Goal: Task Accomplishment & Management: Manage account settings

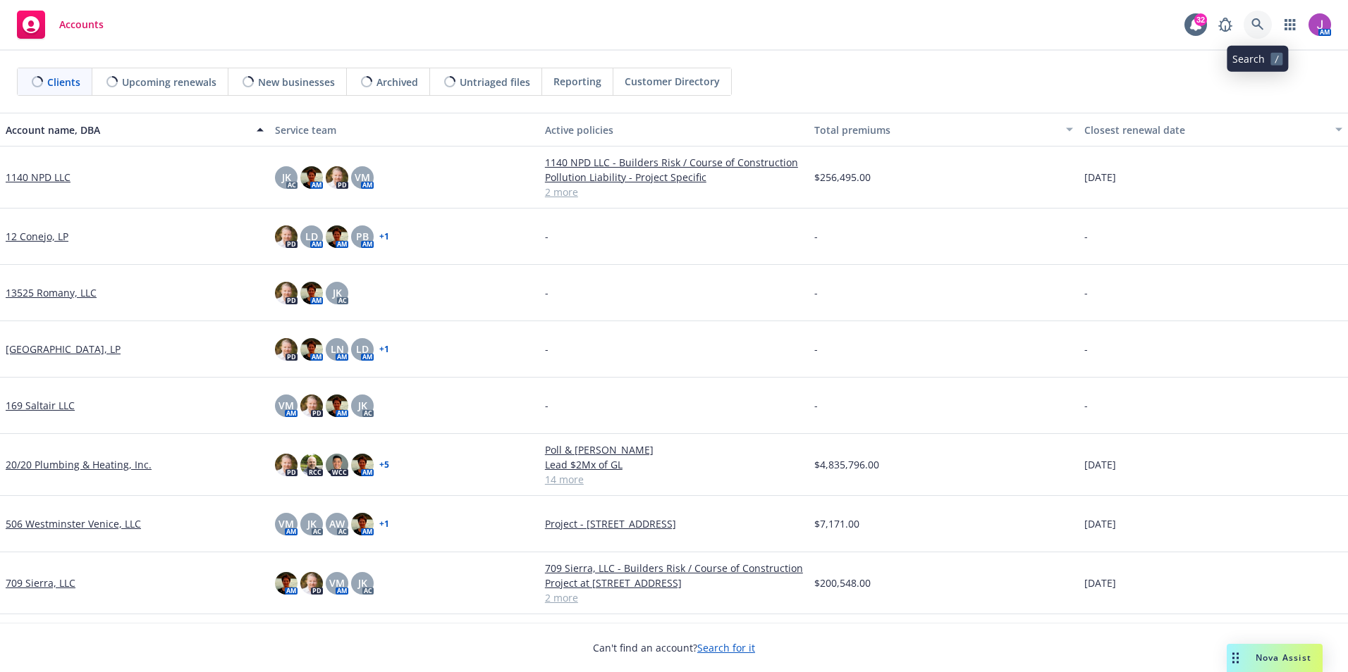
click at [1250, 25] on link at bounding box center [1257, 25] width 28 height 28
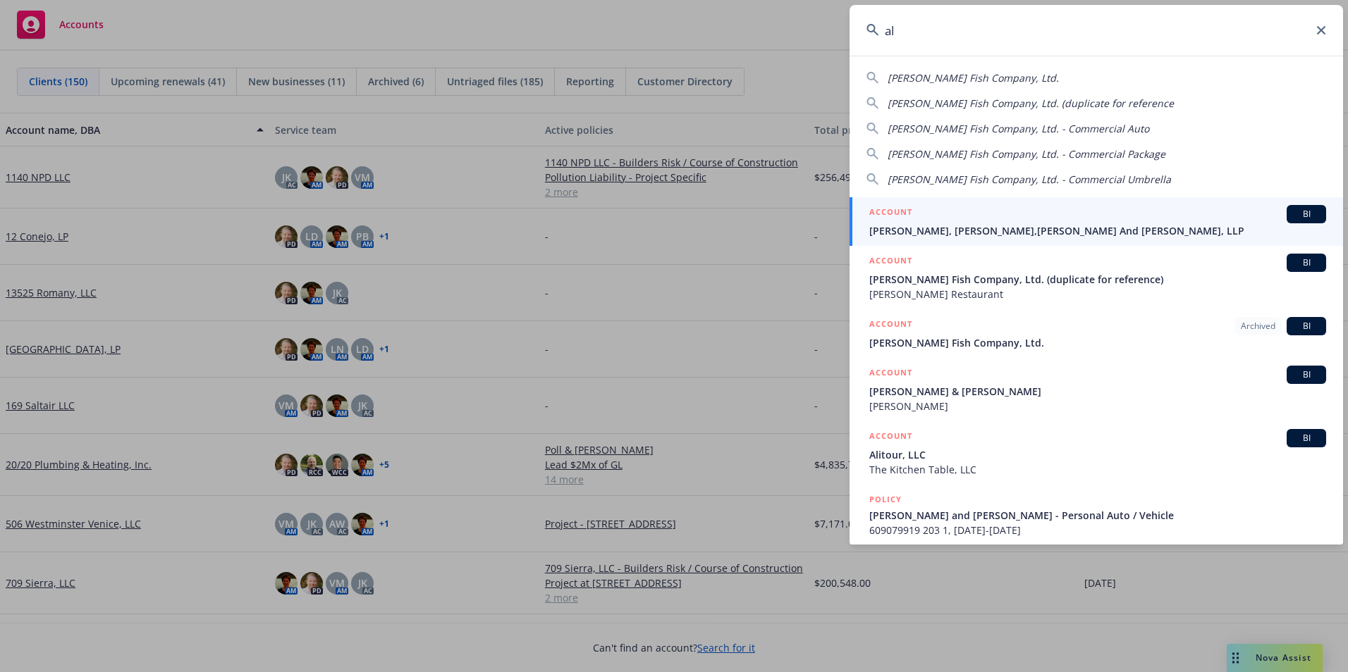
type input "a"
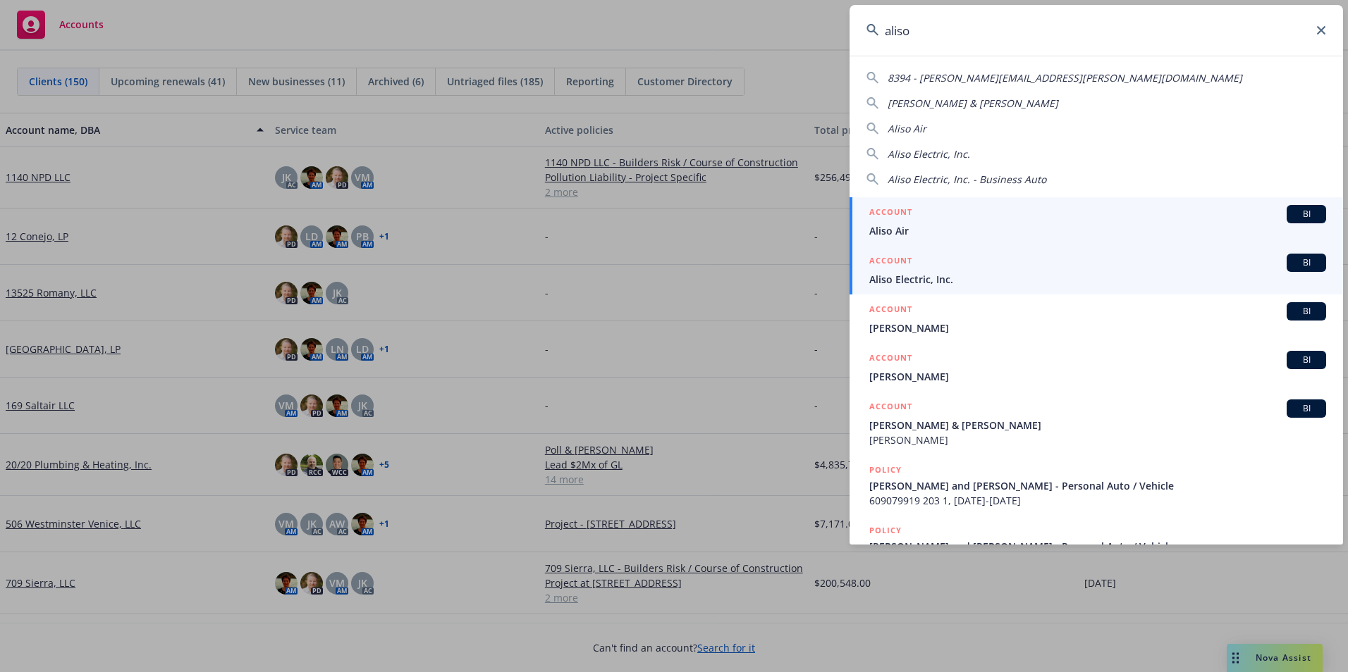
type input "aliso"
click at [902, 278] on span "Aliso Electric, Inc." at bounding box center [1097, 279] width 457 height 15
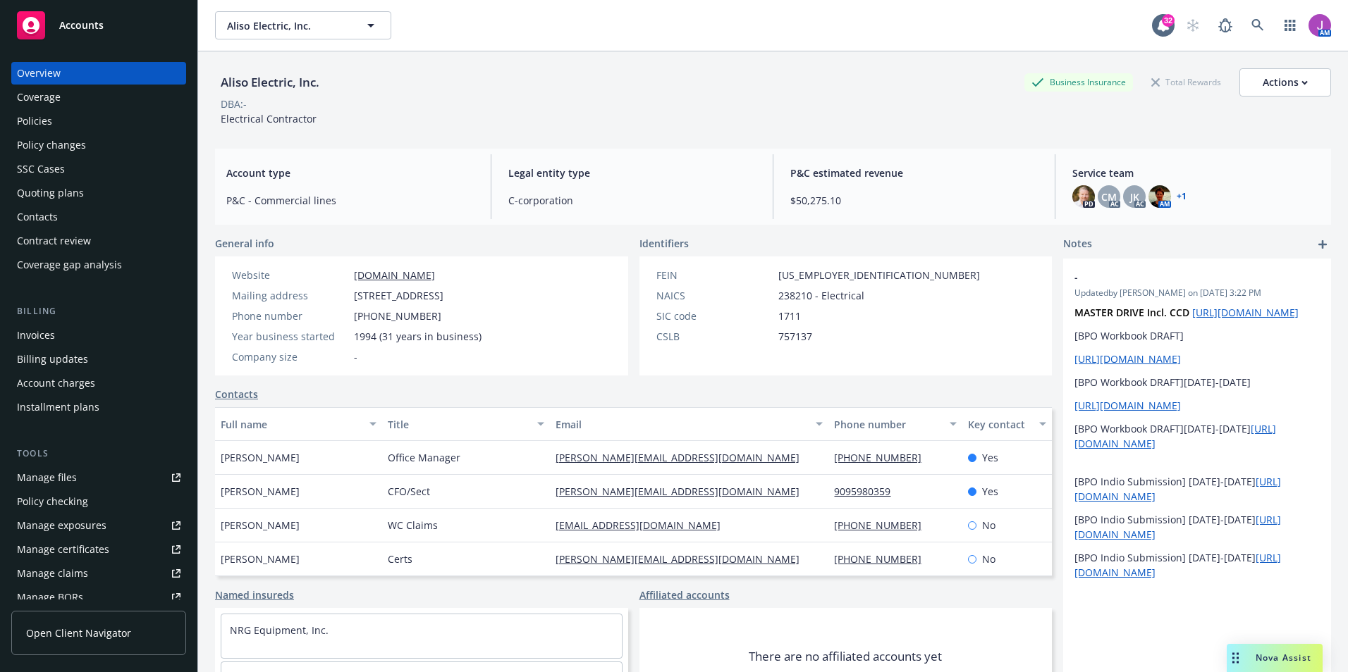
click at [20, 141] on div "Policy changes" at bounding box center [51, 145] width 69 height 23
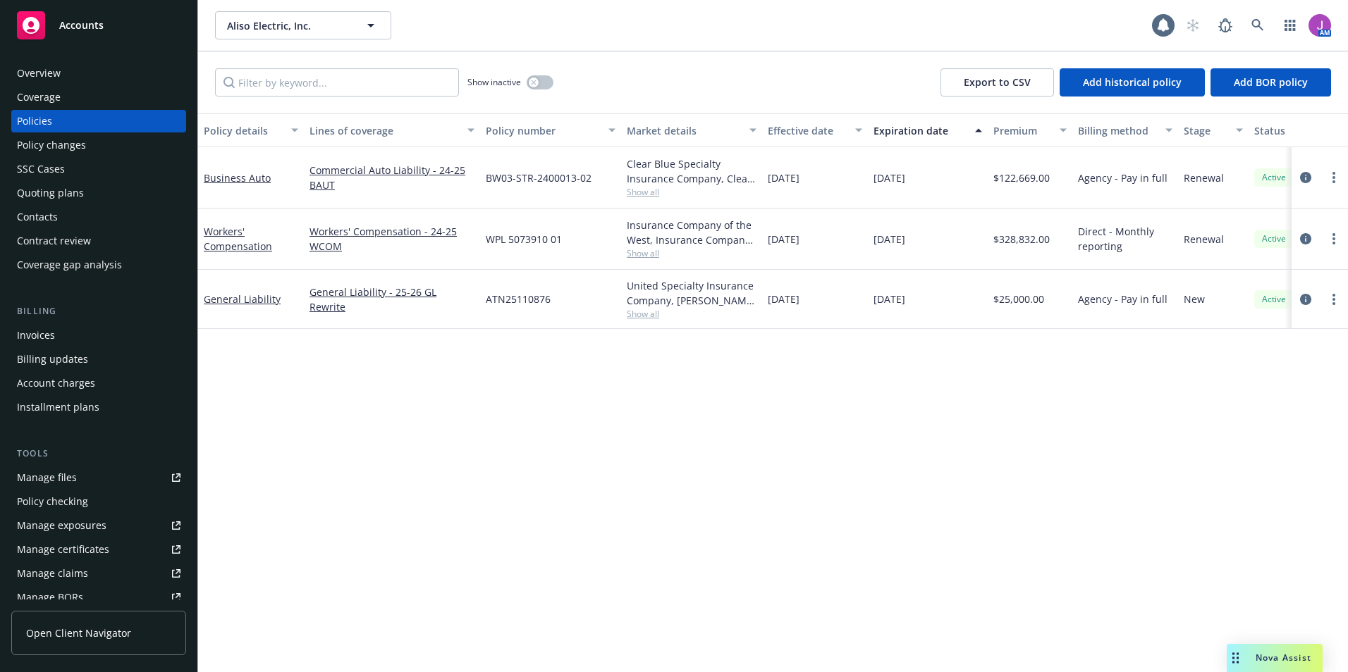
click at [350, 74] on input "Filter by keyword..." at bounding box center [337, 82] width 244 height 28
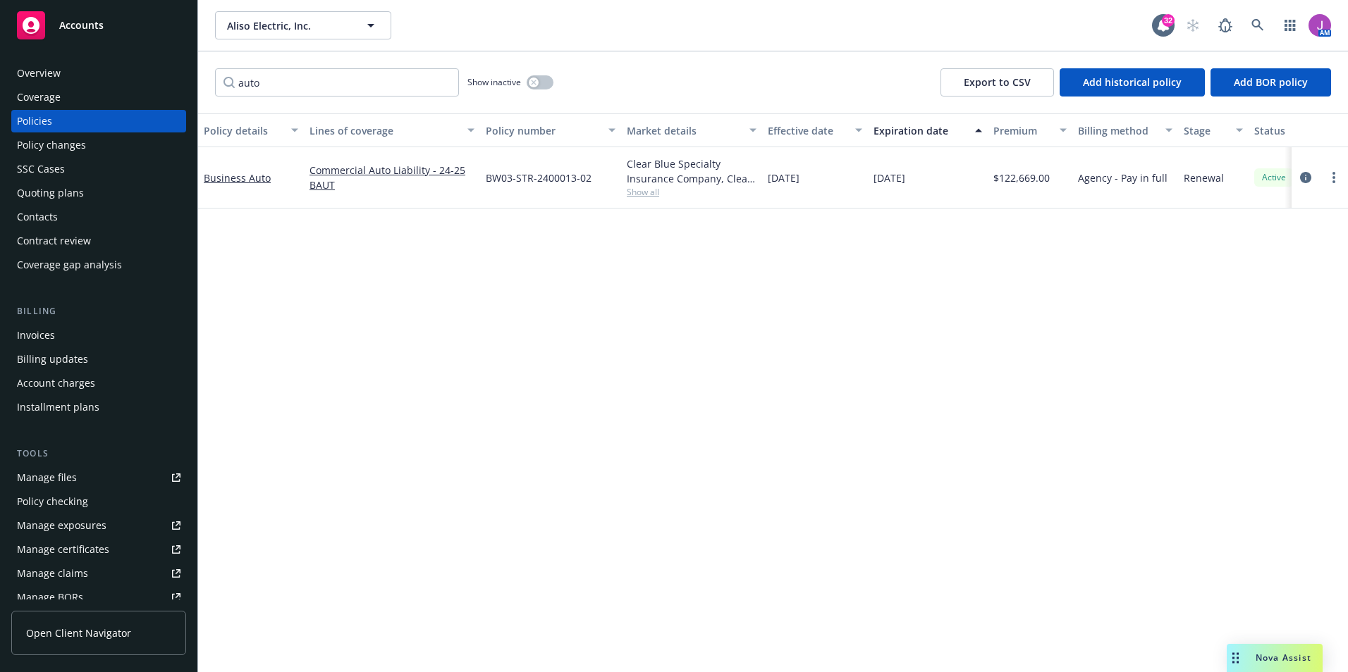
type input "auto"
click at [651, 195] on span "Show all" at bounding box center [692, 192] width 130 height 12
click at [1005, 333] on div "Policy details Lines of coverage Policy number Market details Effective date Ex…" at bounding box center [773, 392] width 1150 height 559
click at [653, 194] on span "Show all" at bounding box center [692, 192] width 130 height 12
click at [1339, 178] on link "more" at bounding box center [1333, 177] width 17 height 17
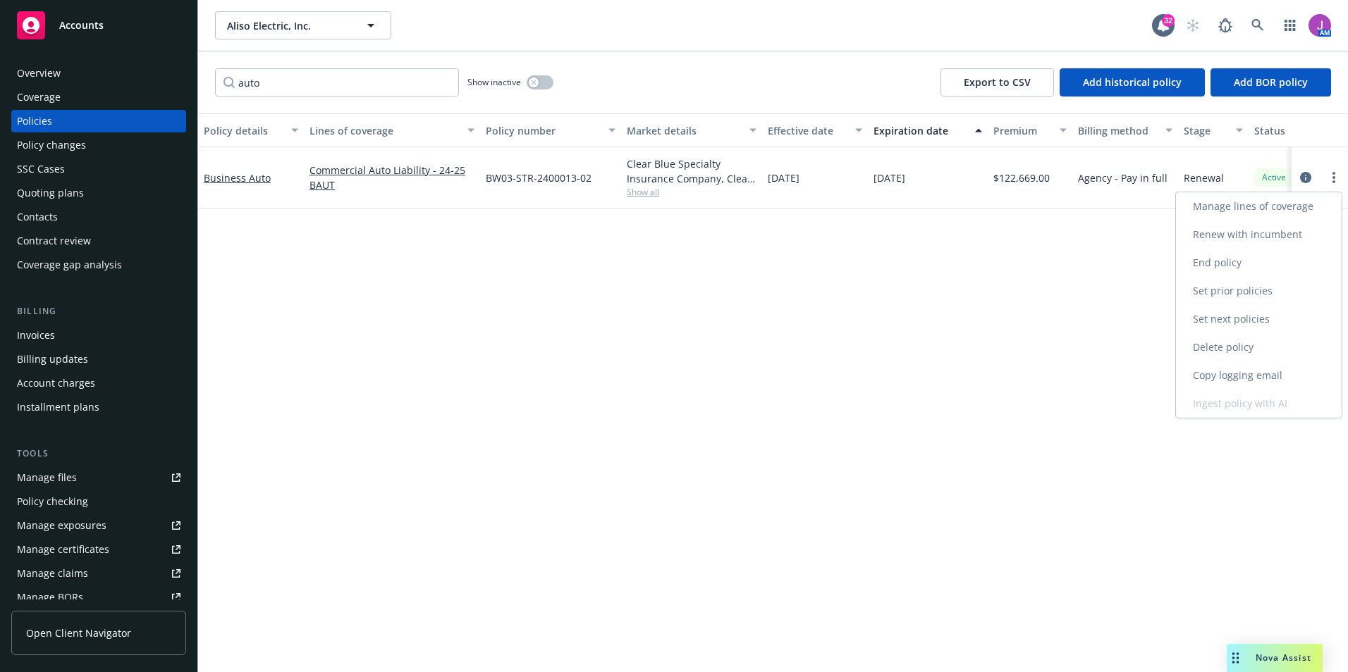
click at [1224, 378] on link "Copy logging email" at bounding box center [1259, 376] width 166 height 28
drag, startPoint x: 484, startPoint y: 183, endPoint x: 607, endPoint y: 198, distance: 123.6
click at [607, 198] on div "BW03-STR-2400013-02" at bounding box center [550, 177] width 141 height 61
copy span "BW03-STR-2400013-02"
click at [1305, 176] on icon "circleInformation" at bounding box center [1305, 177] width 11 height 11
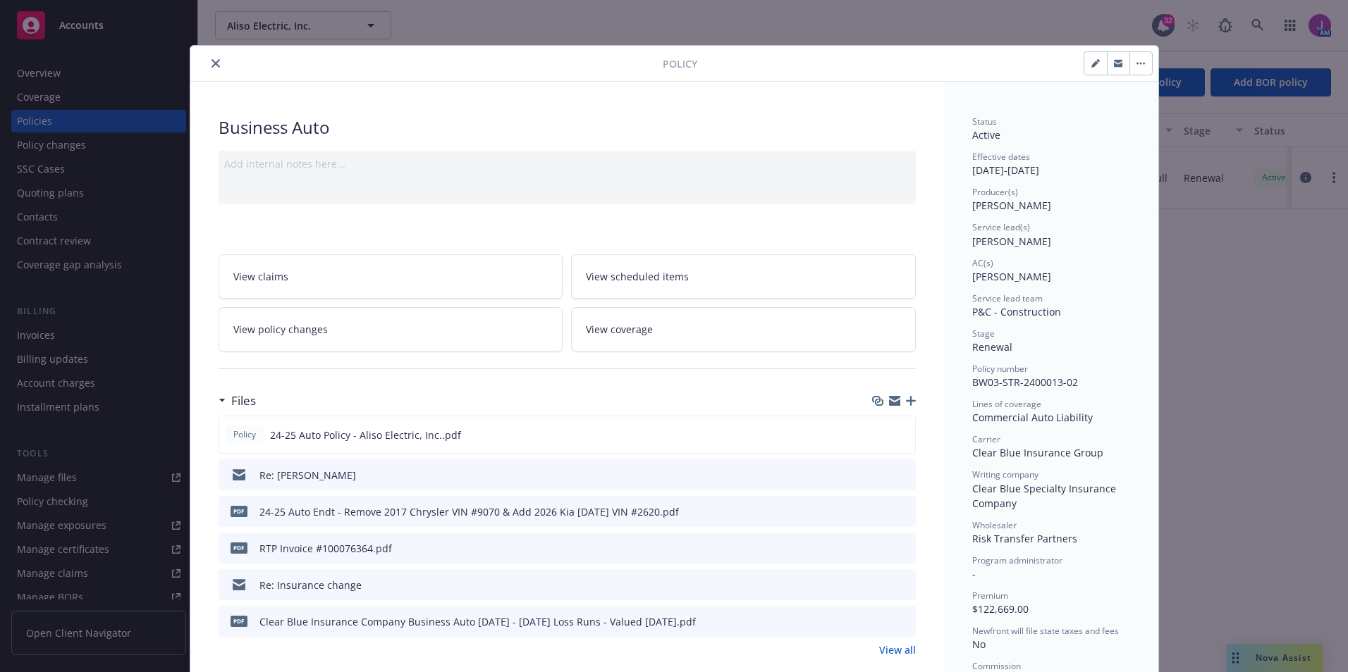
click at [360, 322] on link "View policy changes" at bounding box center [390, 329] width 345 height 44
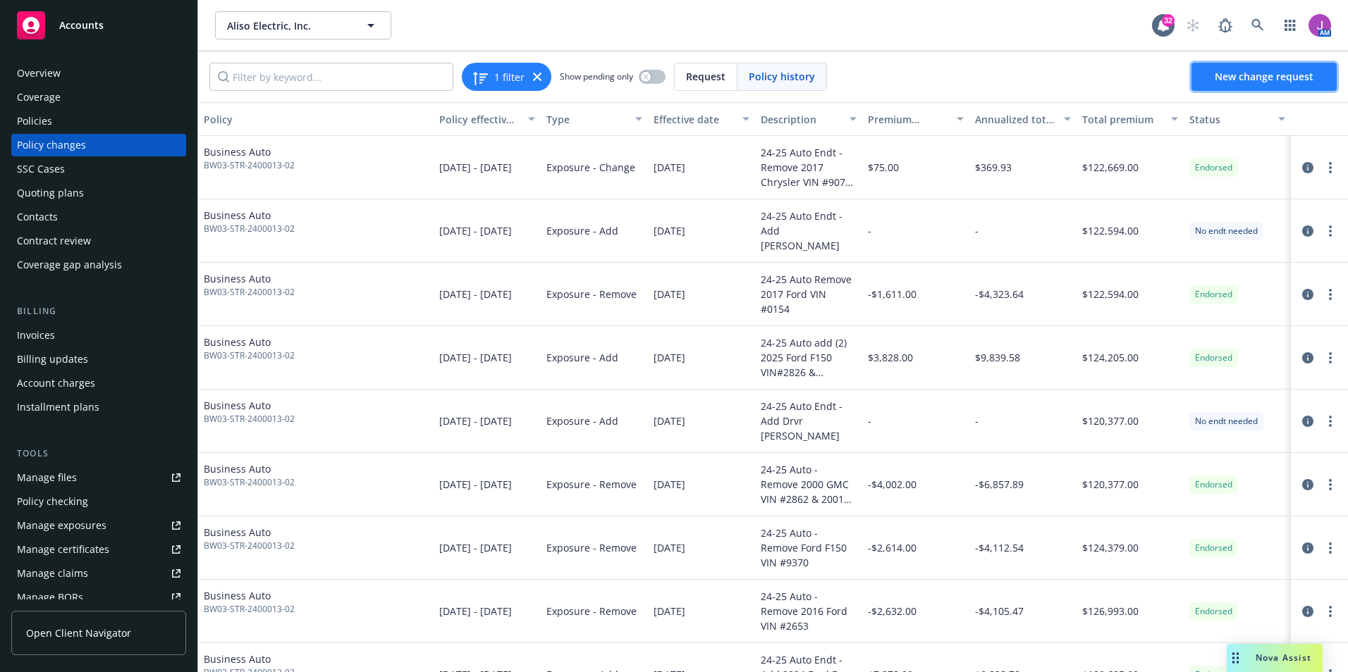
click at [1248, 68] on link "New change request" at bounding box center [1263, 77] width 145 height 28
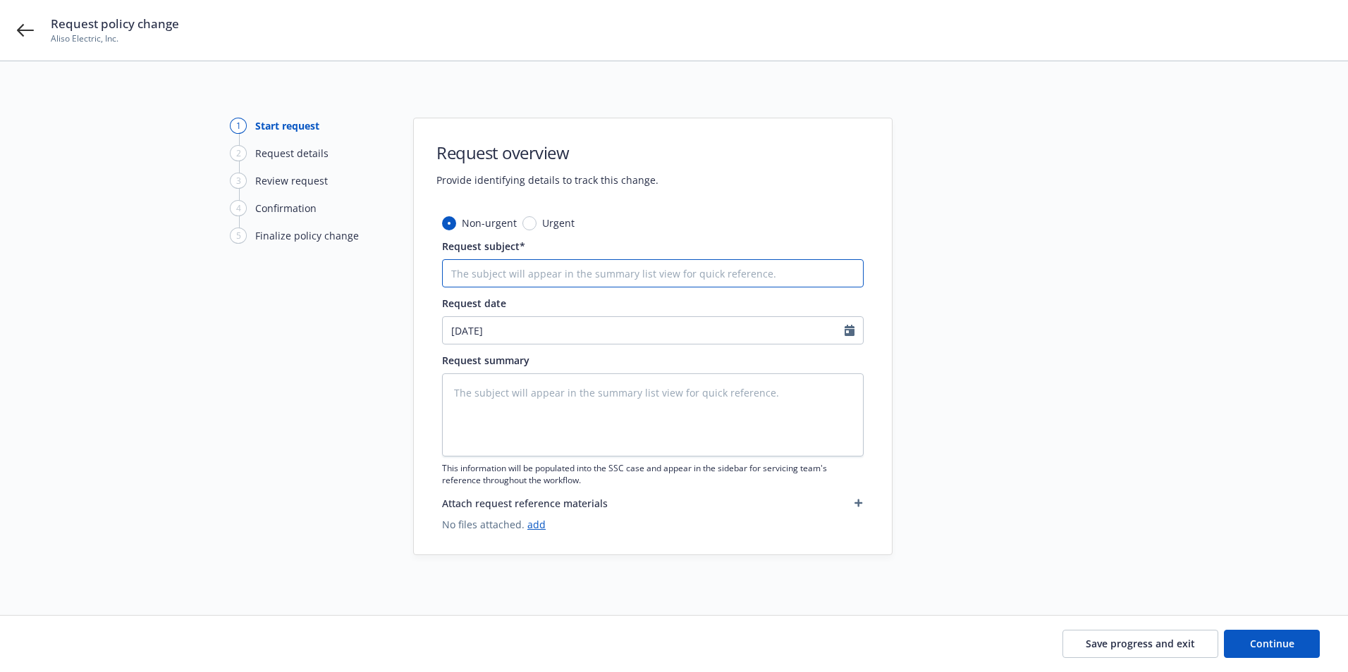
click at [522, 278] on input "Request subject*" at bounding box center [652, 273] width 421 height 28
type textarea "x"
type input "2"
type textarea "x"
type input "25"
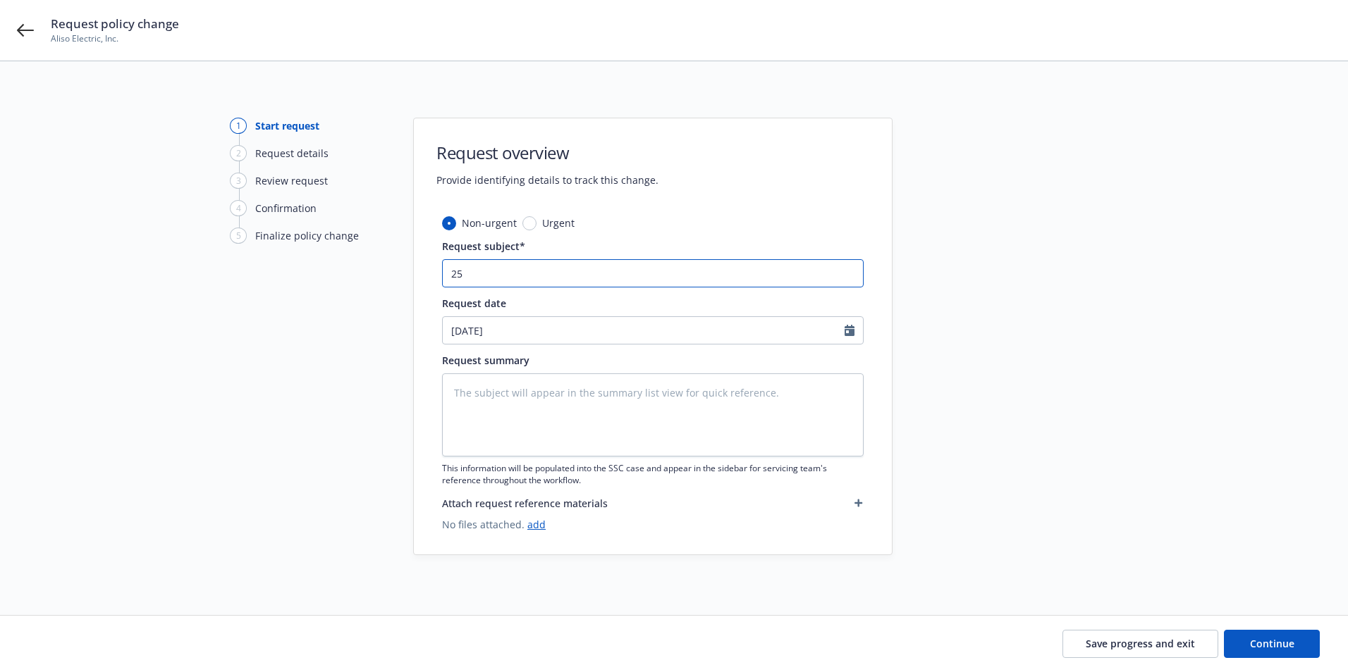
type textarea "x"
type input "25-"
type textarea "x"
type input "25-2"
type textarea "x"
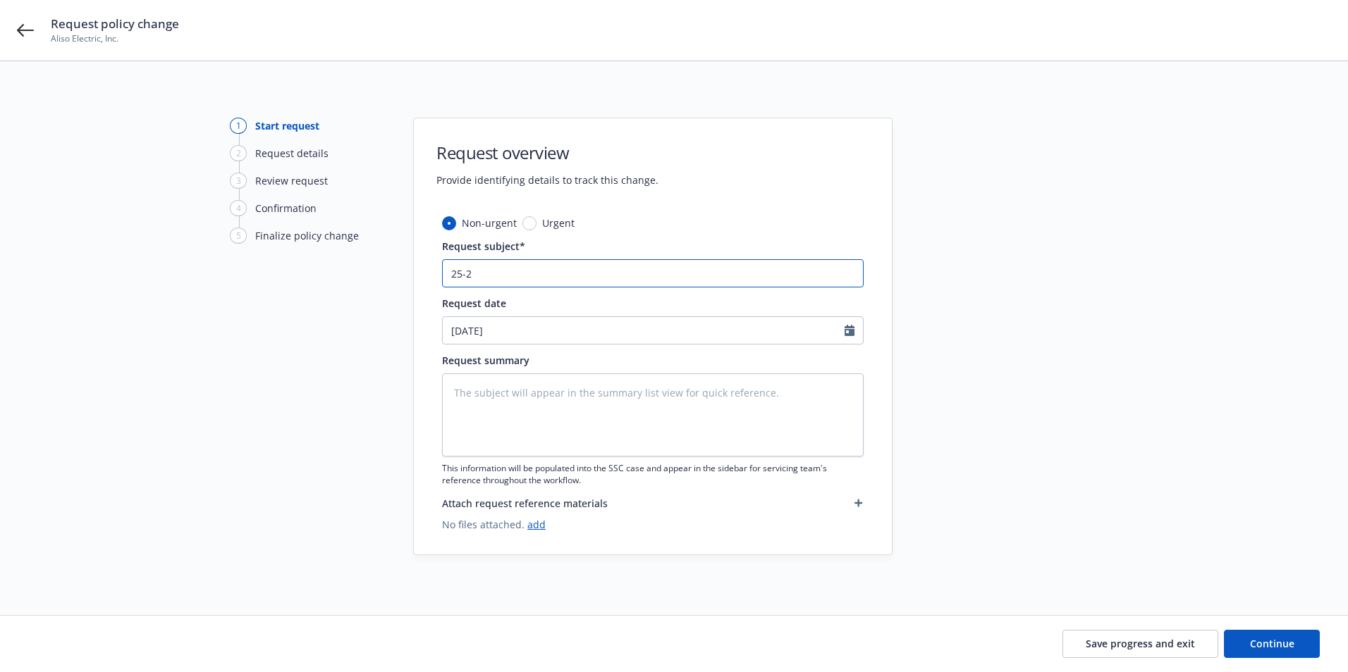
type input "25-26"
type textarea "x"
type input "25-26"
type textarea "x"
type input "25-26"
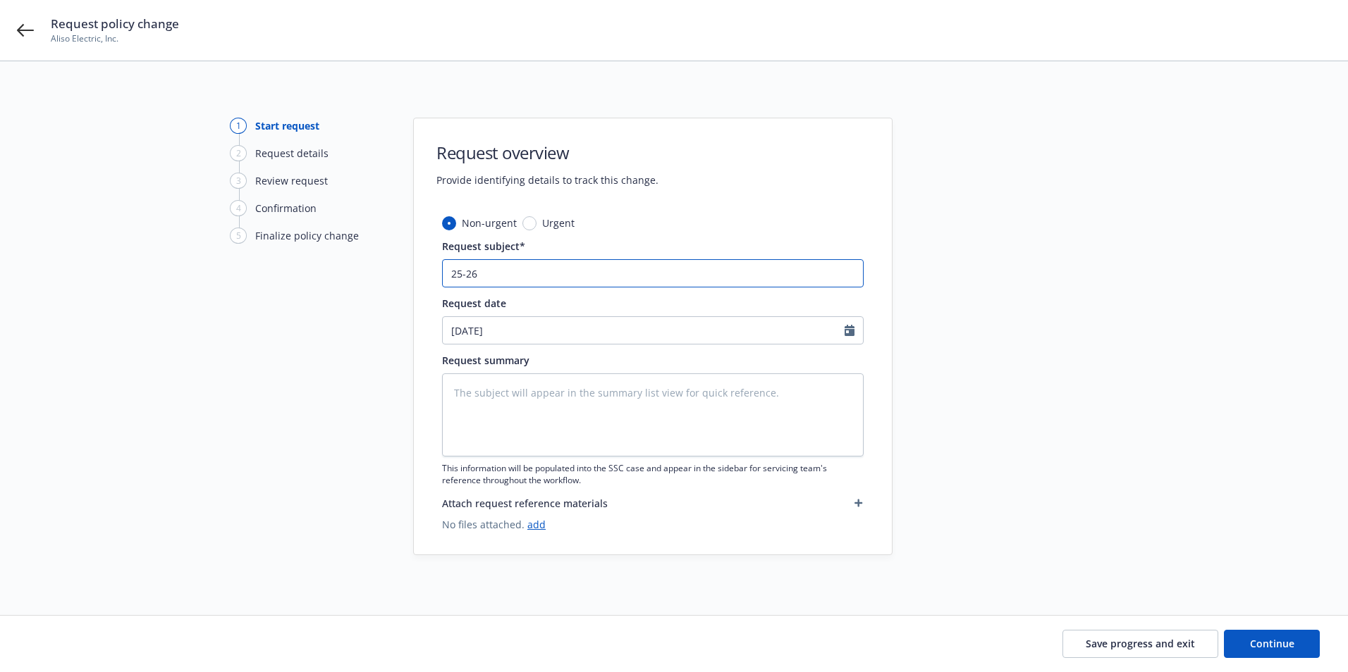
type textarea "x"
type input "25-26 A"
type textarea "x"
type input "25-26 Au"
type textarea "x"
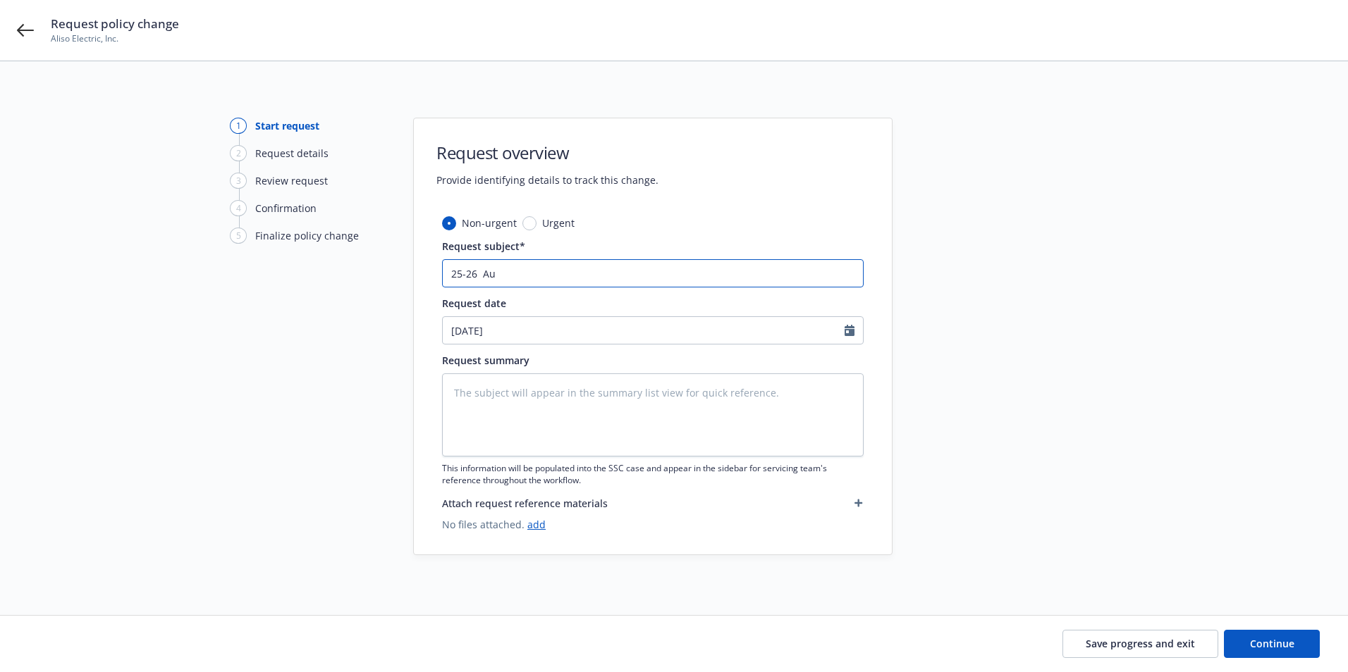
type input "25-26 Aut"
type textarea "x"
type input "25-26 Auto"
type textarea "x"
type input "25-26 Auto"
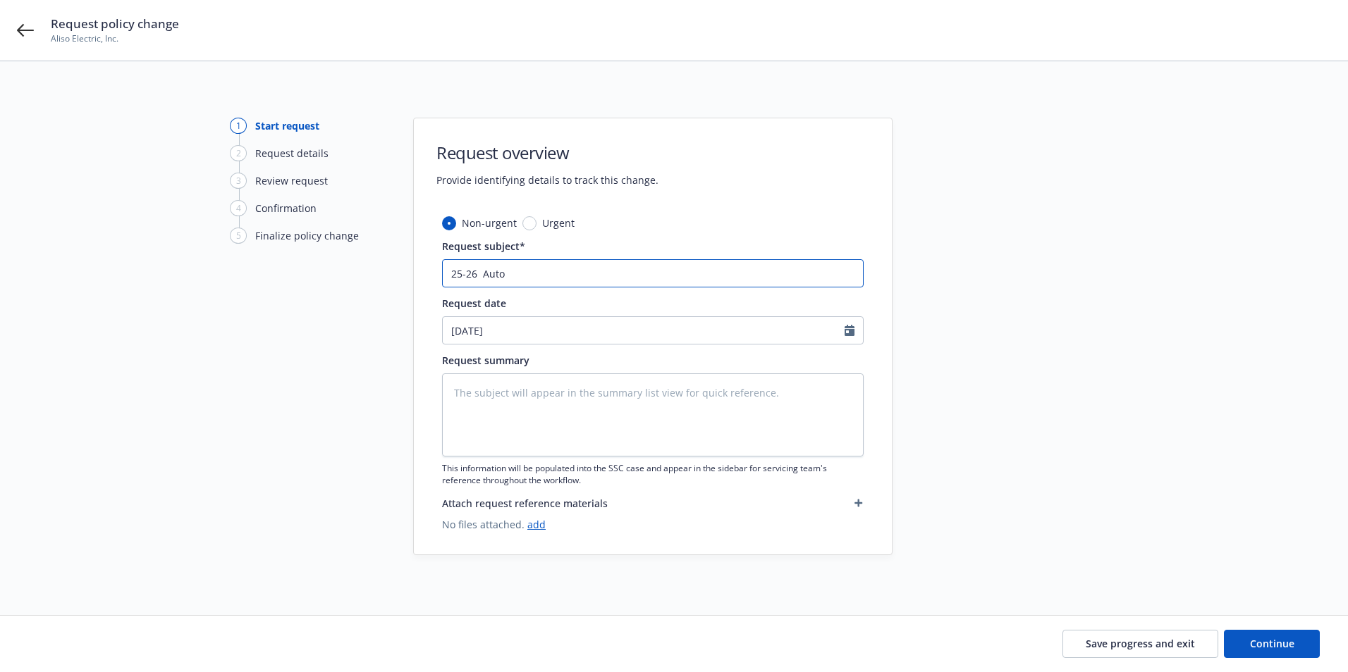
type textarea "x"
type input "25-26 Auto"
type textarea "x"
type input "25-26 Aut"
type textarea "x"
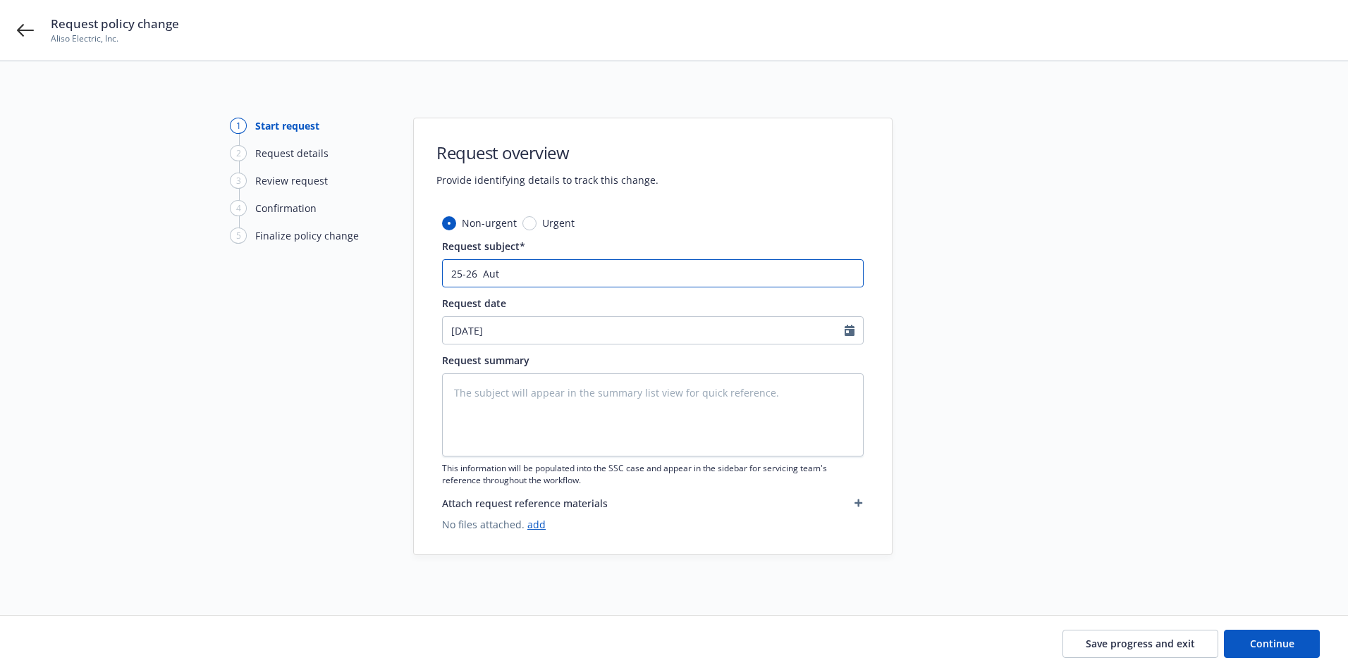
type input "25-26 Au"
type textarea "x"
type input "25-26 A"
type textarea "x"
type input "25-26"
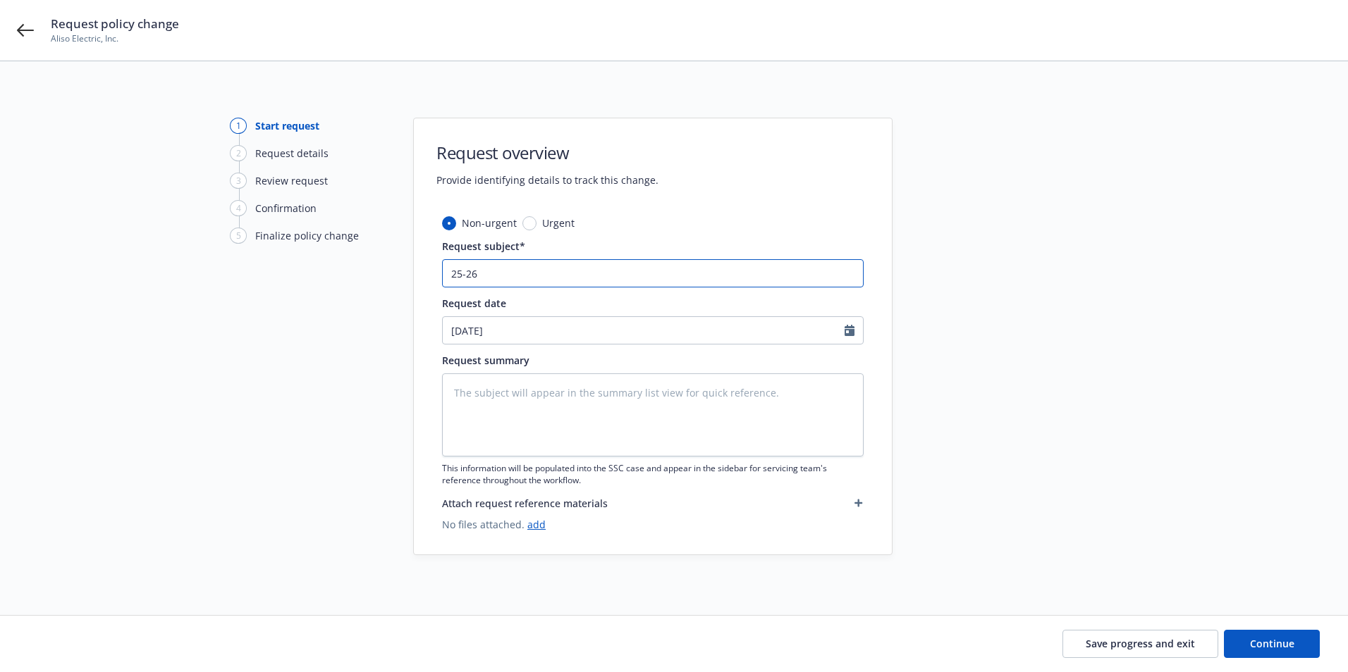
type textarea "x"
type input "25-26"
type textarea "x"
type input "25-26"
type textarea "x"
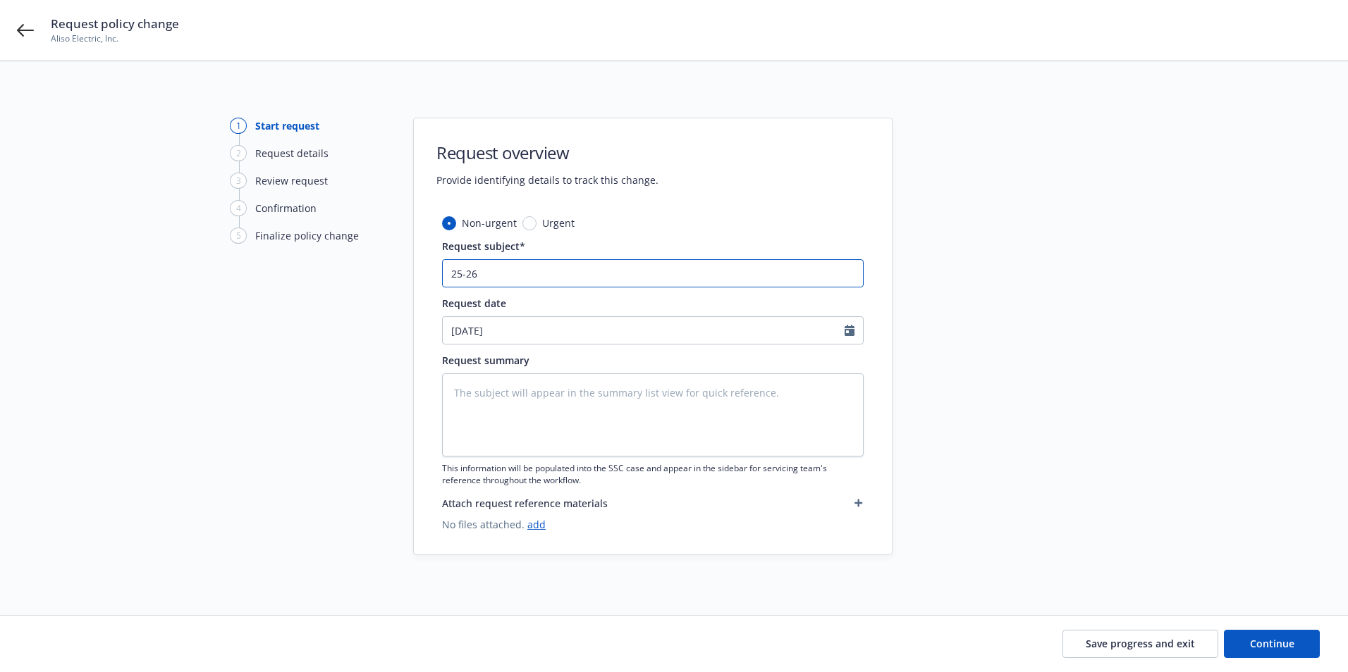
type input "25-26"
type textarea "x"
type input "25-26 A"
type textarea "x"
type input "25-26 Au"
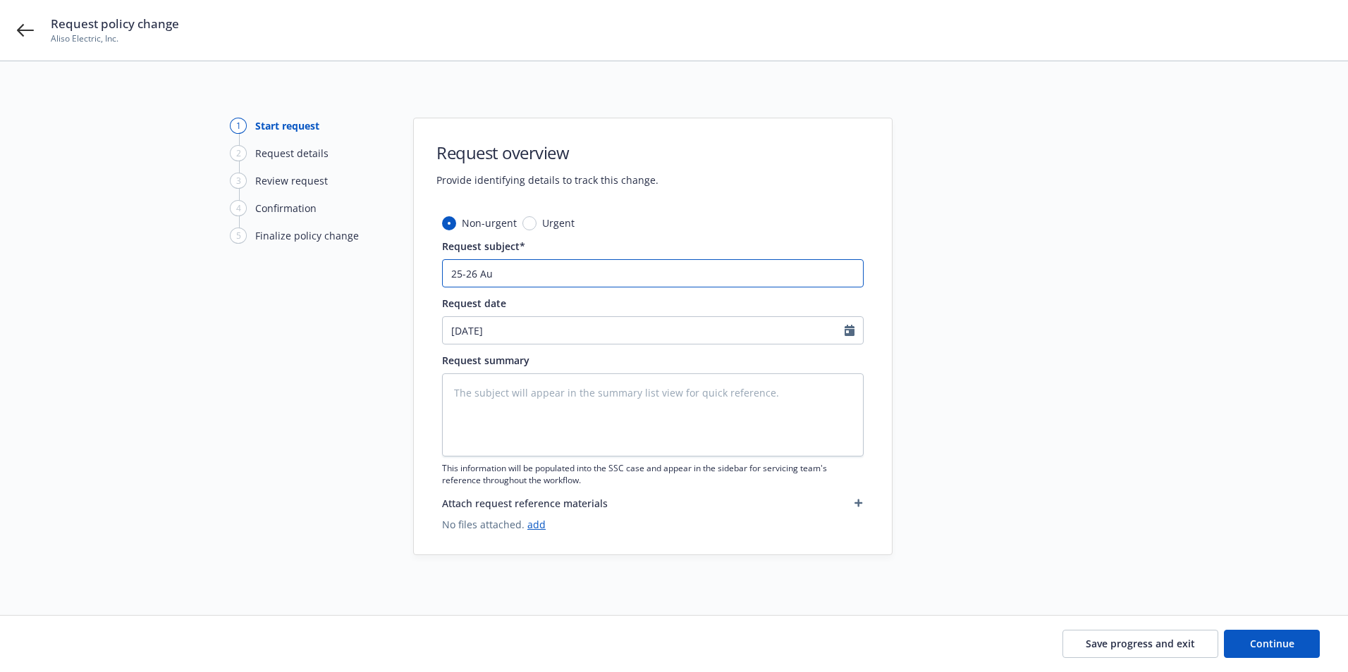
type textarea "x"
type input "25-26 Aut"
type textarea "x"
type input "25-26 Auto"
type textarea "x"
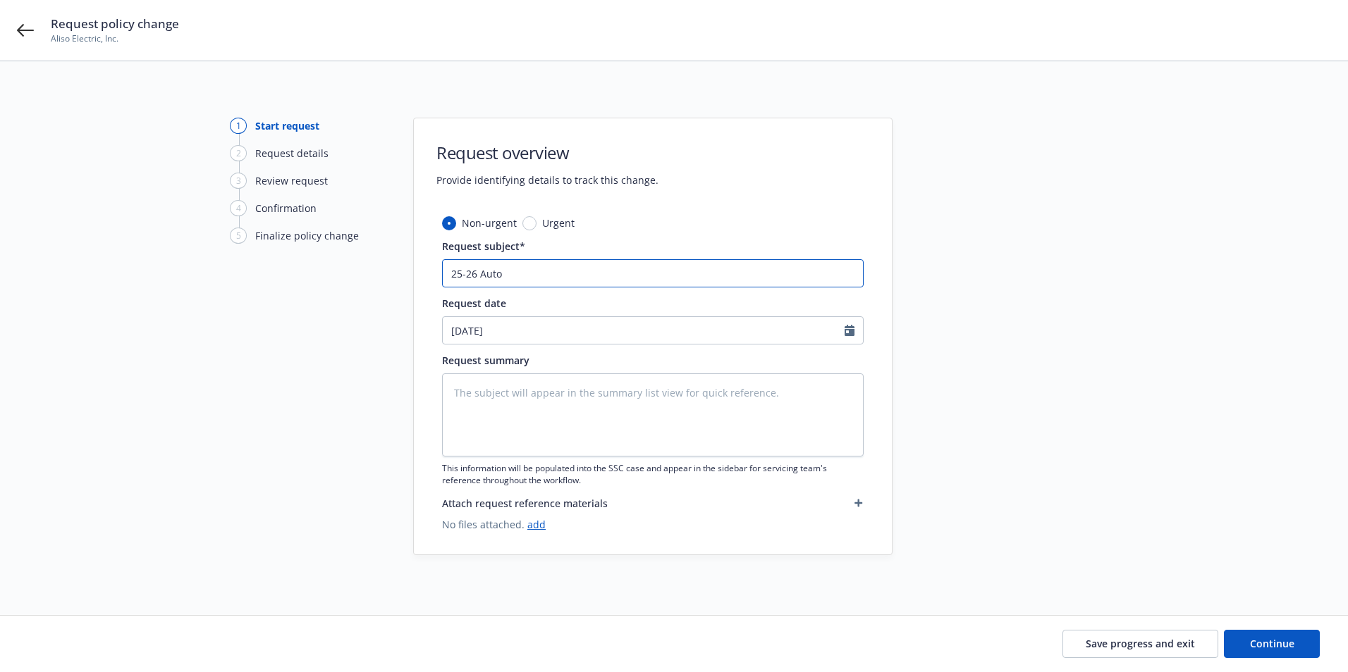
type input "25-26 Auto"
type textarea "x"
type input "25-26 Auto -"
type textarea "x"
type input "25-26 Auto -"
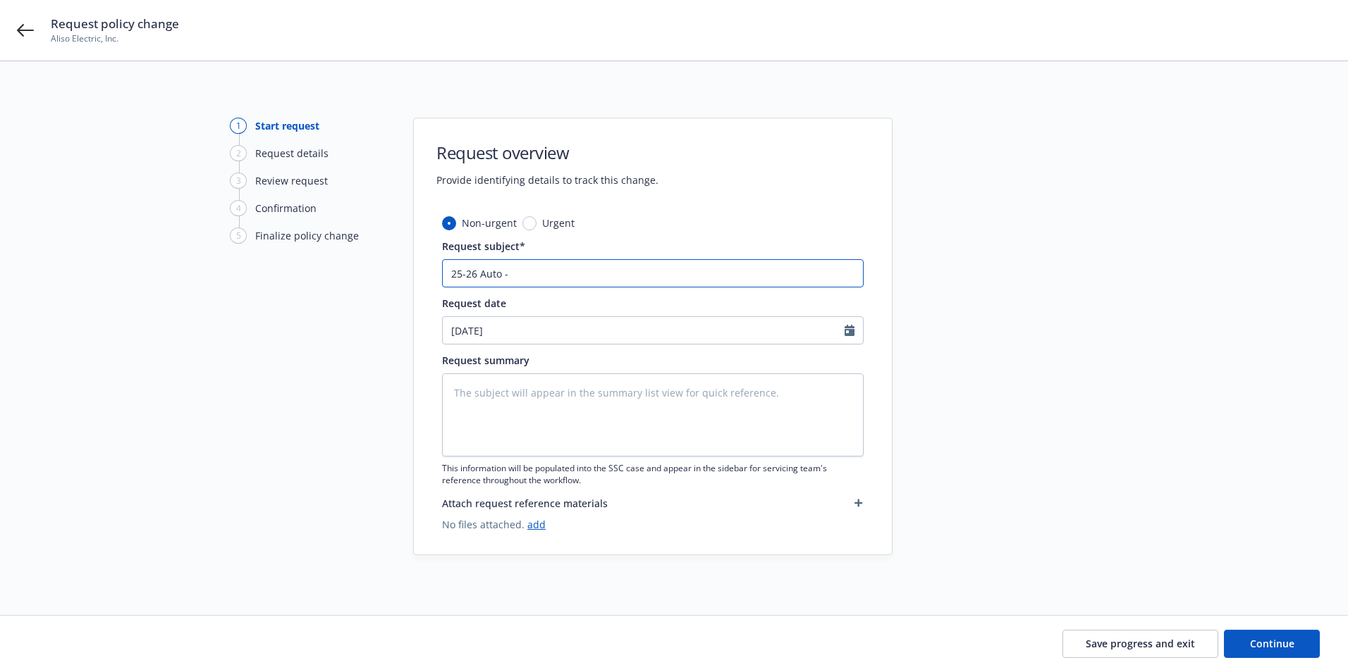
type textarea "x"
type input "25-26 Auto - A"
type textarea "x"
type input "25-26 Auto - Ad"
type textarea "x"
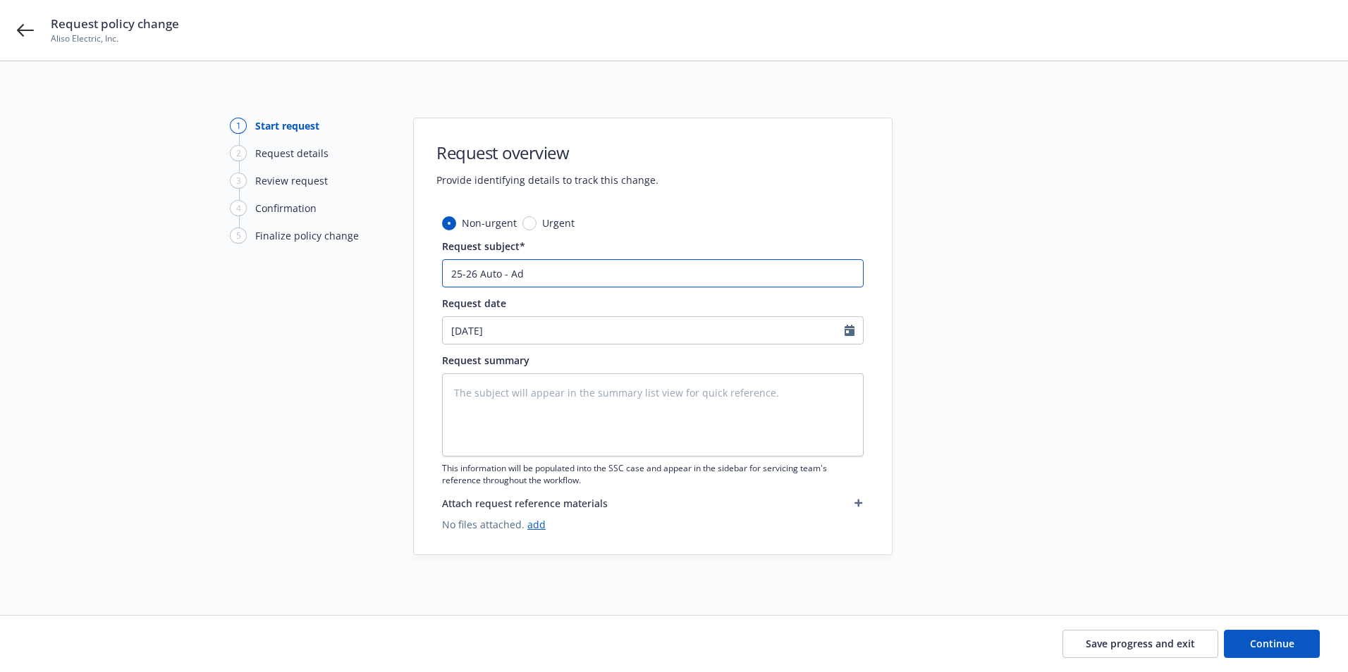
type input "25-26 Auto - Add"
type textarea "x"
type input "25-26 Auto - Add"
paste input "Jackson Roberts Thomas"
type textarea "x"
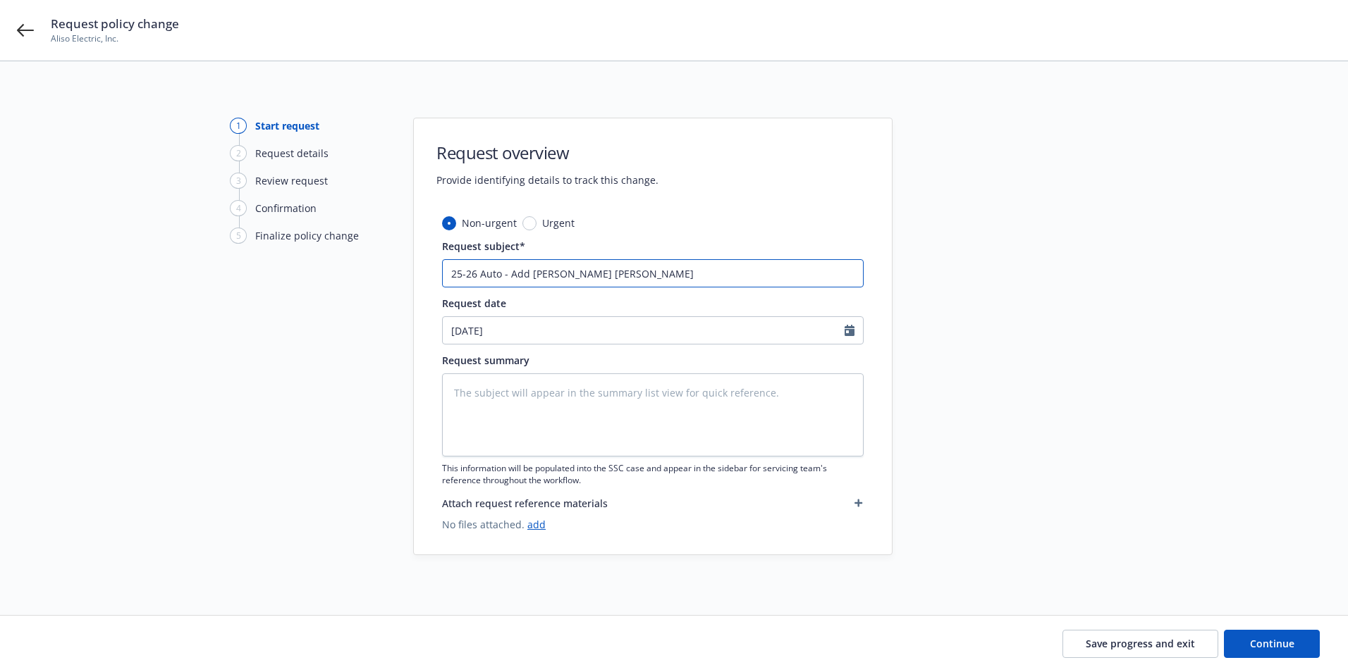
type input "25-26 Auto - Add Jackson Roberts Thomas"
click at [512, 383] on textarea at bounding box center [652, 415] width 421 height 83
paste textarea "NAME: Jackson Roberts Thomas DOB: 11/27/2001 DL # Y7084981 CA"
type textarea "x"
type textarea "NAME: Jackson Roberts Thomas DOB: 11/27/2001 DL # Y7084981 CA"
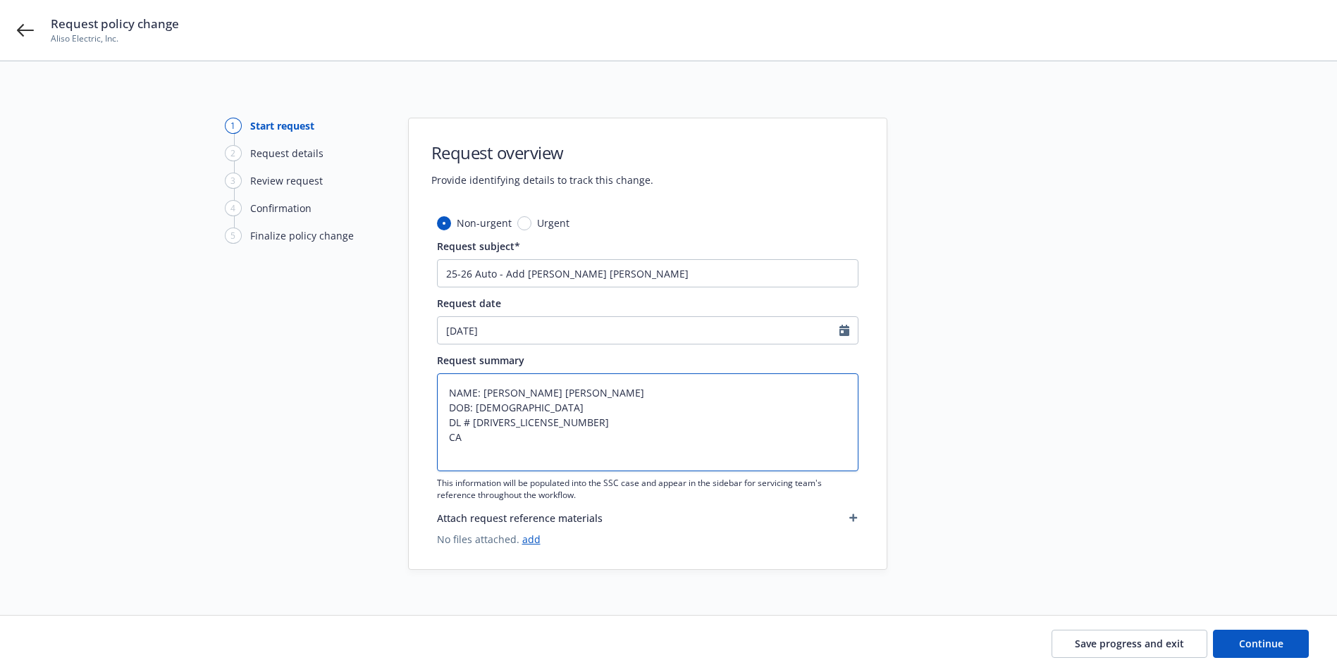
click at [450, 405] on textarea "NAME: Jackson Roberts Thomas DOB: 11/27/2001 DL # Y7084981 CA" at bounding box center [647, 423] width 421 height 98
type textarea "x"
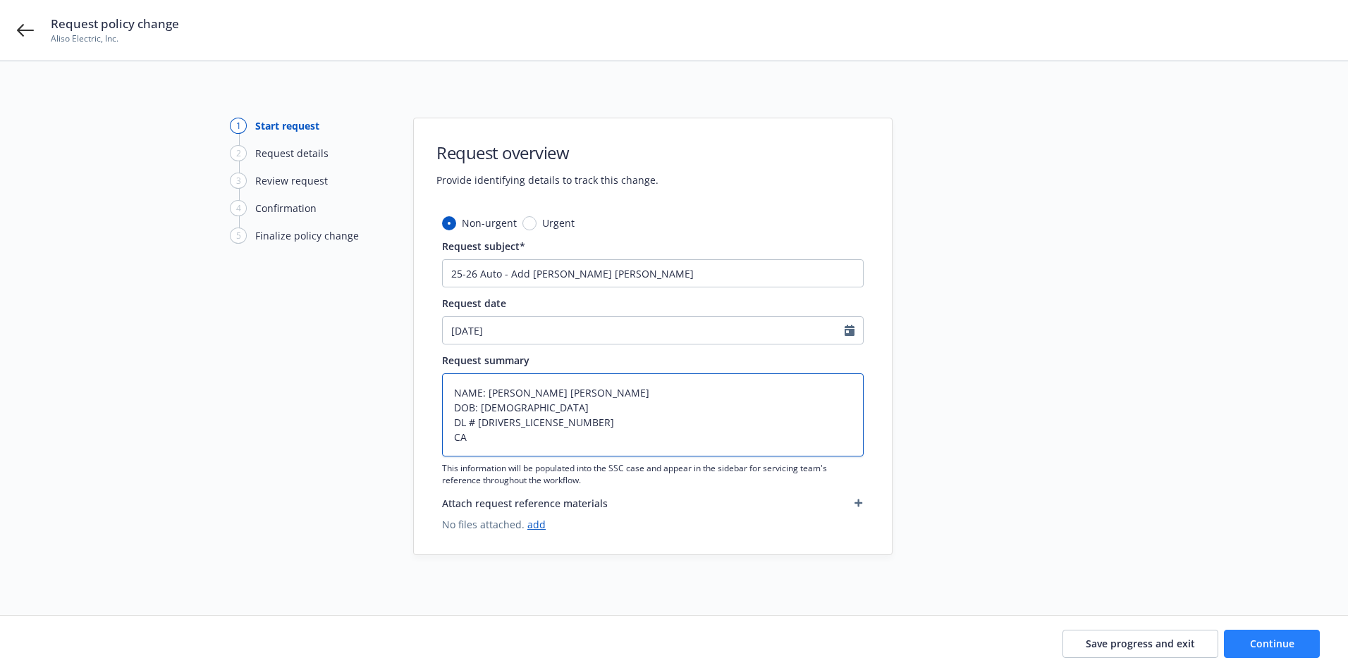
type textarea "NAME: Jackson Roberts Thomas DOB: 11/27/2001 DL # Y7084981 CA"
click at [1274, 640] on span "Continue" at bounding box center [1272, 643] width 44 height 13
type textarea "x"
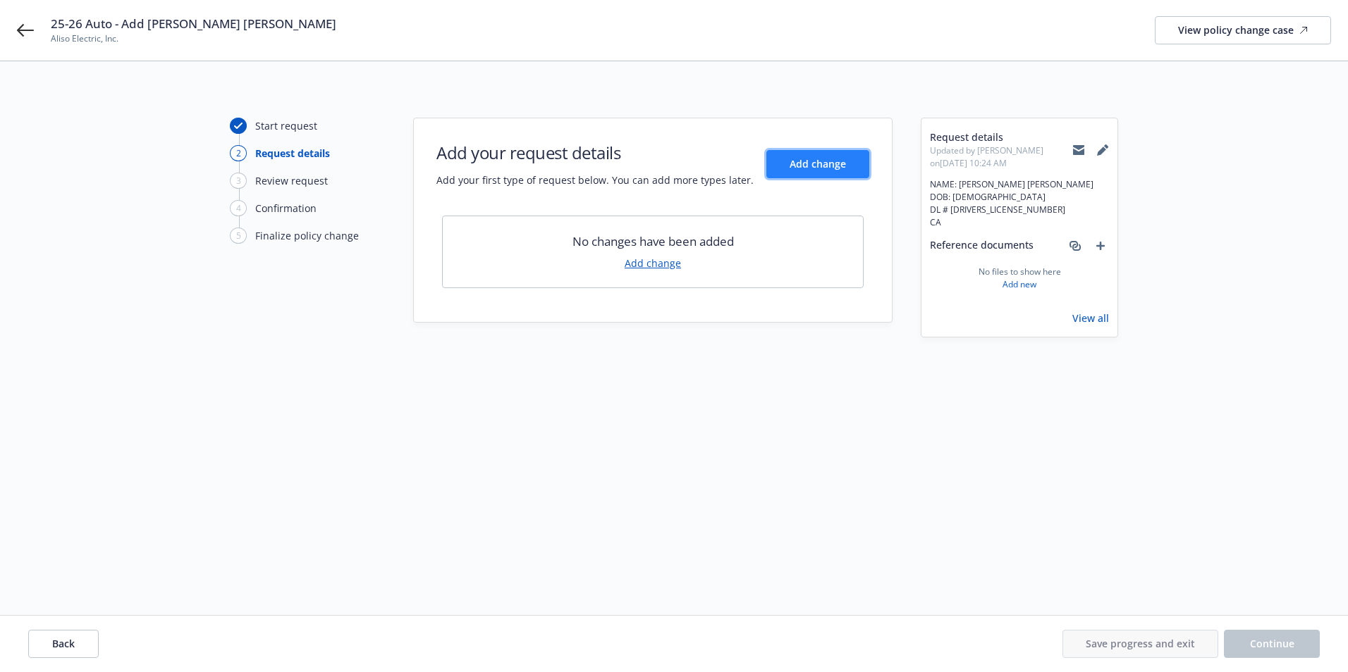
click at [800, 156] on button "Add change" at bounding box center [817, 164] width 103 height 28
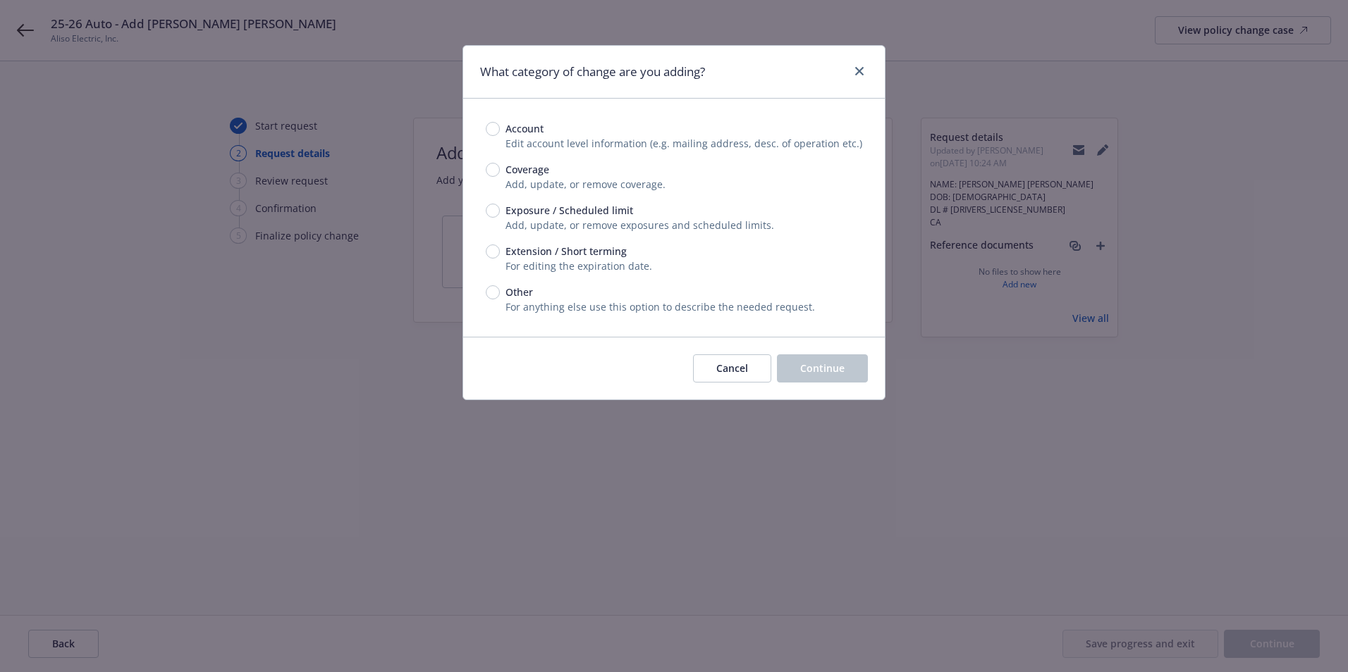
click at [515, 210] on span "Exposure / Scheduled limit" at bounding box center [569, 210] width 128 height 15
click at [500, 210] on input "Exposure / Scheduled limit" at bounding box center [493, 211] width 14 height 14
radio input "true"
click at [873, 384] on div "Cancel Continue" at bounding box center [673, 368] width 421 height 63
click at [835, 370] on span "Continue" at bounding box center [822, 368] width 44 height 13
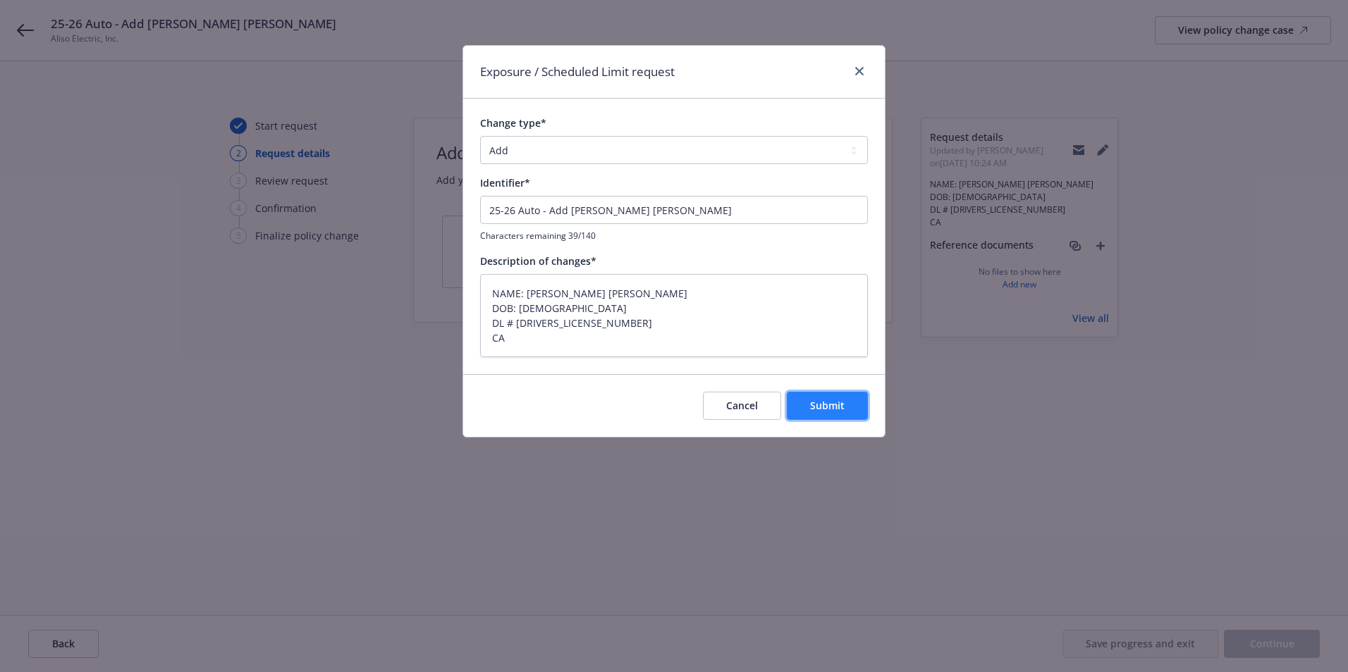
click at [818, 405] on span "Submit" at bounding box center [827, 405] width 35 height 13
type textarea "x"
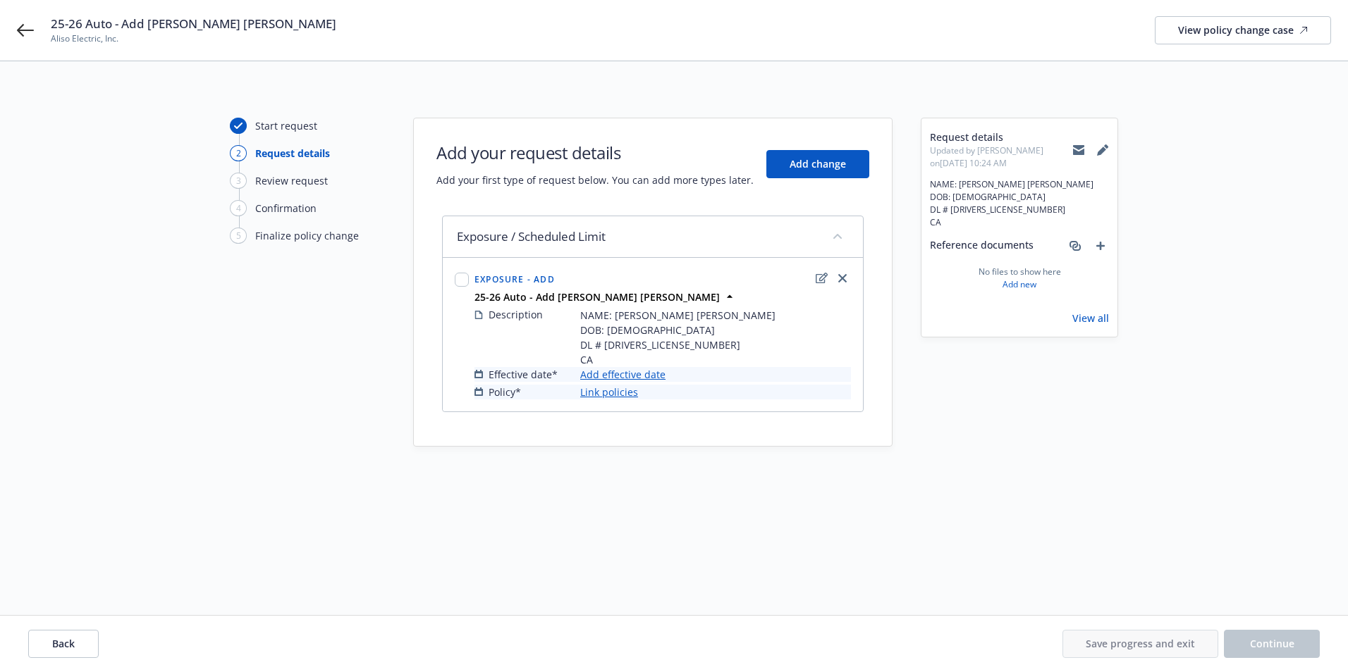
click at [631, 373] on link "Add effective date" at bounding box center [622, 374] width 85 height 15
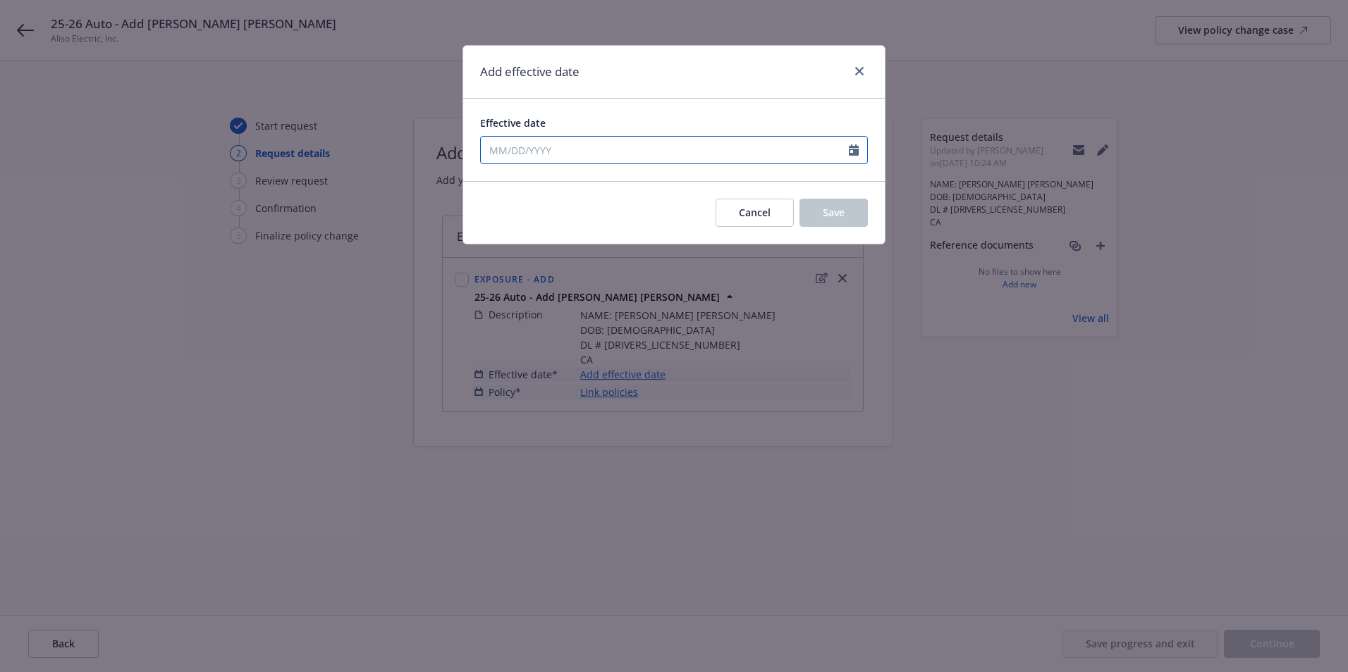
click at [541, 149] on input "Effective date" at bounding box center [665, 150] width 368 height 27
select select "9"
click at [515, 276] on span "15" at bounding box center [520, 275] width 21 height 18
type input "09/15/2025"
drag, startPoint x: 837, startPoint y: 222, endPoint x: 830, endPoint y: 217, distance: 8.0
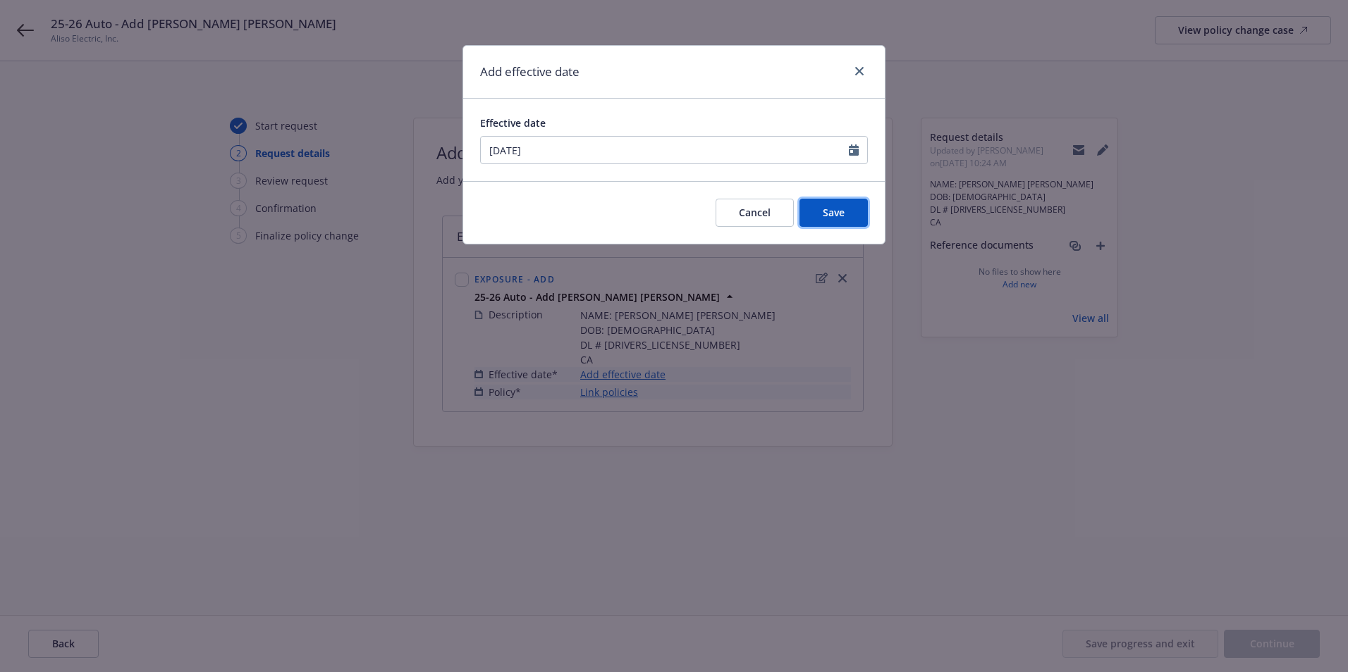
click at [837, 221] on button "Save" at bounding box center [833, 213] width 68 height 28
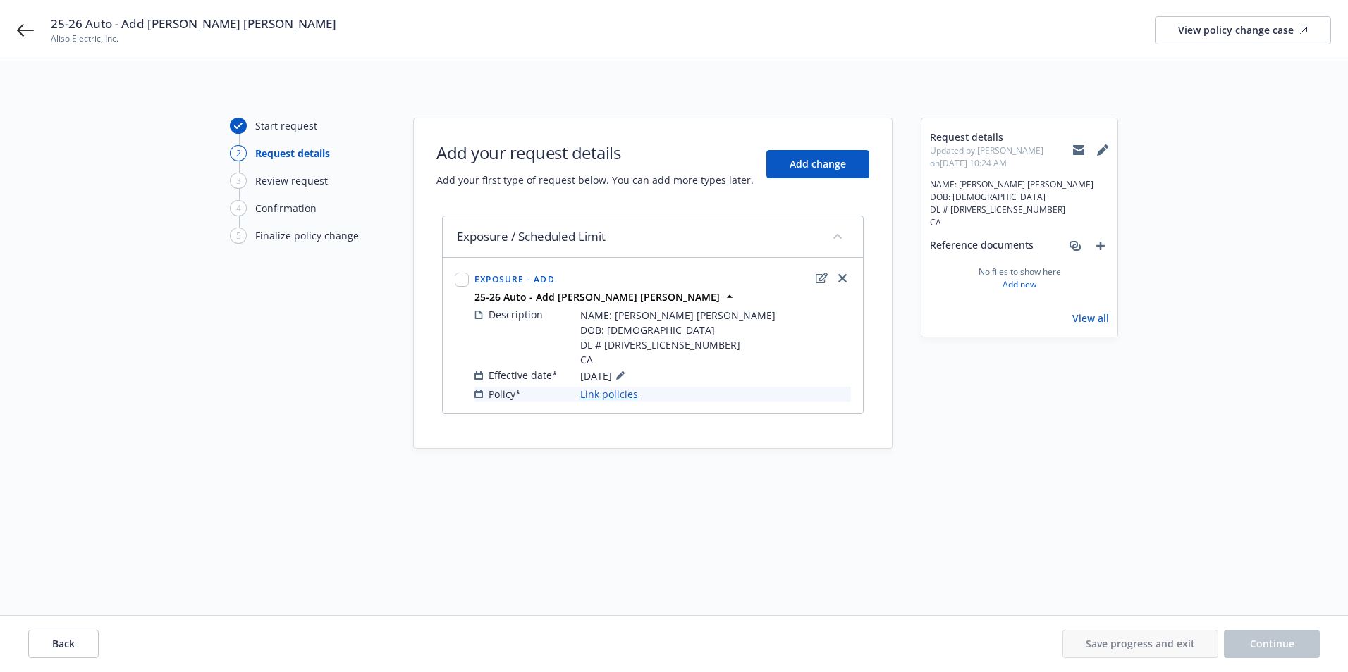
click at [603, 393] on link "Link policies" at bounding box center [609, 394] width 58 height 15
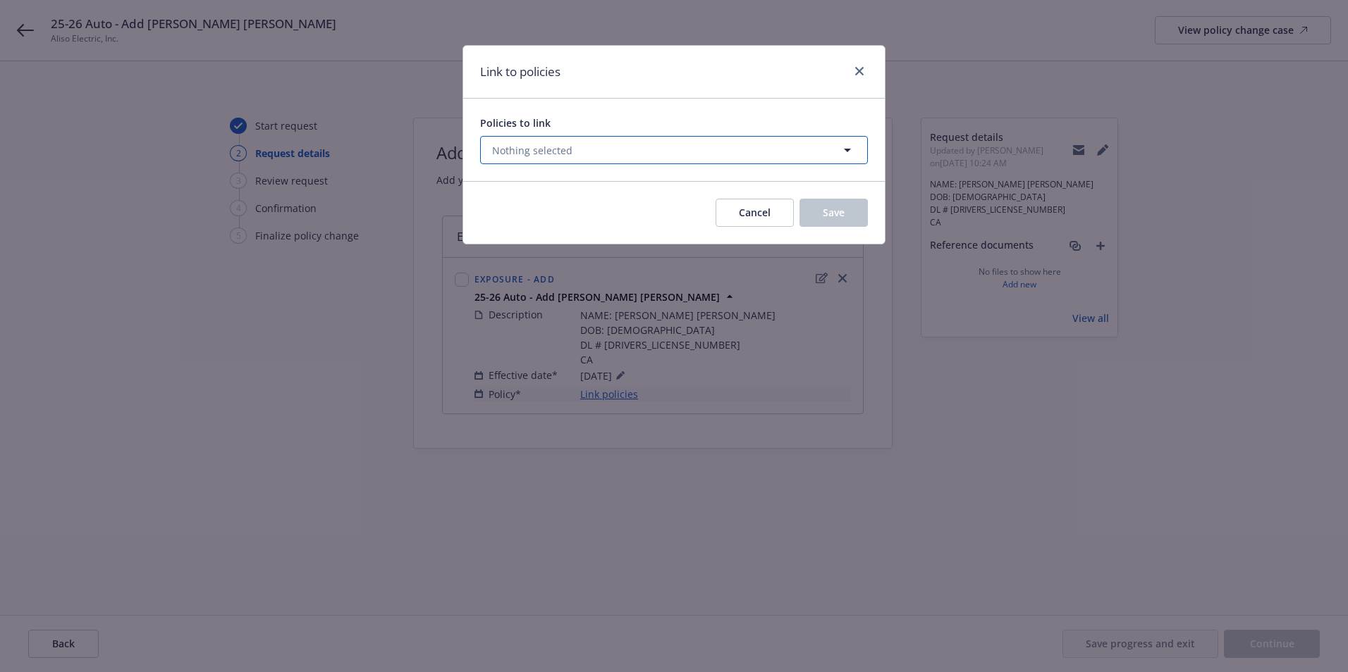
click at [520, 148] on span "Nothing selected" at bounding box center [532, 150] width 80 height 15
select select "ACTIVE"
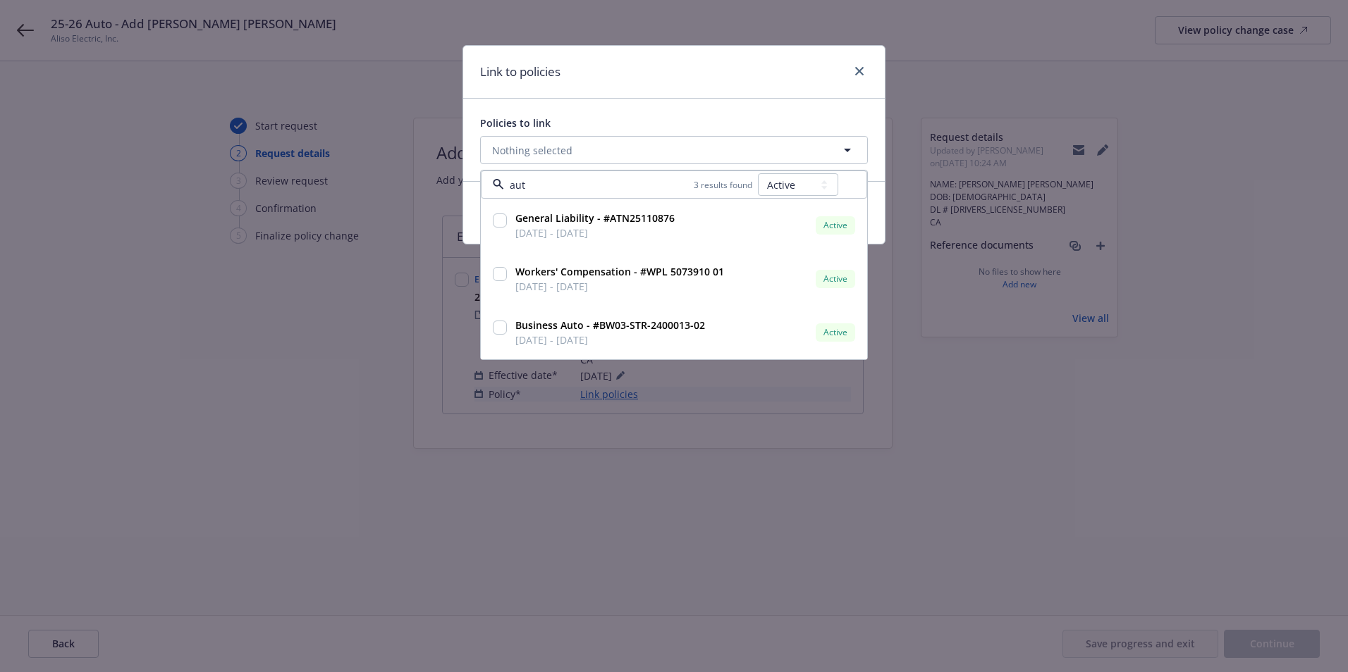
type input "auto"
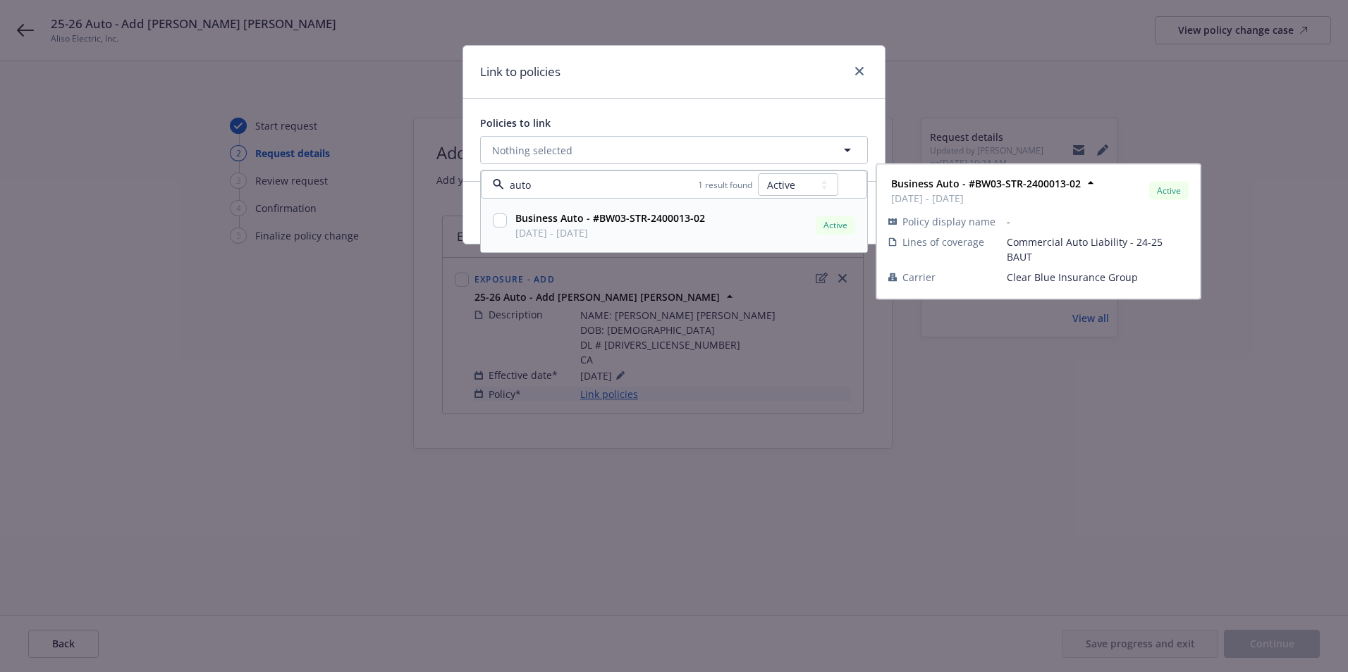
click at [569, 221] on strong "Business Auto - #BW03-STR-2400013-02" at bounding box center [610, 217] width 190 height 13
checkbox input "true"
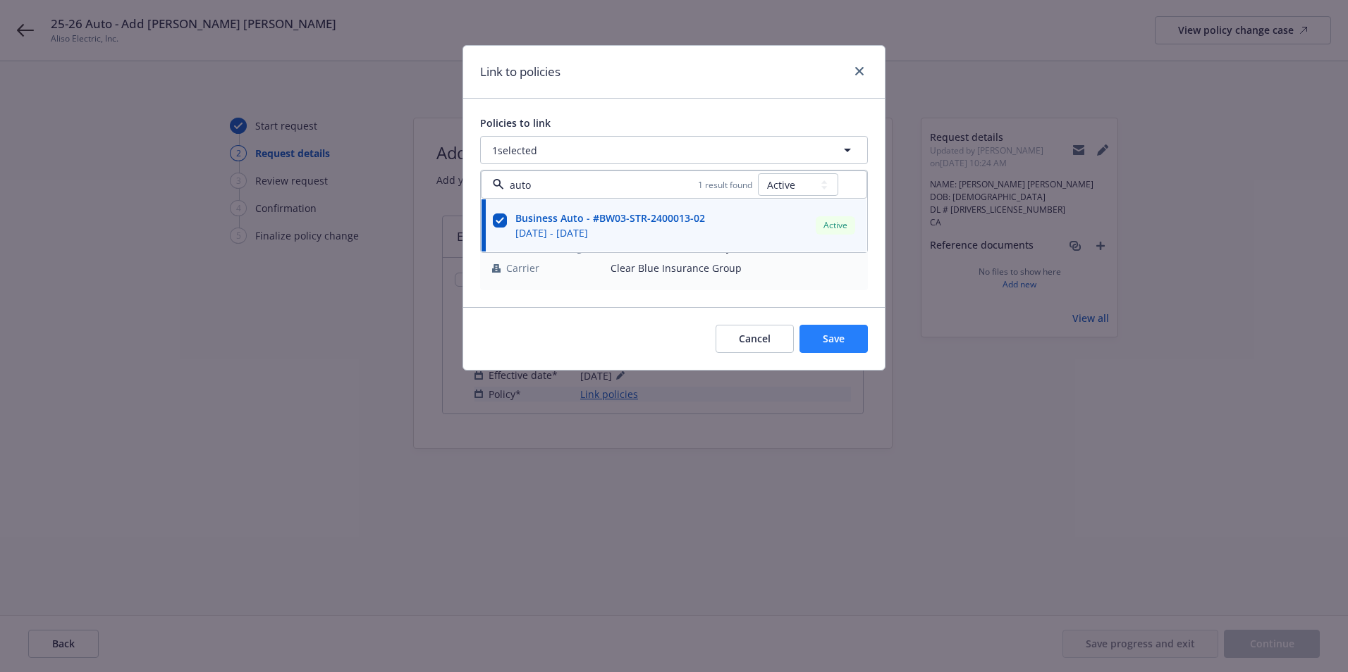
type input "auto"
click at [836, 349] on button "Save" at bounding box center [833, 339] width 68 height 28
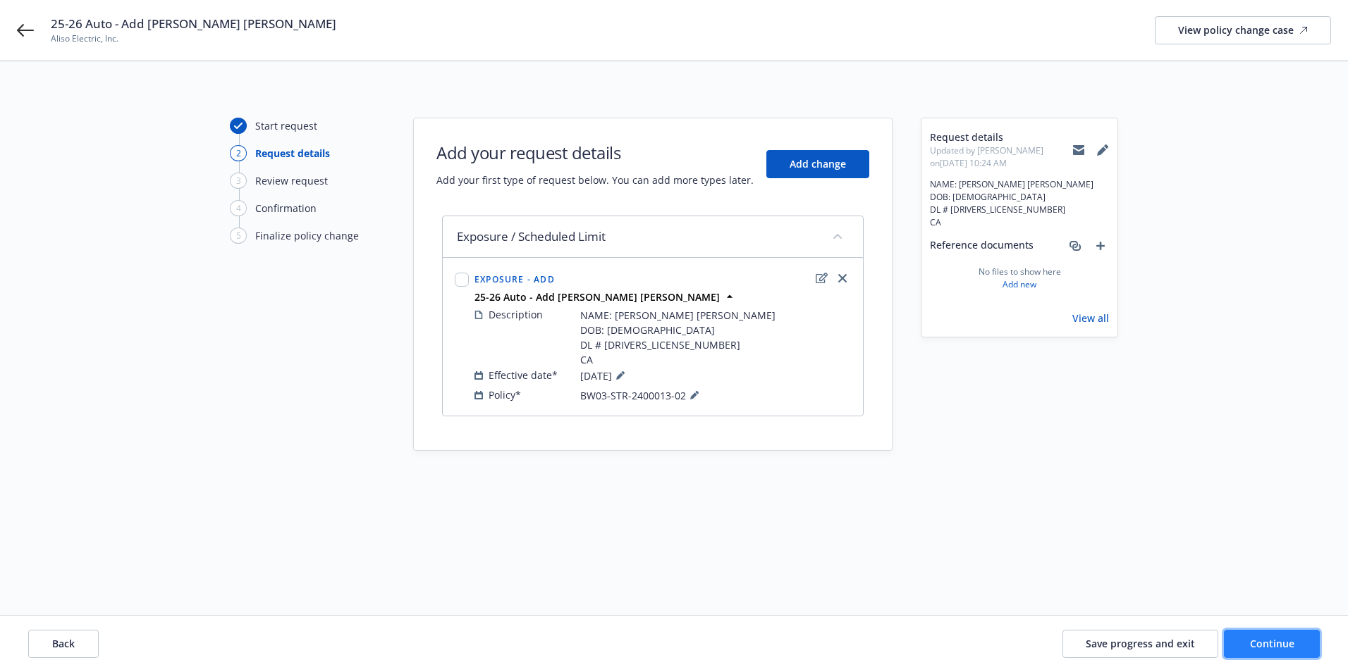
click at [1314, 651] on button "Continue" at bounding box center [1272, 644] width 96 height 28
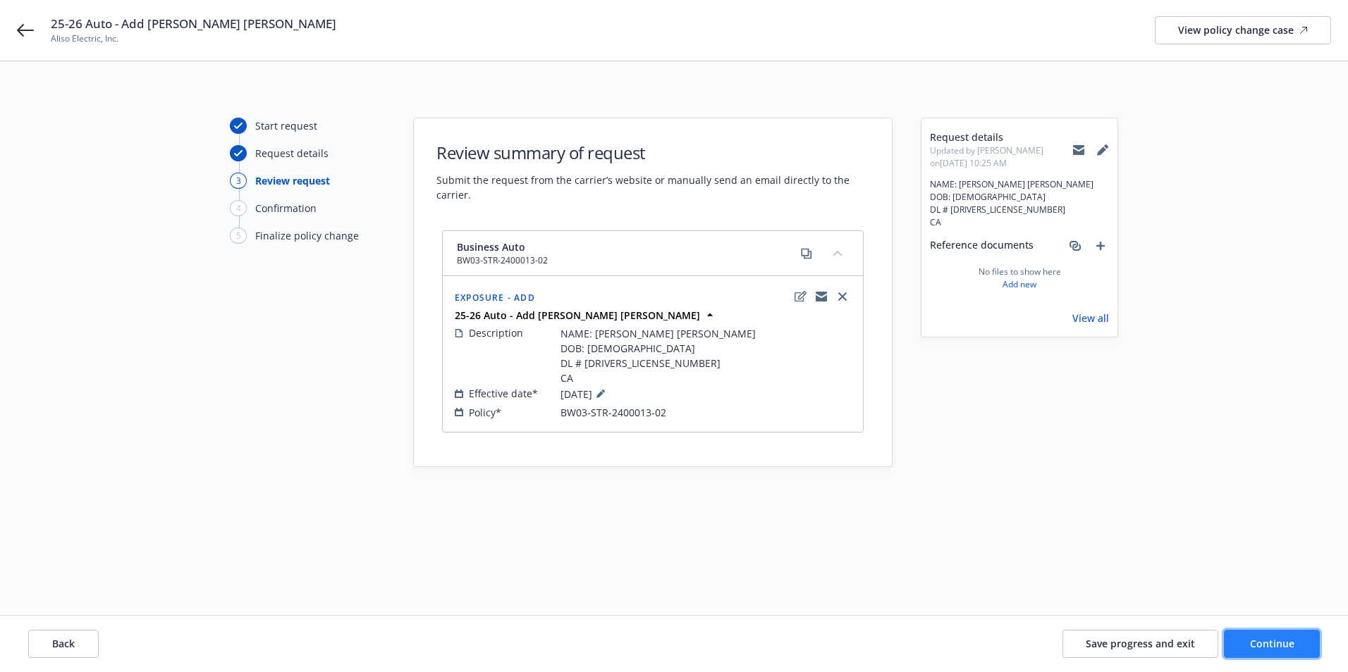
click at [1260, 634] on button "Continue" at bounding box center [1272, 644] width 96 height 28
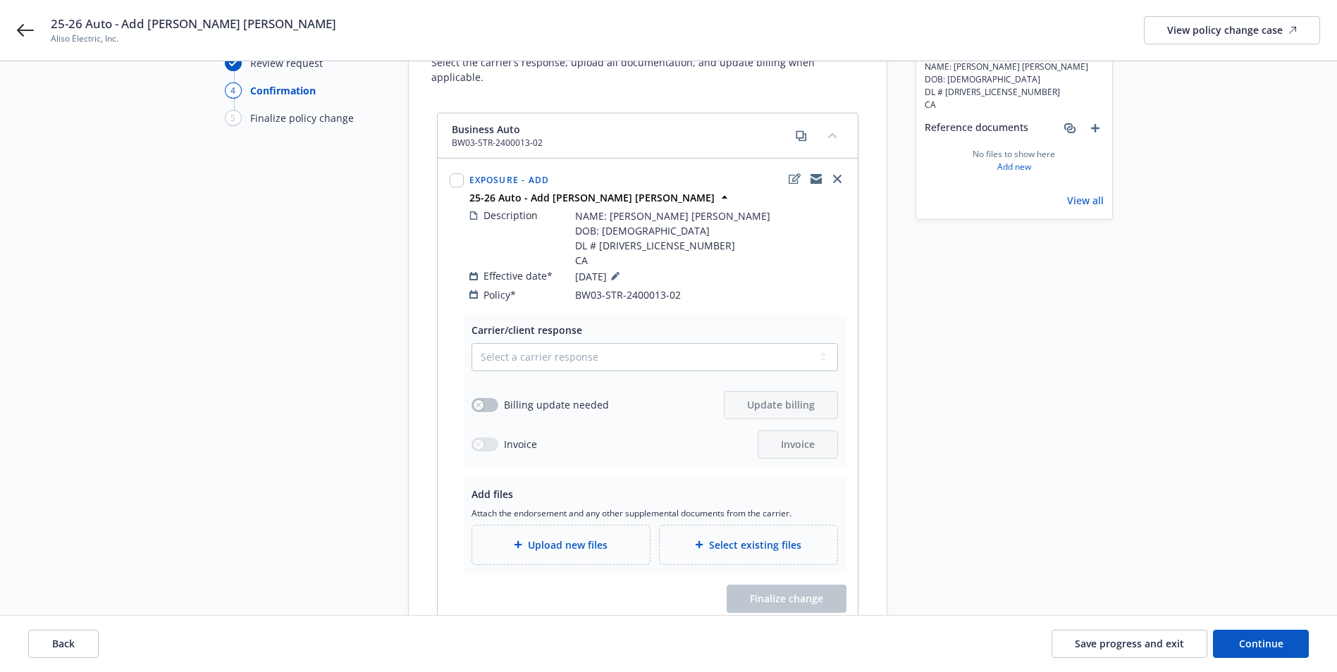
scroll to position [204, 0]
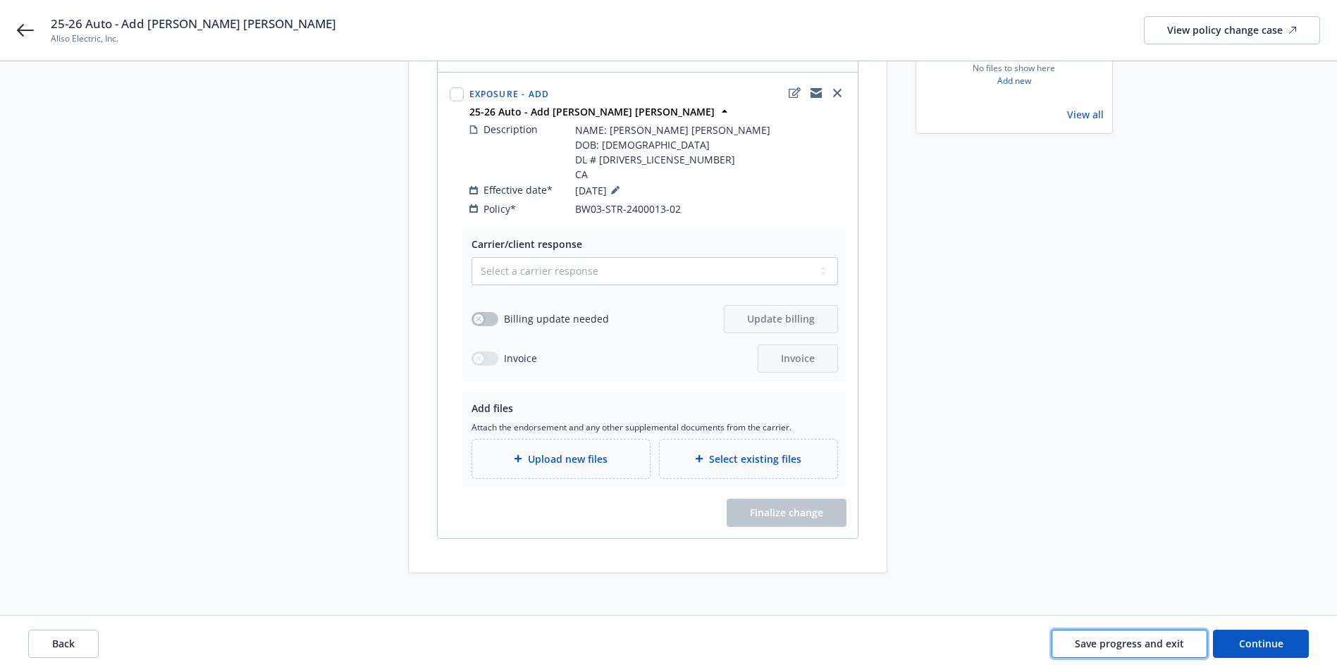
click at [1142, 641] on span "Save progress and exit" at bounding box center [1129, 643] width 109 height 13
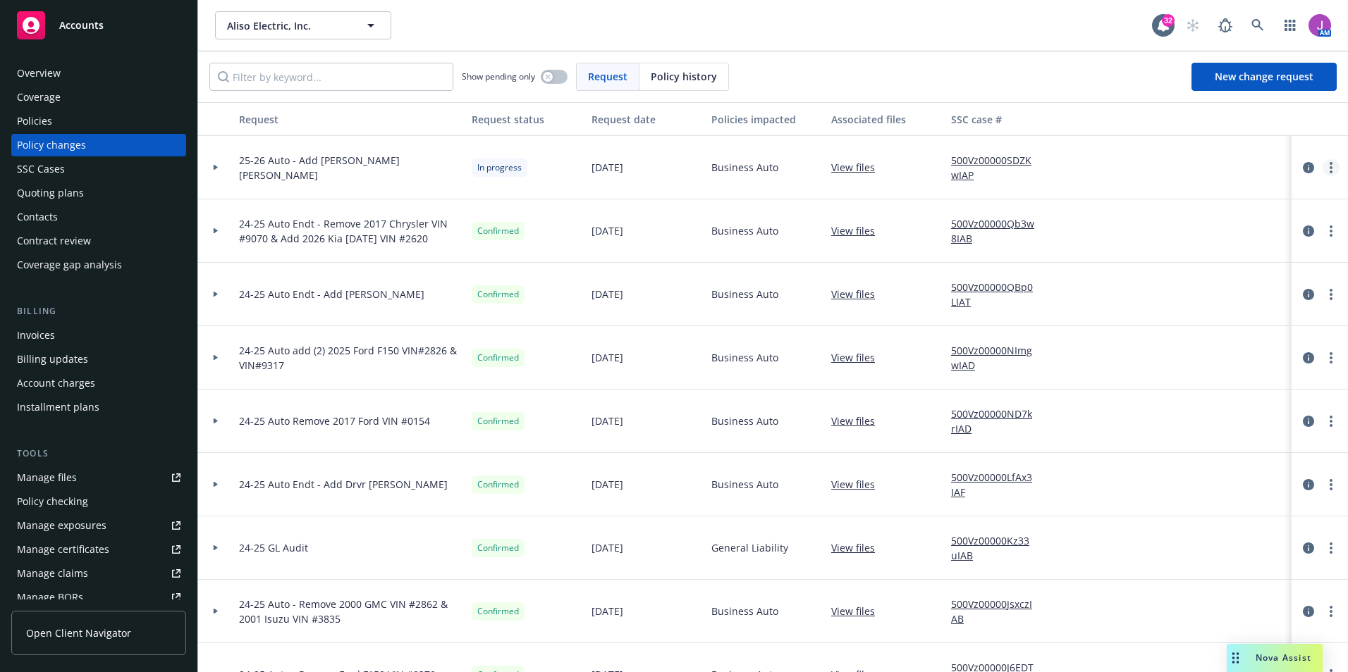
click at [1322, 171] on link "more" at bounding box center [1330, 167] width 17 height 17
click at [1150, 192] on link "Copy logging email" at bounding box center [1207, 197] width 242 height 28
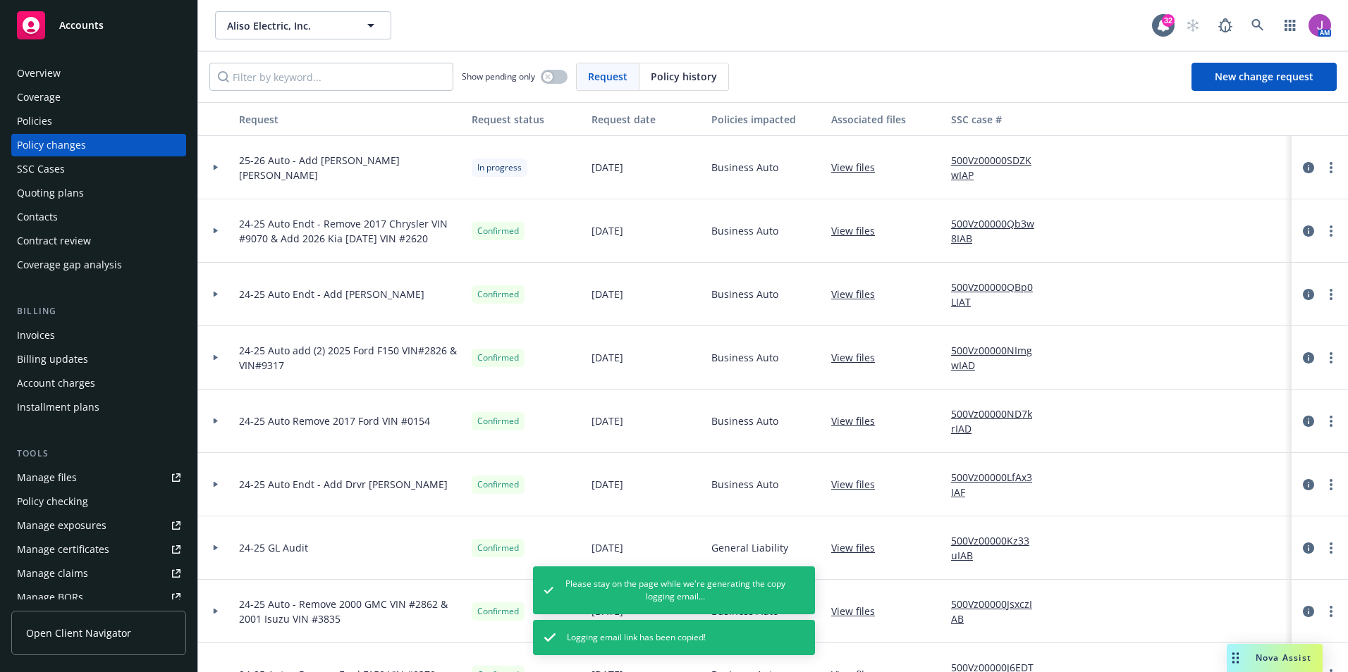
click at [90, 128] on div "Policies" at bounding box center [99, 121] width 164 height 23
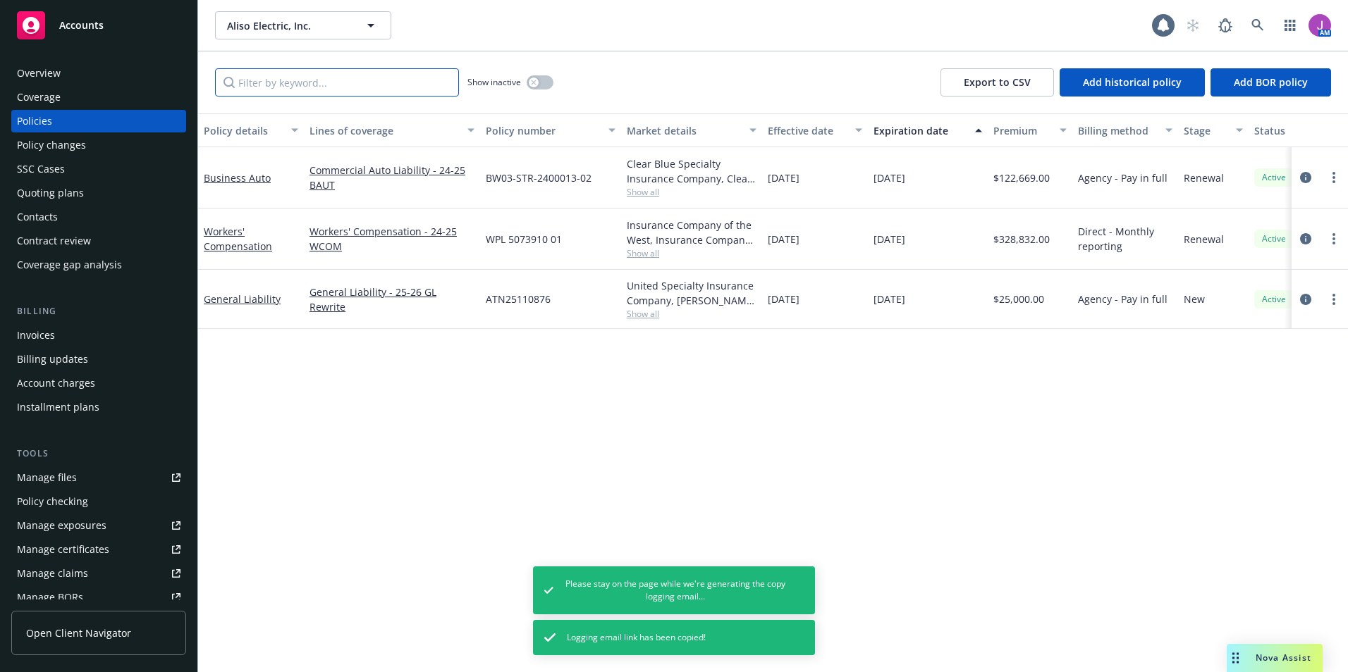
click at [269, 88] on input "Filter by keyword..." at bounding box center [337, 82] width 244 height 28
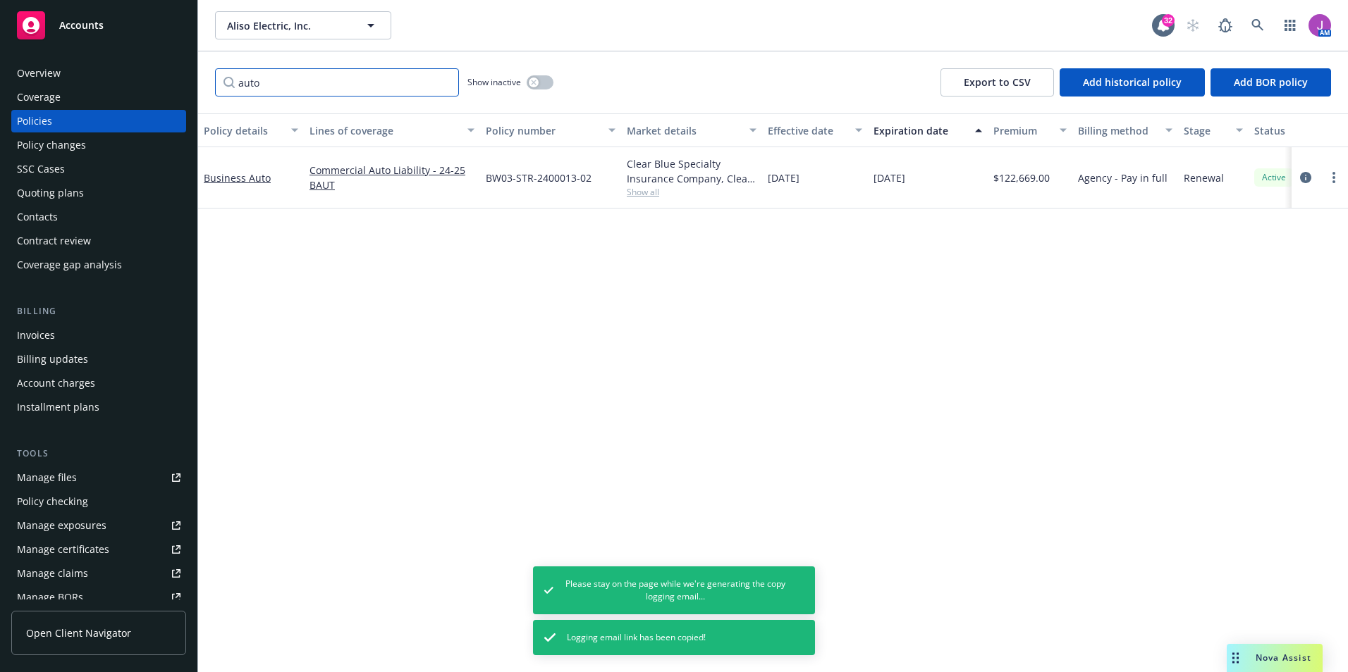
type input "auto"
click at [53, 142] on div "Policy changes" at bounding box center [51, 145] width 69 height 23
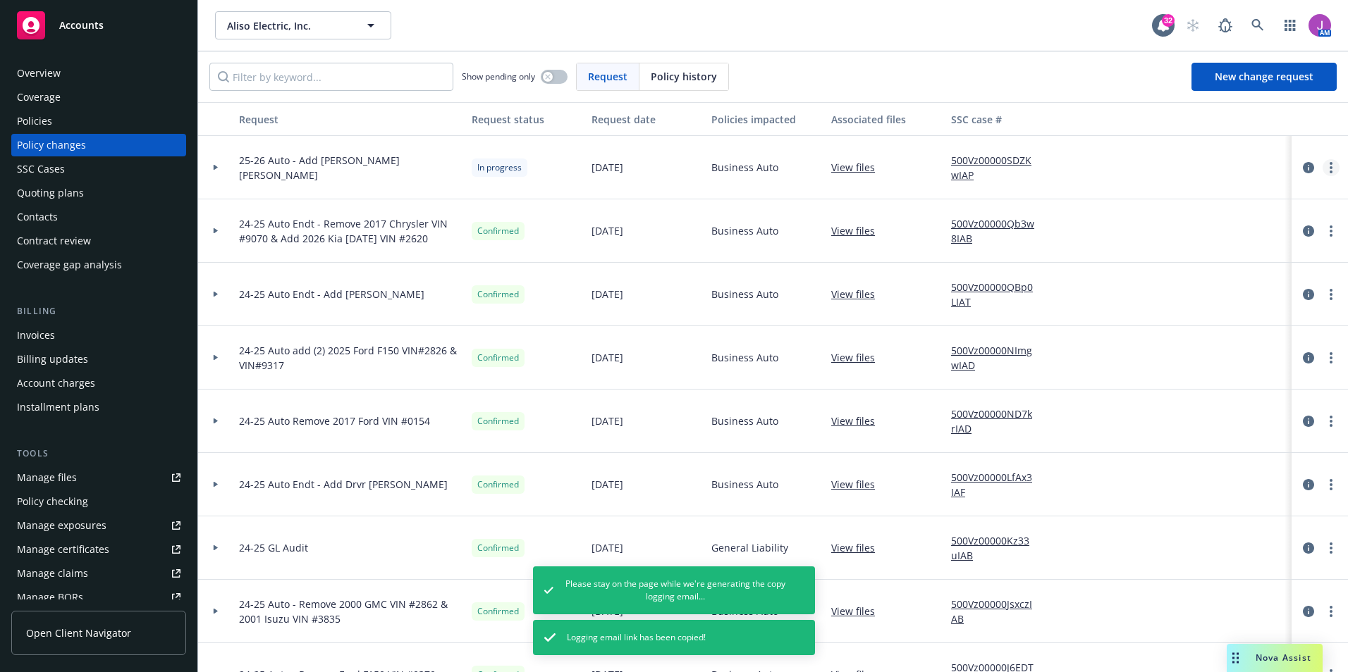
click at [1325, 171] on link "more" at bounding box center [1330, 167] width 17 height 17
click at [1169, 226] on link "Edit request summary" at bounding box center [1207, 225] width 242 height 28
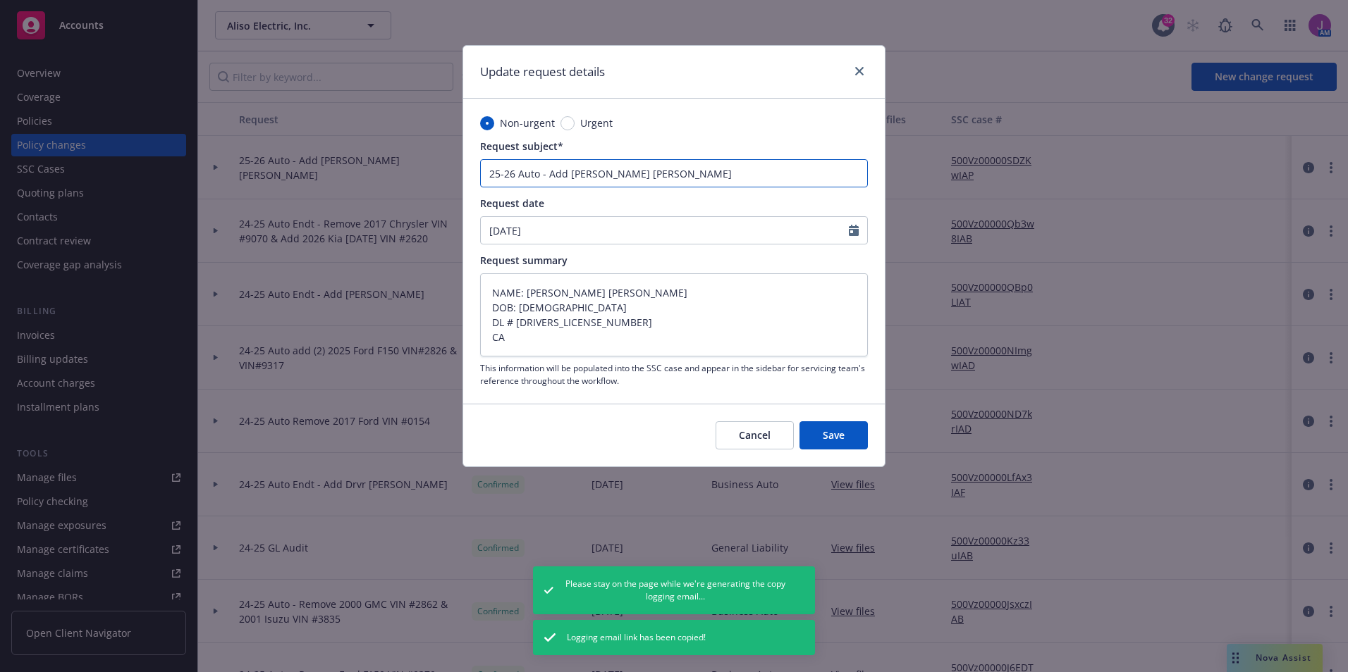
drag, startPoint x: 513, startPoint y: 174, endPoint x: 448, endPoint y: 166, distance: 65.3
click at [448, 166] on div "Update request details Non-urgent Urgent Request subject* 25-26 Auto - Add Jack…" at bounding box center [674, 336] width 1348 height 672
type textarea "x"
type input "2 Auto - Add Jackson Roberts Thomas"
type textarea "x"
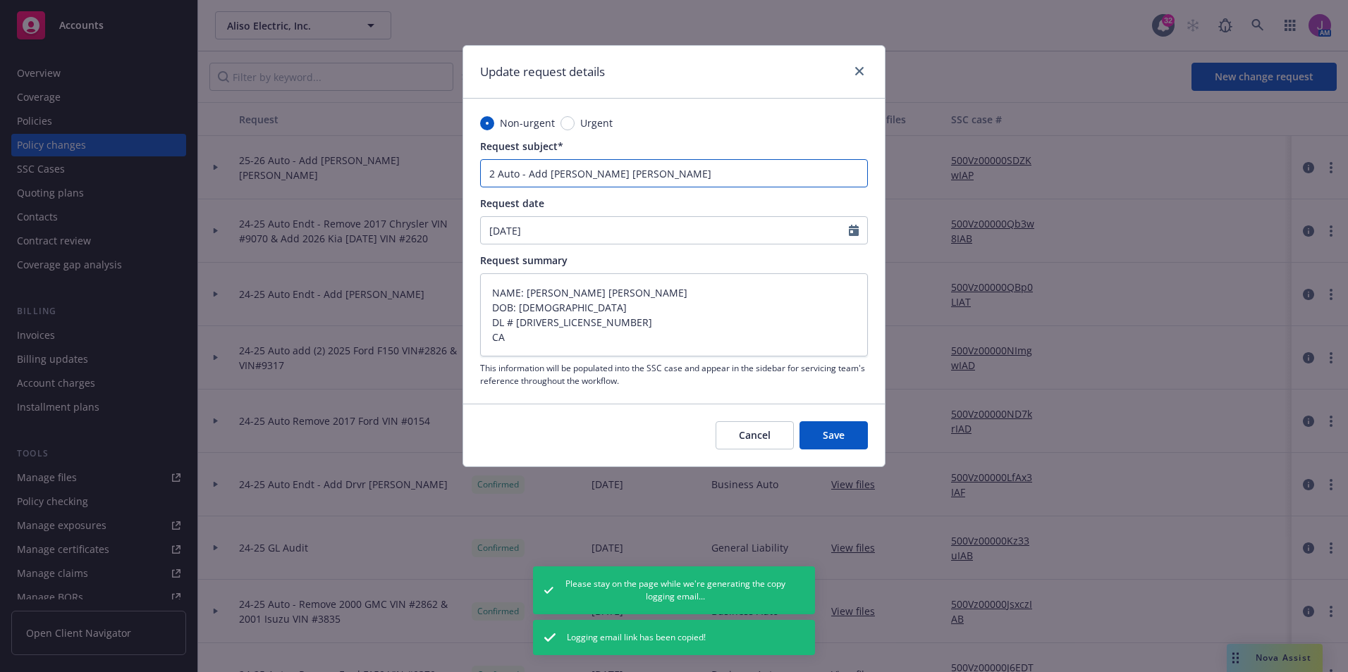
type input "24 Auto - Add Jackson Roberts Thomas"
type textarea "x"
type input "24- Auto - Add Jackson Roberts Thomas"
type textarea "x"
type input "24-2 Auto - Add Jackson Roberts Thomas"
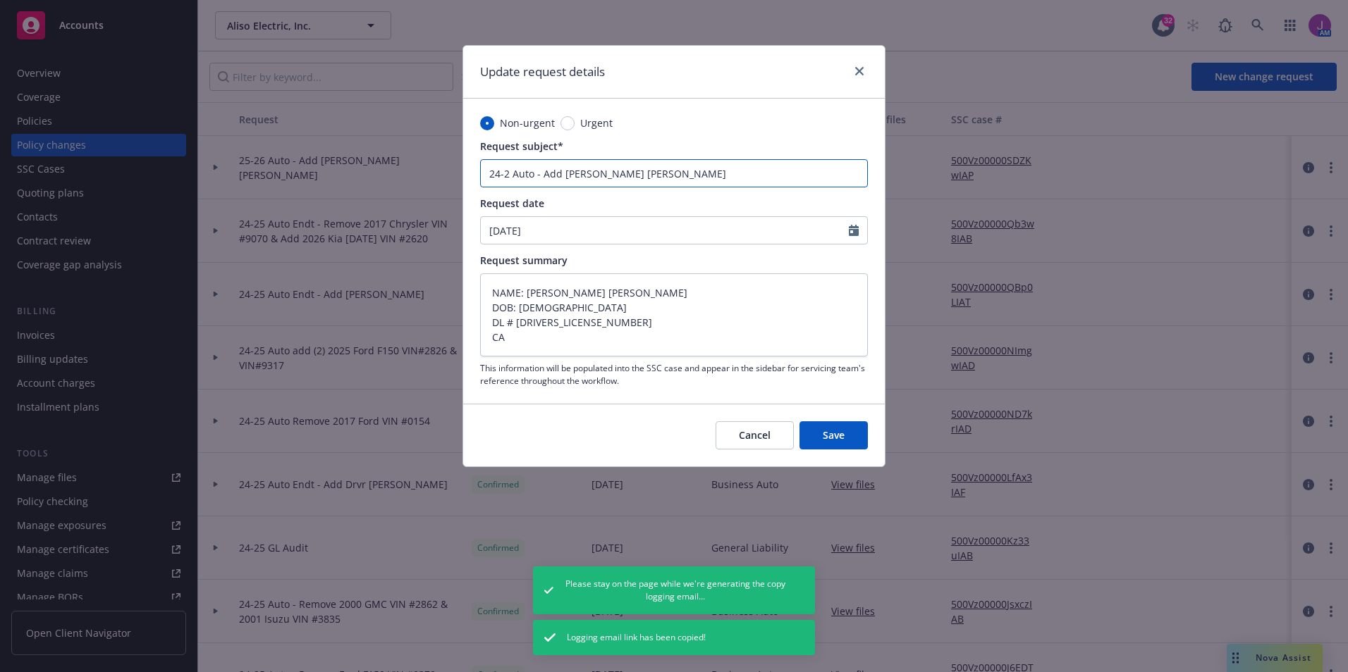
type textarea "x"
type input "24-25 Auto - Add Jackson Roberts Thomas"
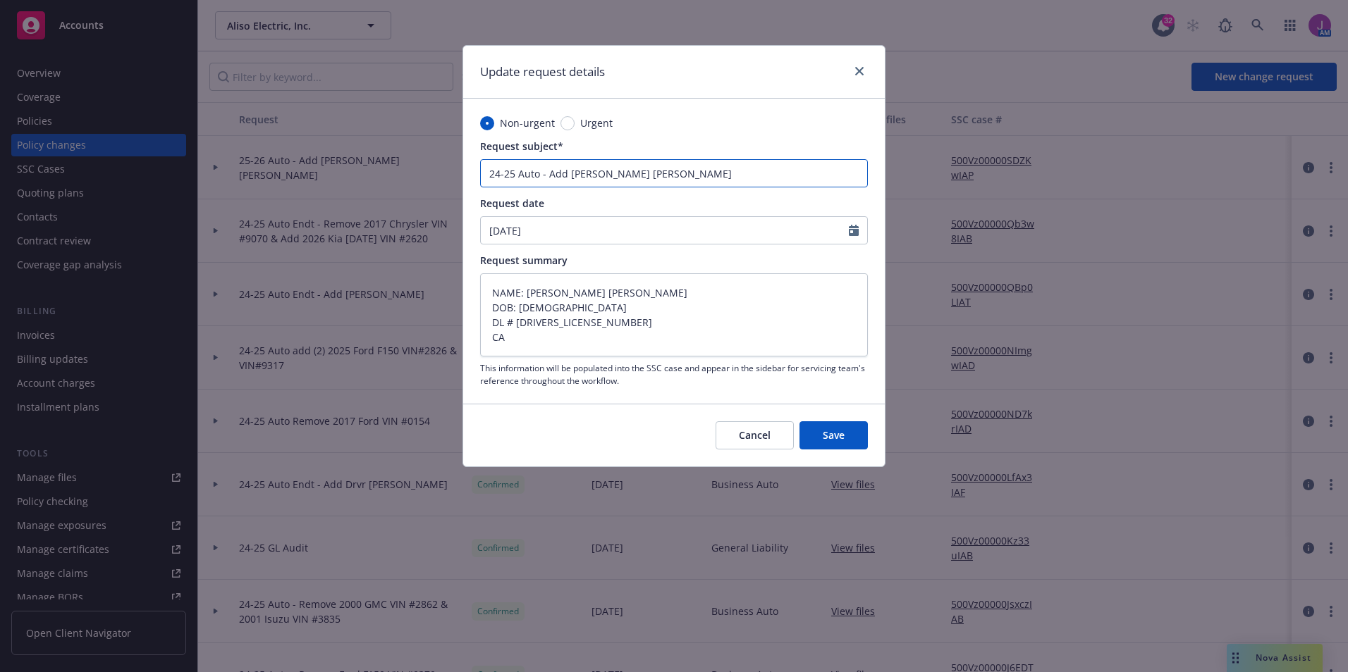
type textarea "x"
type input "24-25 Auto - Add Jackson Roberts Thomas"
click at [844, 435] on span "Save" at bounding box center [834, 435] width 22 height 13
type textarea "x"
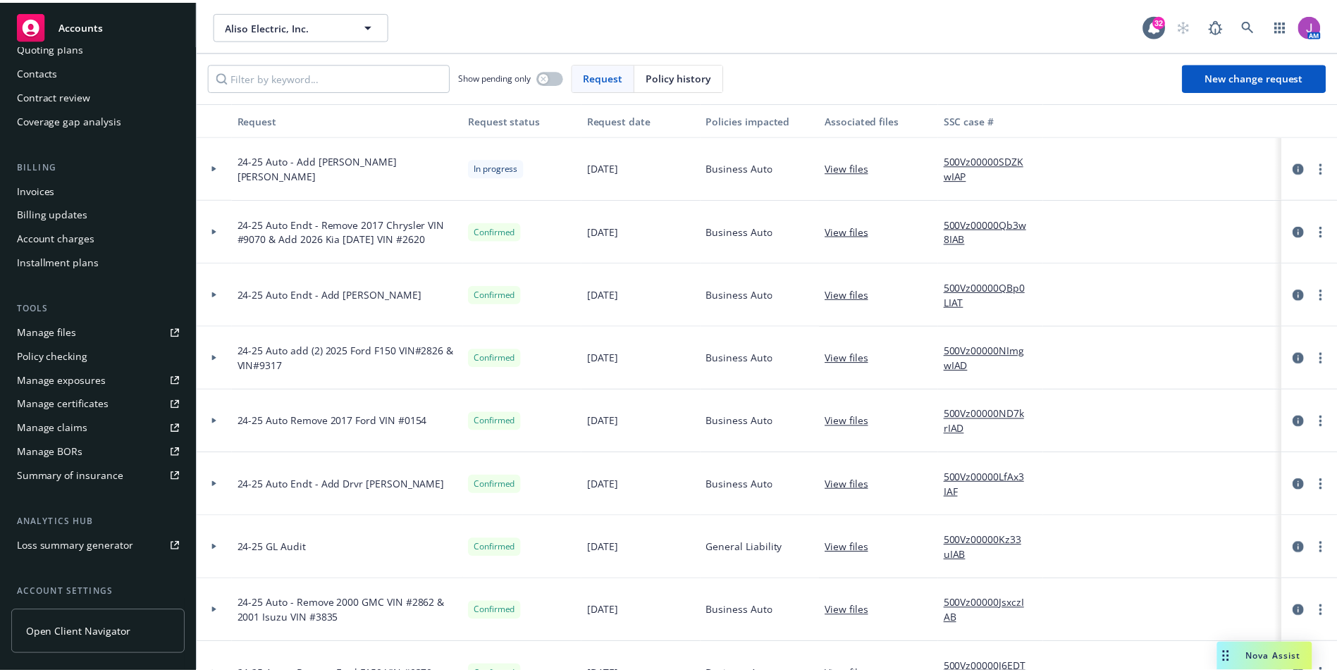
scroll to position [211, 0]
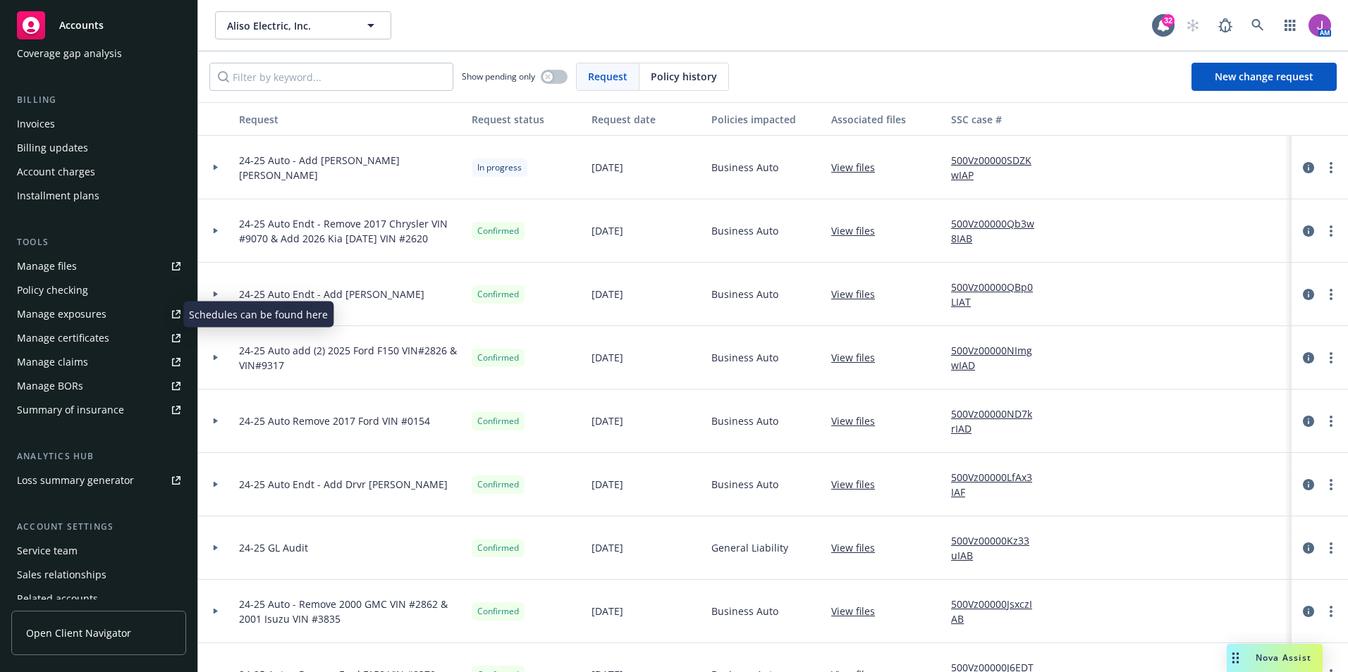
click at [49, 312] on div "Manage exposures" at bounding box center [62, 314] width 90 height 23
click at [312, 20] on span "Aliso Electric, Inc." at bounding box center [288, 25] width 122 height 15
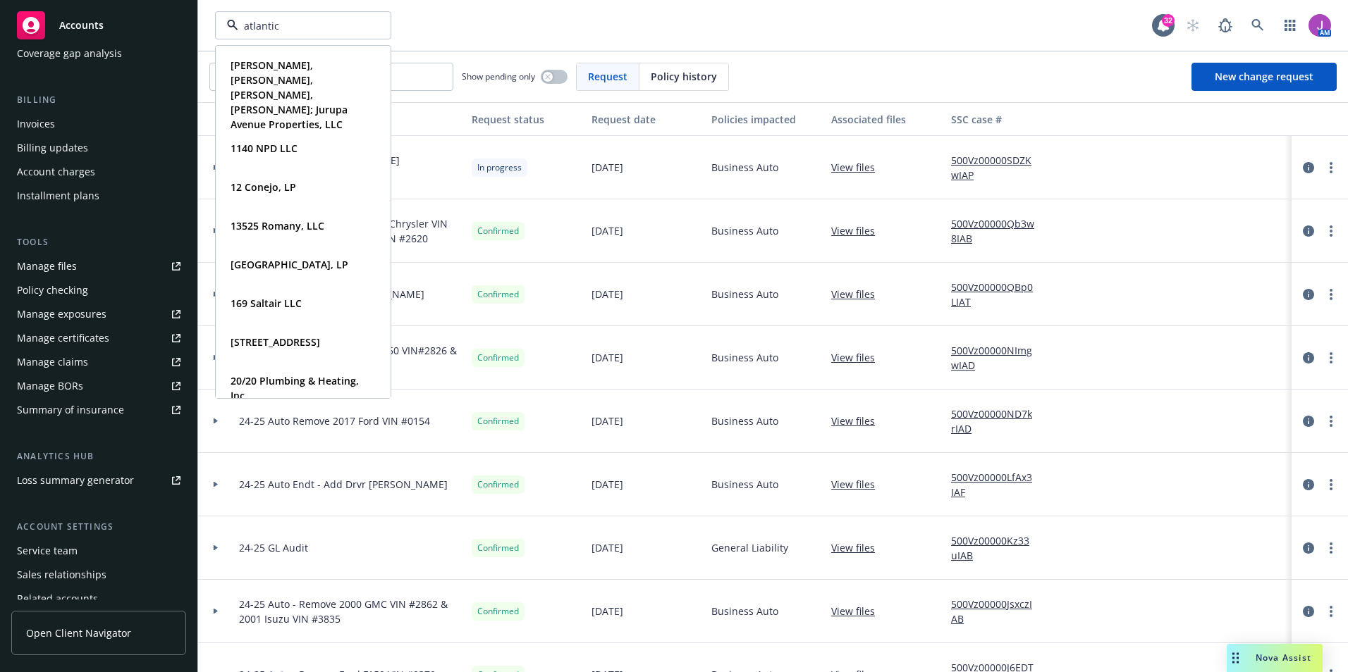
type input "atlantic"
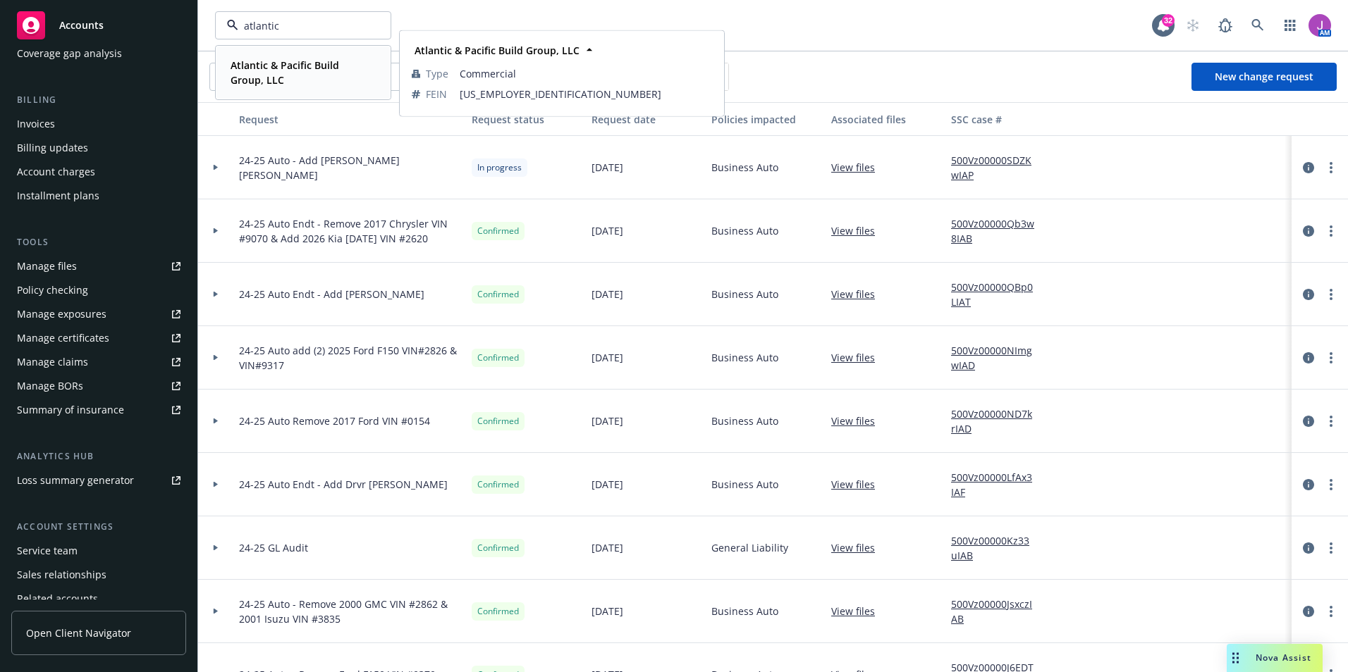
click at [305, 88] on div "Atlantic & Pacific Build Group, LLC" at bounding box center [300, 72] width 151 height 35
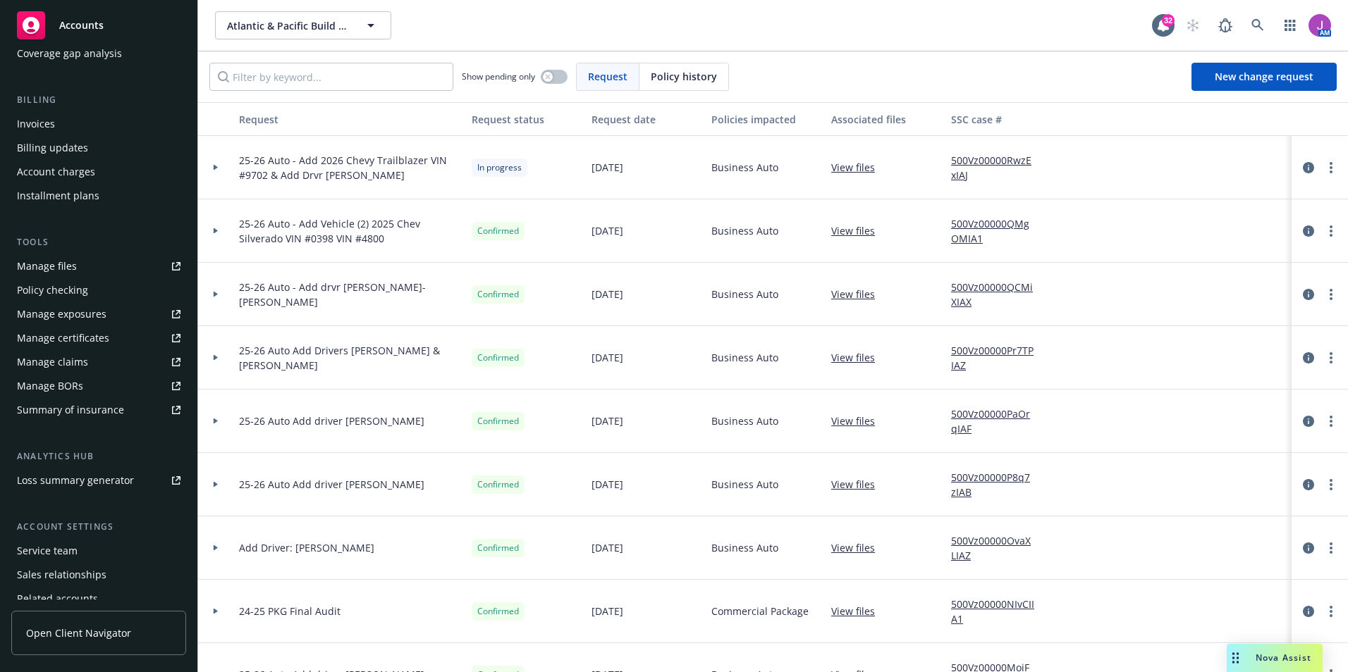
click at [985, 161] on link "500Vz00000RwzExIAJ" at bounding box center [998, 168] width 94 height 30
click at [1329, 164] on icon "more" at bounding box center [1330, 167] width 3 height 11
click at [1143, 274] on link "Resume workflow" at bounding box center [1207, 281] width 242 height 28
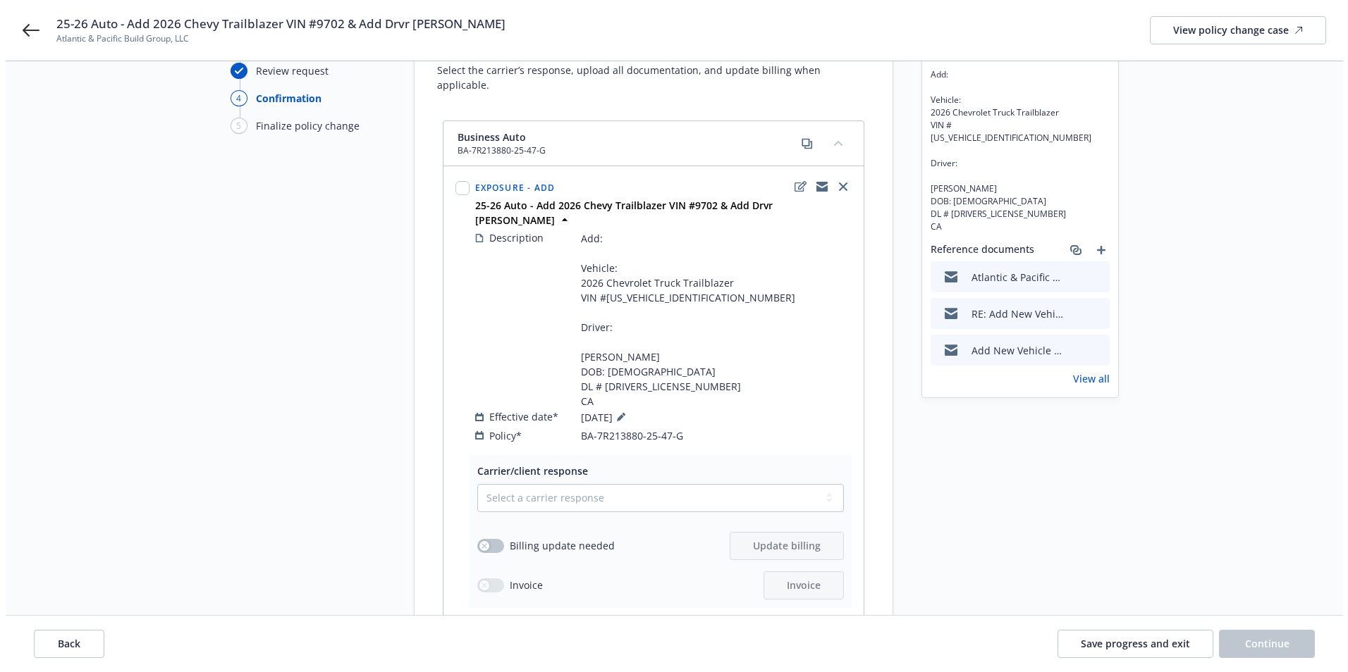
scroll to position [352, 0]
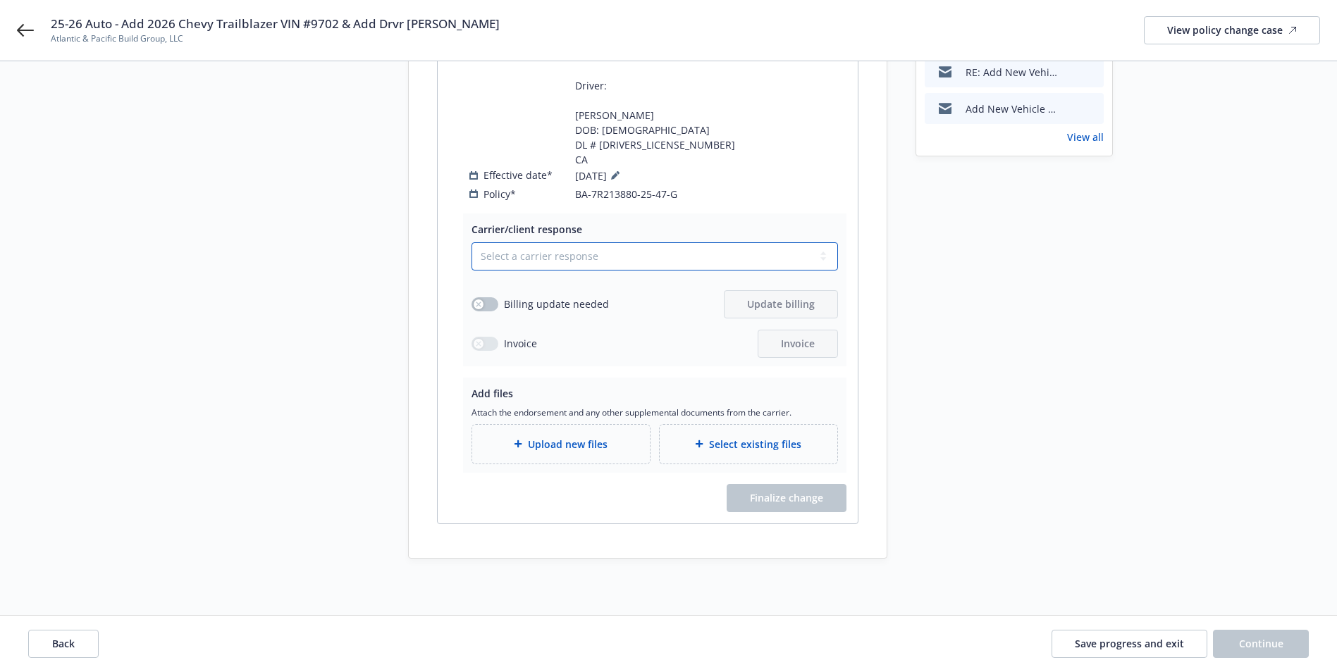
click at [530, 256] on select "Select a carrier response Accepted Accepted with revision No endorsement needed…" at bounding box center [655, 256] width 367 height 28
select select "ACCEPTED"
click at [472, 242] on select "Select a carrier response Accepted Accepted with revision No endorsement needed…" at bounding box center [655, 256] width 367 height 28
click at [488, 304] on button "button" at bounding box center [485, 304] width 27 height 14
click at [572, 457] on div "Upload new files" at bounding box center [561, 444] width 178 height 39
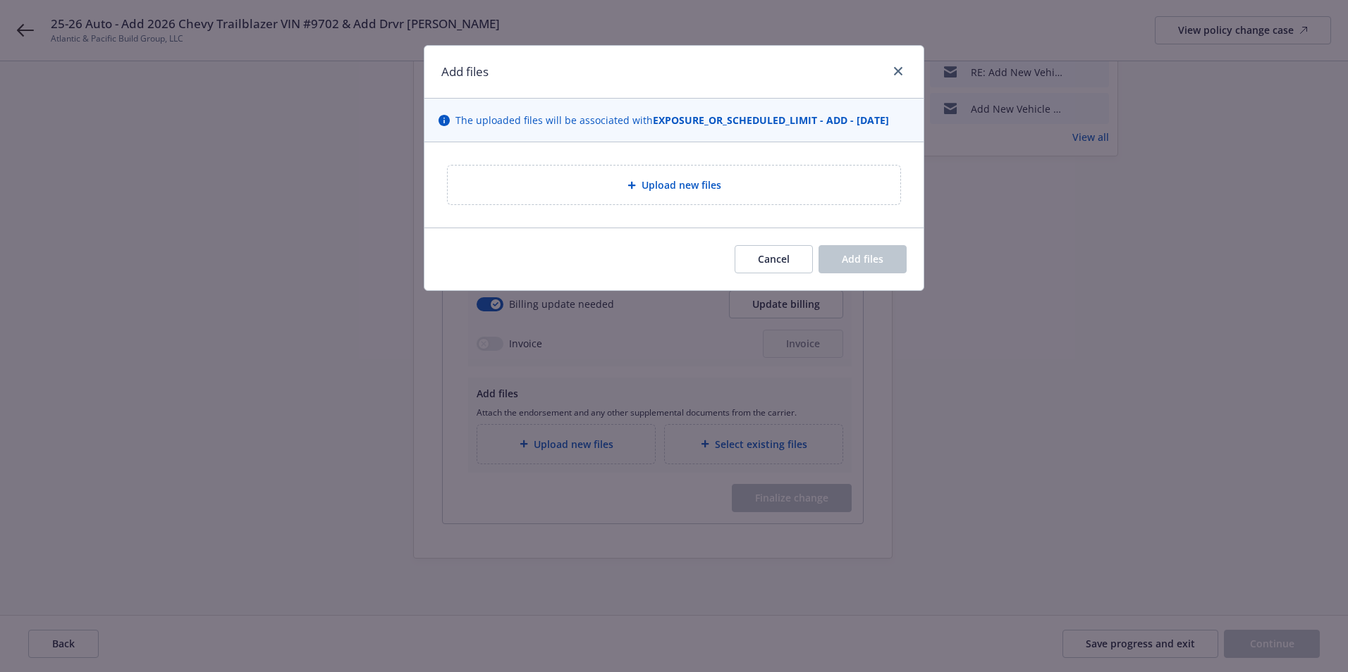
click at [686, 186] on span "Upload new files" at bounding box center [681, 185] width 80 height 15
type textarea "x"
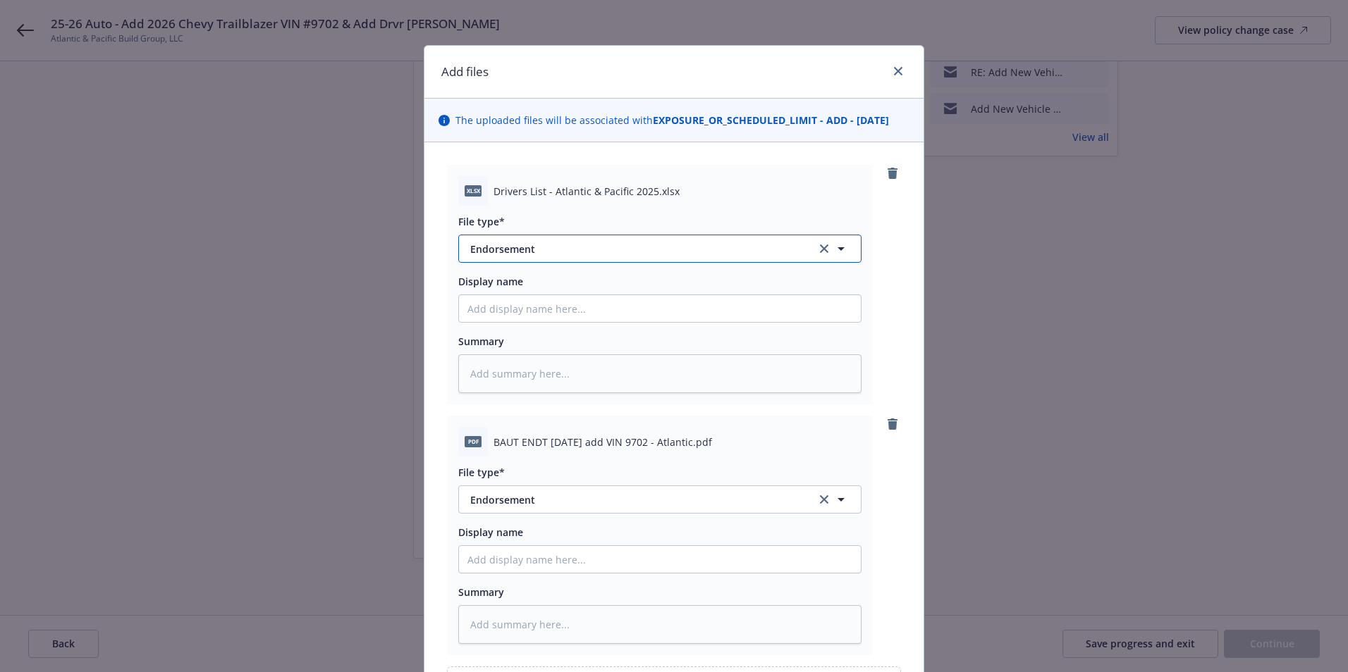
click at [515, 251] on span "Endorsement" at bounding box center [633, 249] width 326 height 15
type input "o"
type input "d"
type input "other"
click at [499, 279] on div "Other" at bounding box center [659, 288] width 385 height 20
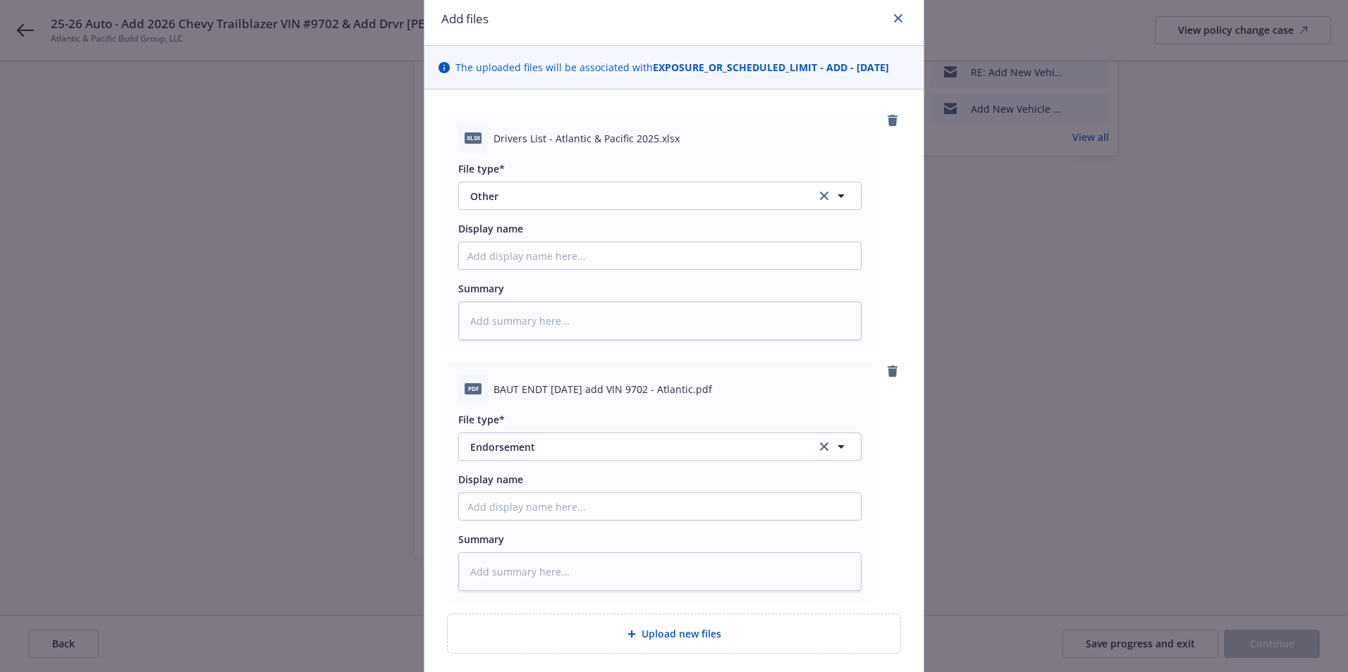
scroll to position [141, 0]
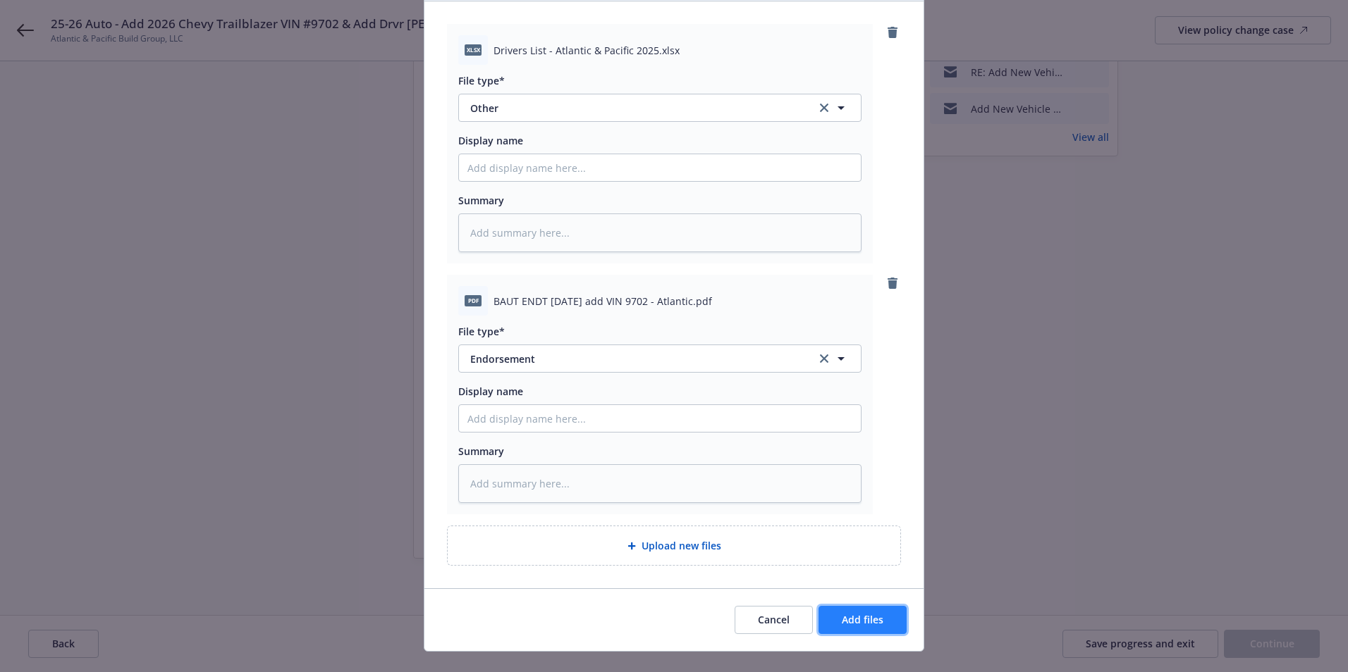
click at [857, 616] on span "Add files" at bounding box center [863, 619] width 42 height 13
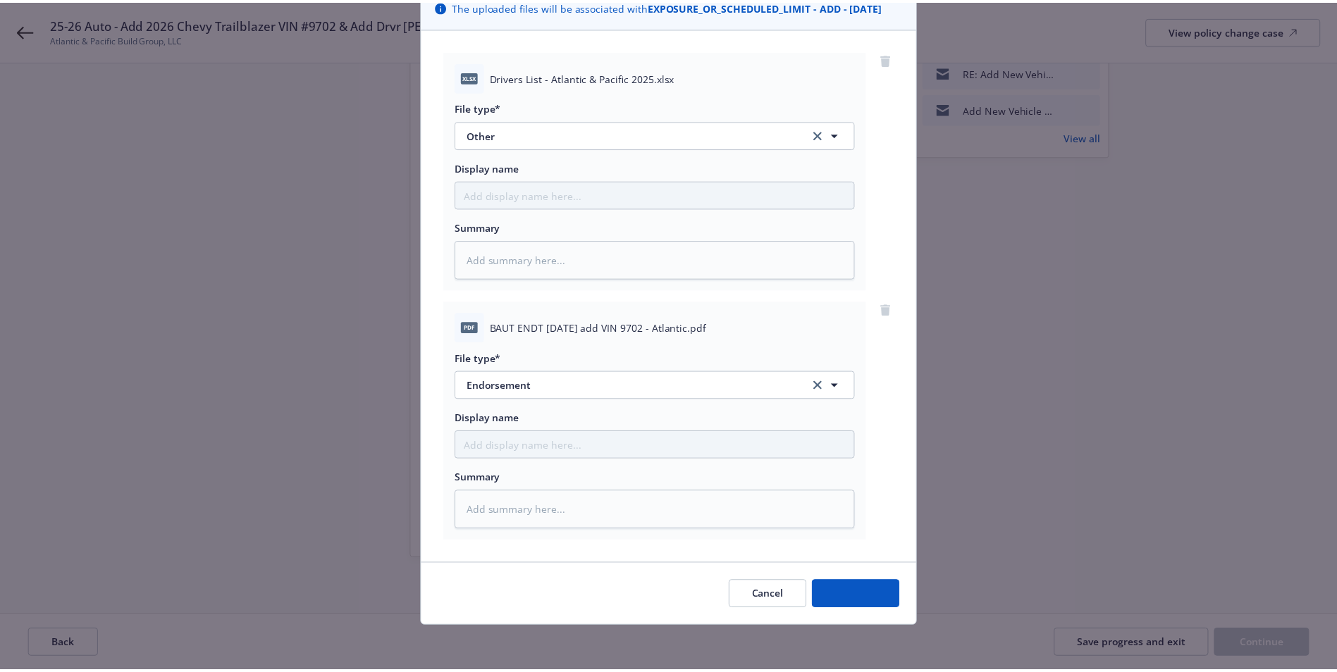
scroll to position [114, 0]
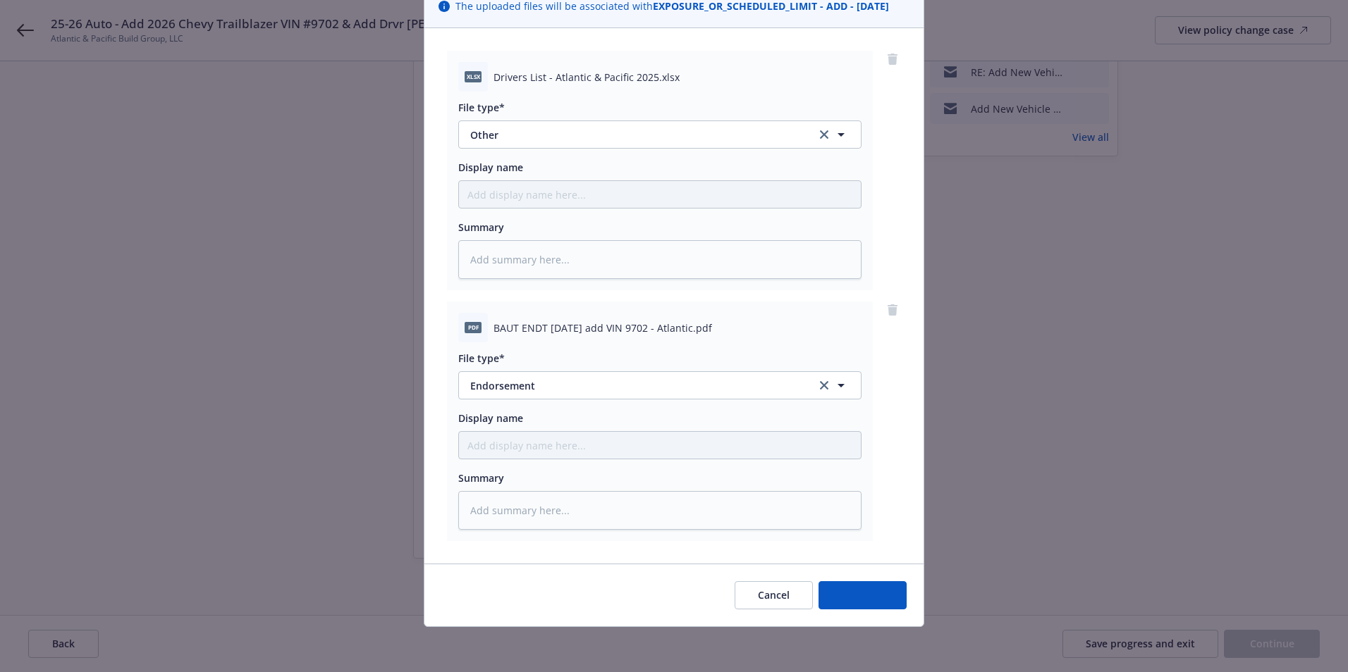
type textarea "x"
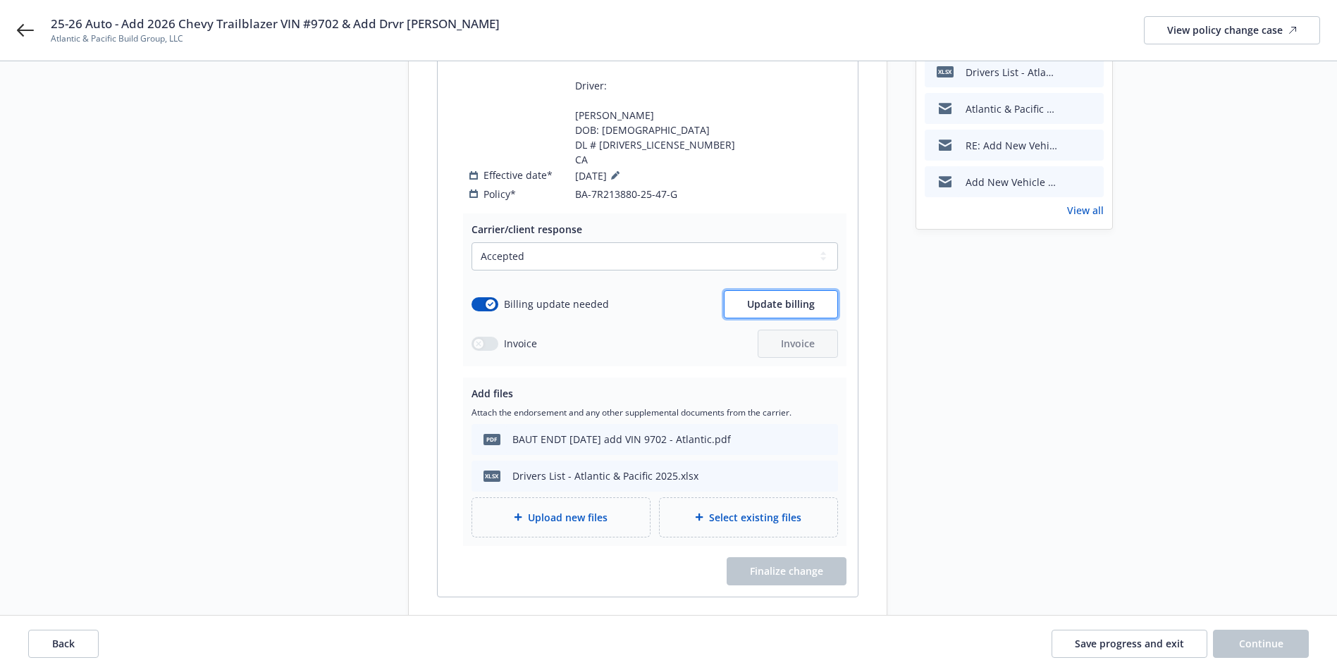
click at [778, 302] on span "Update billing" at bounding box center [781, 303] width 68 height 13
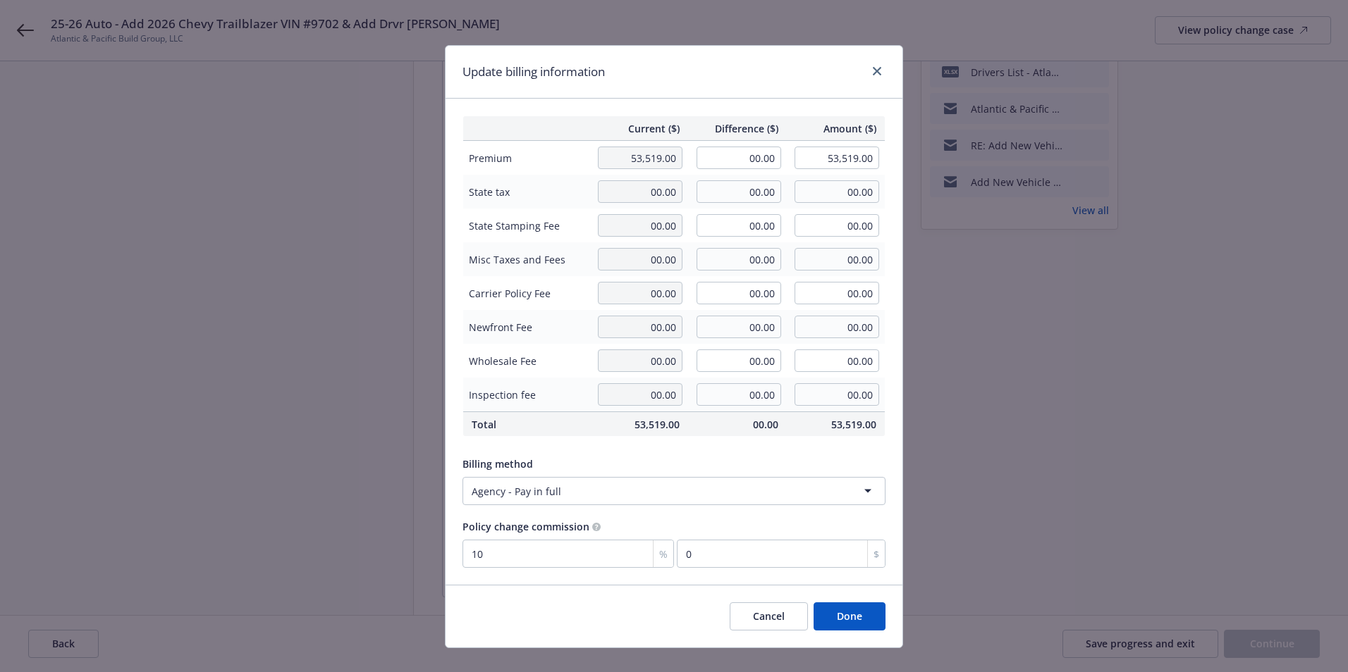
click at [726, 142] on td "00.00" at bounding box center [737, 158] width 99 height 35
click at [732, 154] on input "00.00" at bounding box center [738, 158] width 85 height 23
type input "3,059.00"
type input "56,578.00"
type input "305.9"
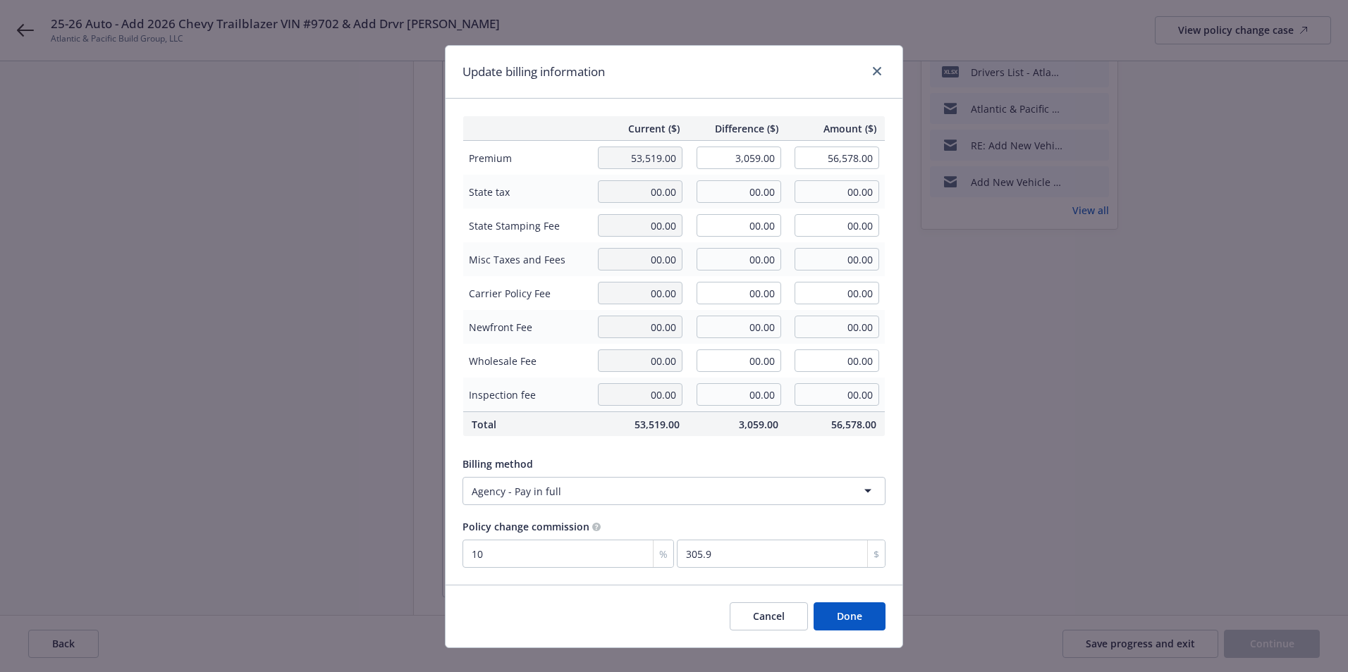
click at [559, 158] on span "Premium" at bounding box center [526, 158] width 115 height 15
click at [849, 621] on button "Done" at bounding box center [849, 617] width 72 height 28
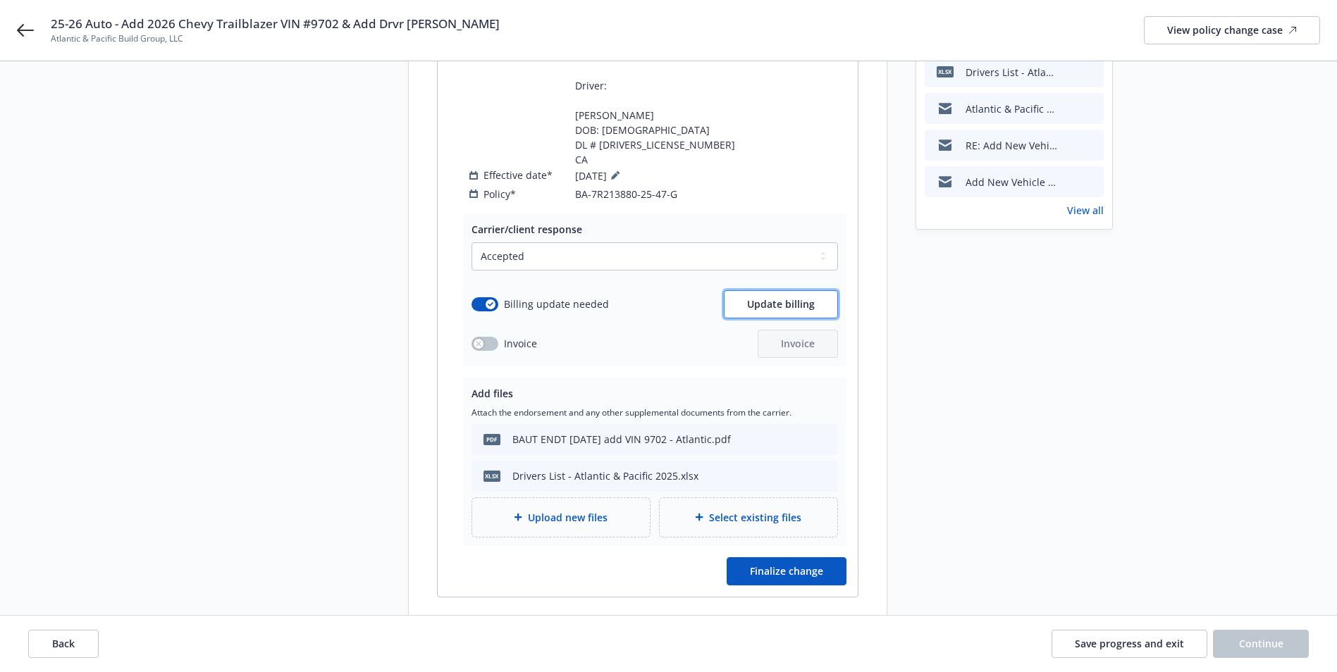
click at [794, 302] on span "Update billing" at bounding box center [781, 303] width 68 height 13
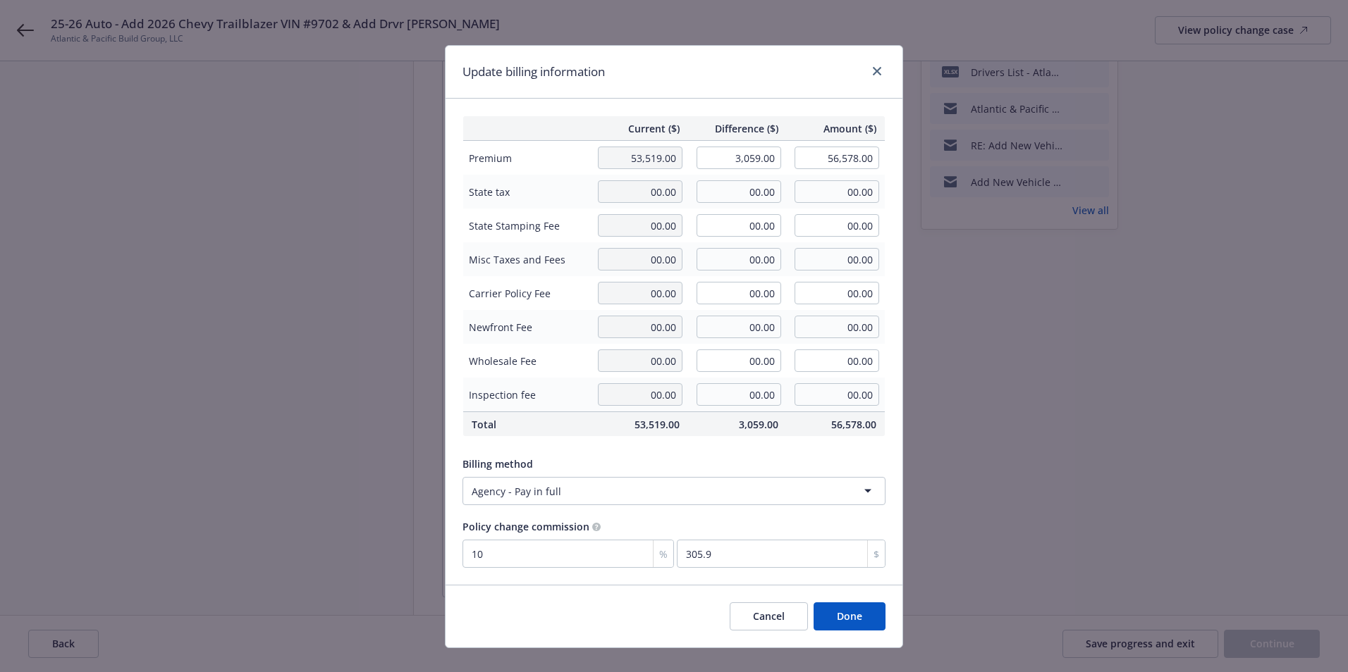
click at [855, 628] on button "Done" at bounding box center [849, 617] width 72 height 28
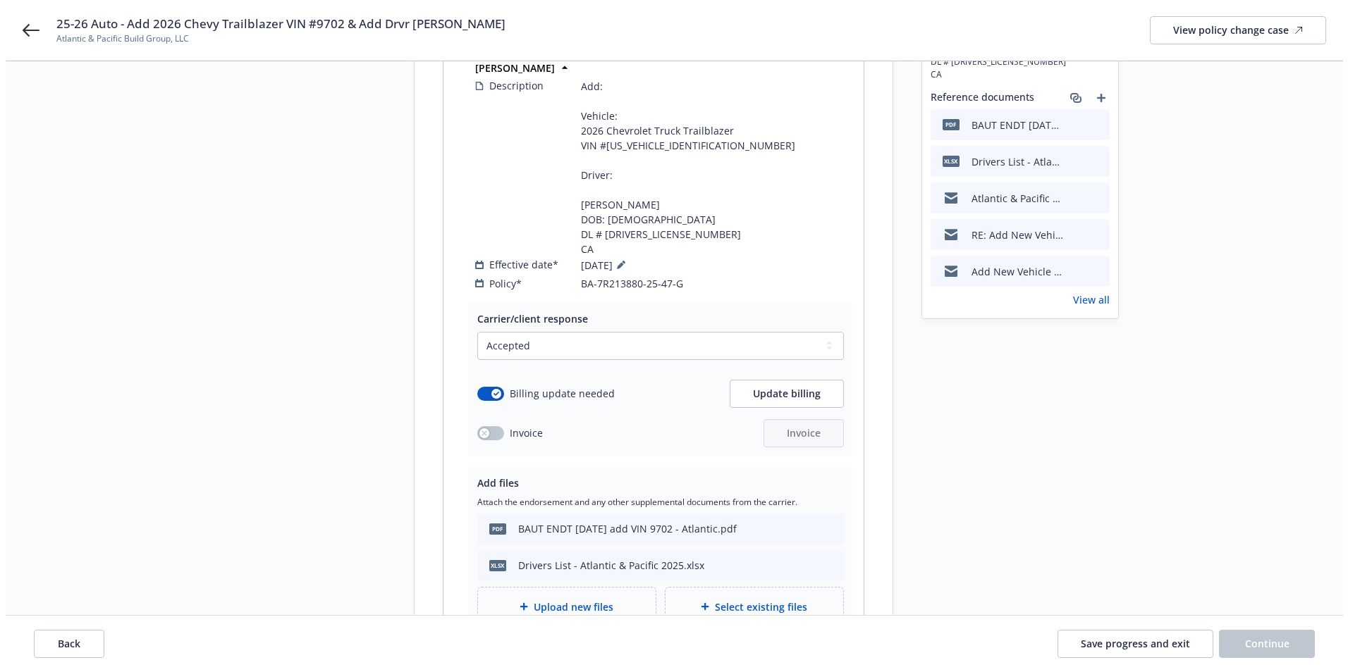
scroll to position [425, 0]
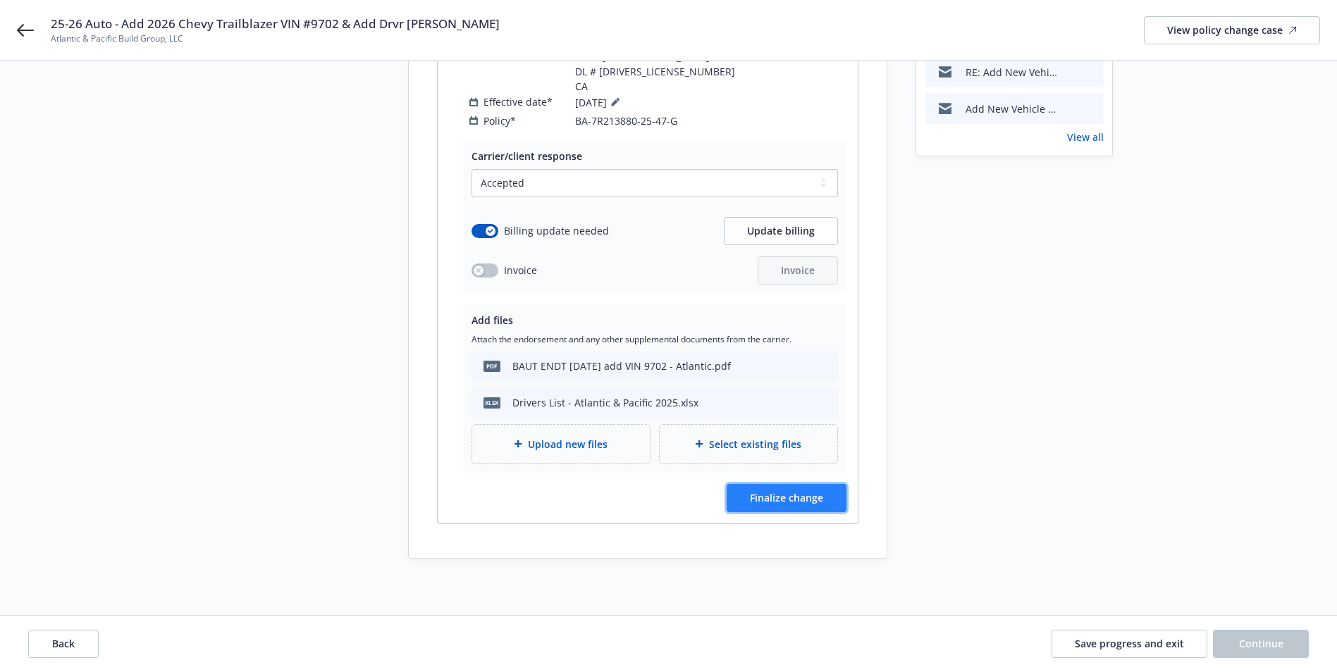
click at [771, 489] on button "Finalize change" at bounding box center [787, 498] width 120 height 28
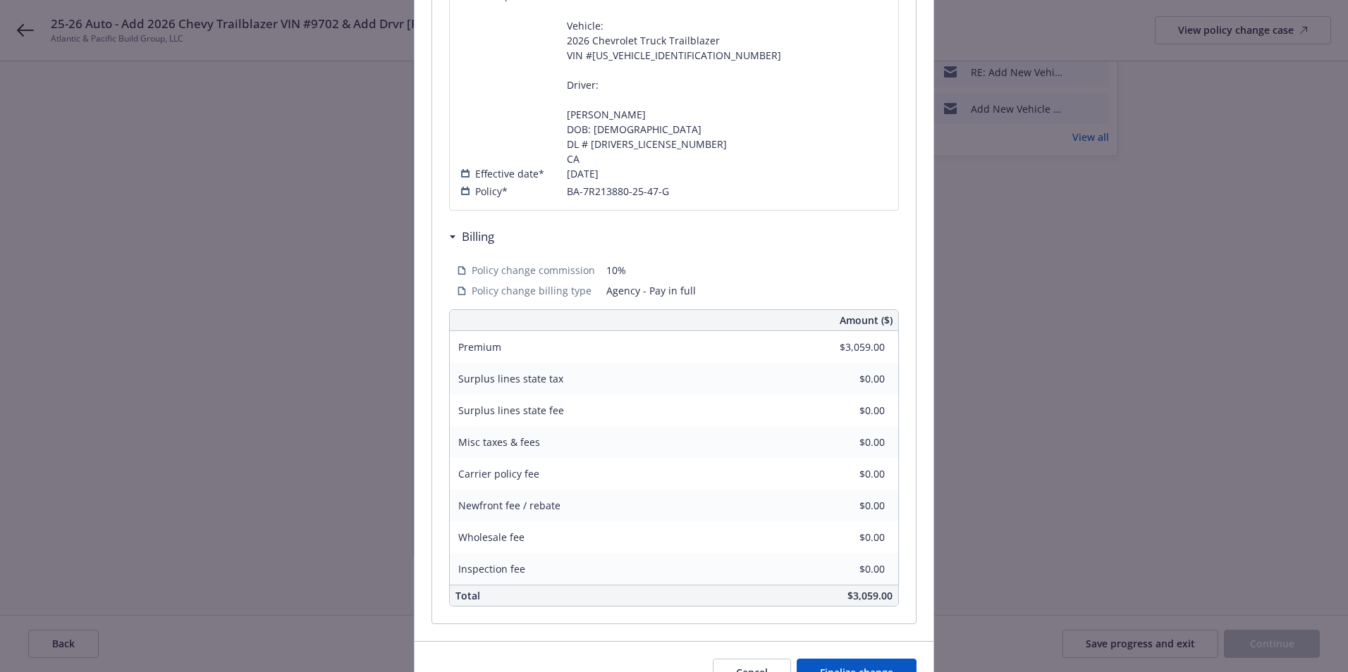
scroll to position [458, 0]
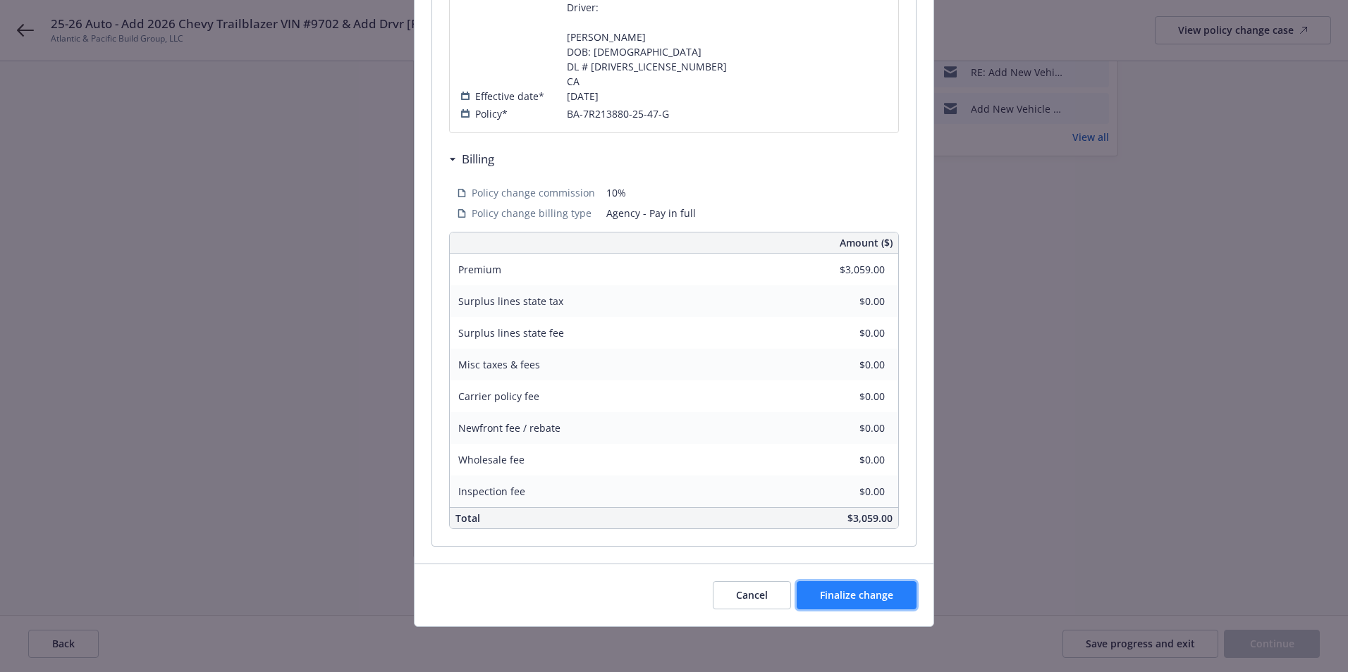
click at [859, 600] on span "Finalize change" at bounding box center [856, 595] width 73 height 13
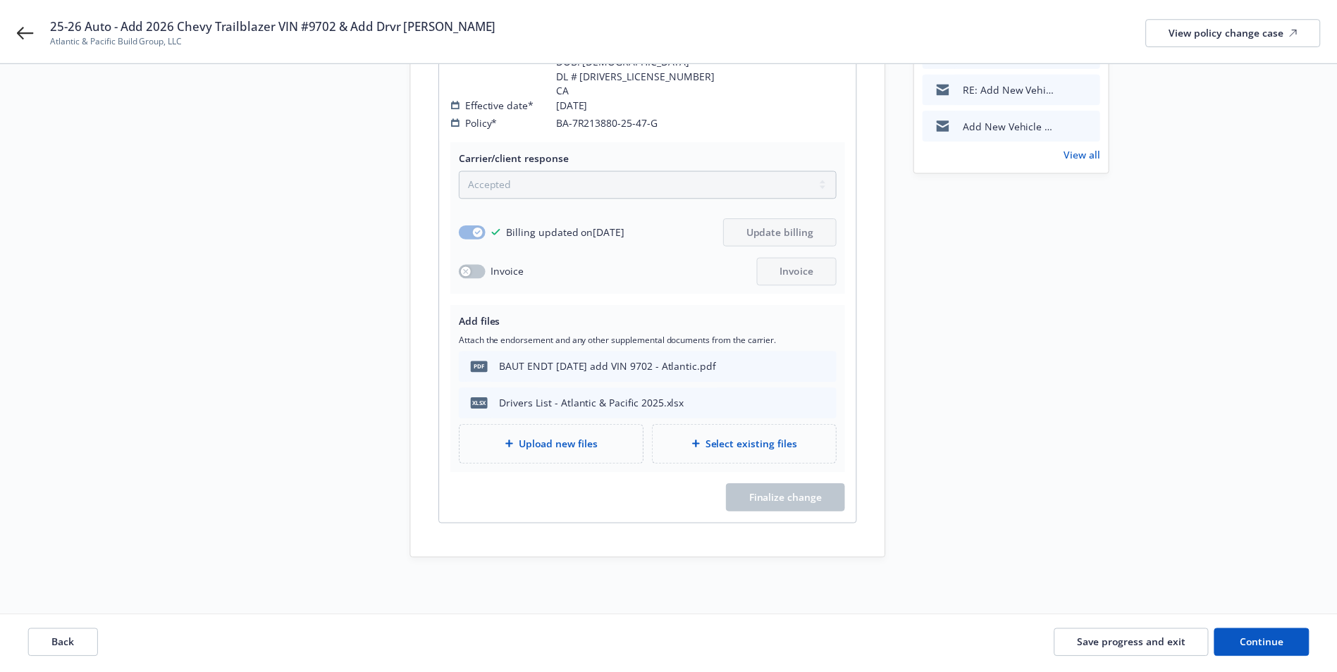
scroll to position [409, 0]
click at [1262, 644] on span "Continue" at bounding box center [1261, 643] width 44 height 13
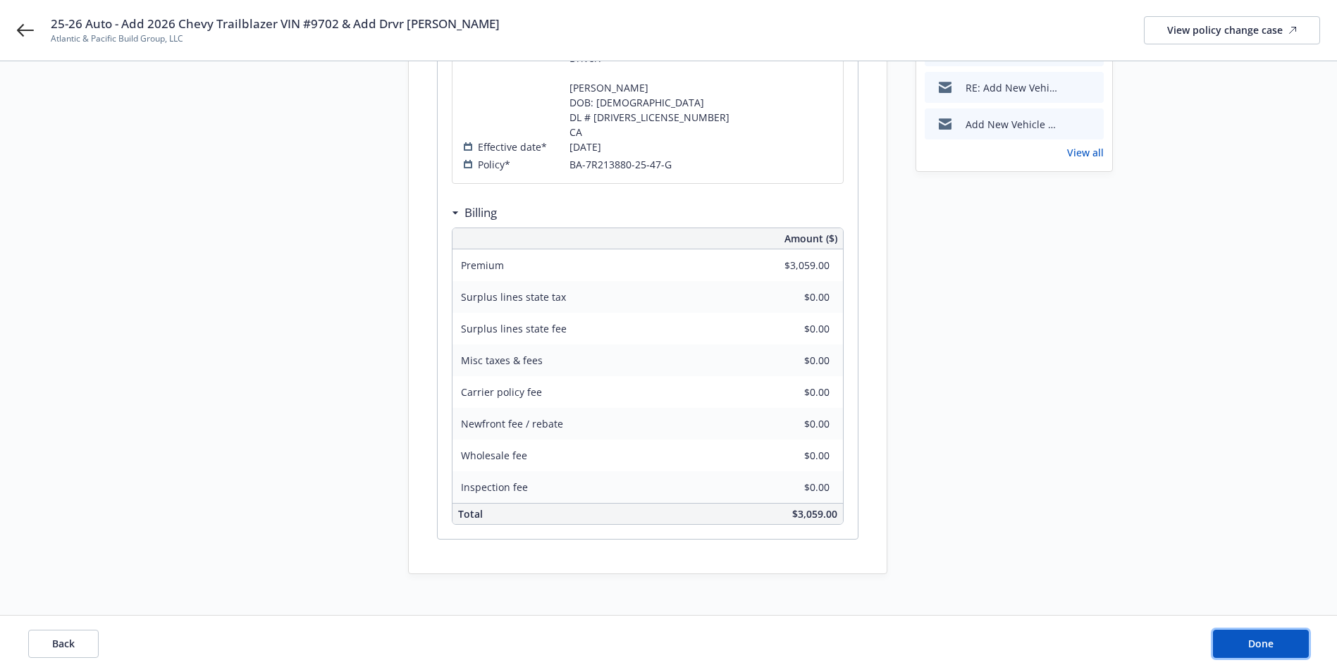
click at [1261, 644] on span "Done" at bounding box center [1260, 643] width 25 height 13
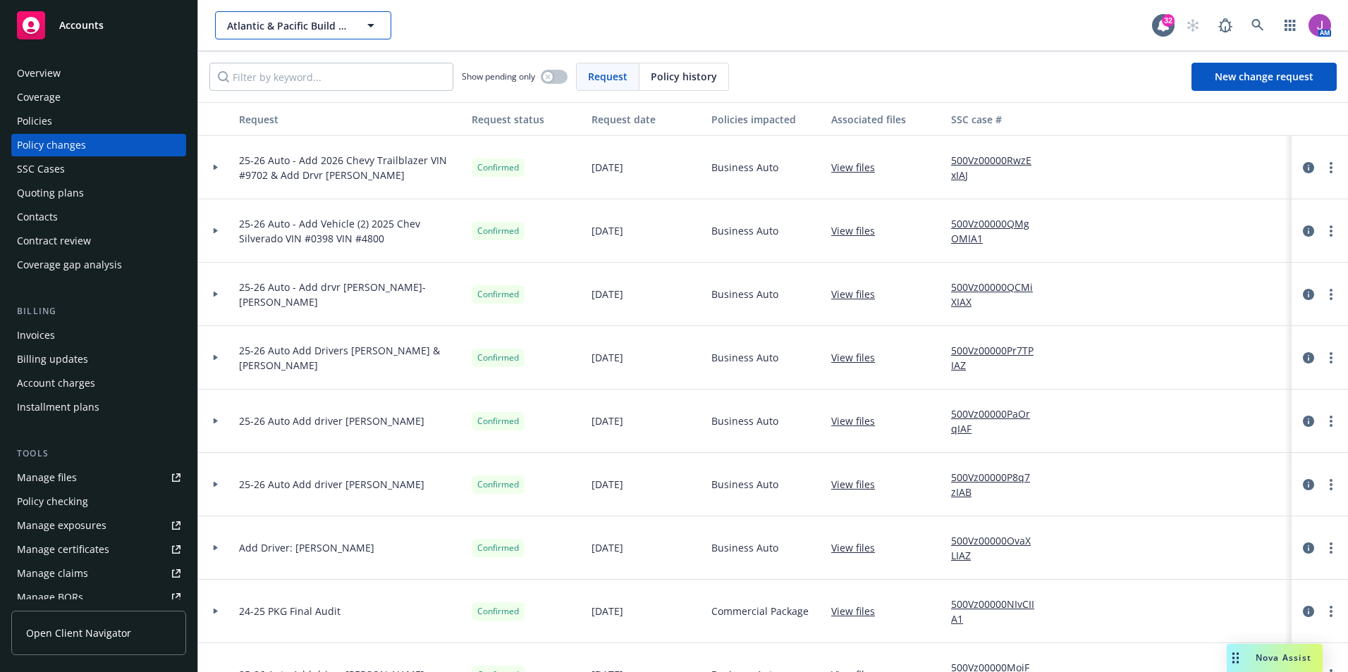
click at [302, 35] on button "Atlantic & Pacific Build Group, LLC" at bounding box center [303, 25] width 176 height 28
type input "2020"
click at [1262, 32] on link at bounding box center [1257, 25] width 28 height 28
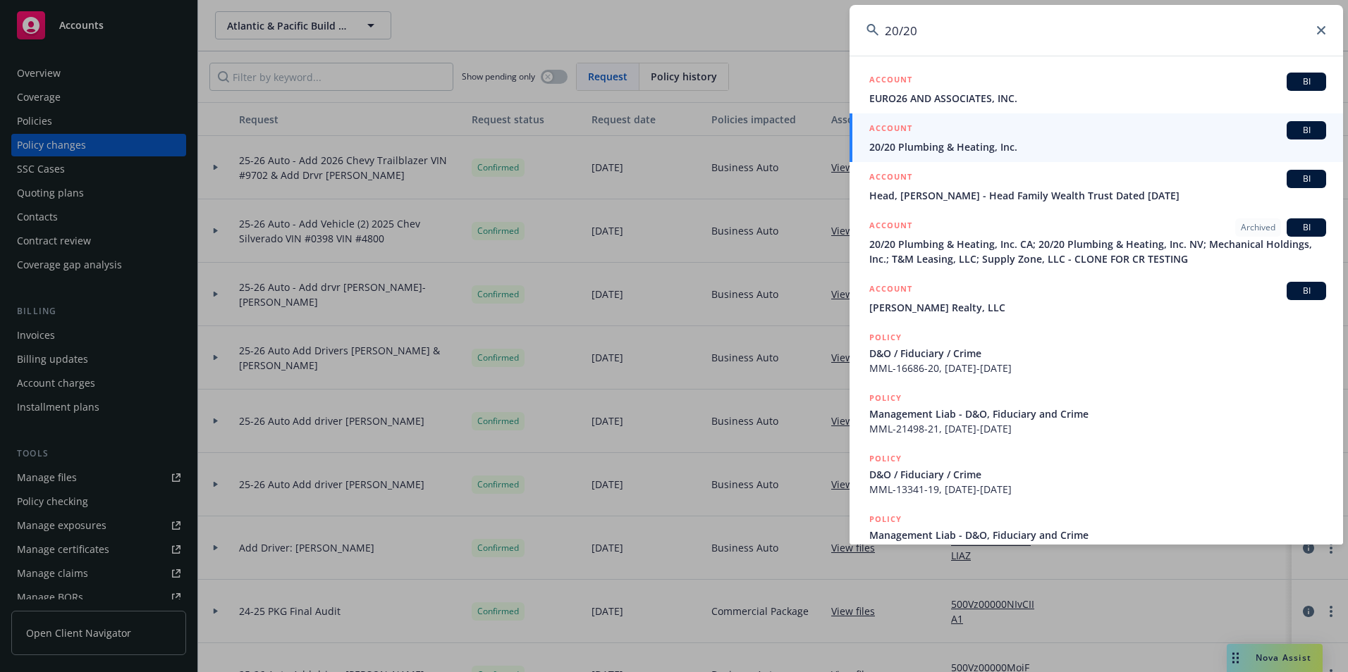
type input "20/20"
click at [959, 134] on div "ACCOUNT BI" at bounding box center [1097, 130] width 457 height 18
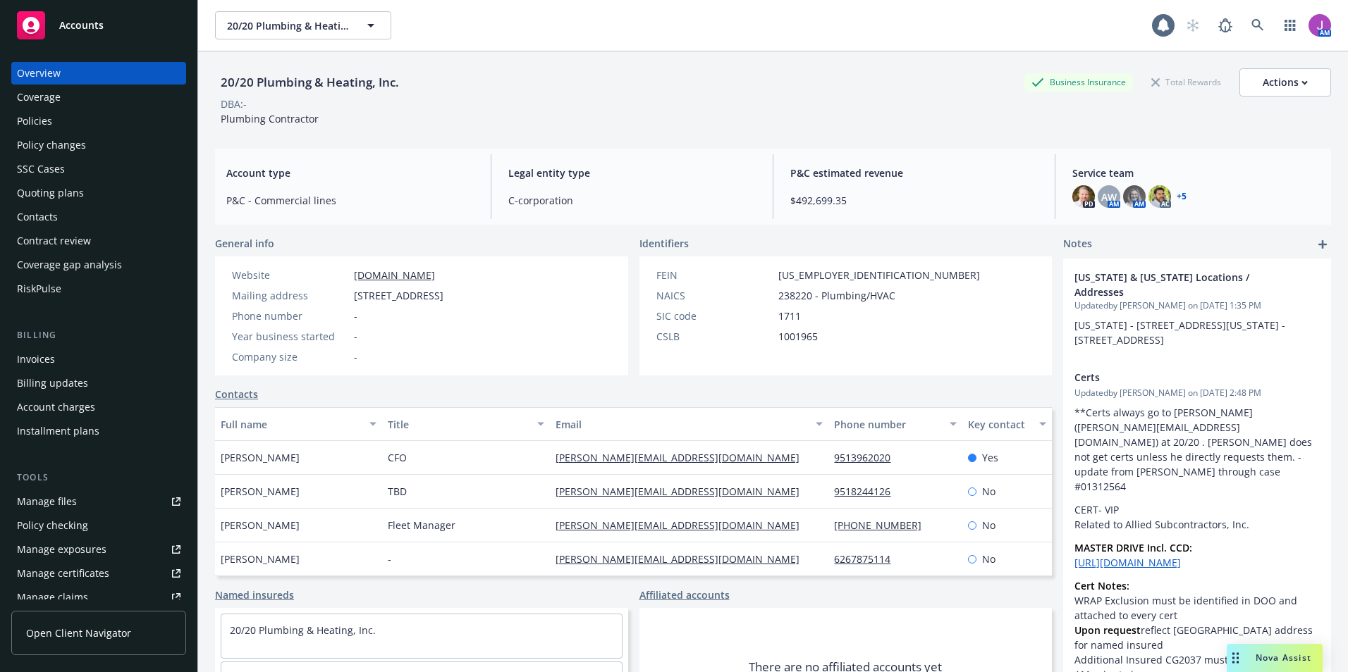
click at [88, 124] on div "Policies" at bounding box center [99, 121] width 164 height 23
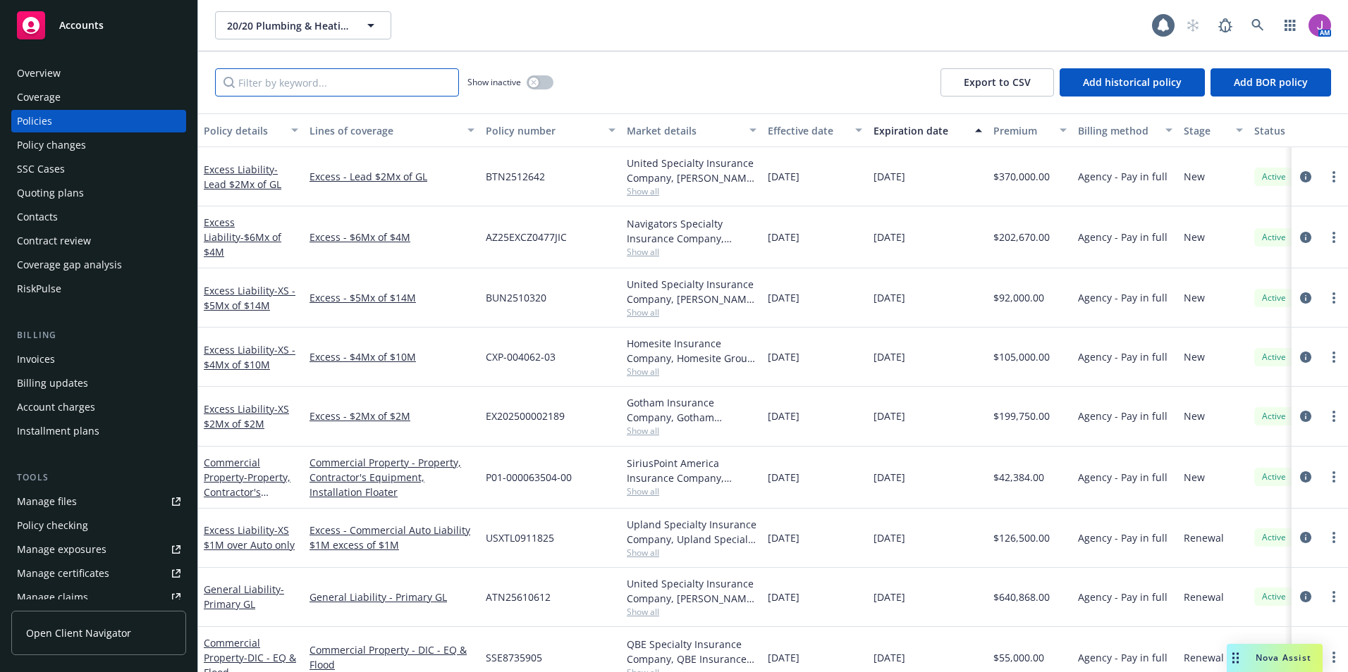
click at [331, 89] on input "Filter by keyword..." at bounding box center [337, 82] width 244 height 28
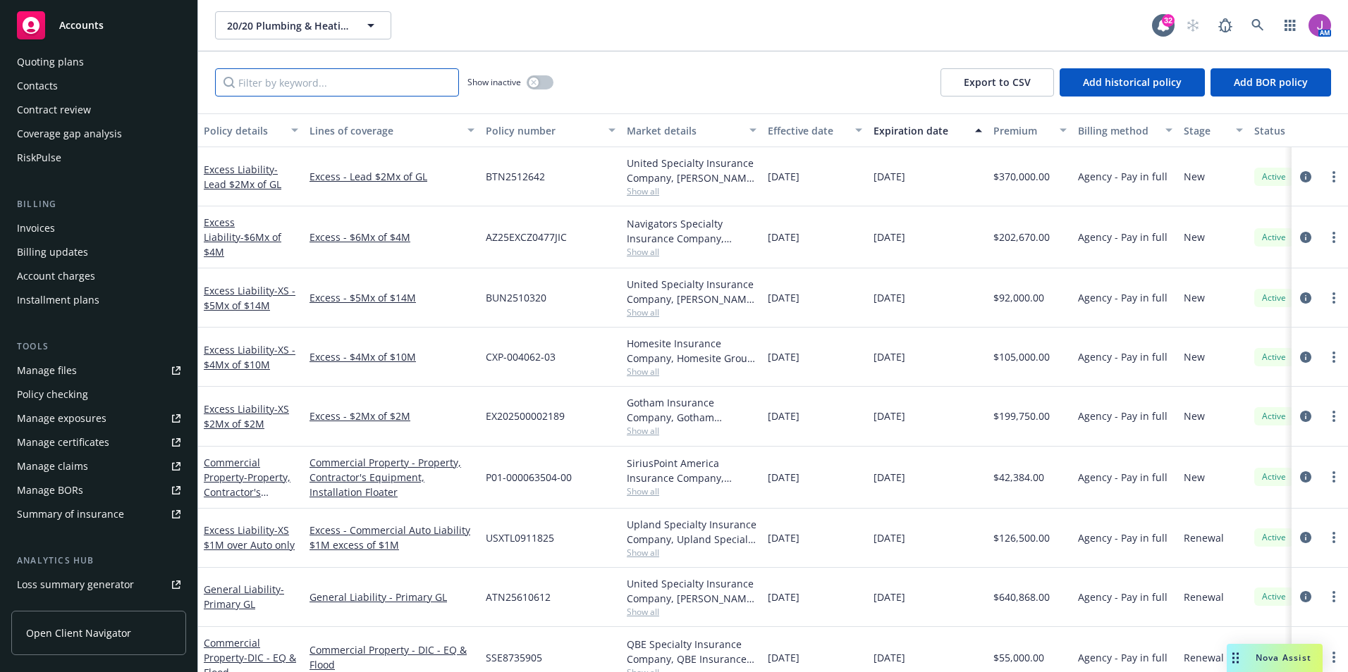
scroll to position [141, 0]
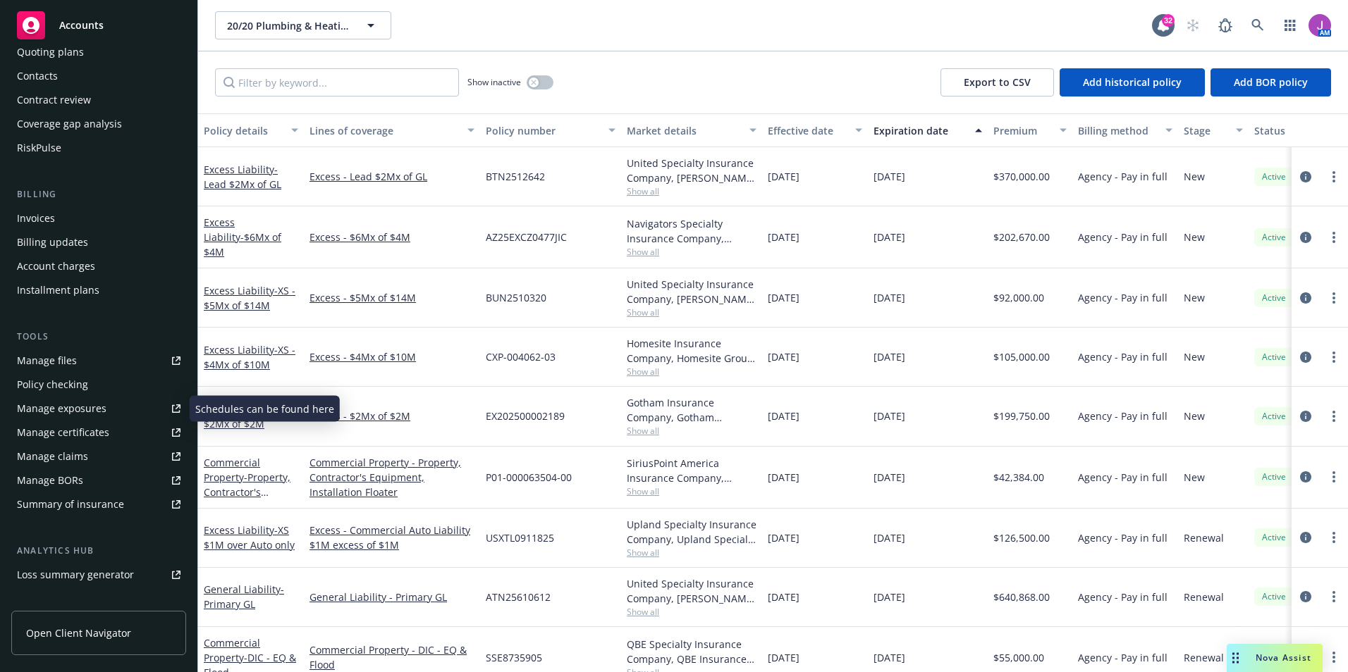
click at [62, 413] on div "Manage exposures" at bounding box center [62, 409] width 90 height 23
click at [266, 85] on input "Filter by keyword..." at bounding box center [337, 82] width 244 height 28
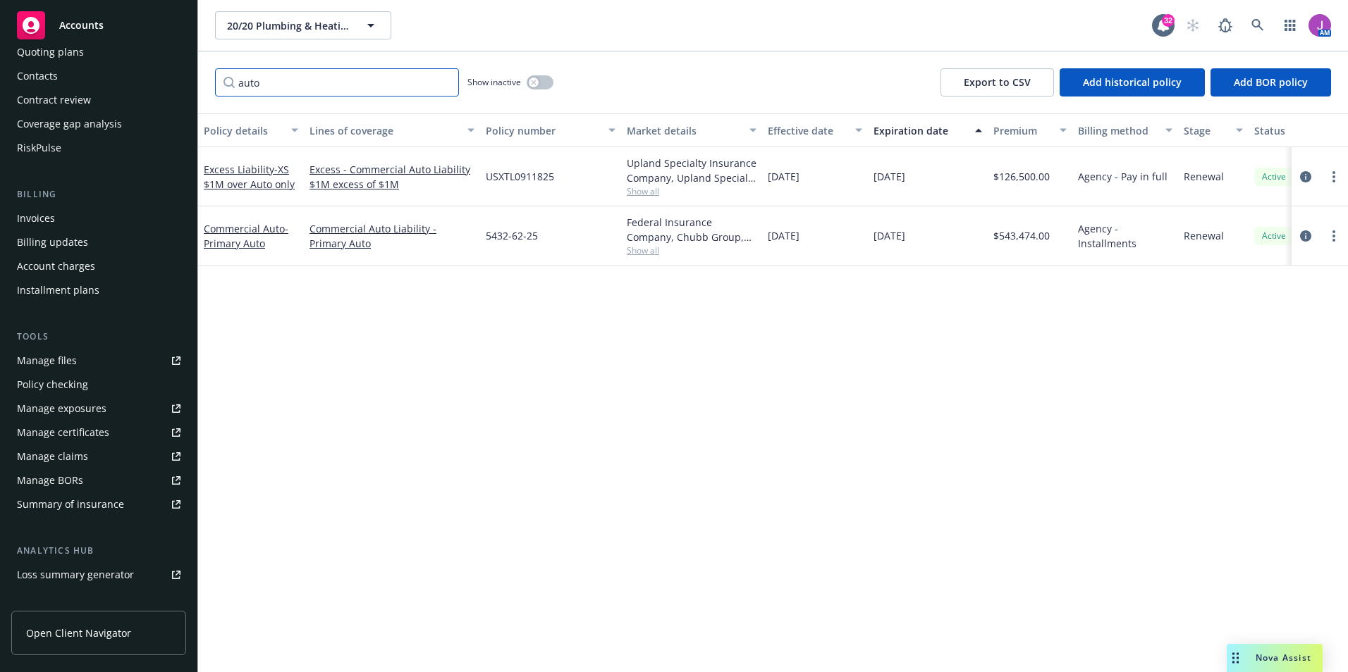
type input "auto"
drag, startPoint x: 483, startPoint y: 236, endPoint x: 565, endPoint y: 241, distance: 81.9
click at [565, 241] on div "5432-62-25" at bounding box center [550, 236] width 141 height 59
copy span "5432-62-25"
click at [1300, 236] on icon "circleInformation" at bounding box center [1305, 235] width 11 height 11
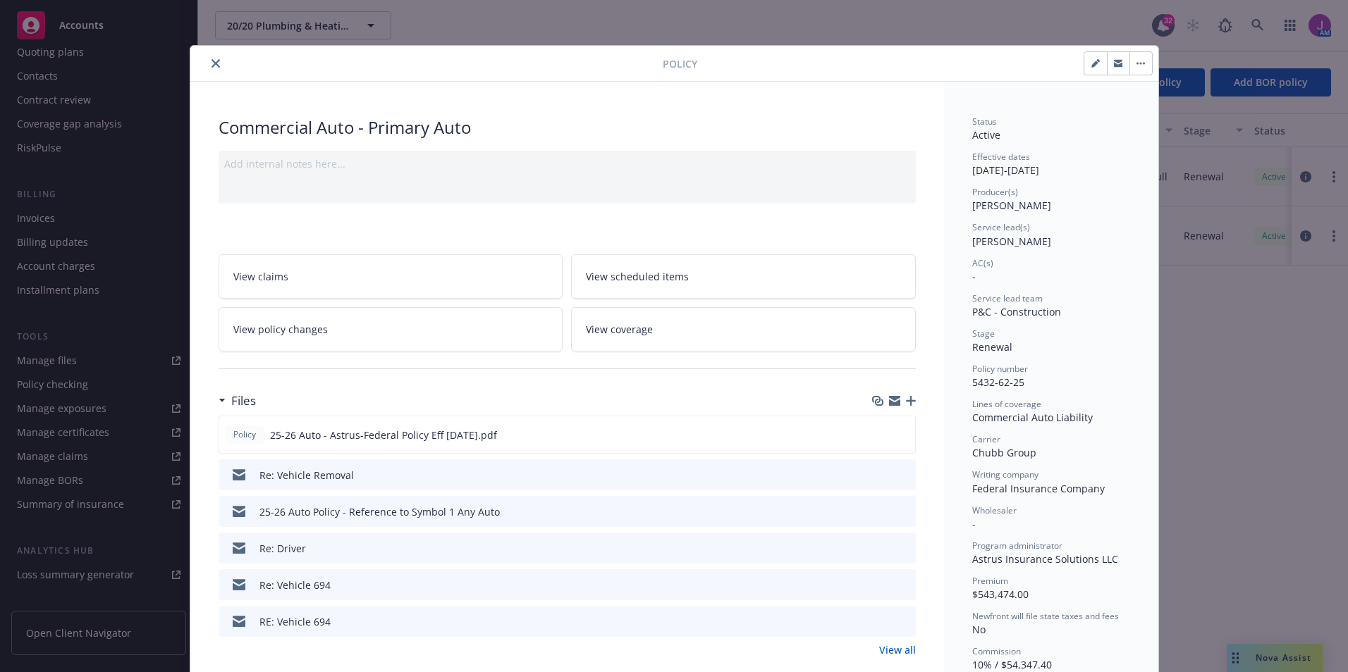
click at [358, 333] on link "View policy changes" at bounding box center [390, 329] width 345 height 44
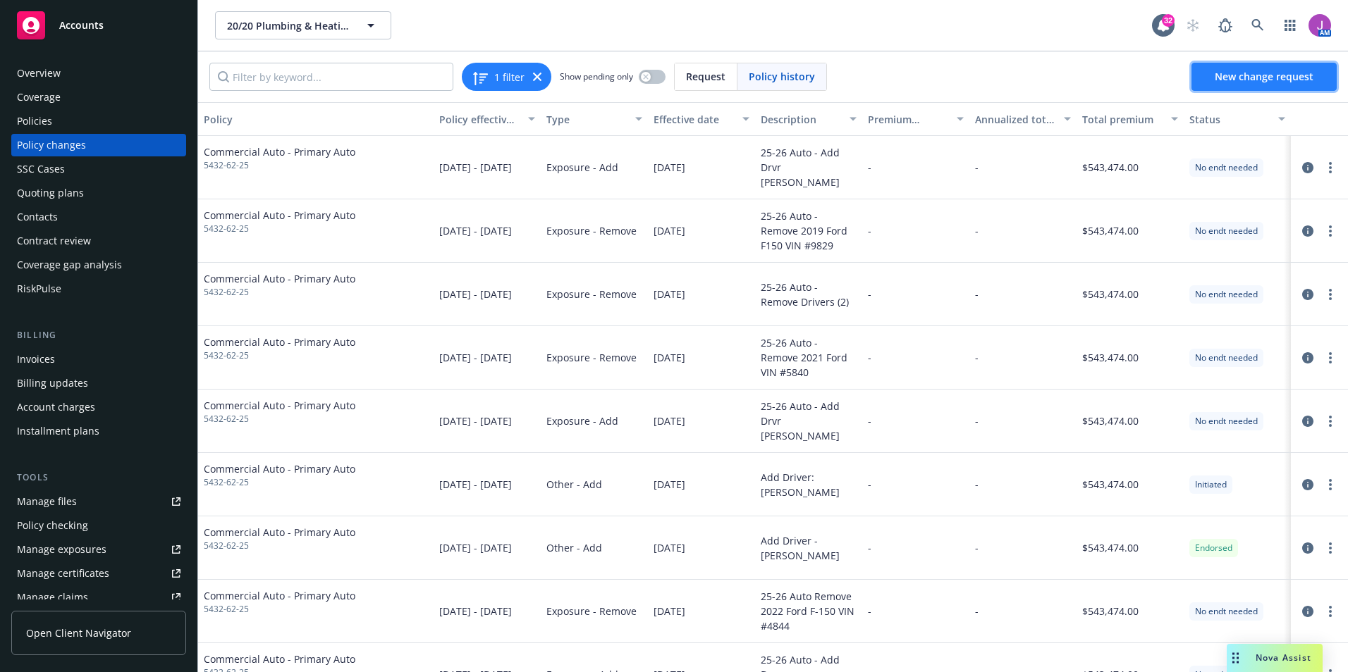
click at [1231, 78] on span "New change request" at bounding box center [1263, 76] width 99 height 13
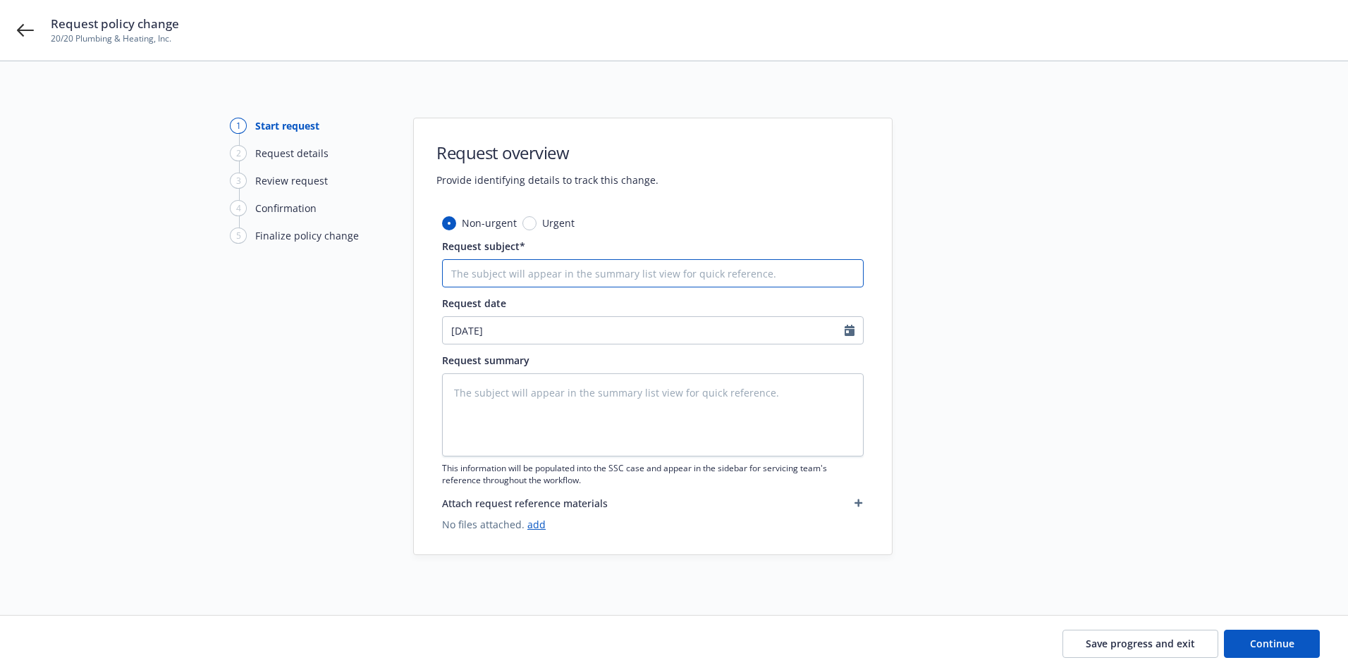
click at [593, 280] on input "Request subject*" at bounding box center [652, 273] width 421 height 28
type textarea "x"
type input "2"
type textarea "x"
type input "25"
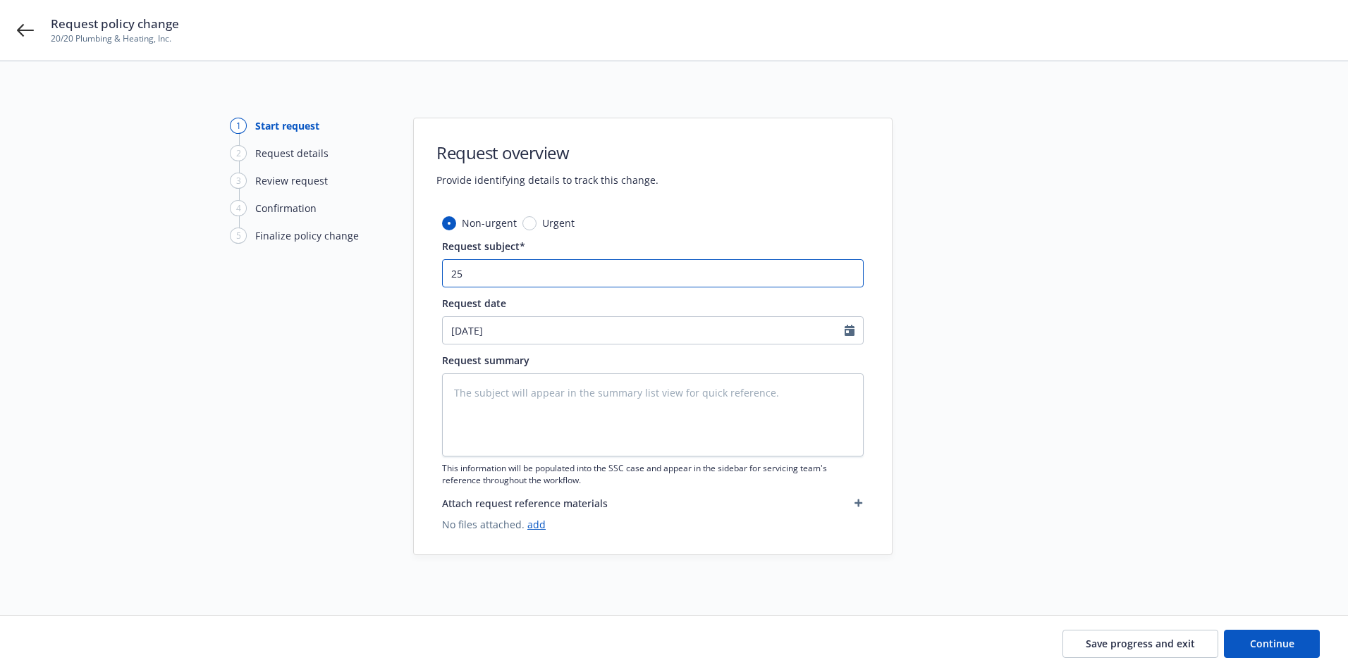
type textarea "x"
type input "25-"
type textarea "x"
type input "25-2"
type textarea "x"
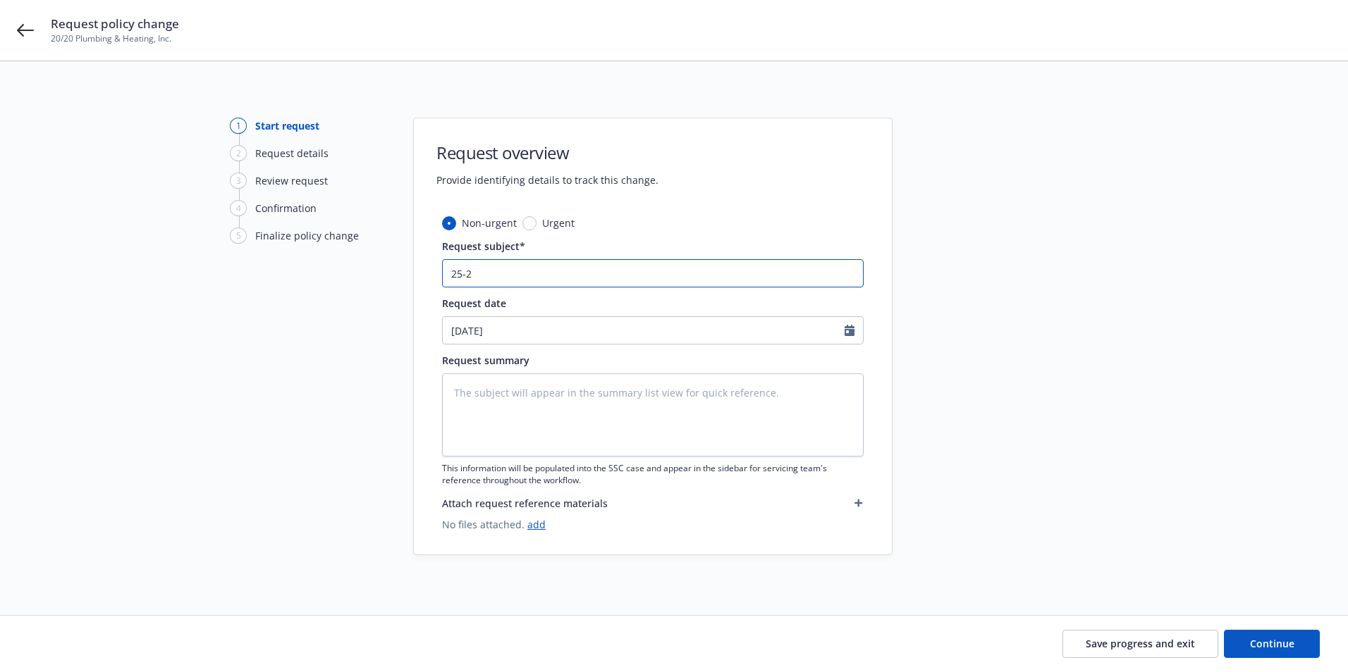
type input "25-26"
type textarea "x"
type input "25-26"
type textarea "x"
type input "25-26 A"
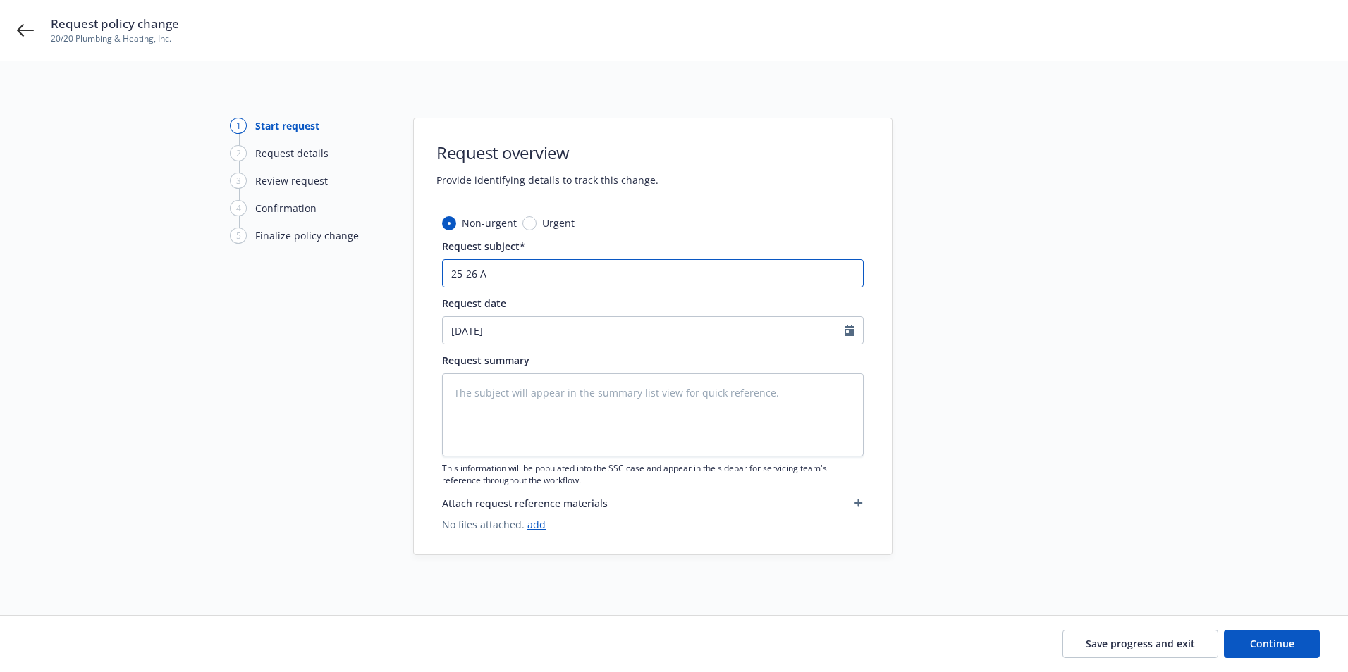
type textarea "x"
type input "25-26 Au"
type textarea "x"
type input "25-26 Aut"
type textarea "x"
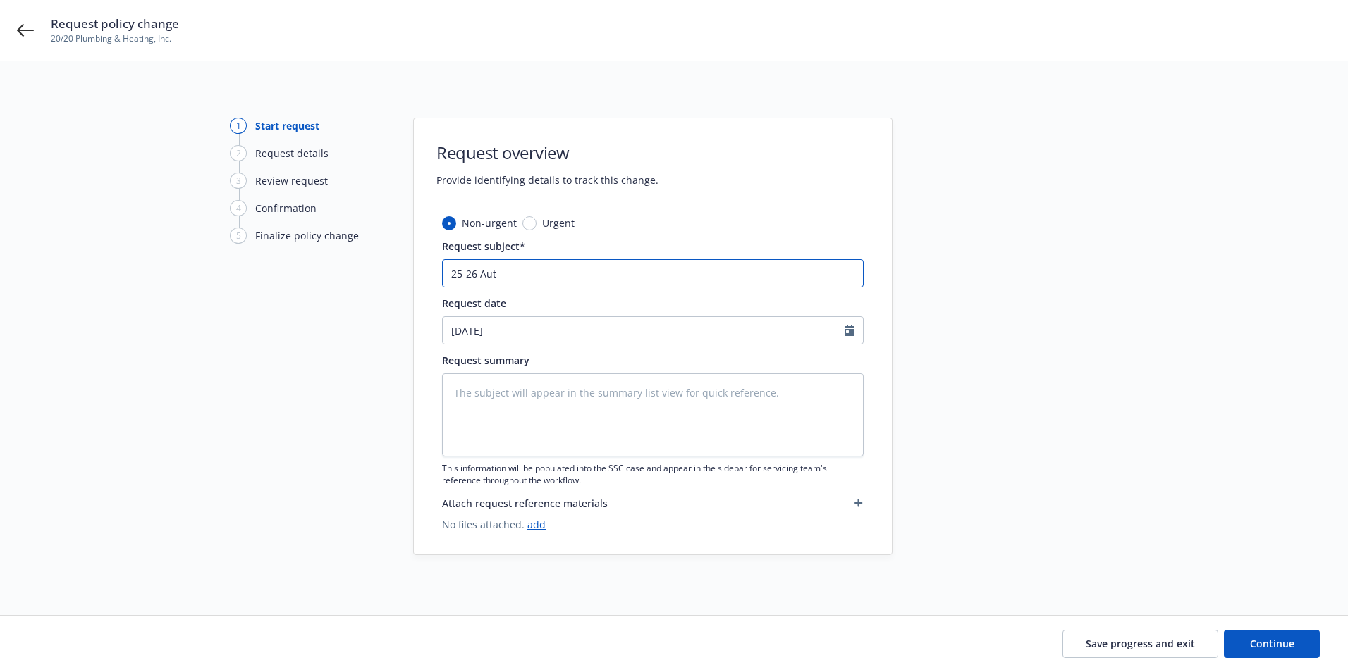
type input "25-26 Auto"
type textarea "x"
type input "25-26 Auto"
type textarea "x"
type input "25-26 Auto R"
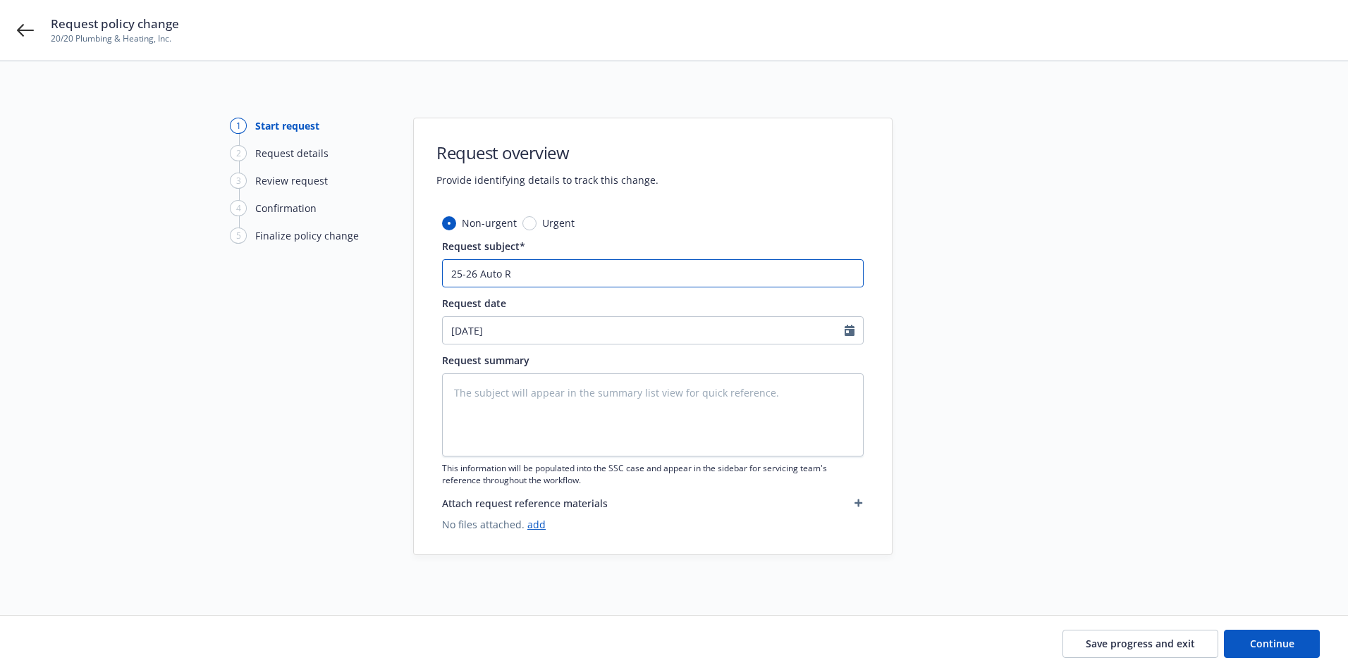
type textarea "x"
type input "25-26 Auto Re"
type textarea "x"
type input "25-26 Auto Rem"
type textarea "x"
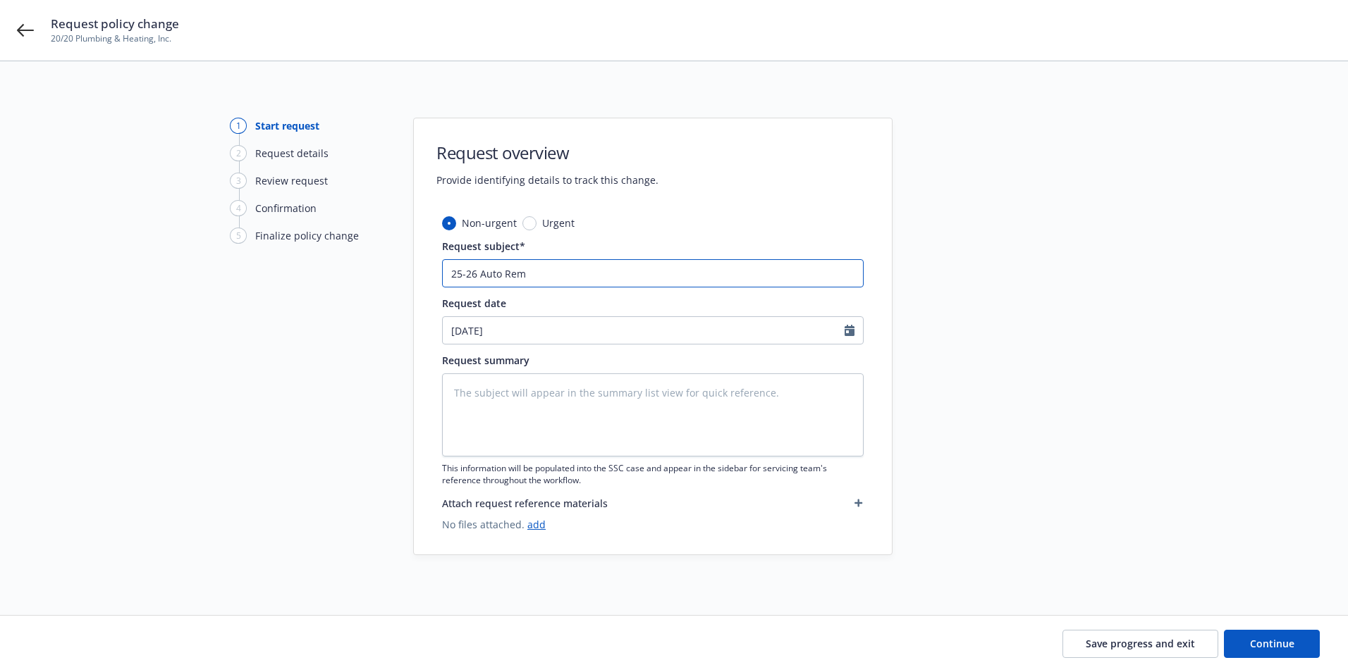
type input "25-26 Auto Remo"
type textarea "x"
type input "25-26 Auto Remov"
type textarea "x"
type input "25-26 Auto Remove"
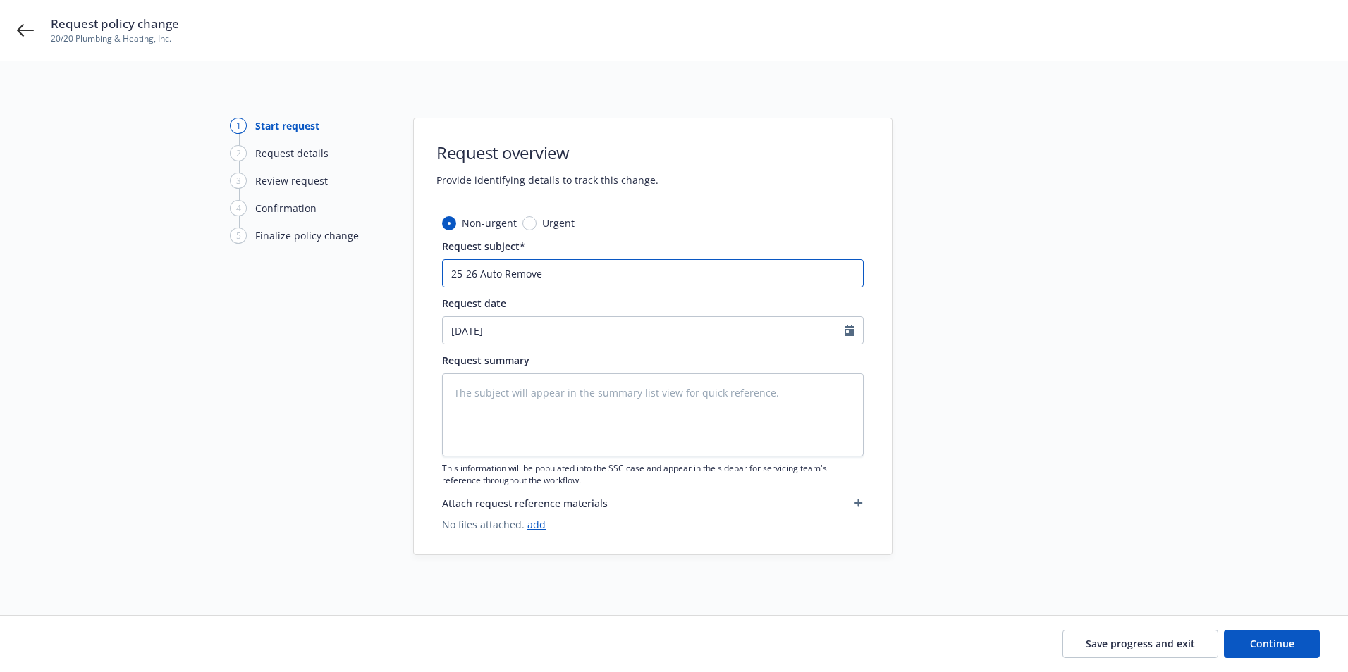
type textarea "x"
type input "25-26 Auto Remove"
type textarea "x"
type input "25-26 Auto Remove V"
type textarea "x"
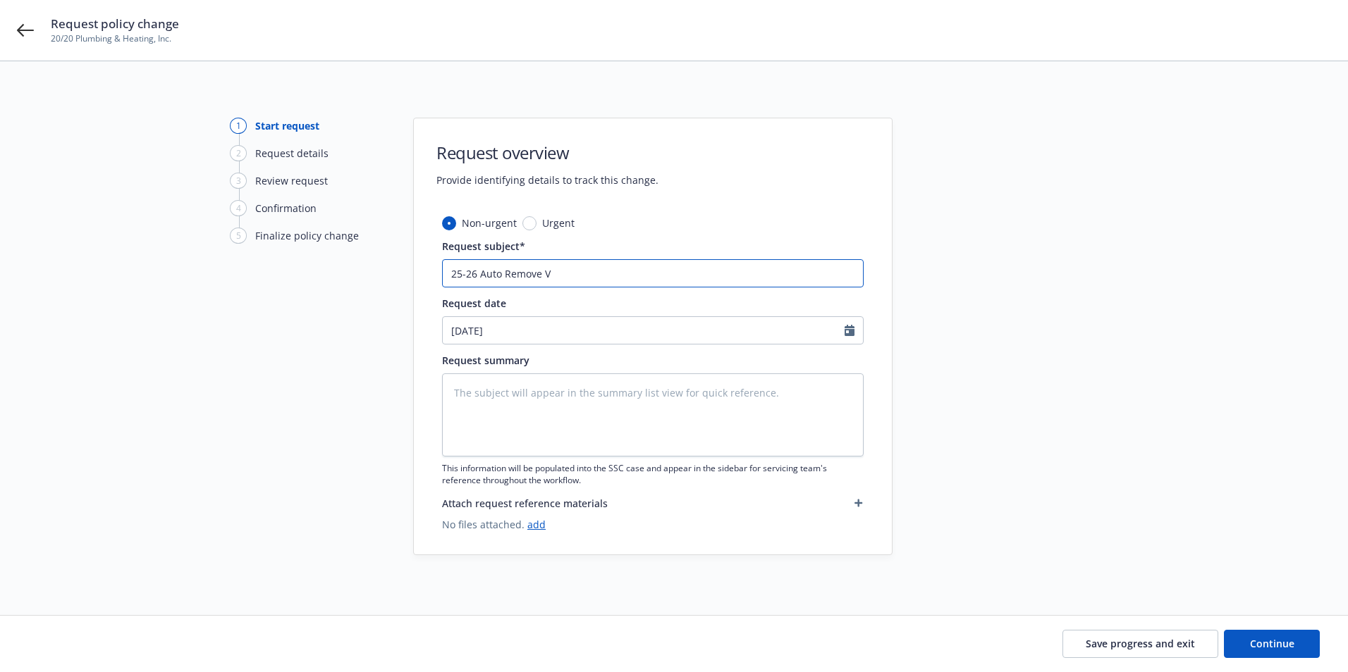
type input "25-26 Auto Remove Ve"
type textarea "x"
type input "25-26 Auto Remove Veh"
type textarea "x"
type input "25-26 Auto Remove Vehi"
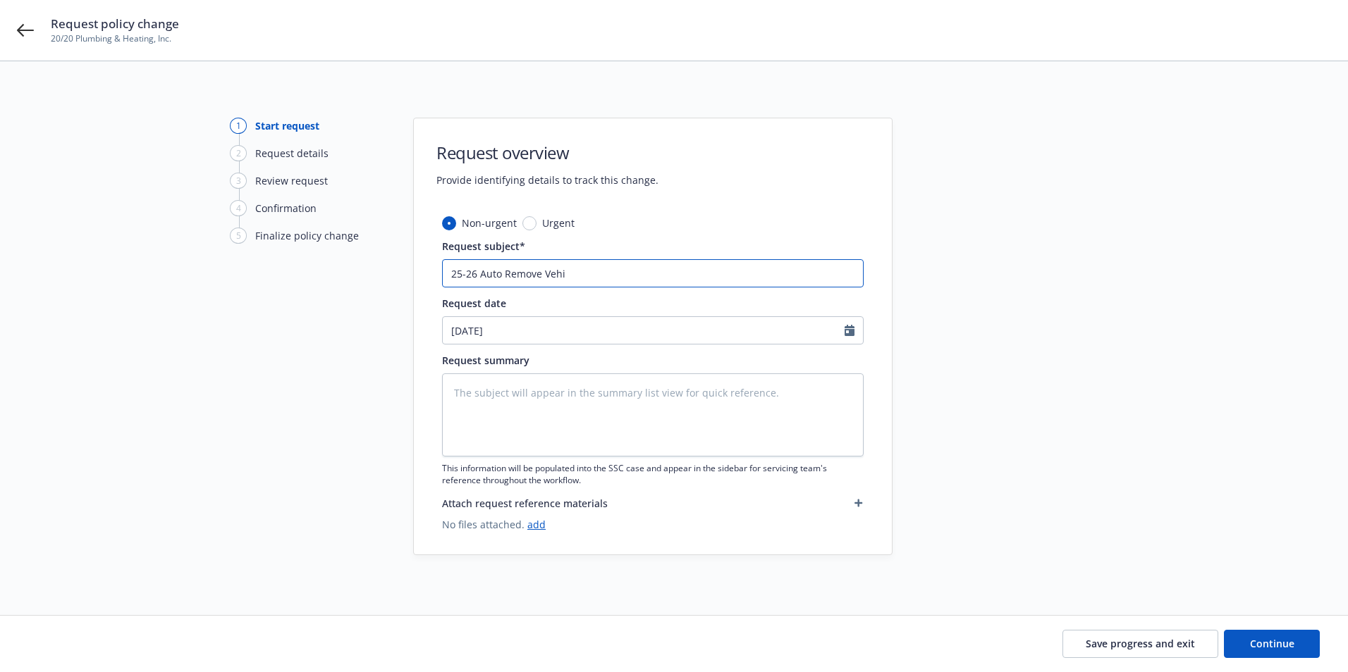
type textarea "x"
type input "25-26 Auto Remove Vehic"
type textarea "x"
type input "25-26 Auto Remove Vehicl"
type textarea "x"
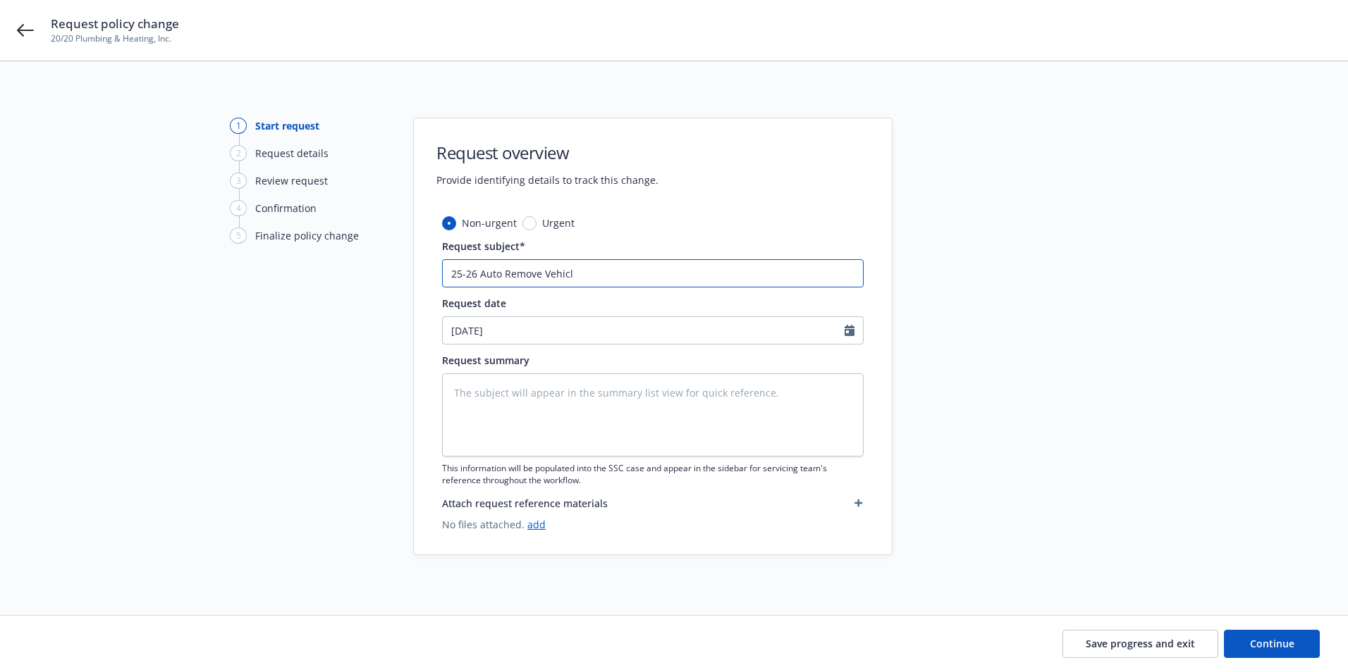
type input "25-26 Auto Remove Vehicle"
type textarea "x"
type input "25-26 Auto Remove Vehicle"
click at [587, 394] on textarea at bounding box center [652, 415] width 421 height 83
type textarea "x"
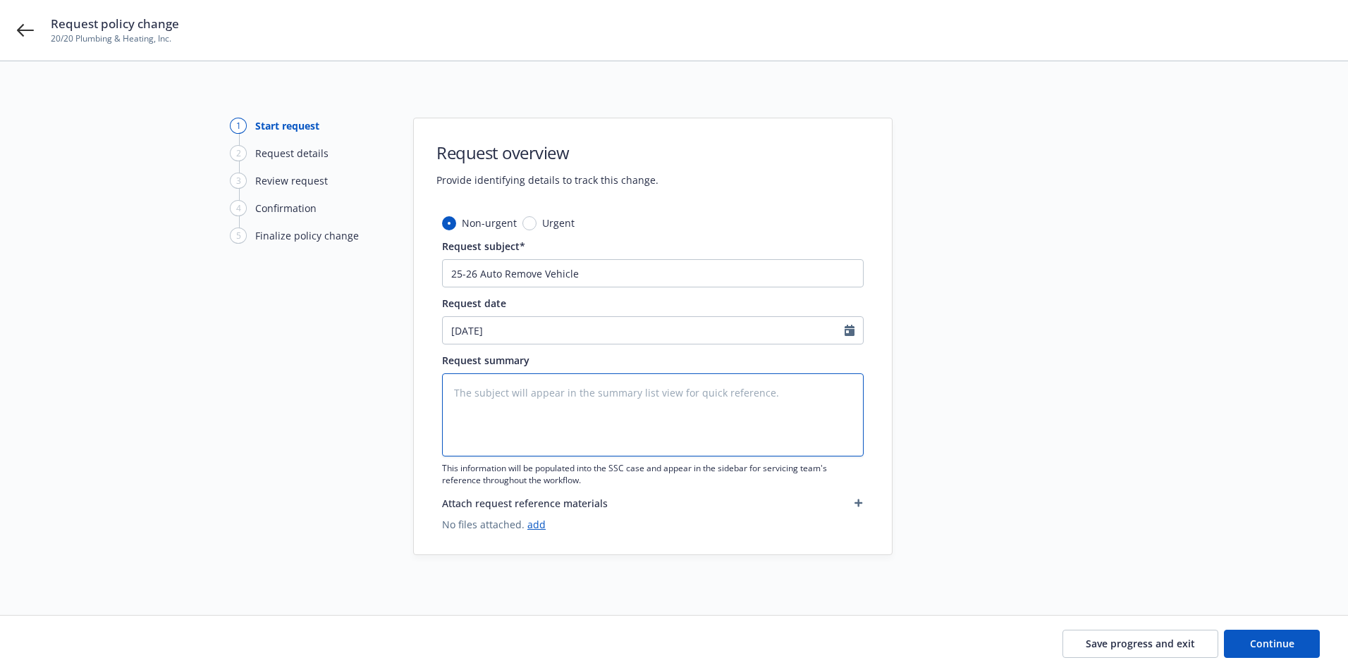
type textarea "R"
type textarea "x"
type textarea "Re"
type textarea "x"
type textarea "Rem"
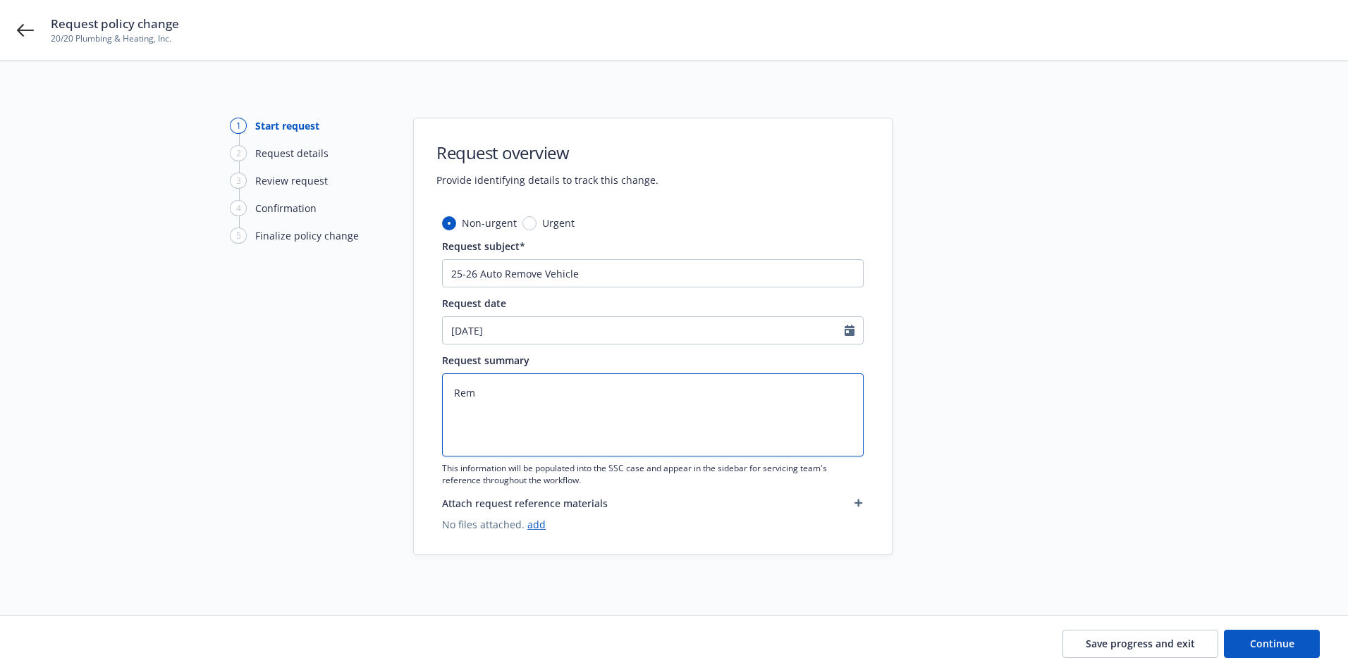
type textarea "x"
type textarea "Remo"
type textarea "x"
type textarea "Remov"
type textarea "x"
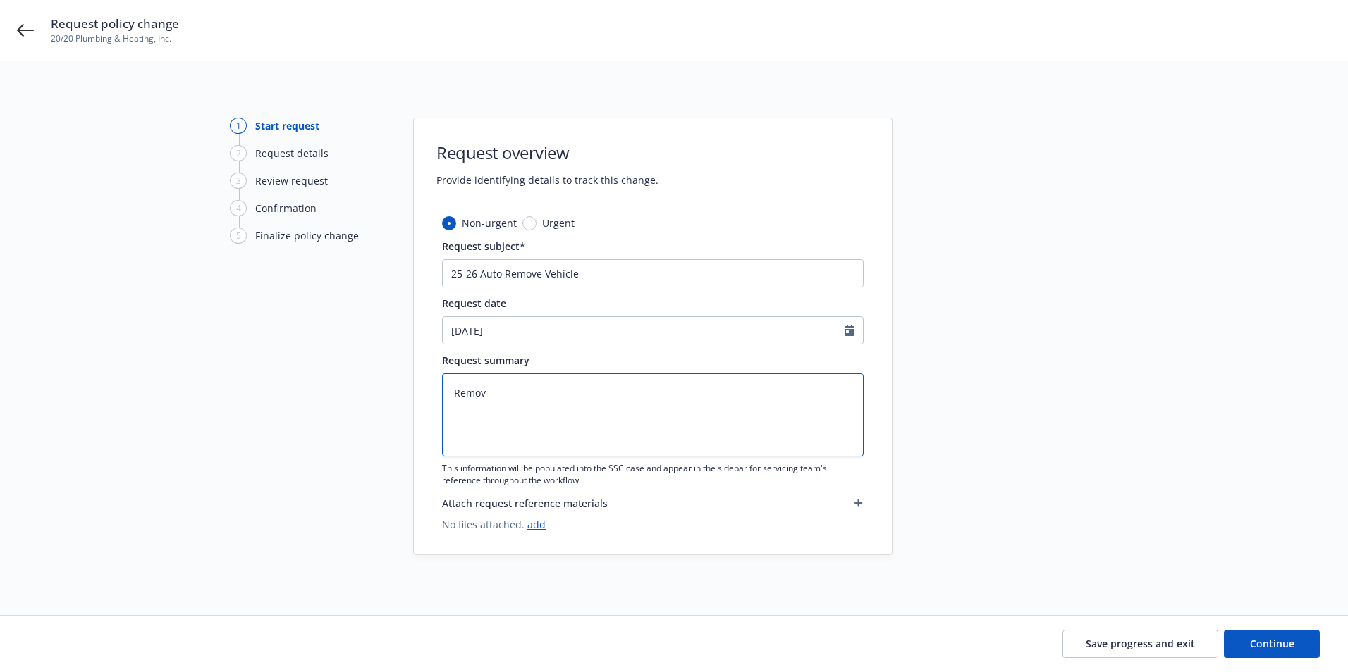
type textarea "Remove"
type textarea "x"
type textarea "Remove:"
type textarea "x"
type textarea "Remove:"
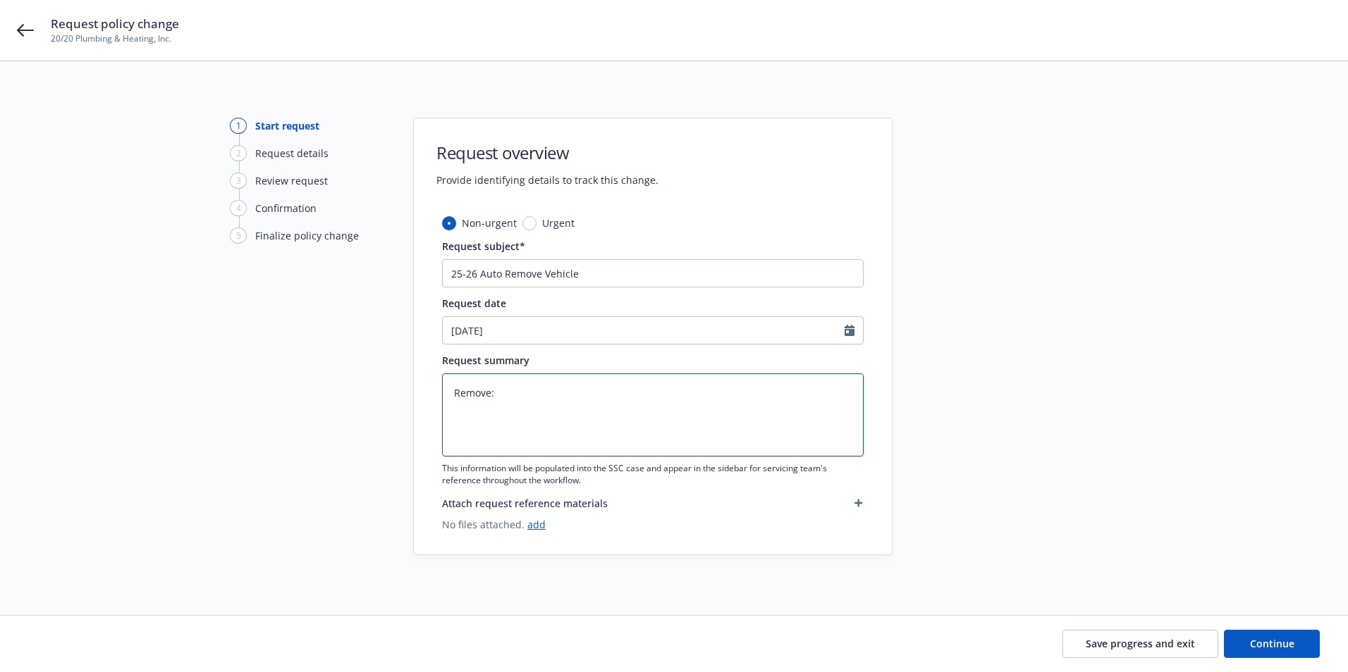
paste textarea "2022 Ford F-150 #1FTEX1CPXNKF06396"
type textarea "x"
type textarea "Remove: 2022 Ford F-150 #1FTEX1CPXNKF06396"
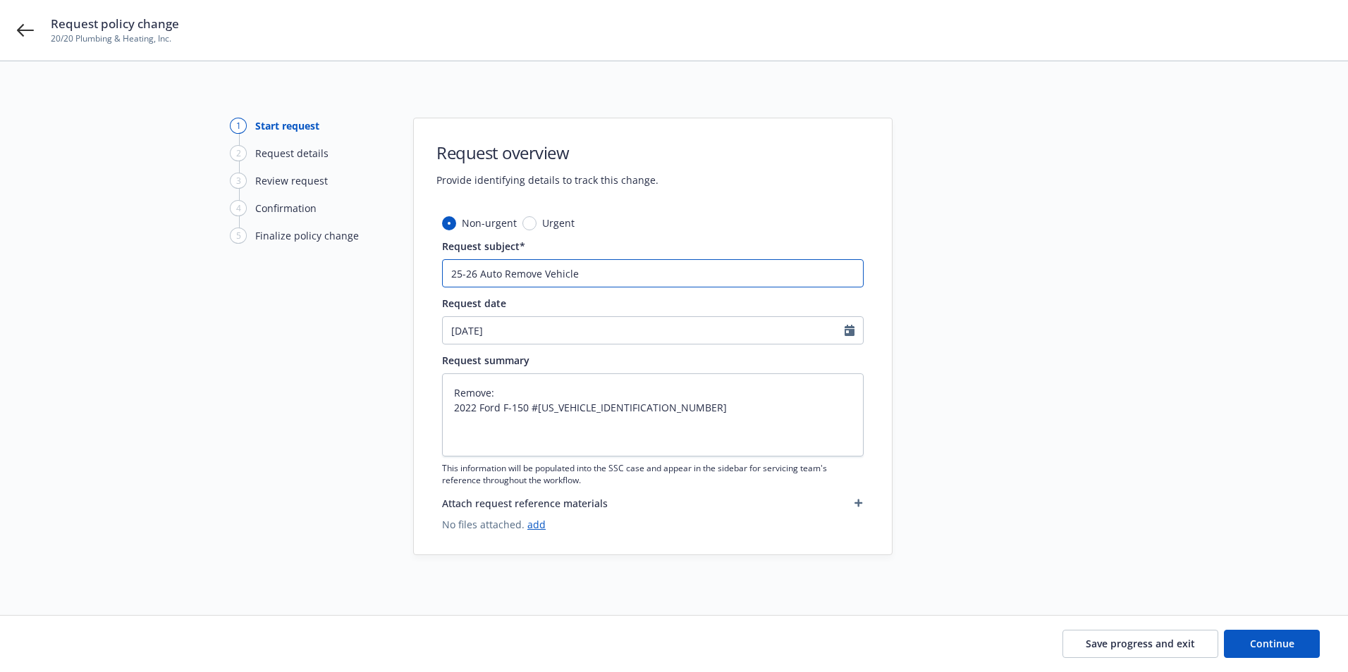
click at [502, 270] on input "25-26 Auto Remove Vehicle" at bounding box center [652, 273] width 421 height 28
click at [601, 274] on input "25-26 Auto Remove Vehicle" at bounding box center [652, 273] width 421 height 28
type textarea "x"
type input "25-26 Auto Remove Vehicle 2"
type textarea "x"
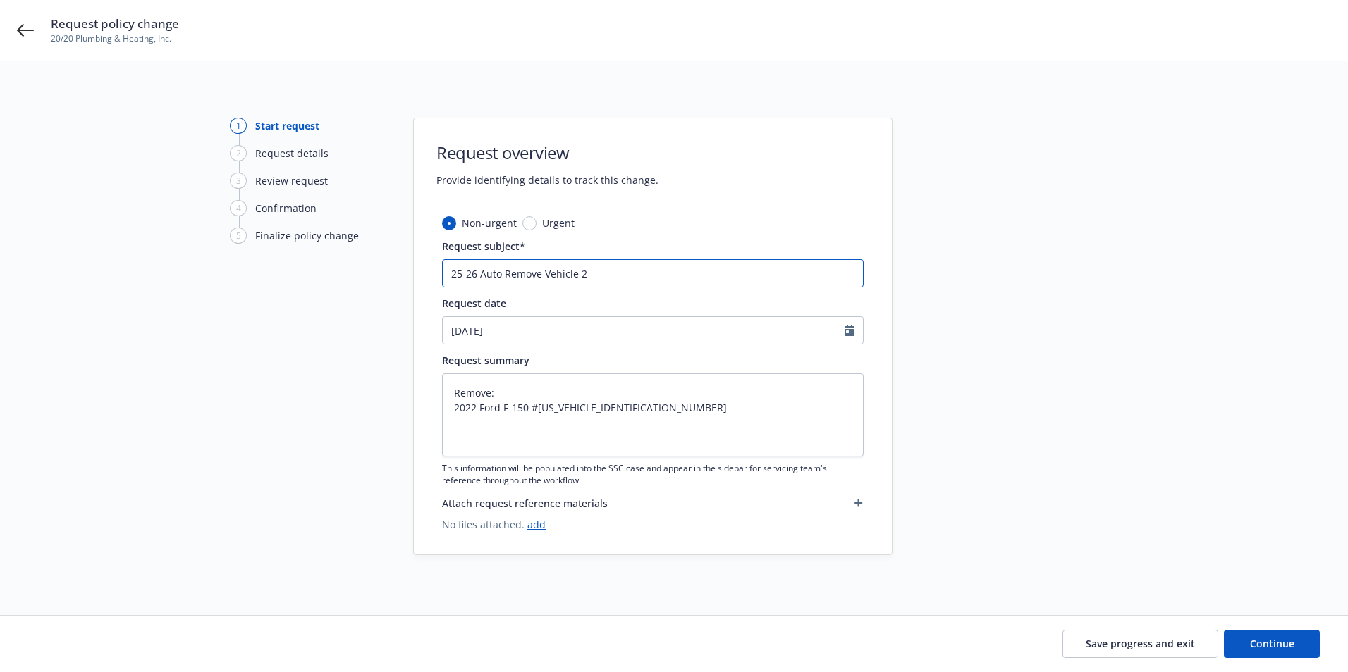
type input "25-26 Auto Remove Vehicle 20"
type textarea "x"
type input "25-26 Auto Remove Vehicle 202"
type textarea "x"
type input "25-26 Auto Remove Vehicle 2022"
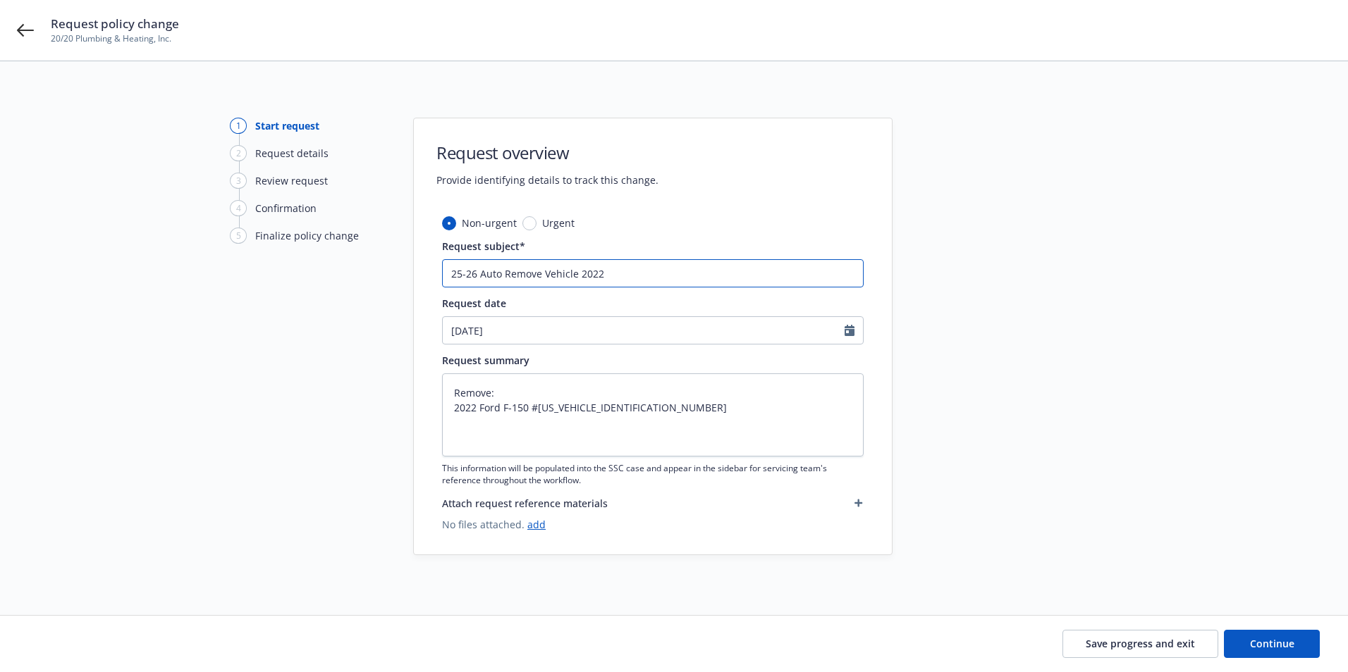
type textarea "x"
type input "25-26 Auto Remove Vehicle 2022"
type textarea "x"
type input "25-26 Auto Remove Vehicle 2022 F"
type textarea "x"
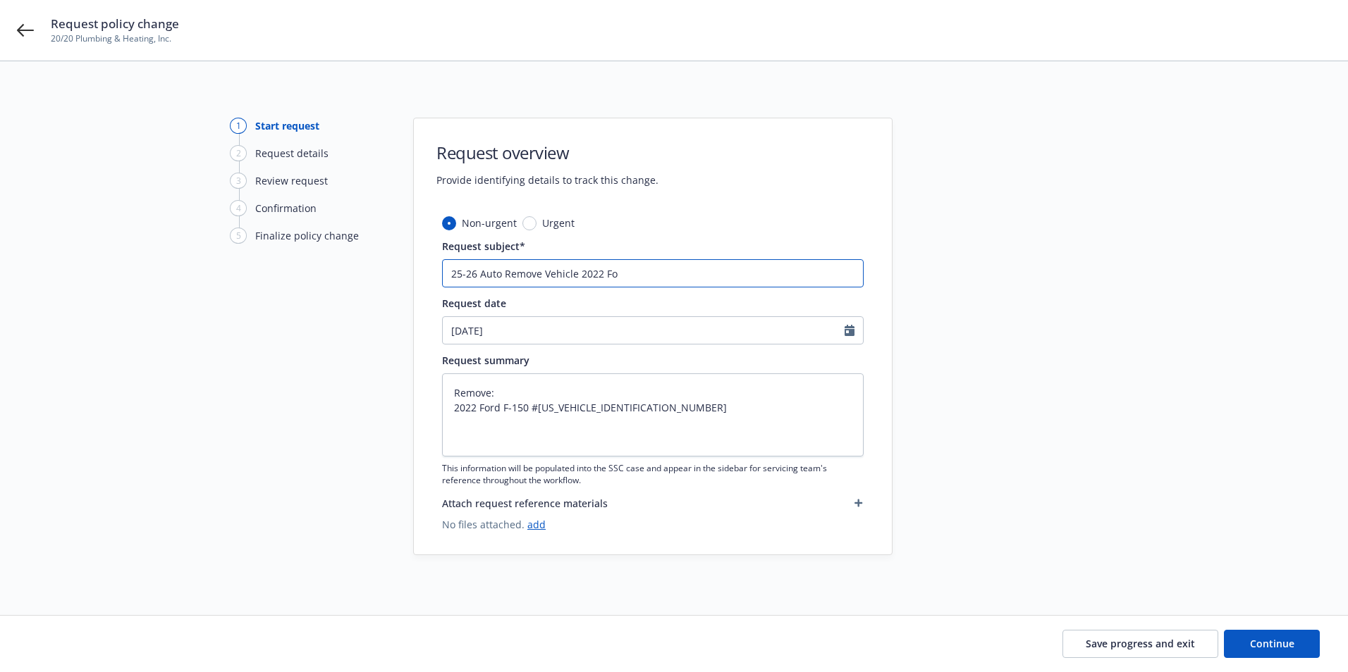
type input "25-26 Auto Remove Vehicle 2022 For"
type textarea "x"
type input "25-26 Auto Remove Vehicle 2022 Ford"
type textarea "x"
type input "25-26 Auto Remove Vehicle 2022 Ford"
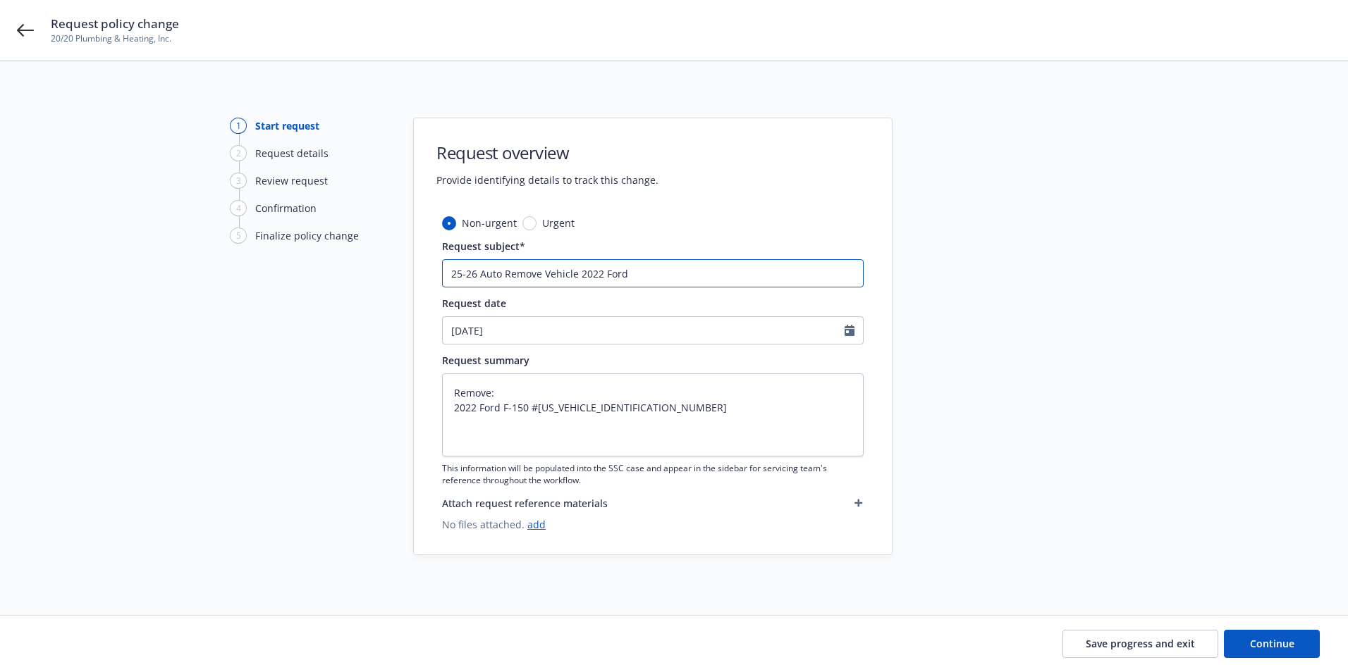
type textarea "x"
type input "25-26 Auto Remove Vehicle 2022 Ford V"
type textarea "x"
type input "25-26 Auto Remove Vehicle 2022 Ford VI"
type textarea "x"
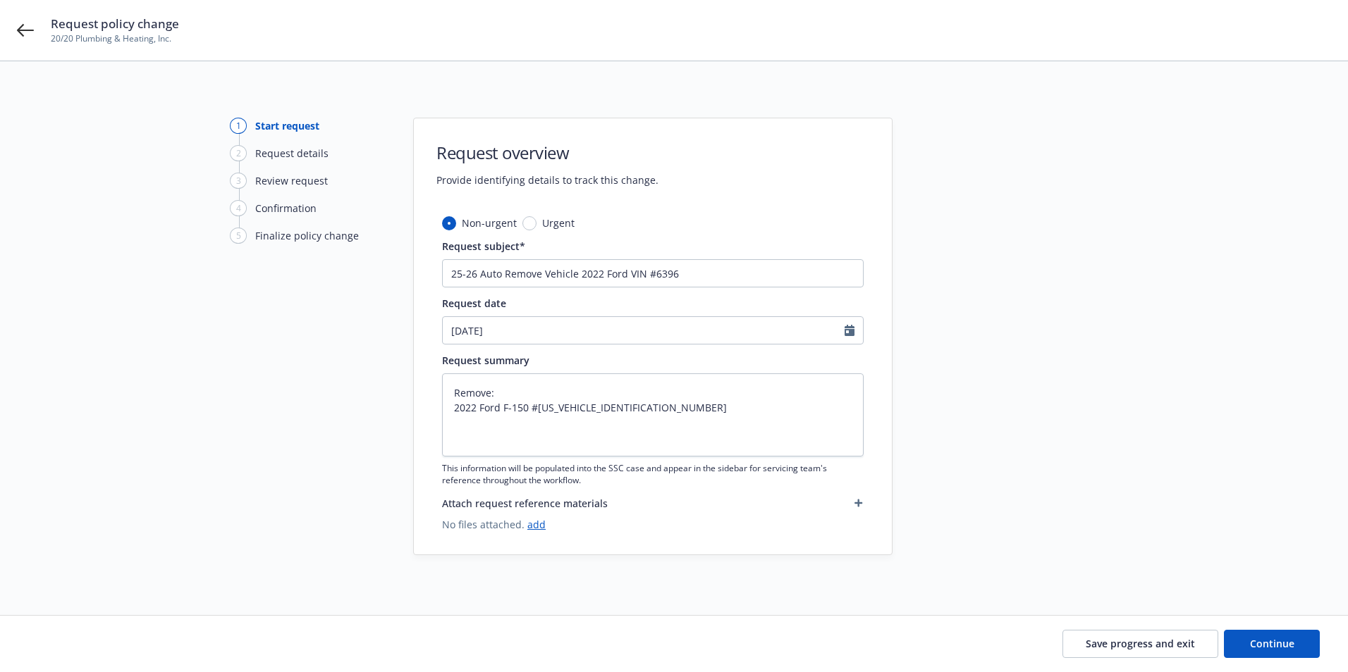
click at [1274, 376] on div "1 Start request 2 Request details 3 Review request 4 Confirmation 5 Finalize po…" at bounding box center [674, 338] width 1314 height 441
click at [522, 319] on input "09/15/2025" at bounding box center [644, 330] width 402 height 27
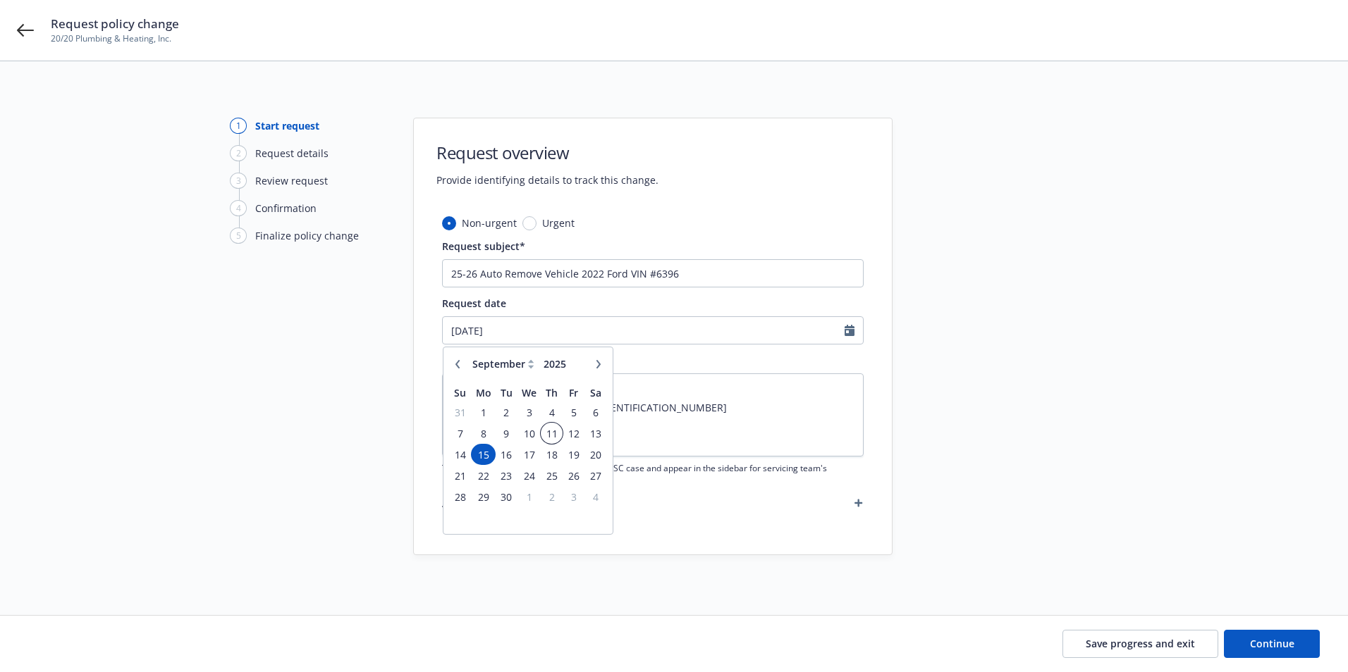
click at [553, 438] on span "11" at bounding box center [551, 434] width 19 height 18
click at [1068, 386] on div at bounding box center [1018, 338] width 197 height 441
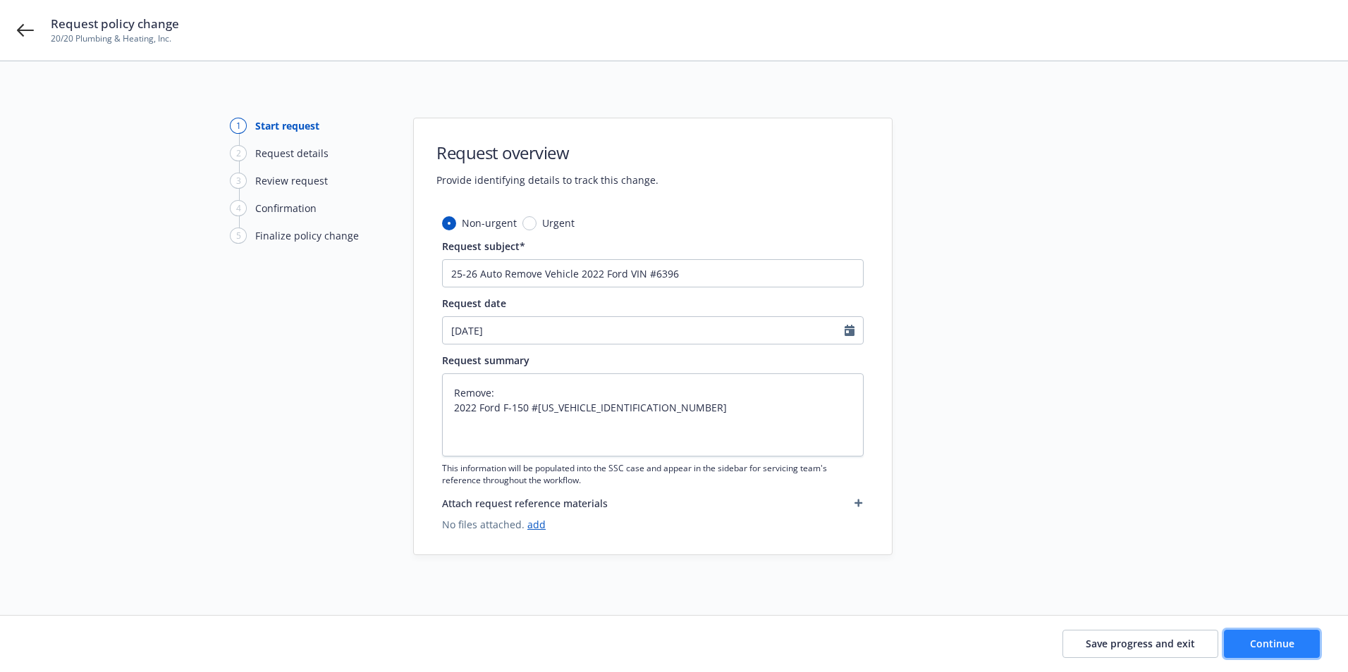
click at [1287, 654] on button "Continue" at bounding box center [1272, 644] width 96 height 28
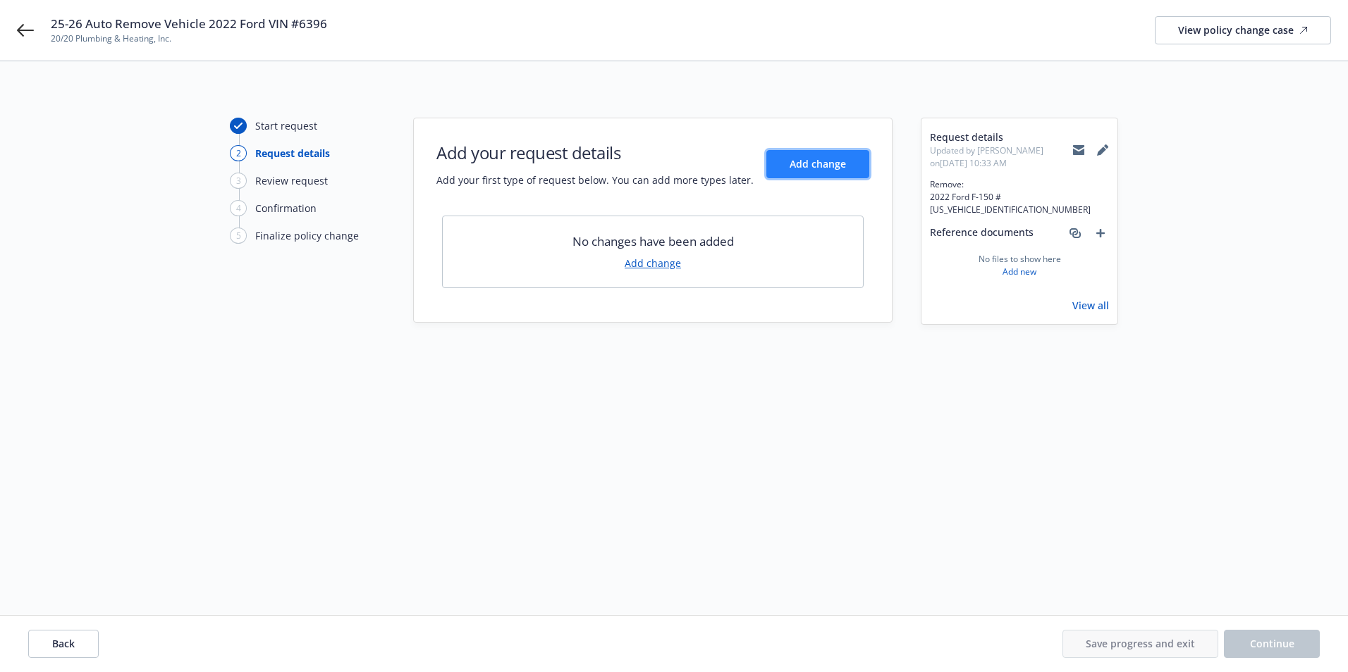
click at [810, 161] on span "Add change" at bounding box center [817, 163] width 56 height 13
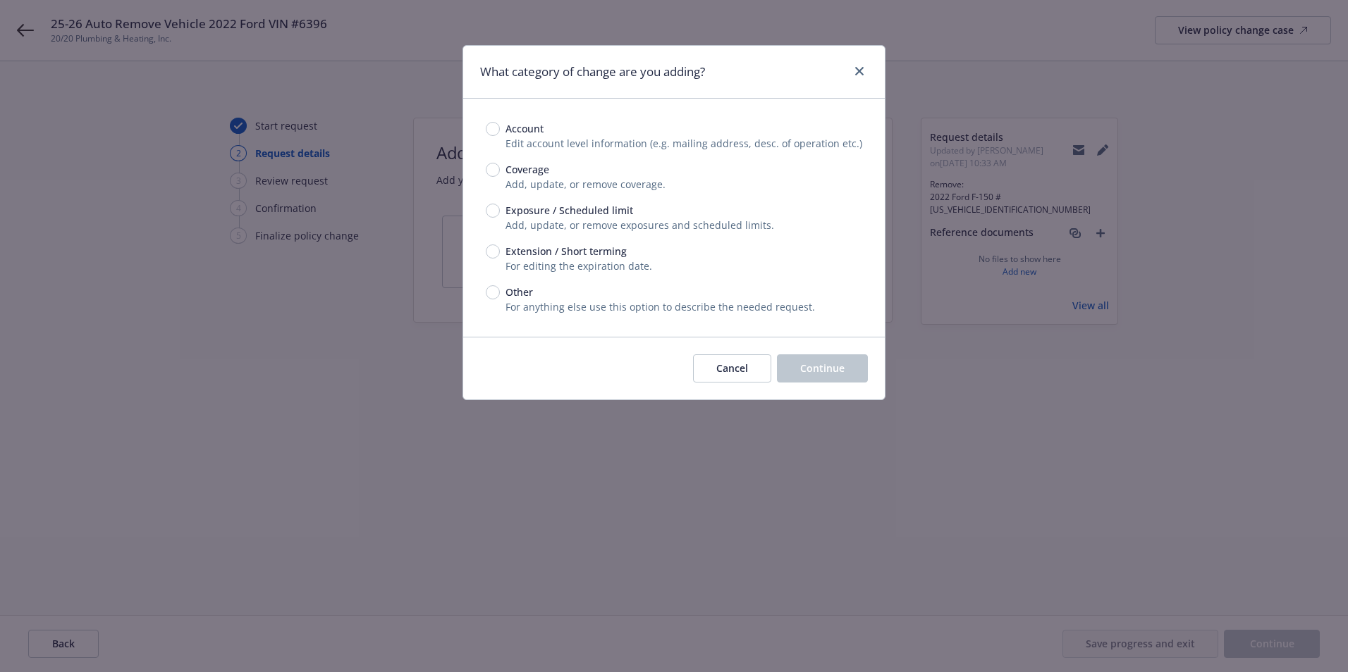
click at [515, 210] on span "Exposure / Scheduled limit" at bounding box center [569, 210] width 128 height 15
click at [500, 210] on input "Exposure / Scheduled limit" at bounding box center [493, 211] width 14 height 14
click at [830, 371] on span "Continue" at bounding box center [822, 368] width 44 height 13
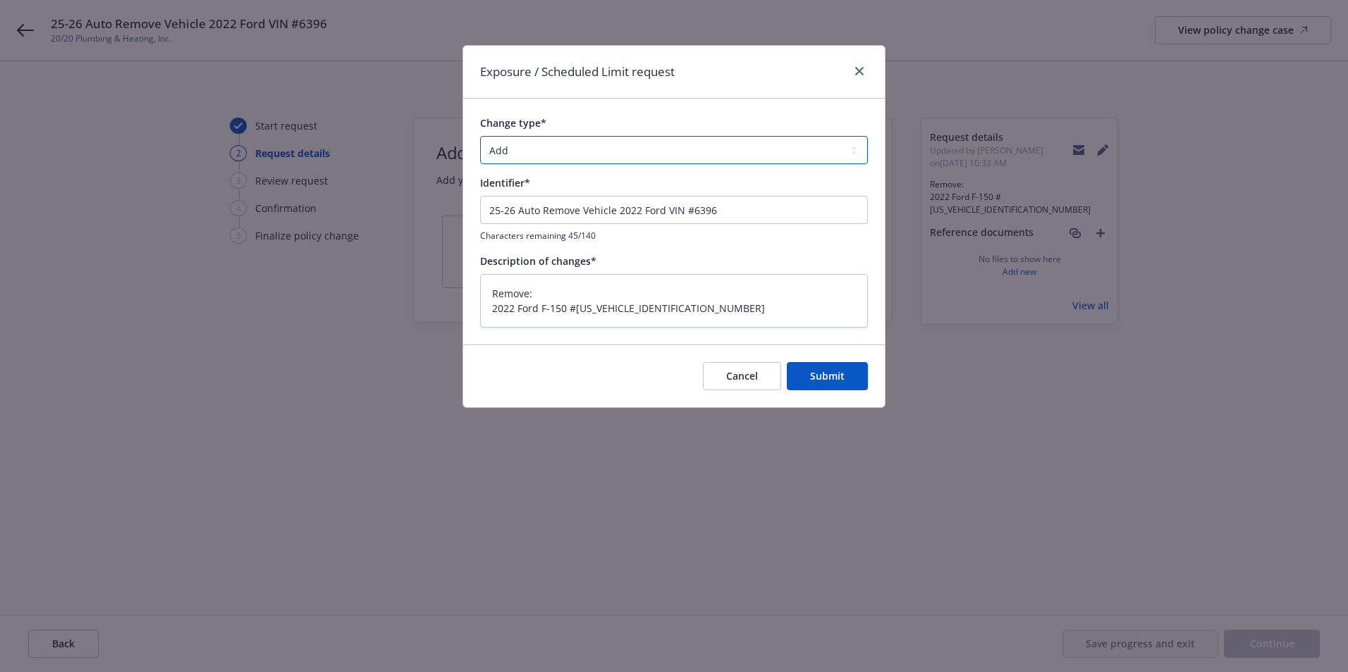
click at [526, 139] on select "Add Audit Change Remove" at bounding box center [674, 150] width 388 height 28
click at [480, 136] on select "Add Audit Change Remove" at bounding box center [674, 150] width 388 height 28
click at [840, 386] on button "Submit" at bounding box center [827, 376] width 81 height 28
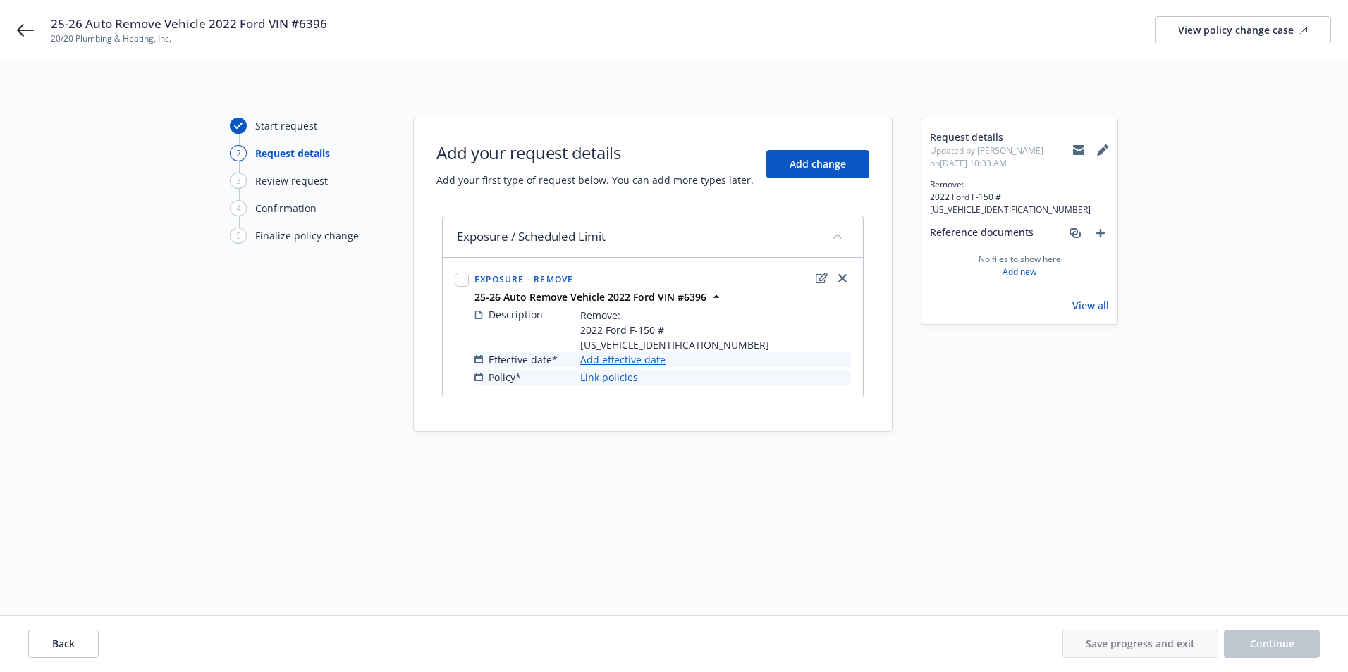
click at [620, 352] on link "Add effective date" at bounding box center [622, 359] width 85 height 15
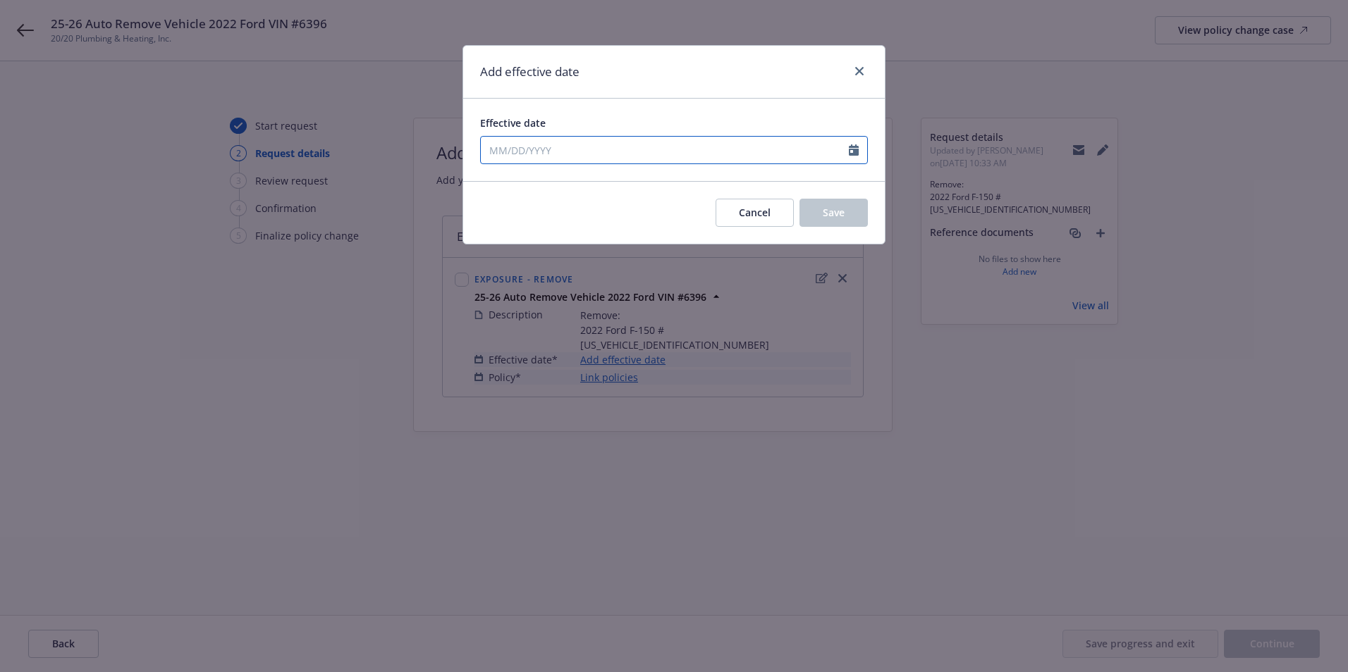
click at [511, 144] on input "Effective date" at bounding box center [665, 150] width 368 height 27
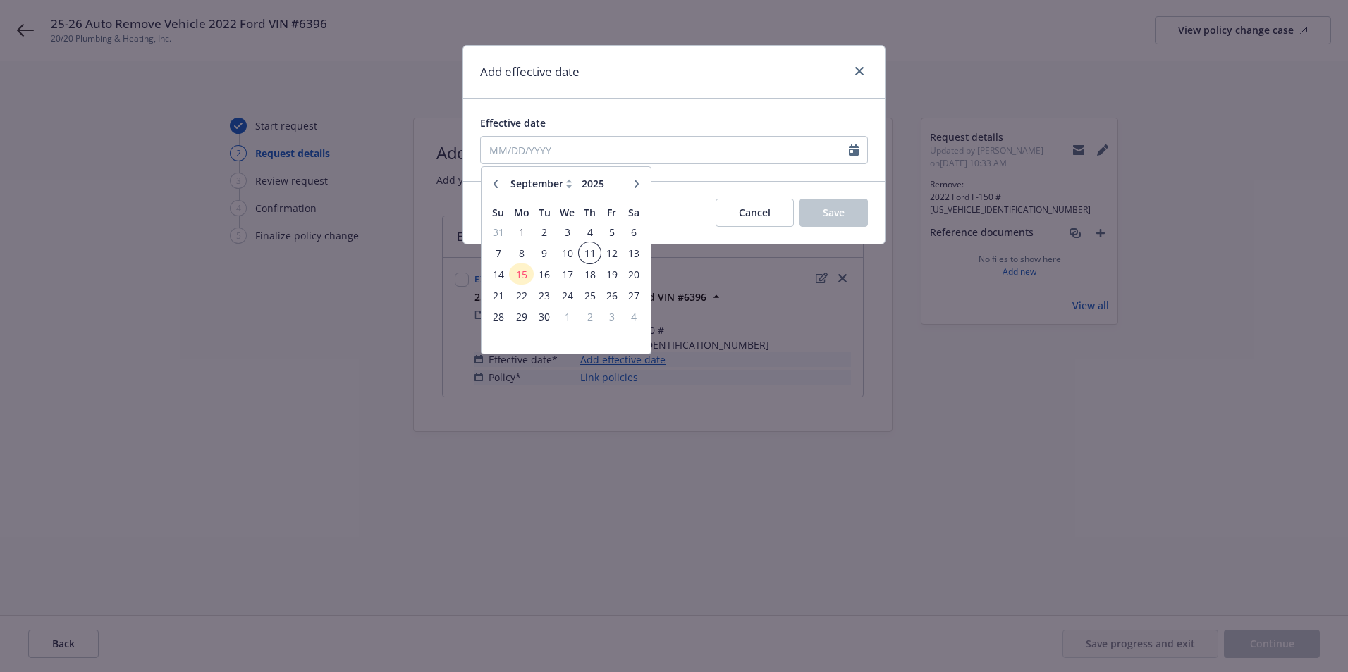
click at [591, 252] on span "11" at bounding box center [589, 254] width 19 height 18
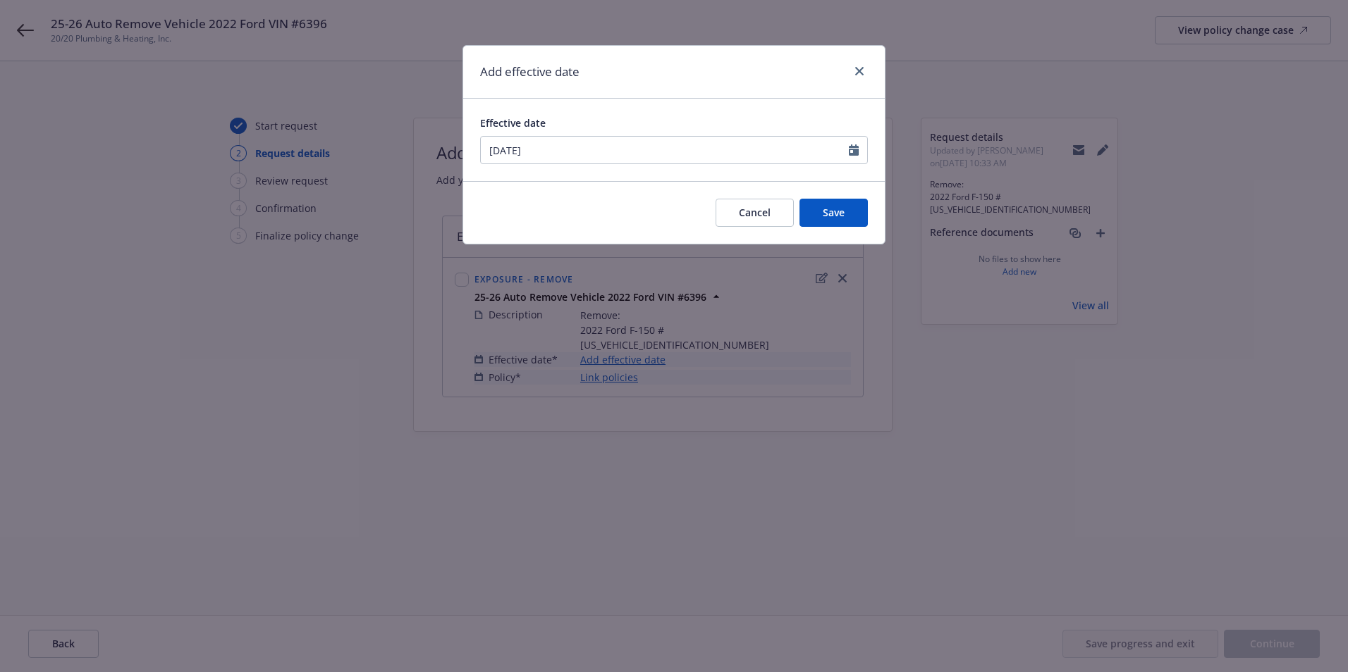
click at [825, 230] on div "Cancel Save" at bounding box center [673, 212] width 421 height 63
click at [823, 223] on button "Save" at bounding box center [833, 213] width 68 height 28
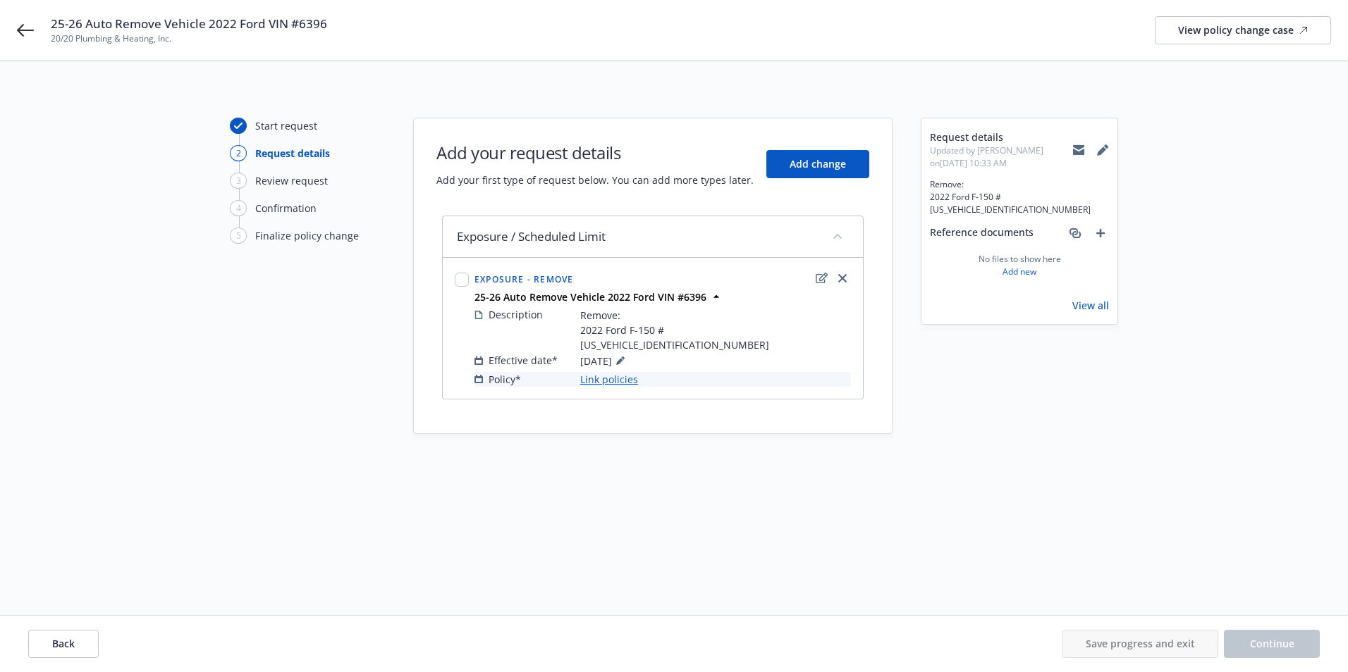
click at [600, 372] on link "Link policies" at bounding box center [609, 379] width 58 height 15
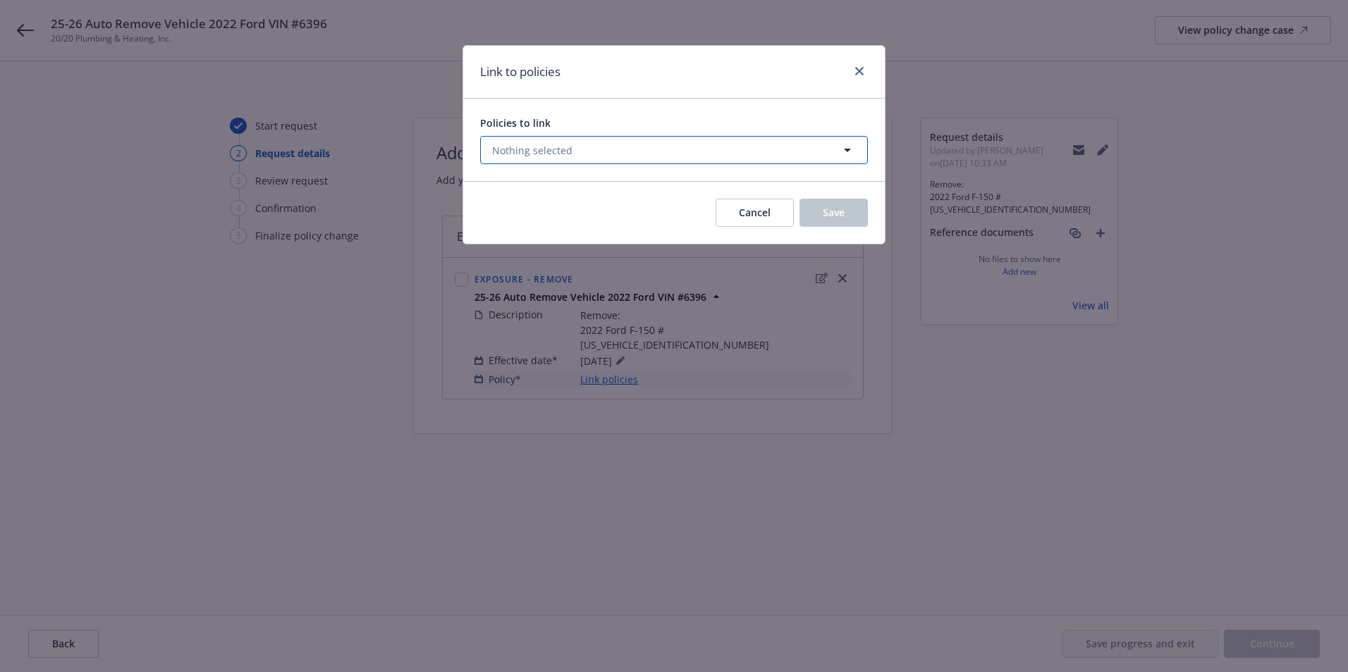
click at [555, 150] on span "Nothing selected" at bounding box center [532, 150] width 80 height 15
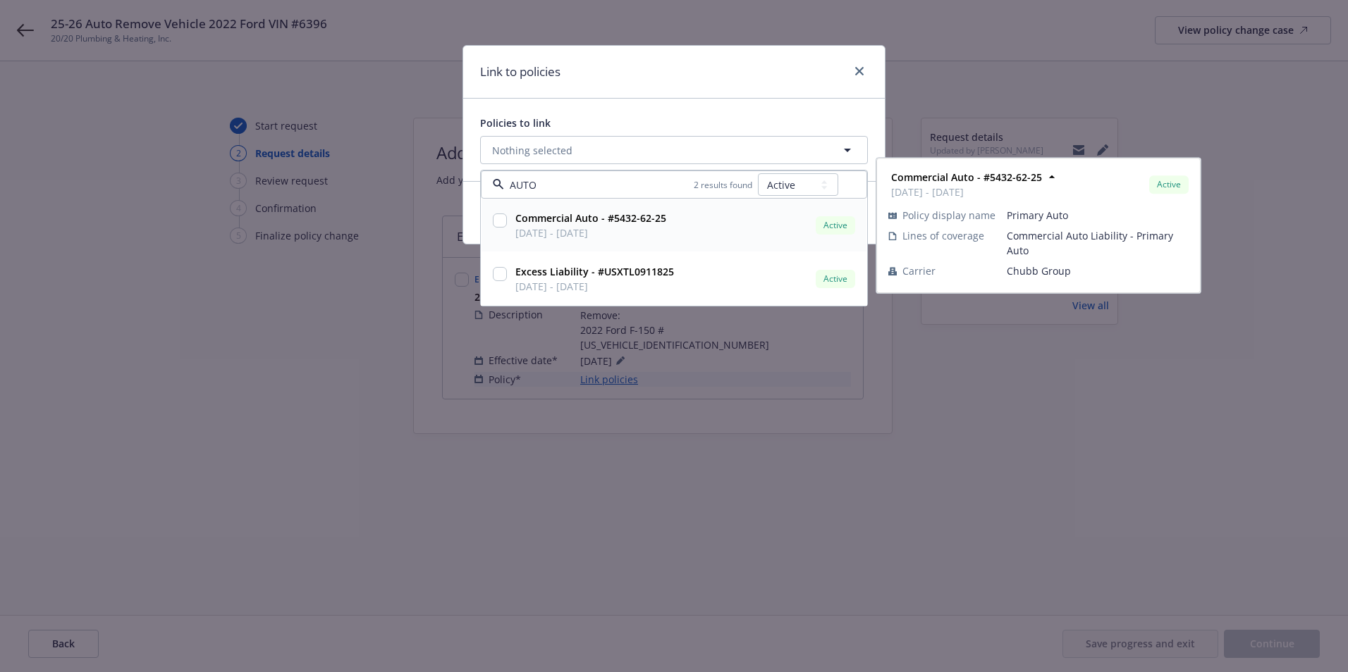
click at [551, 207] on div "Commercial Auto - #5432-62-25 03/30/2025 - 03/30/2026 Active Policy display nam…" at bounding box center [673, 225] width 385 height 52
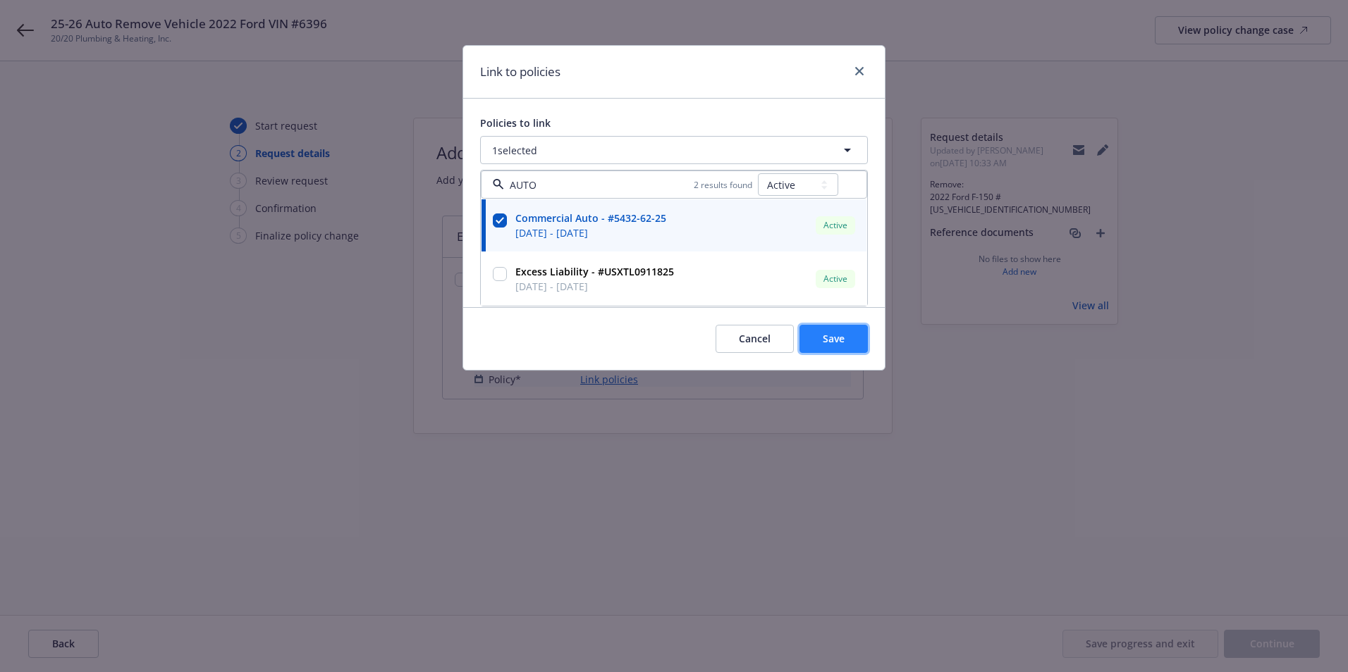
click at [824, 333] on span "Save" at bounding box center [834, 338] width 22 height 13
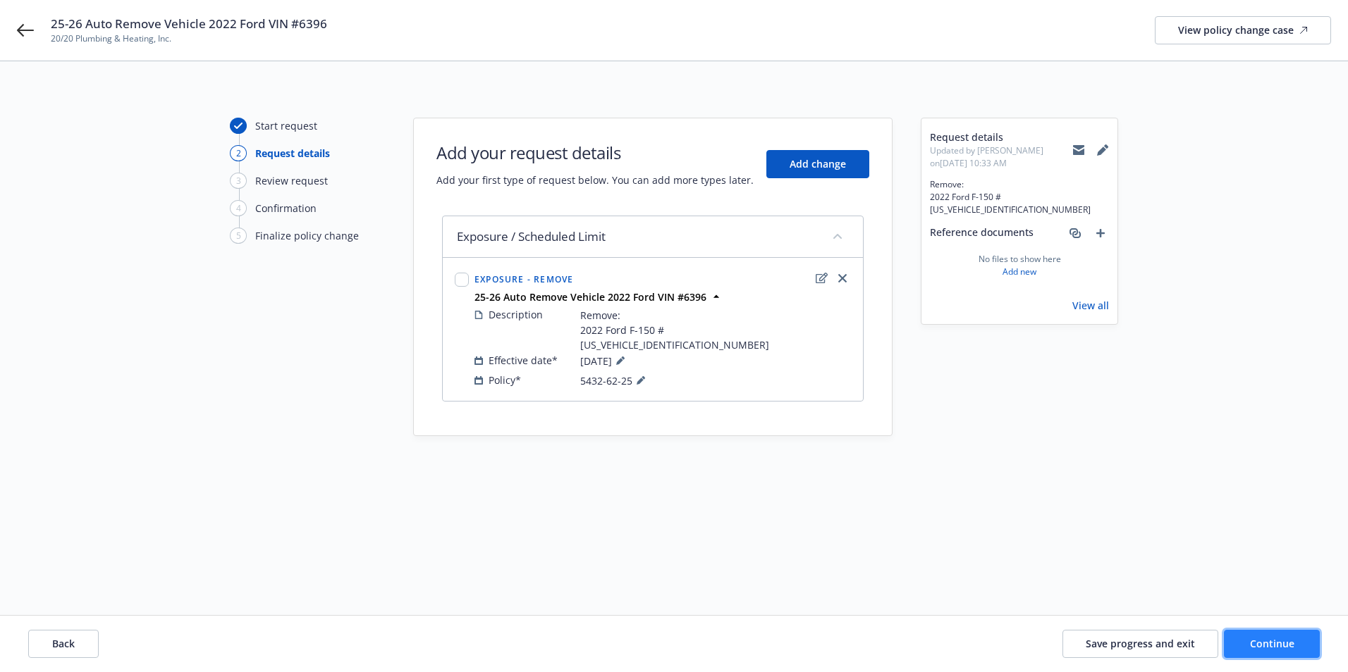
click at [1272, 647] on span "Continue" at bounding box center [1272, 643] width 44 height 13
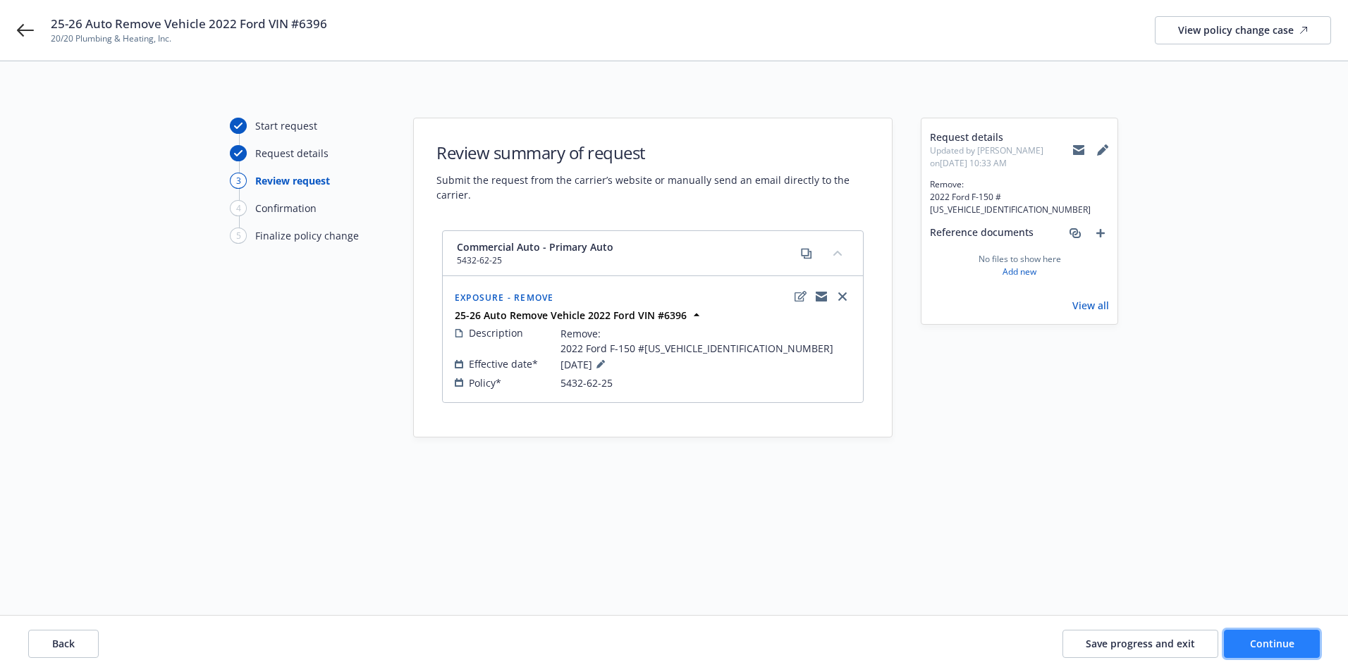
click at [1272, 647] on span "Continue" at bounding box center [1272, 643] width 44 height 13
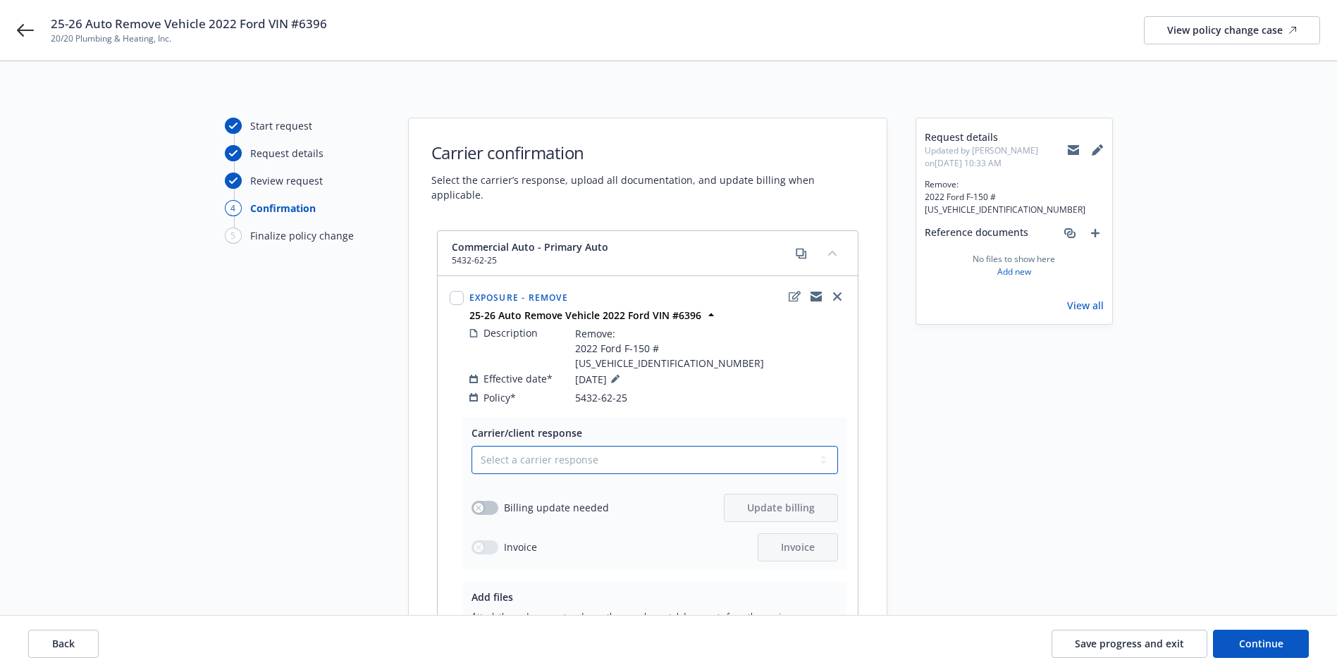
click at [553, 446] on select "Select a carrier response Accepted Accepted with revision No endorsement needed…" at bounding box center [655, 460] width 367 height 28
click at [472, 446] on select "Select a carrier response Accepted Accepted with revision No endorsement needed…" at bounding box center [655, 460] width 367 height 28
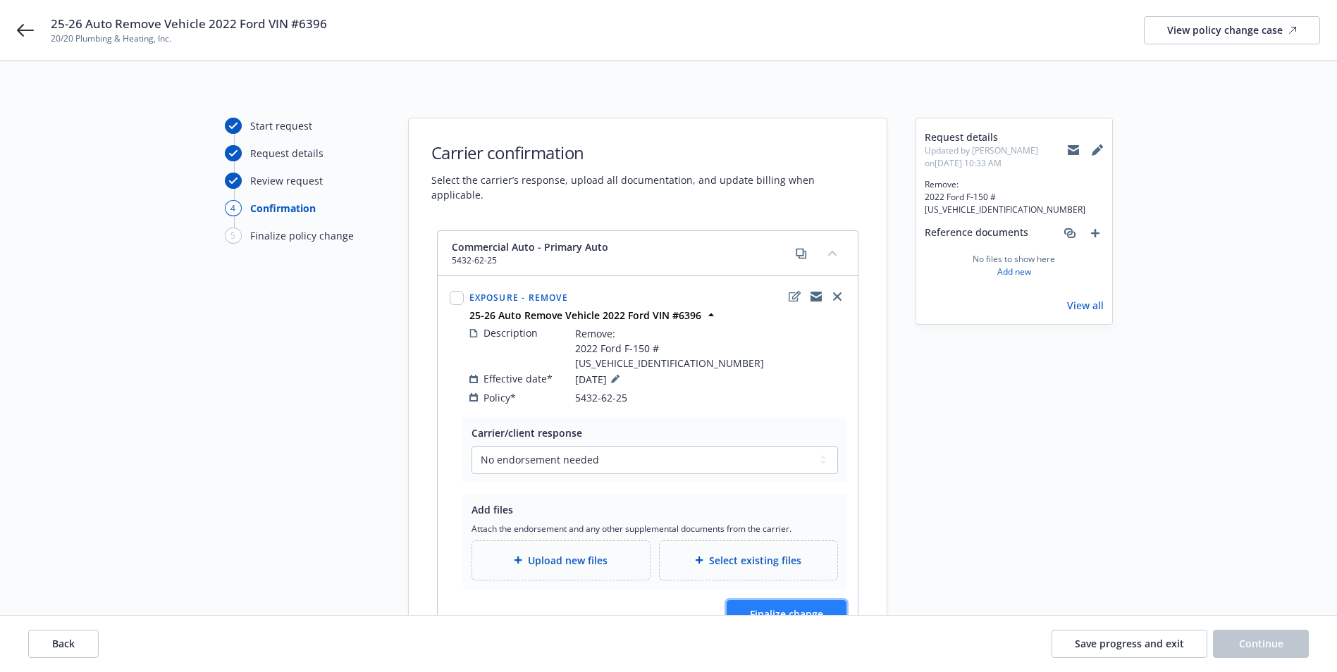
click at [768, 601] on button "Finalize change" at bounding box center [787, 615] width 120 height 28
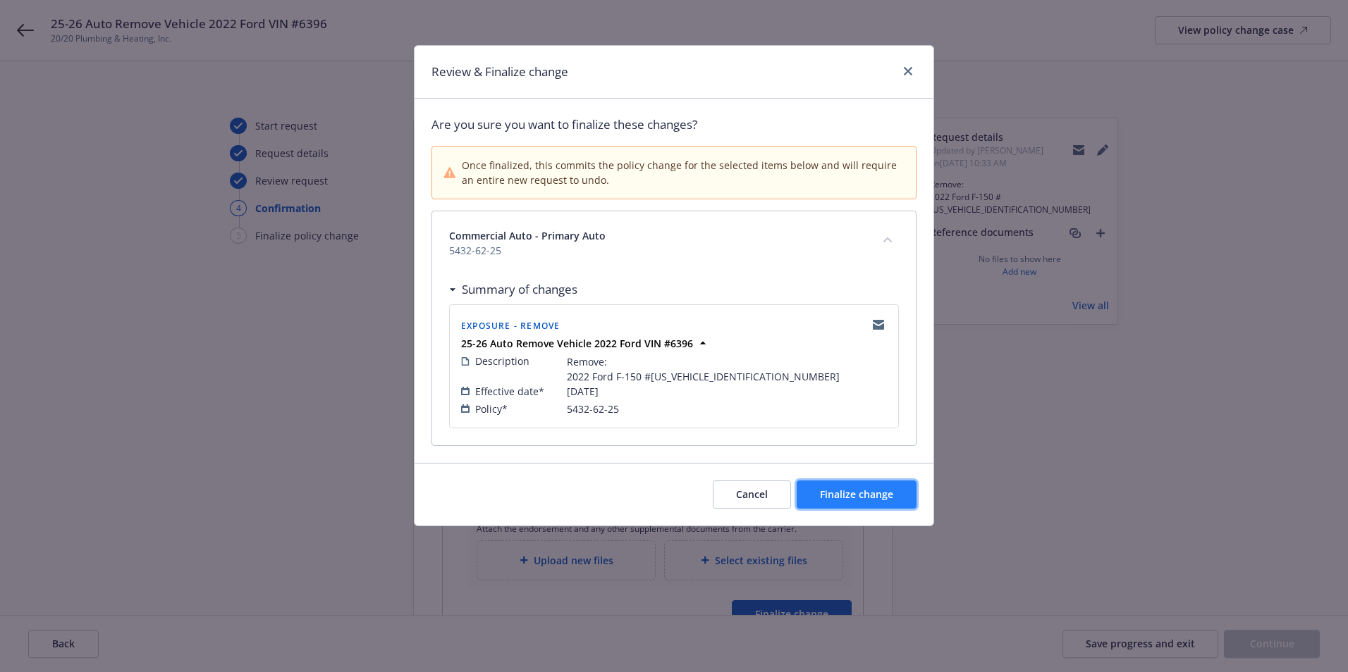
click at [851, 498] on span "Finalize change" at bounding box center [856, 494] width 73 height 13
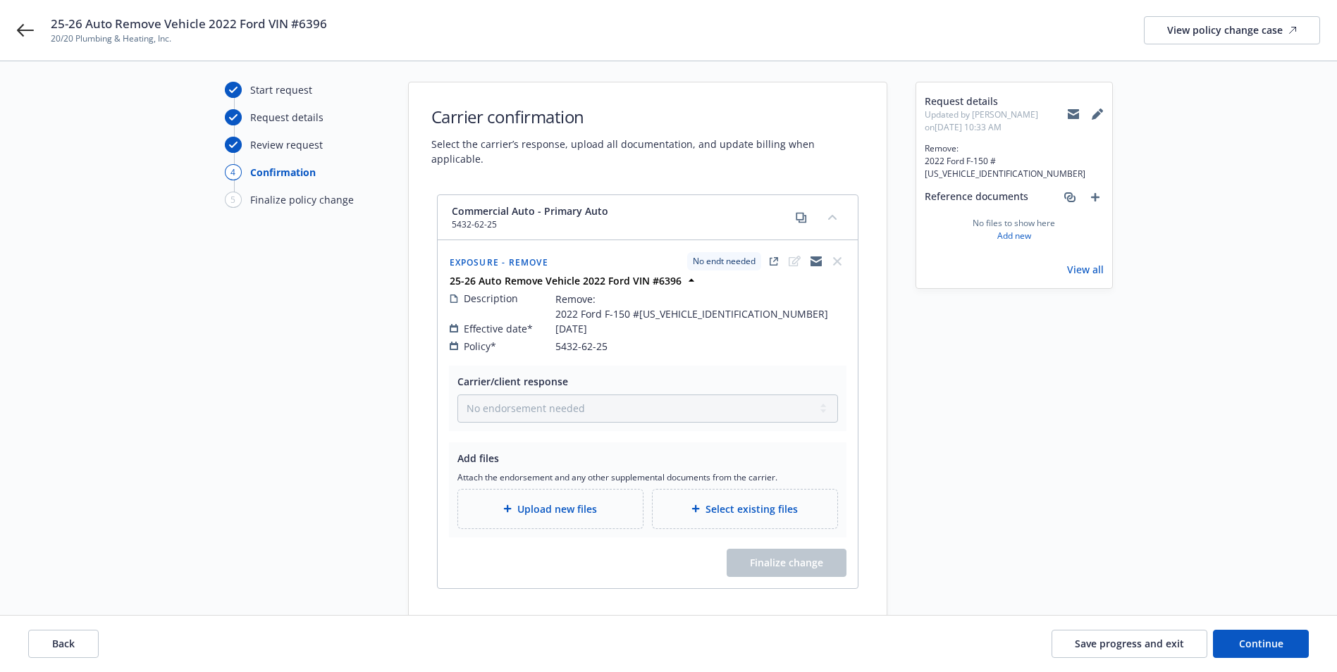
scroll to position [86, 0]
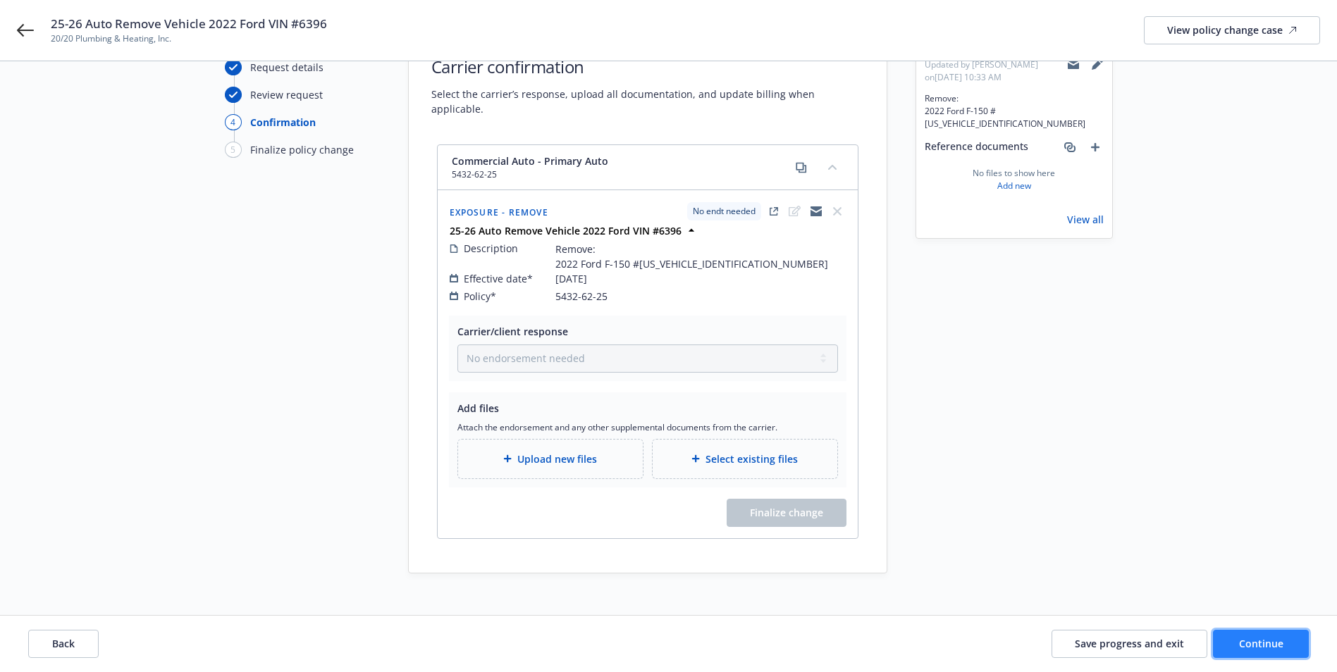
click at [1255, 642] on span "Continue" at bounding box center [1261, 643] width 44 height 13
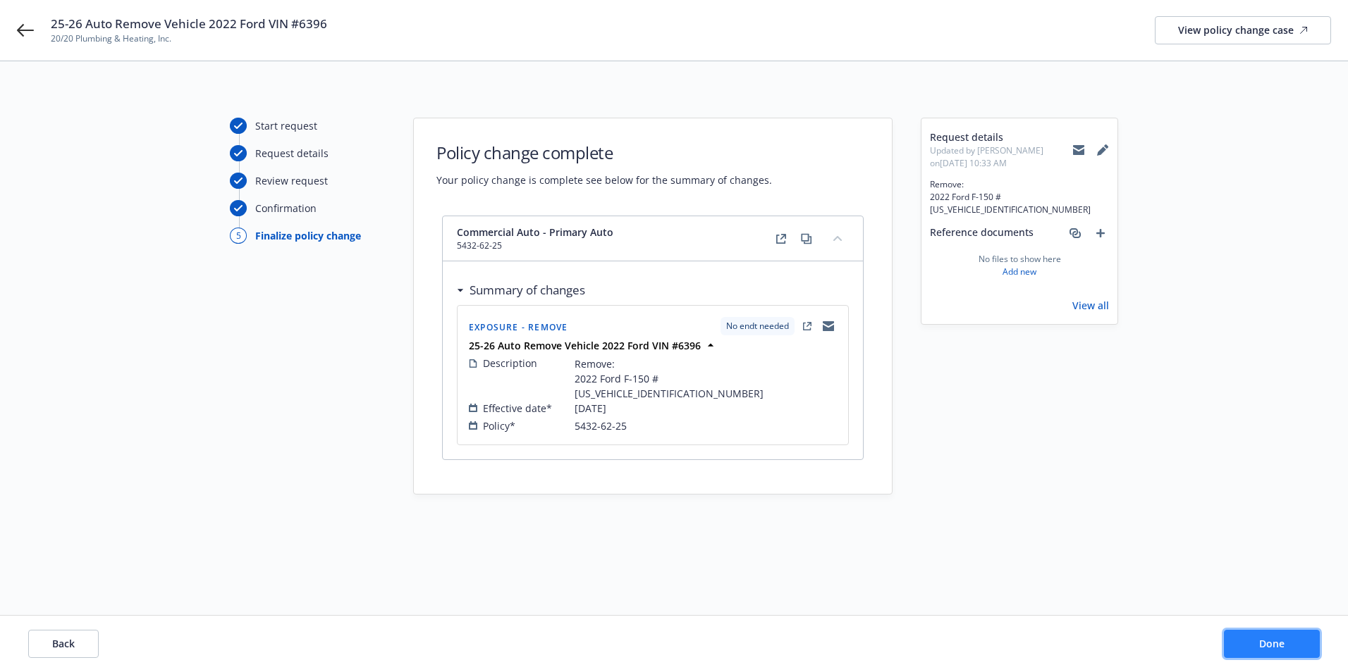
click at [1250, 648] on button "Done" at bounding box center [1272, 644] width 96 height 28
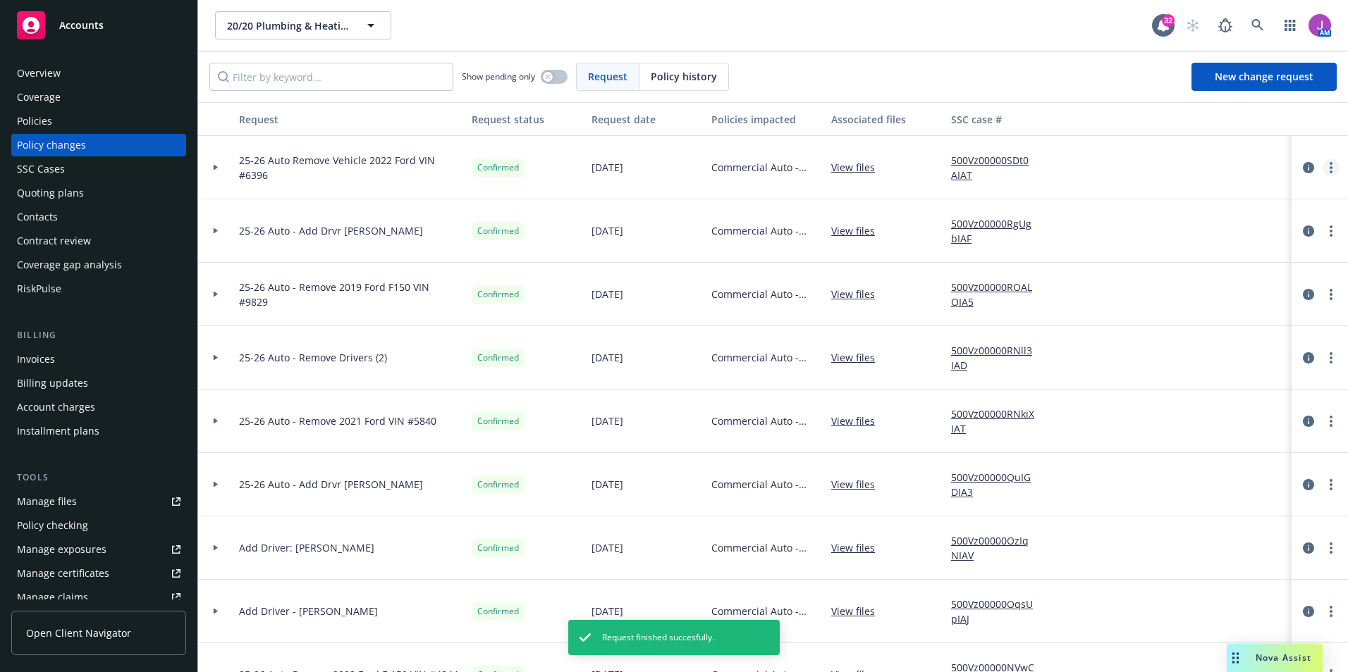
click at [1309, 166] on div at bounding box center [1319, 167] width 45 height 17
click at [1329, 169] on icon "more" at bounding box center [1330, 167] width 3 height 11
click at [1156, 199] on link "Copy logging email" at bounding box center [1207, 197] width 242 height 28
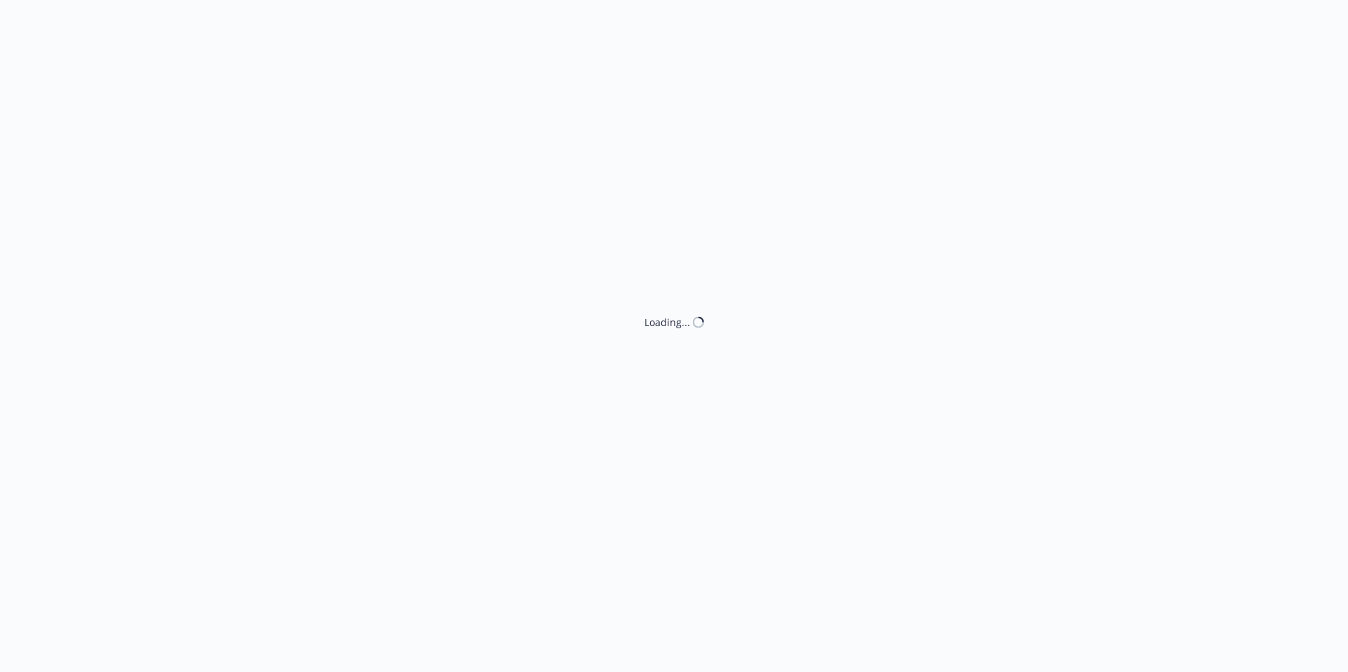
select select "ACCEPTED"
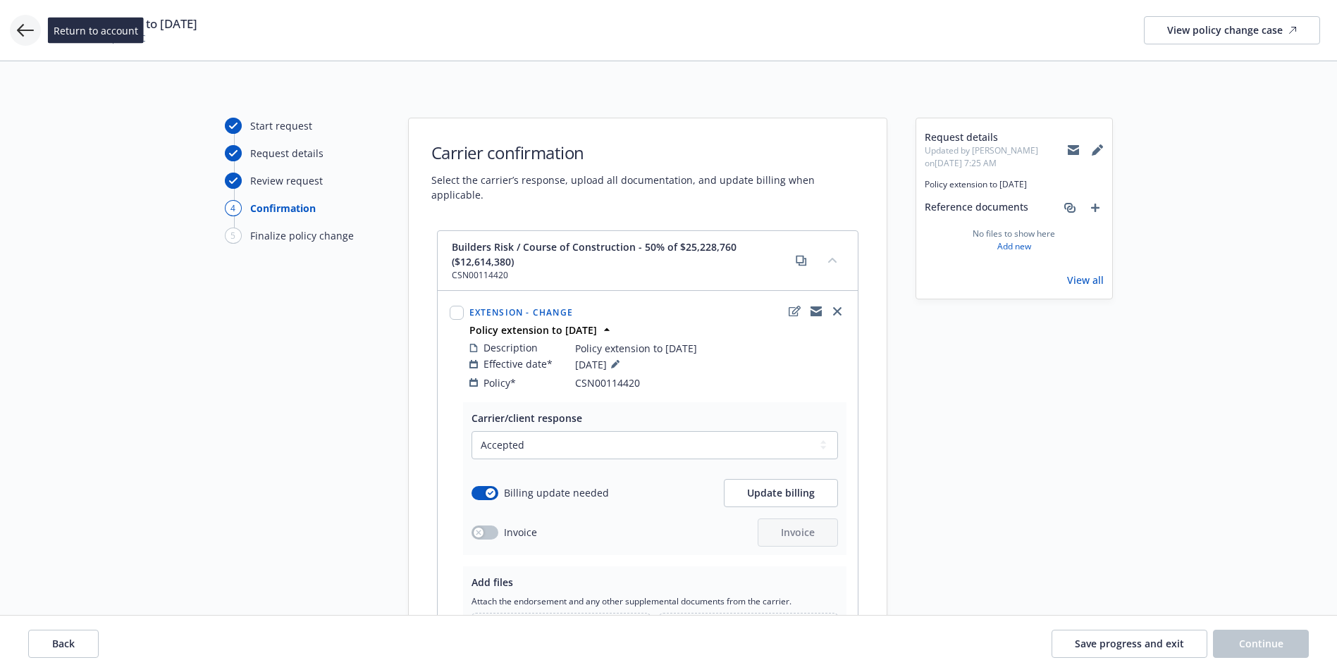
click at [29, 27] on icon at bounding box center [25, 30] width 17 height 17
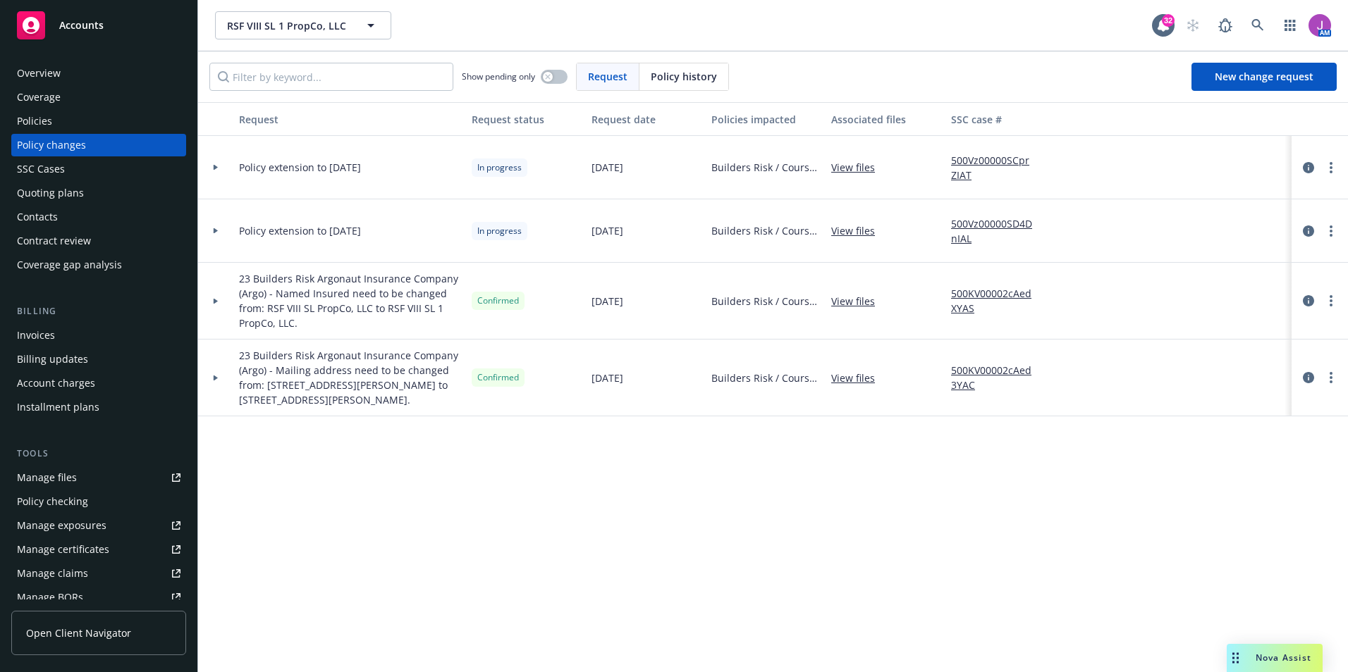
click at [42, 123] on div "Policies" at bounding box center [34, 121] width 35 height 23
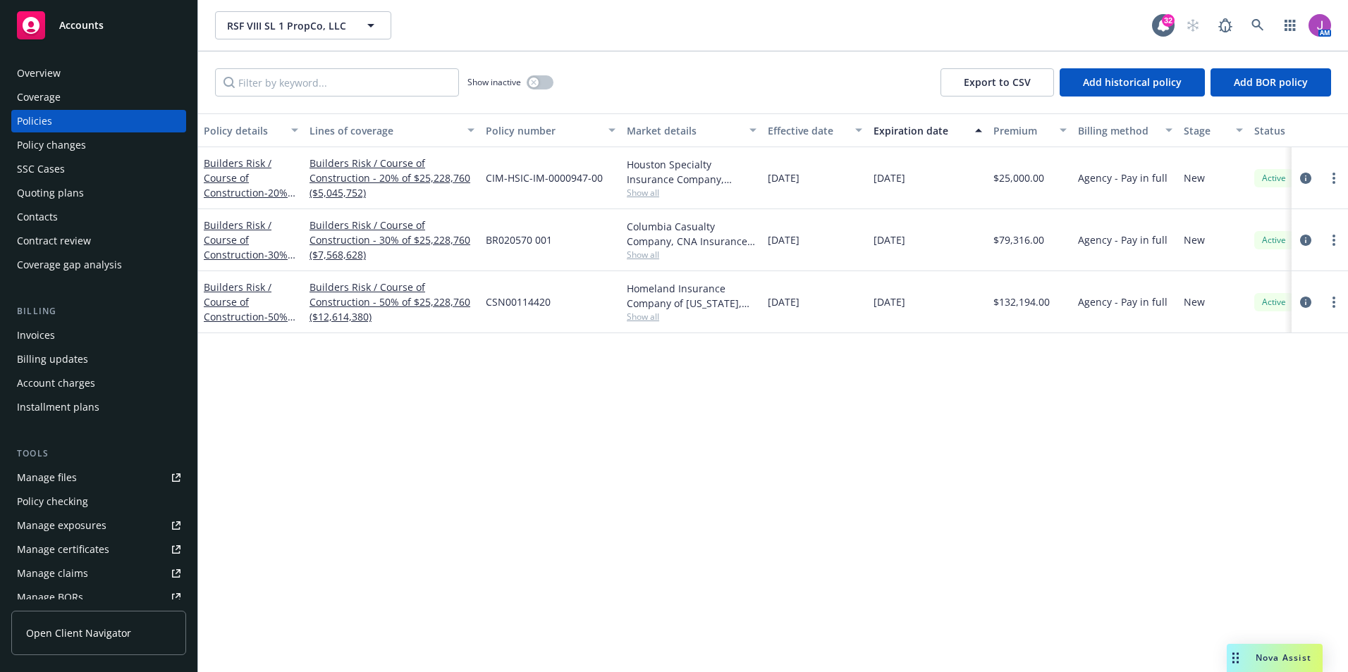
click at [108, 155] on div "Policy changes" at bounding box center [99, 145] width 164 height 23
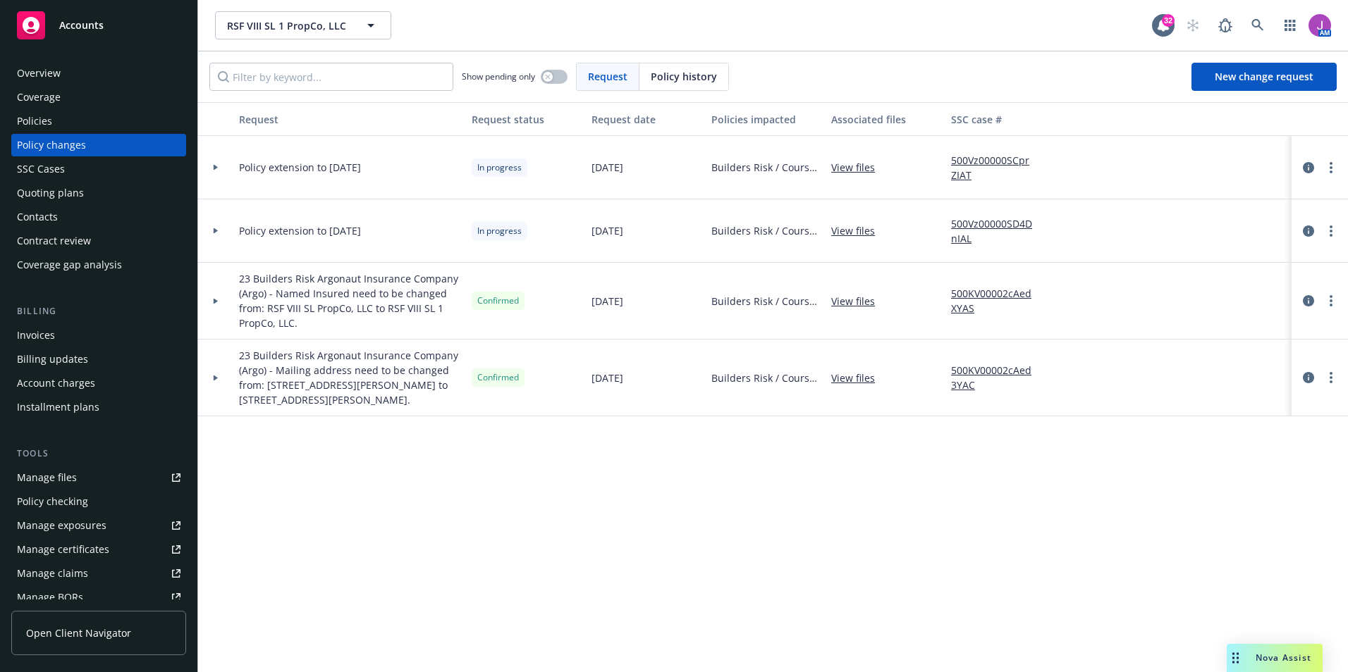
click at [218, 229] on icon at bounding box center [216, 230] width 6 height 5
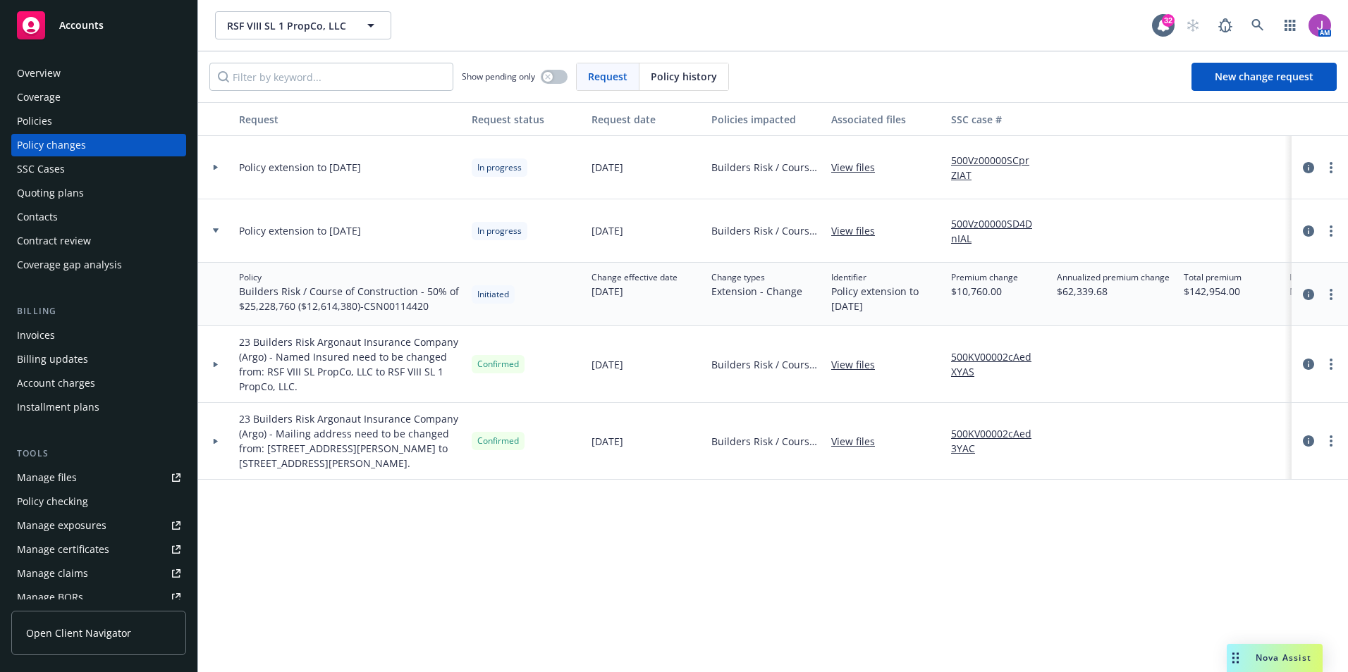
click at [211, 169] on div at bounding box center [216, 167] width 24 height 5
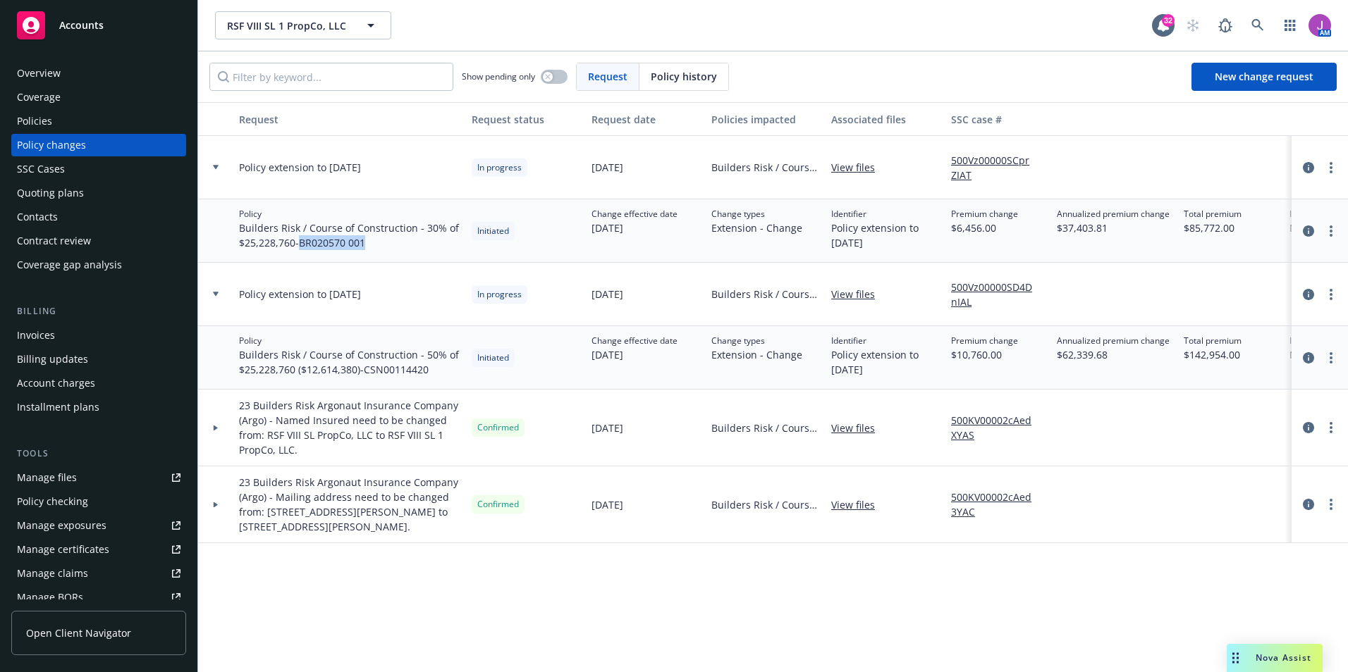
drag, startPoint x: 303, startPoint y: 241, endPoint x: 371, endPoint y: 245, distance: 68.5
click at [371, 245] on span "Builders Risk / Course of Construction - 30% of $25,228,760 - BR020570 001" at bounding box center [349, 236] width 221 height 30
copy span "BR020570 001"
click at [215, 155] on div at bounding box center [215, 167] width 35 height 63
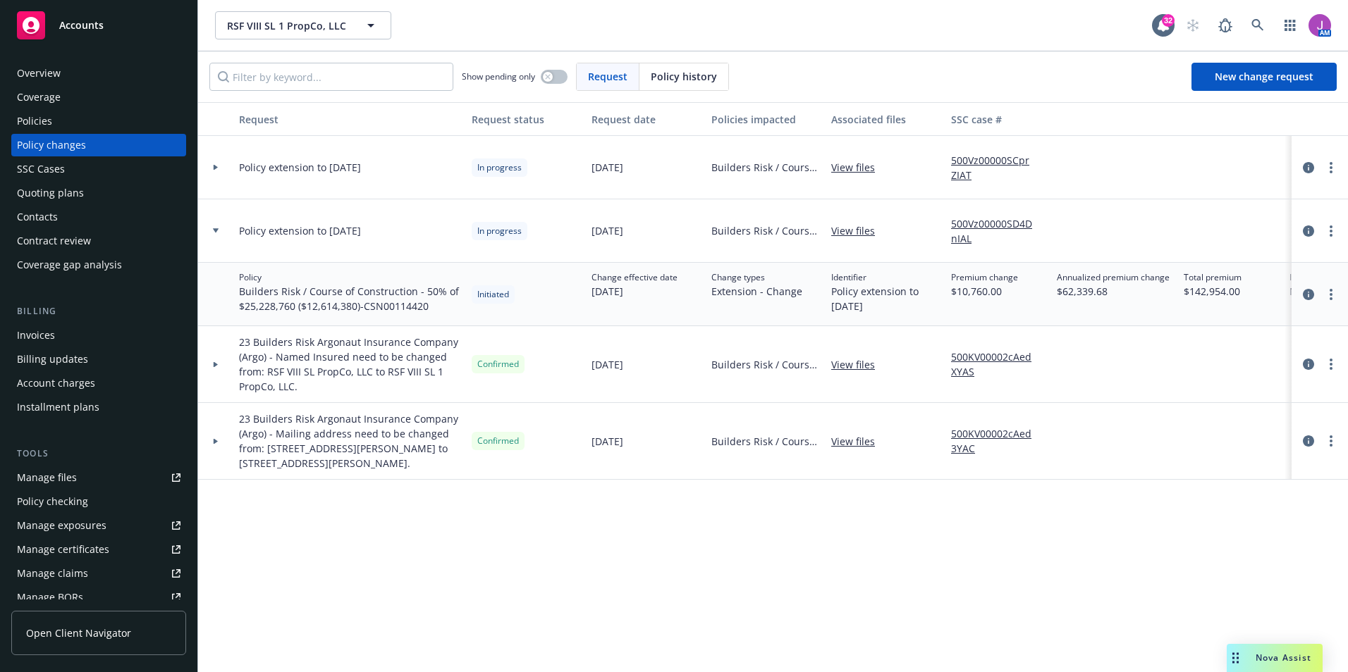
click at [218, 232] on icon at bounding box center [216, 230] width 6 height 5
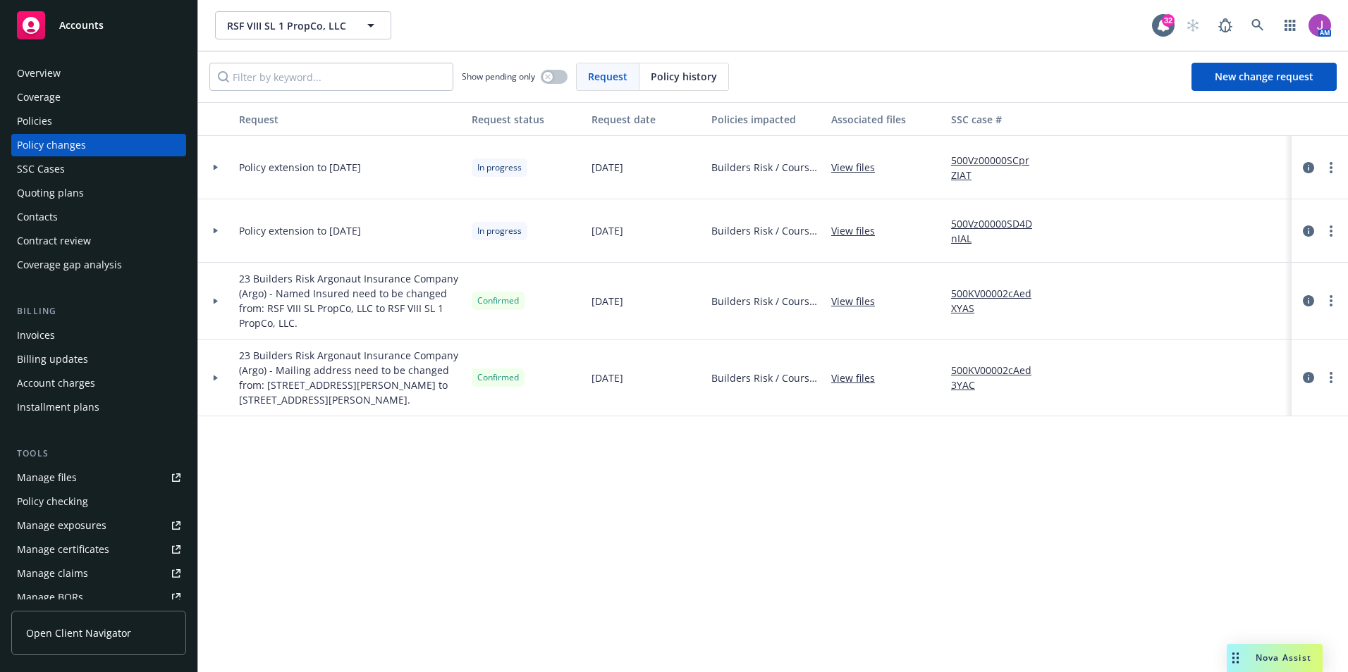
click at [218, 226] on div at bounding box center [215, 230] width 35 height 63
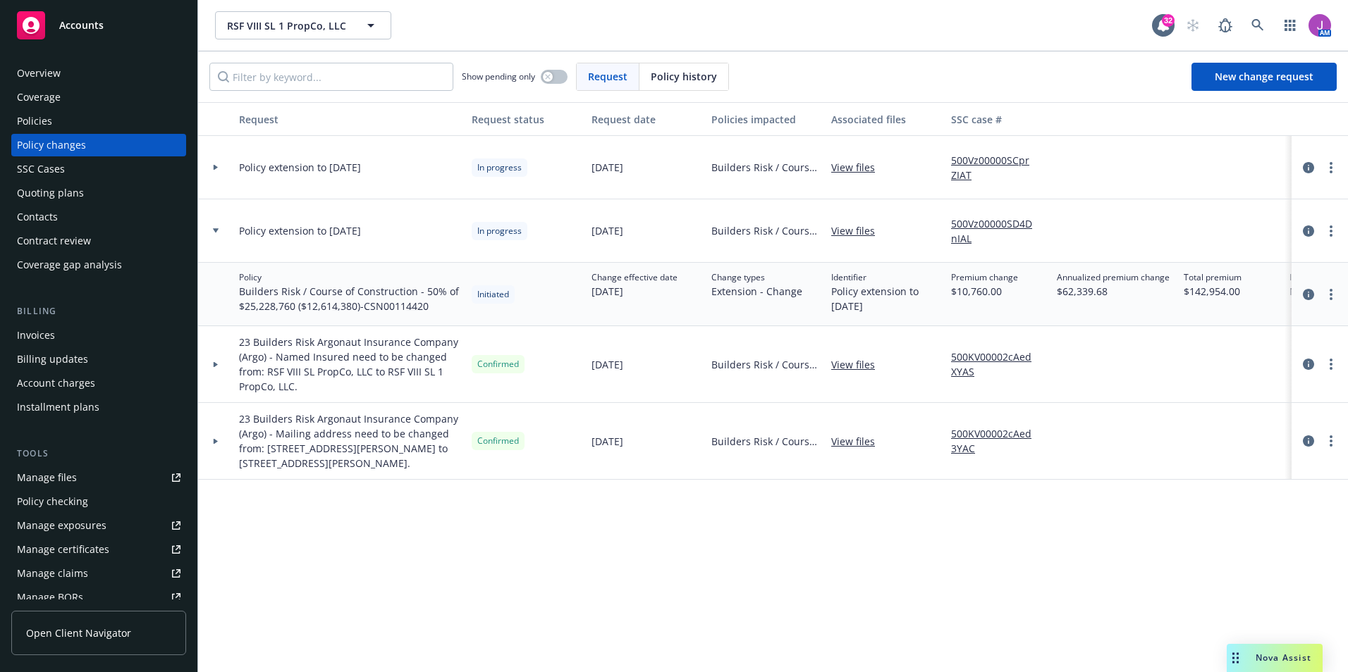
drag, startPoint x: 372, startPoint y: 304, endPoint x: 431, endPoint y: 308, distance: 58.7
click at [431, 308] on span "Builders Risk / Course of Construction - 50% of $25,228,760 ($12,614,380) - CSN…" at bounding box center [349, 299] width 221 height 30
copy span "CSN00114420"
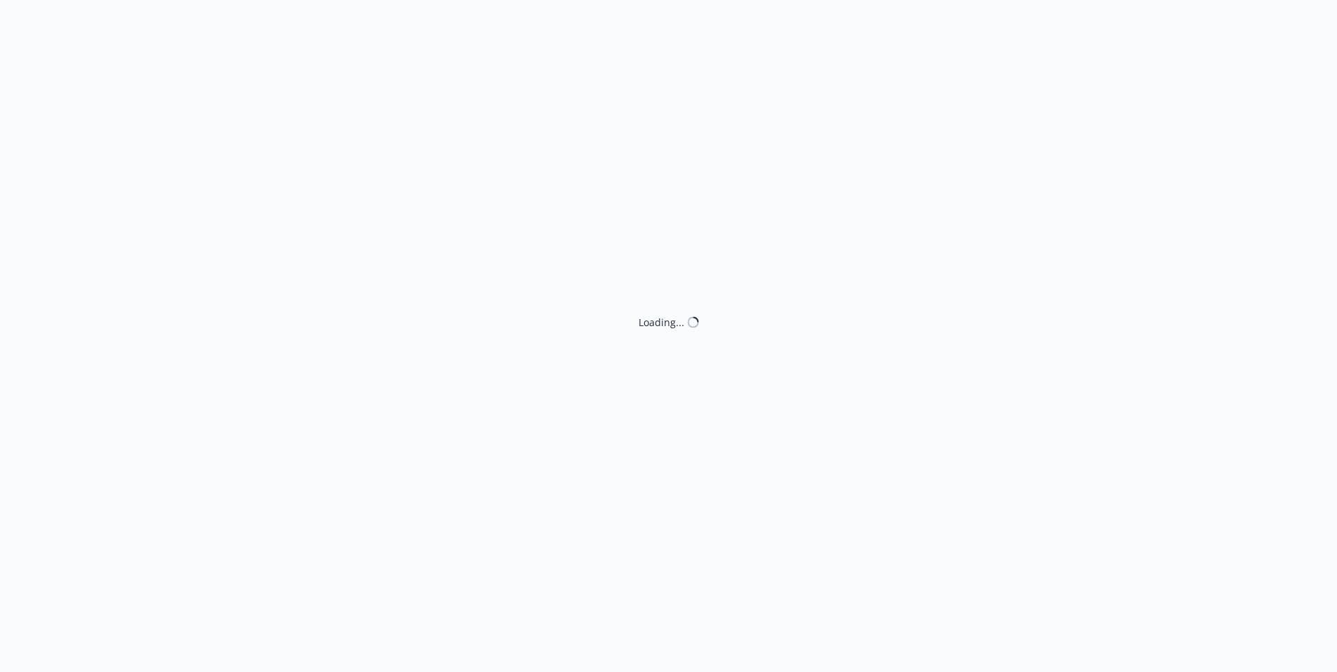
select select "ACCEPTED"
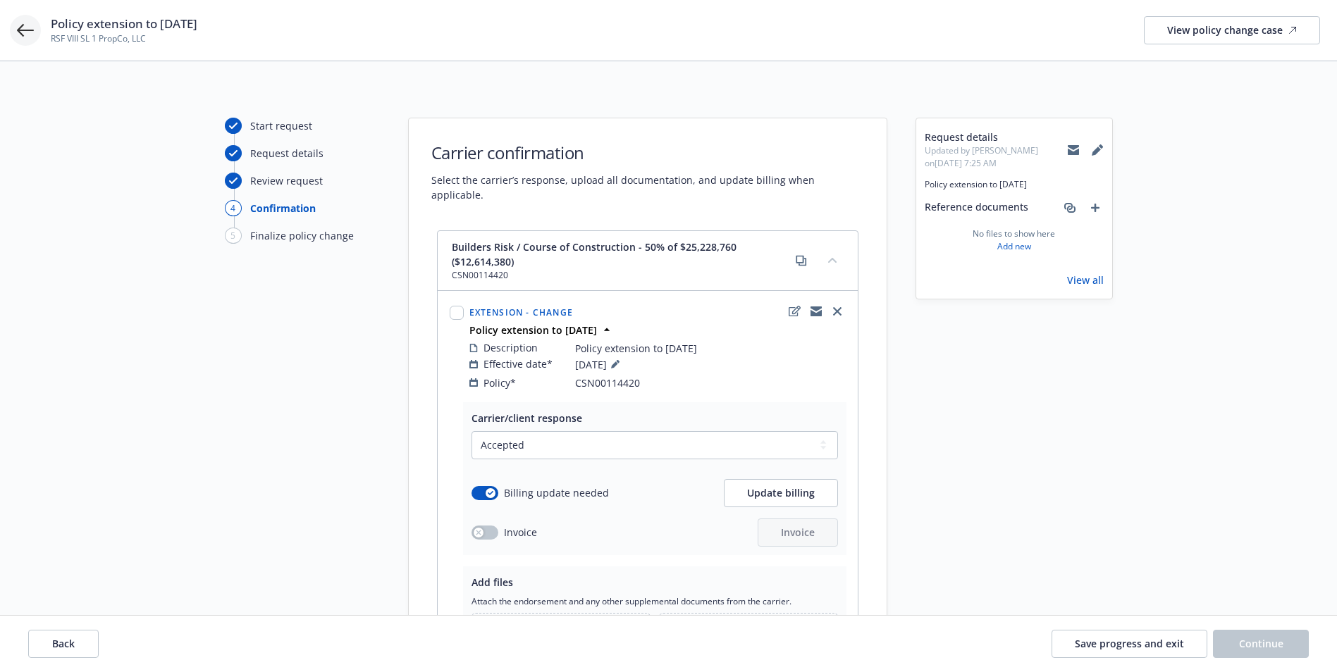
click at [30, 32] on icon at bounding box center [25, 30] width 17 height 17
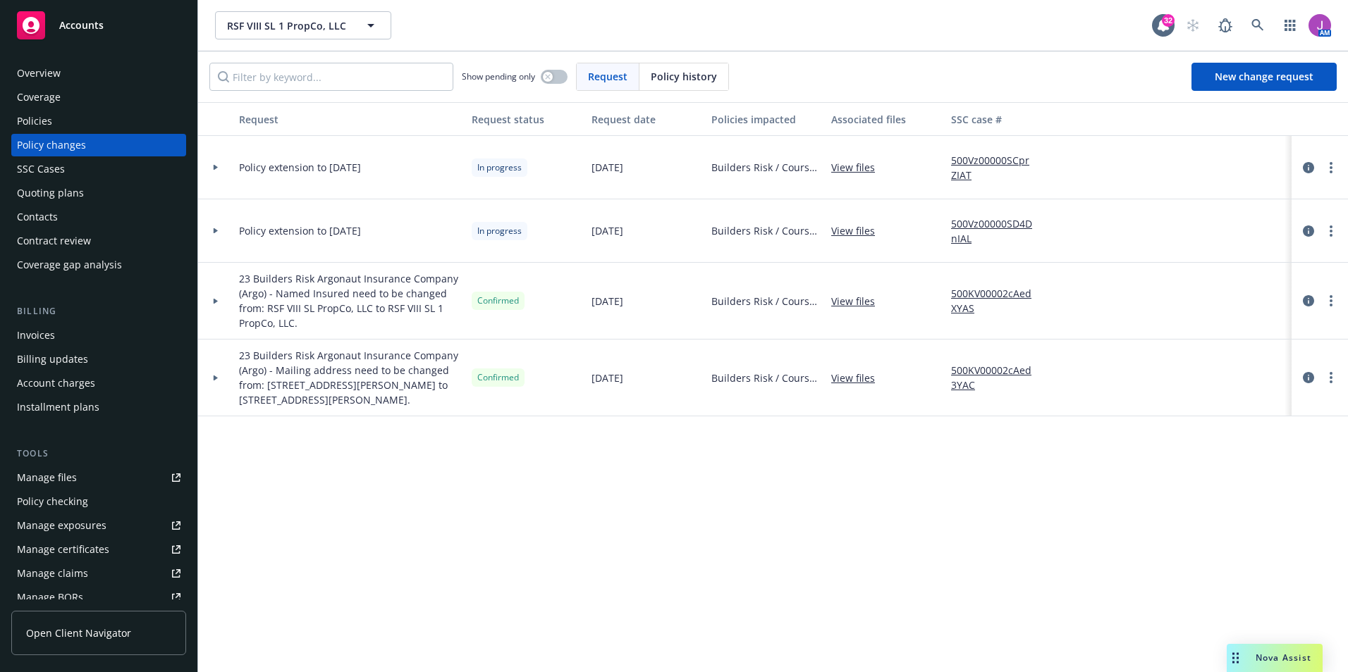
click at [208, 165] on div at bounding box center [216, 167] width 24 height 5
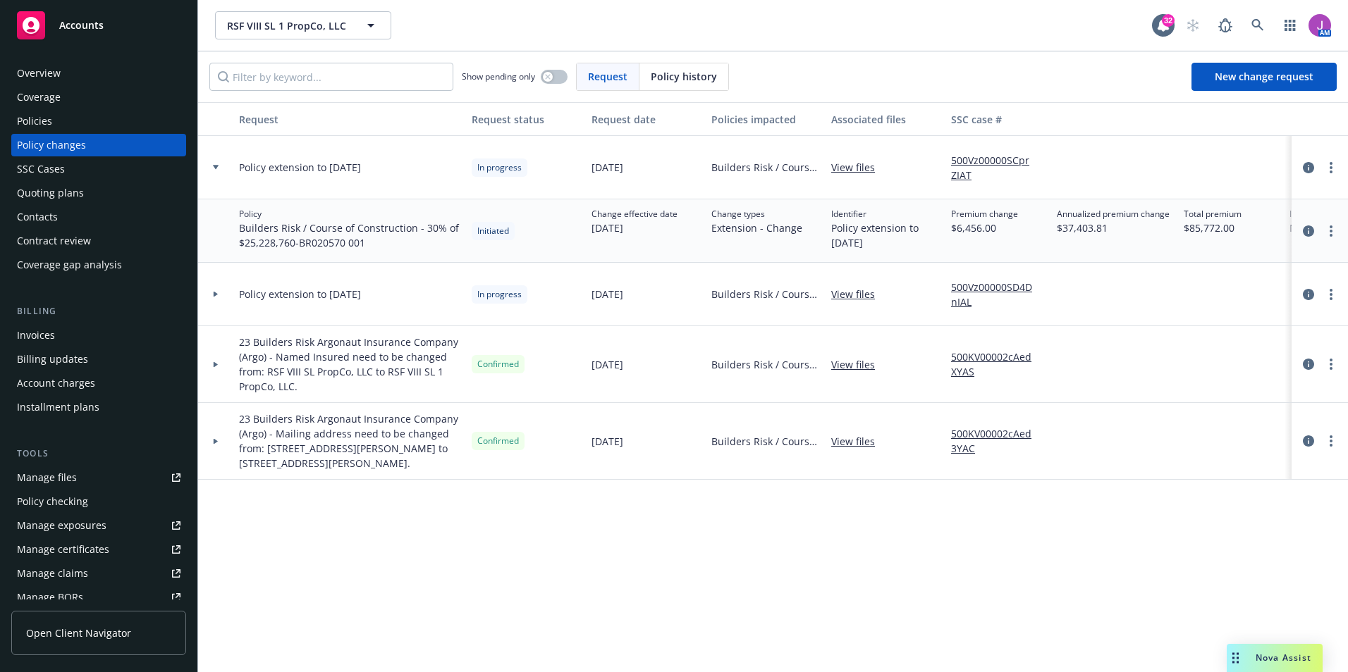
click at [212, 165] on div at bounding box center [216, 167] width 24 height 5
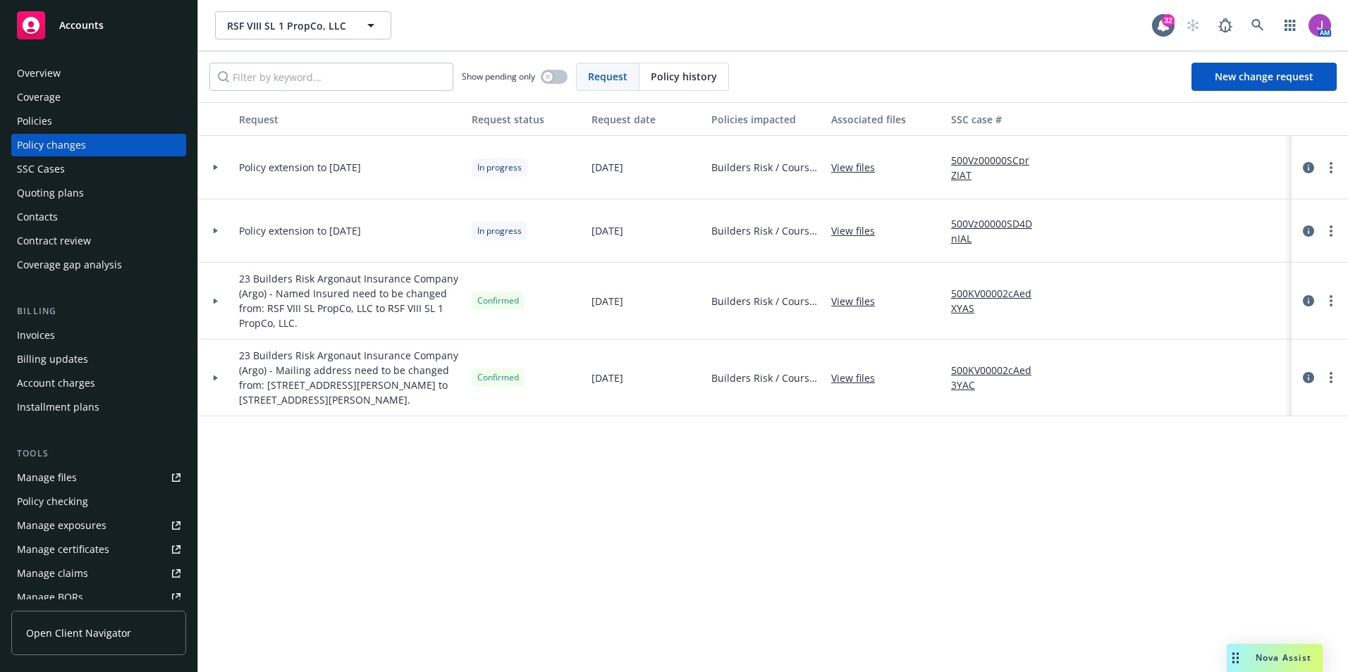
click at [987, 161] on link "500Vz00000SCprZIAT" at bounding box center [998, 168] width 94 height 30
click at [957, 224] on link "500Vz00000SD4DnIAL" at bounding box center [998, 231] width 94 height 30
click at [870, 164] on link "View files" at bounding box center [858, 167] width 55 height 15
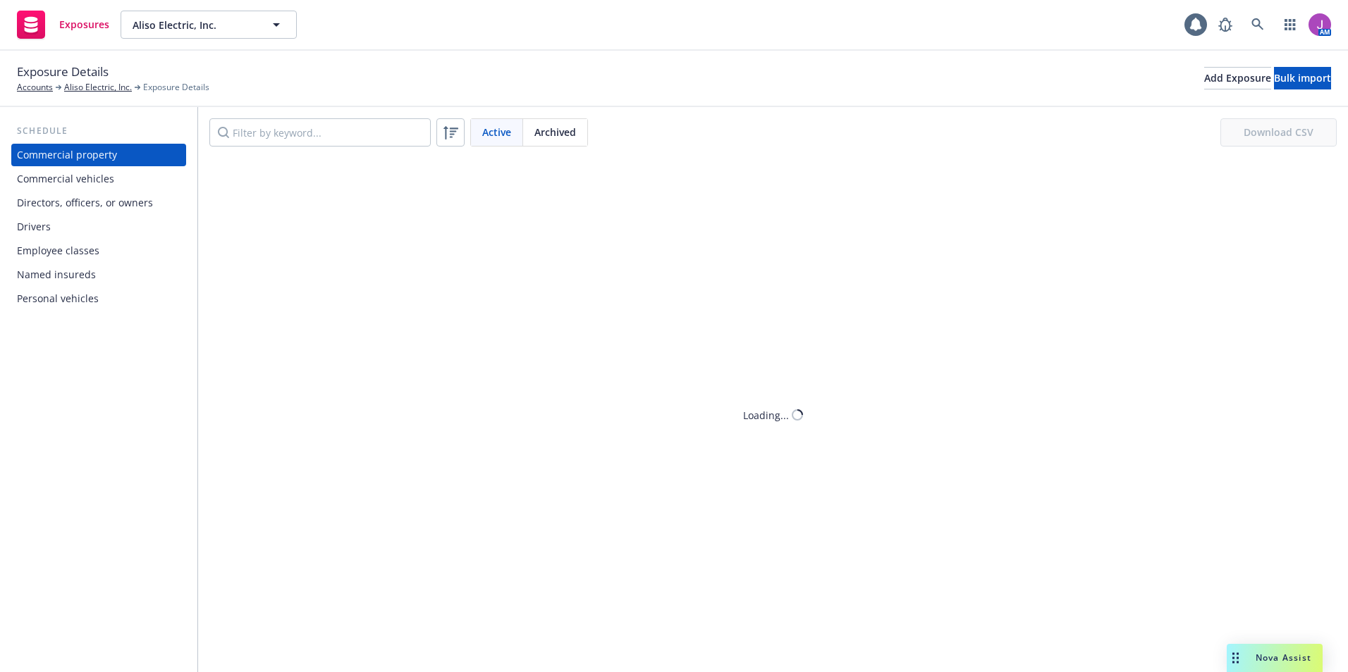
click at [68, 225] on div "Drivers" at bounding box center [99, 227] width 164 height 23
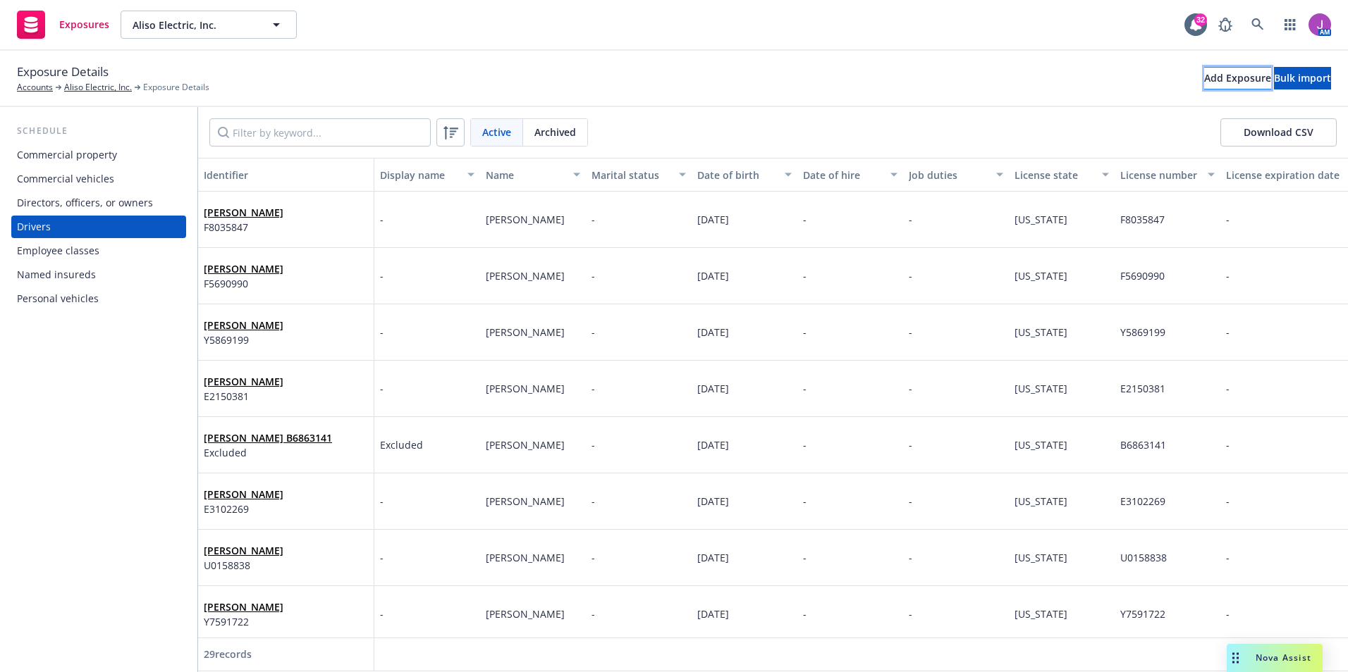
click at [1204, 82] on div "Add Exposure" at bounding box center [1237, 78] width 67 height 21
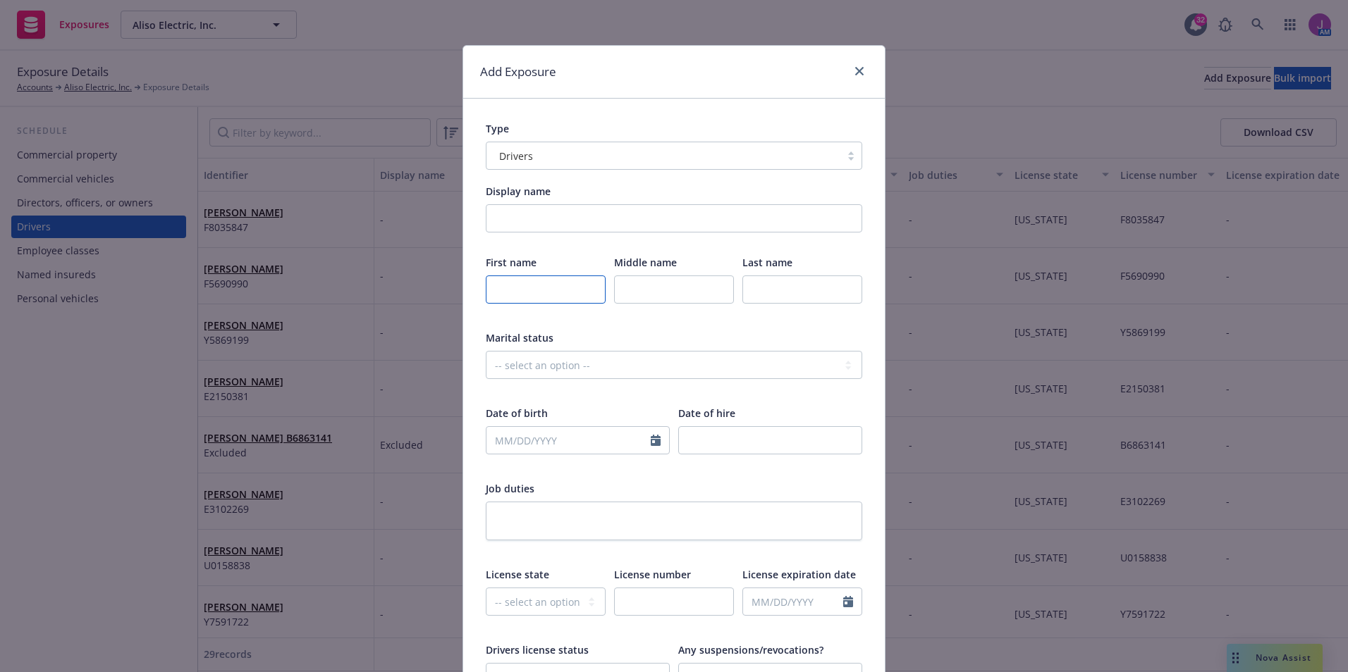
click at [512, 278] on input "text" at bounding box center [546, 290] width 120 height 28
type input "Jackson"
click at [641, 290] on input "text" at bounding box center [674, 290] width 120 height 28
paste input "Roberts Thomas"
type input "Roberts Thomas"
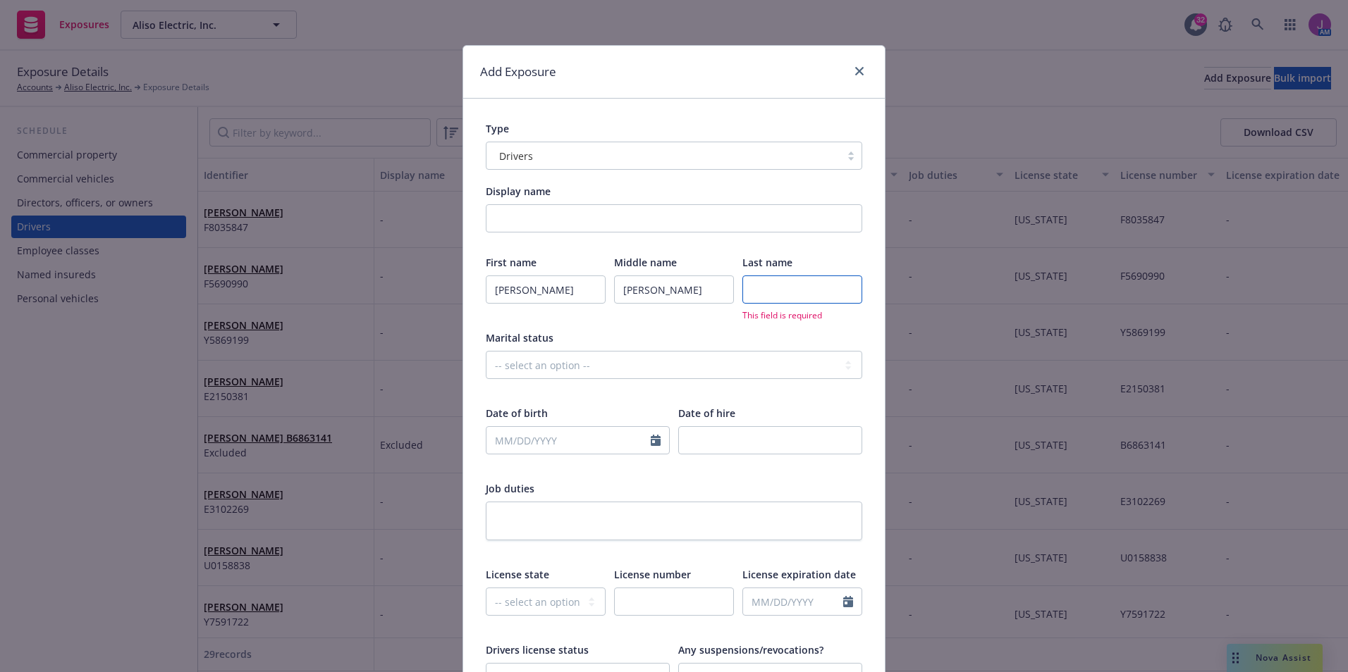
paste input "Roberts Thomas"
type input "Roberts Thomas"
drag, startPoint x: 657, startPoint y: 290, endPoint x: 841, endPoint y: 289, distance: 184.0
click at [840, 289] on div "First name Jackson Middle name Roberts Thomas Last name Roberts Thomas" at bounding box center [674, 288] width 376 height 67
type input "Roberts"
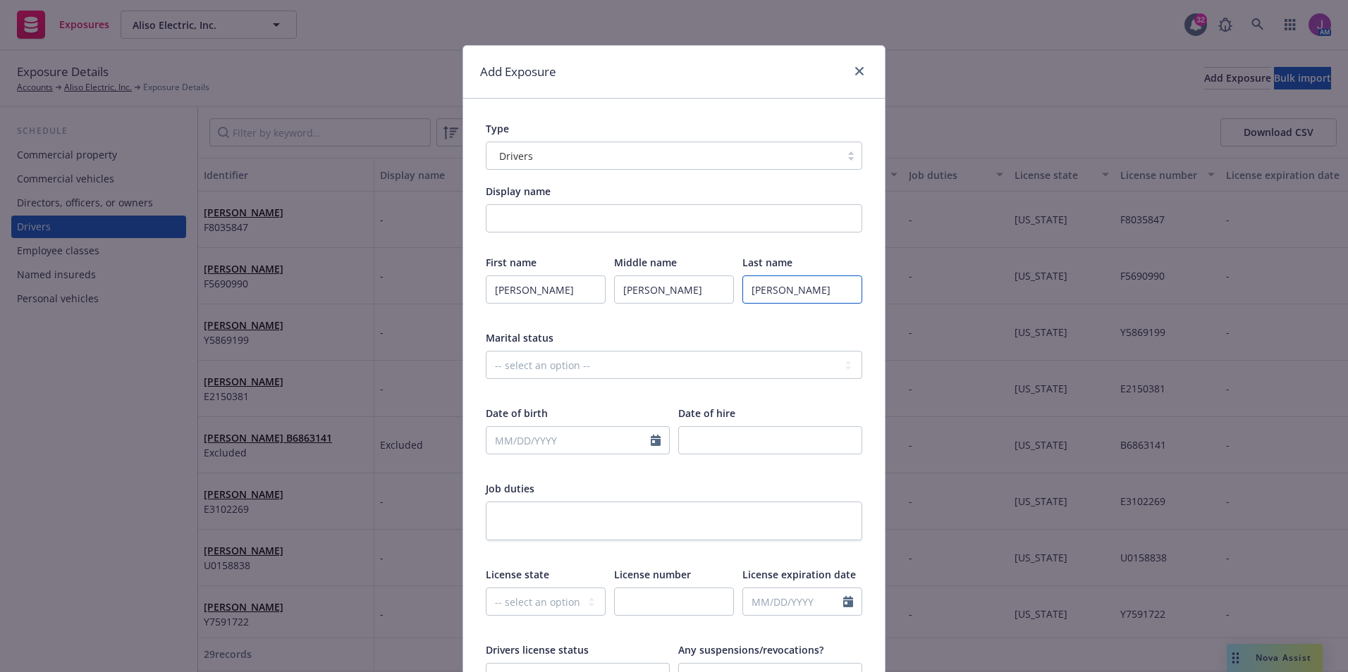
drag, startPoint x: 789, startPoint y: 288, endPoint x: 689, endPoint y: 280, distance: 101.1
click at [689, 280] on div "First name Jackson Middle name Roberts Last name Roberts Thomas" at bounding box center [674, 288] width 376 height 67
type input "Thomas"
click at [519, 605] on select "-- select an option -- Alaska Alabama Arkansas American Samoa Arizona Californi…" at bounding box center [546, 602] width 120 height 28
select select "CA"
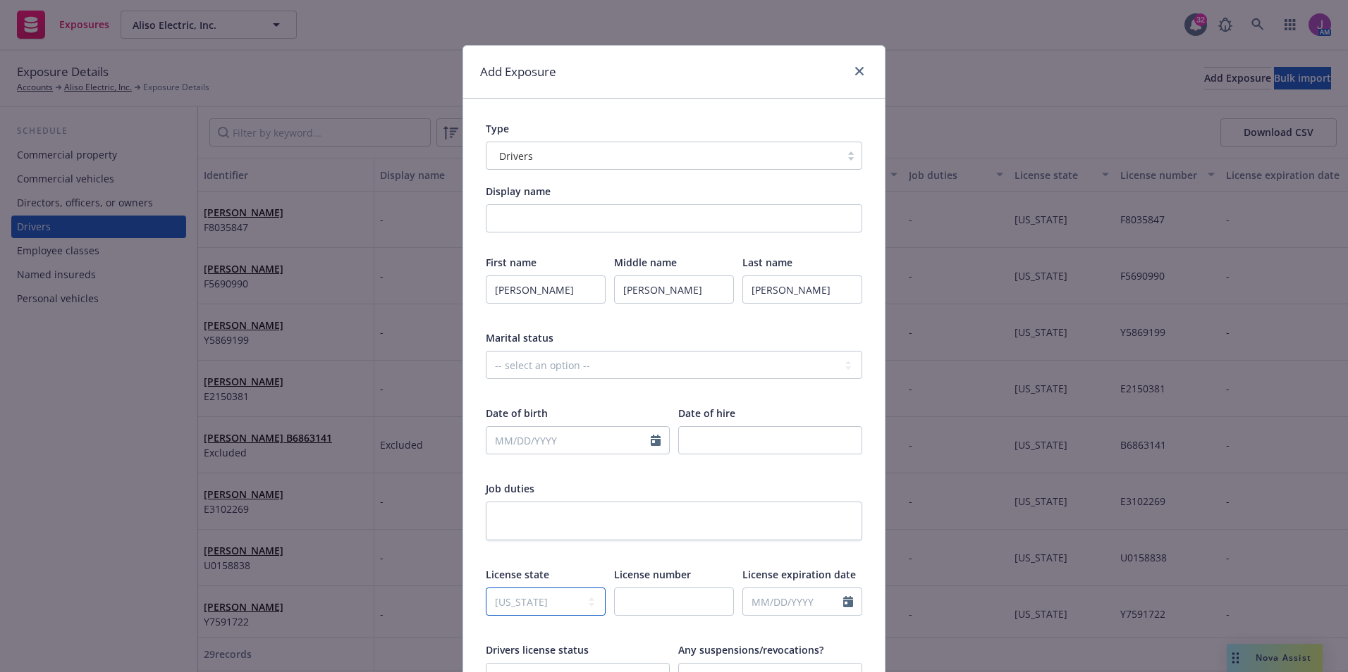
click at [486, 588] on select "-- select an option -- Alaska Alabama Arkansas American Samoa Arizona Californi…" at bounding box center [546, 602] width 120 height 28
click at [672, 605] on input "text" at bounding box center [674, 602] width 120 height 28
paste input "Y7084981"
type input "Y7084981"
click at [486, 444] on input "text" at bounding box center [568, 440] width 164 height 27
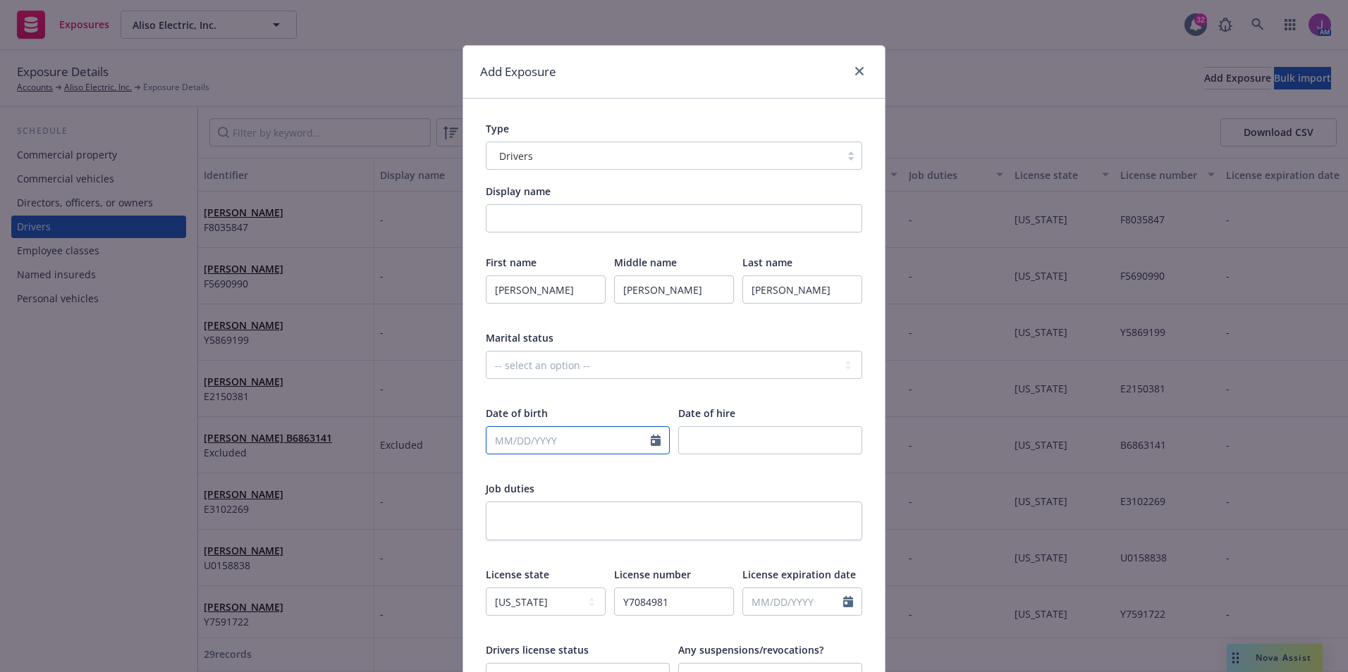
select select "9"
paste input "11/27/2001"
type input "11/27/2001"
click at [758, 490] on div "Job duties" at bounding box center [674, 488] width 376 height 15
click at [714, 433] on input "number" at bounding box center [770, 440] width 184 height 28
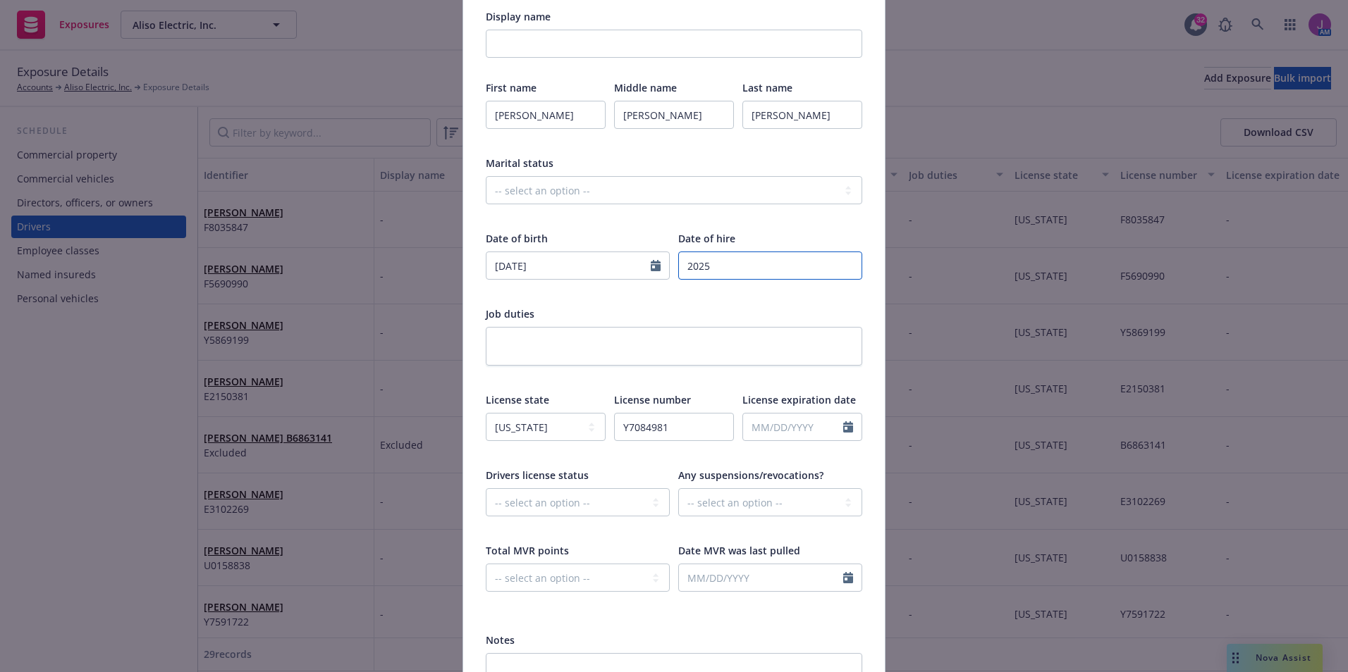
scroll to position [314, 0]
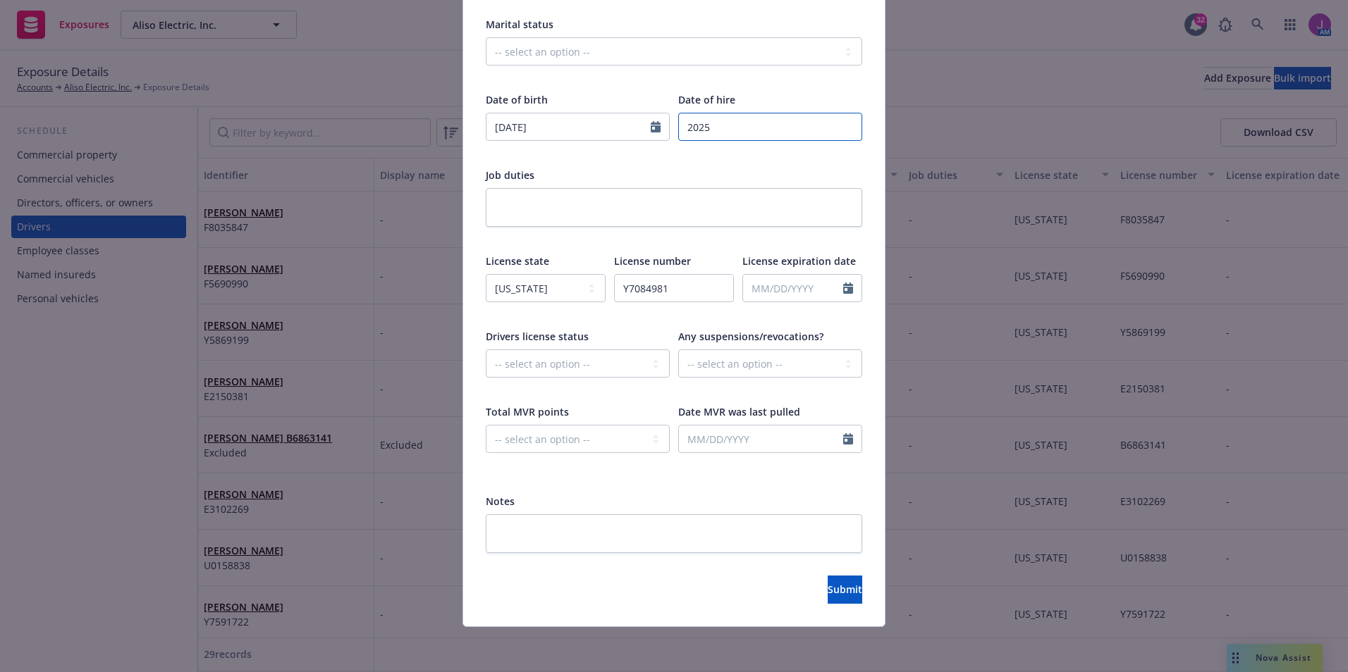
type input "2025"
click at [546, 536] on textarea at bounding box center [674, 534] width 376 height 39
type textarea "I"
type textarea "x"
type textarea "In"
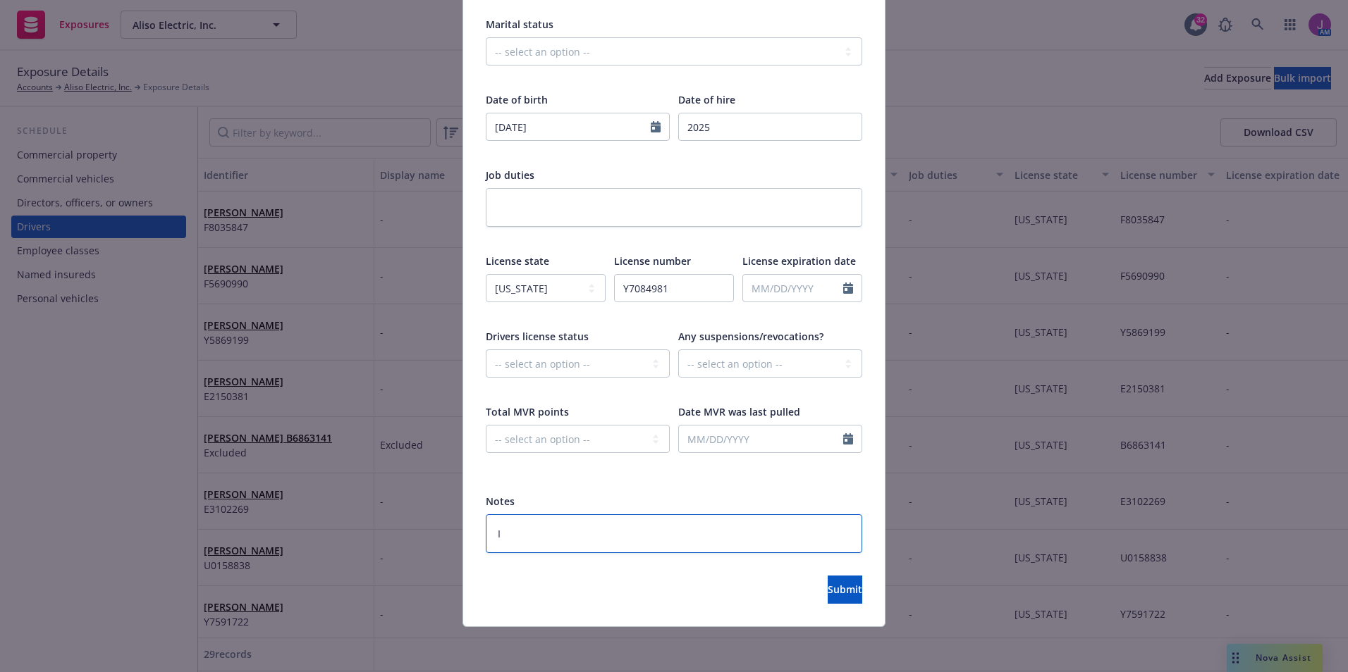
type textarea "x"
type textarea "Ins"
type textarea "x"
type textarea "Insd"
type textarea "x"
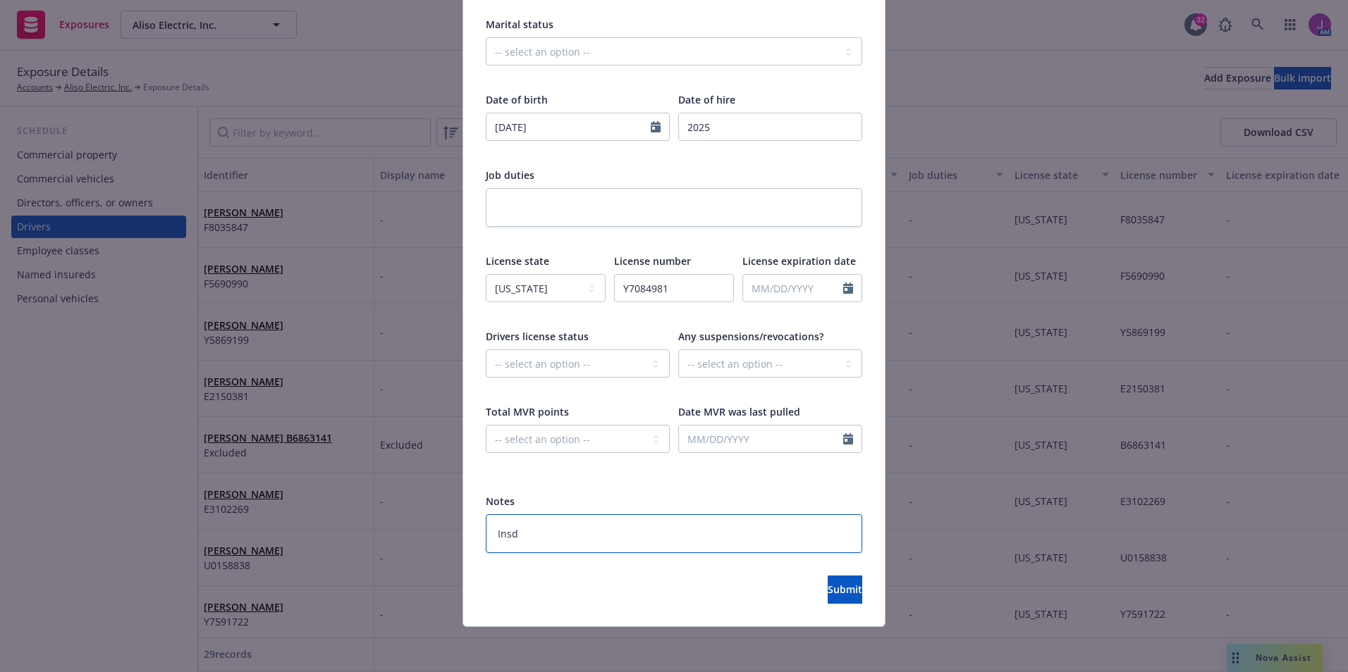
type textarea "Insd"
type textarea "x"
type textarea "Insd r"
type textarea "x"
type textarea "Insd re"
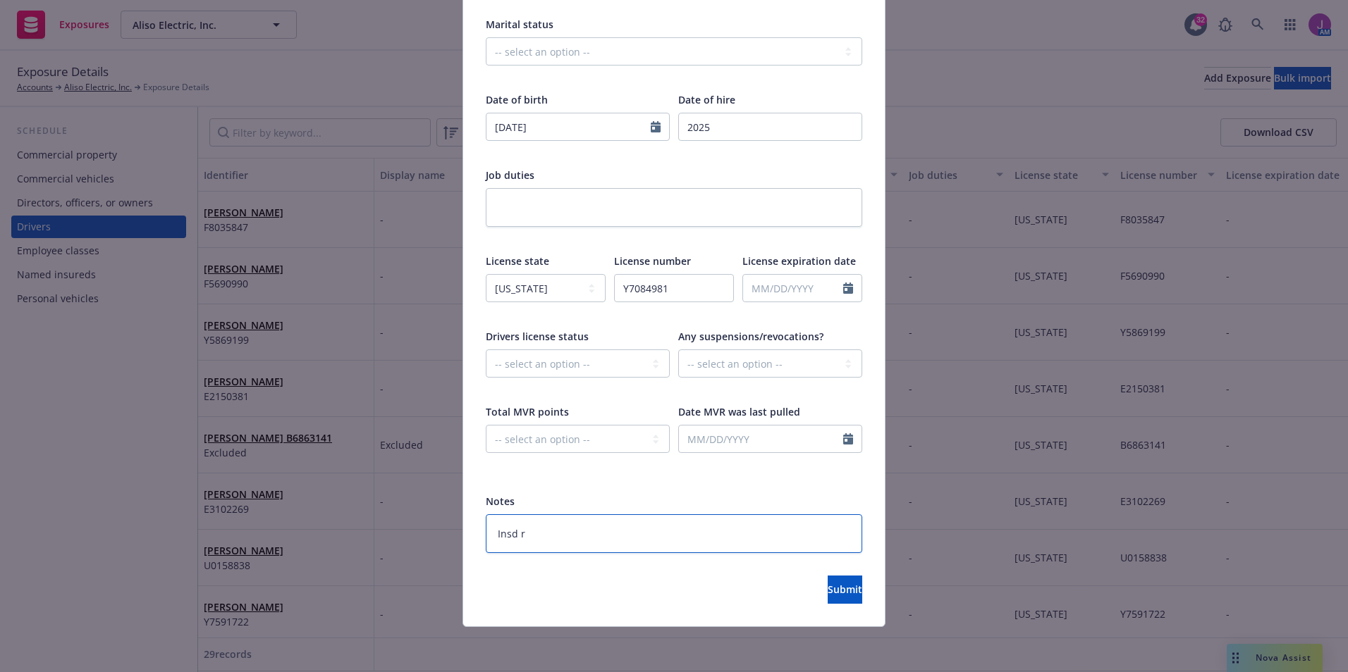
type textarea "x"
type textarea "Insd req"
type textarea "x"
type textarea "Insd req"
type textarea "x"
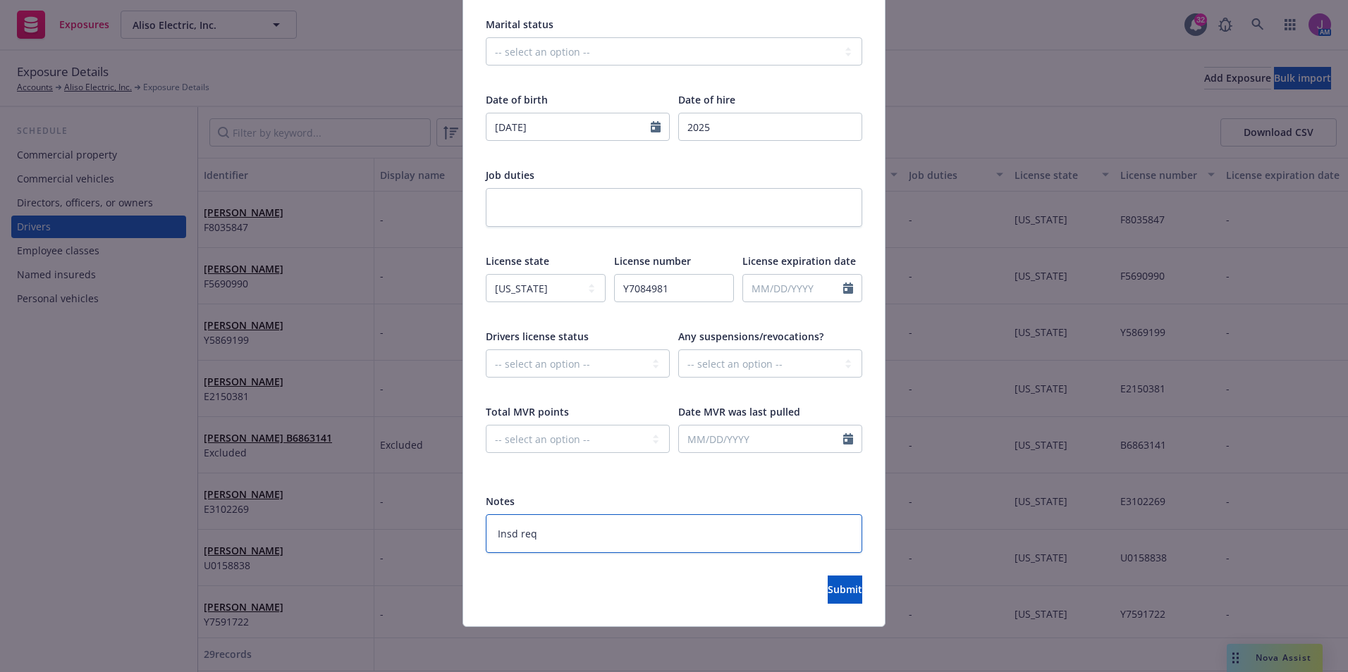
type textarea "Insd req t"
type textarea "x"
type textarea "Insd req to"
type textarea "x"
type textarea "Insd req to"
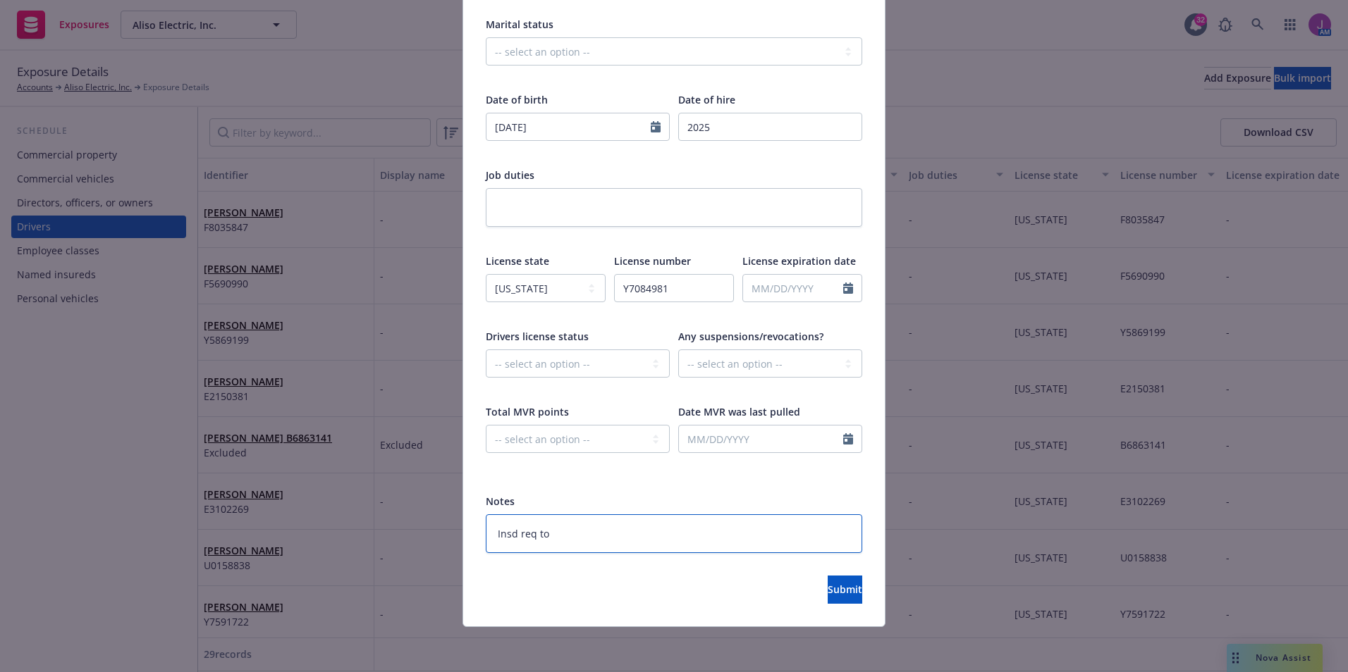
type textarea "x"
type textarea "Insd req to a"
type textarea "x"
type textarea "Insd req to ad"
type textarea "x"
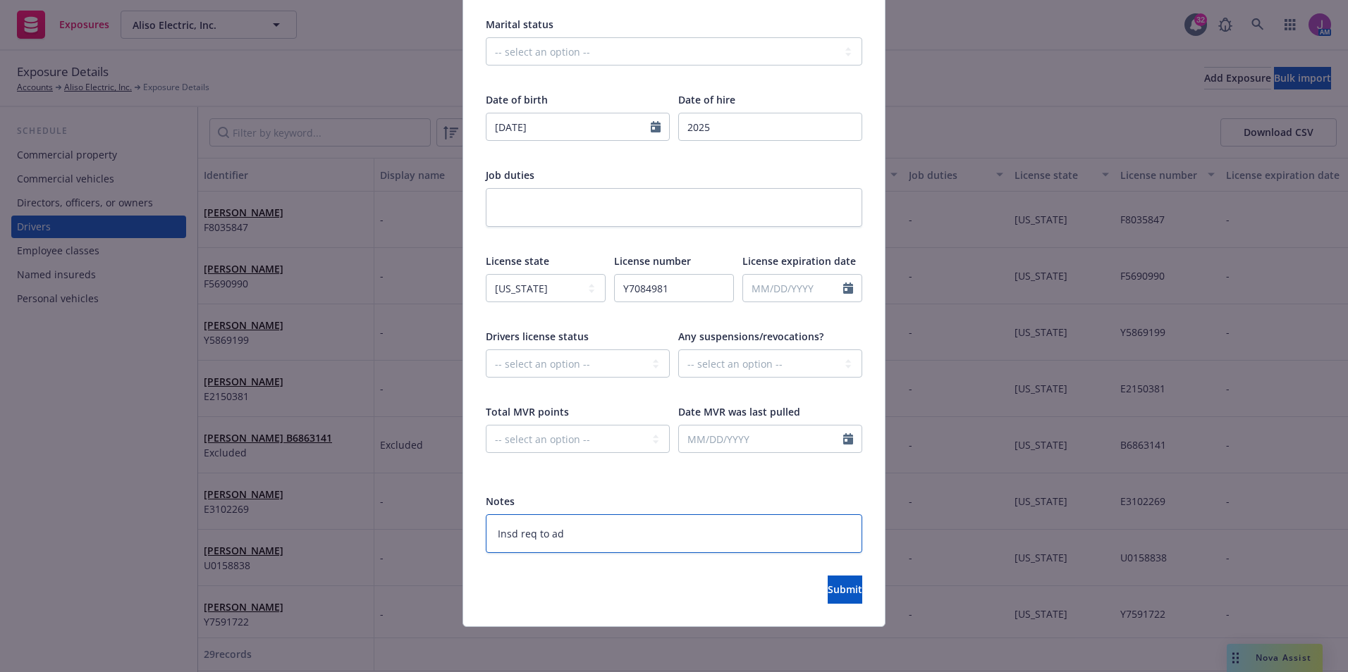
type textarea "Insd req to add"
type textarea "x"
type textarea "Insd req to add"
type textarea "x"
type textarea "Insd req to add 9"
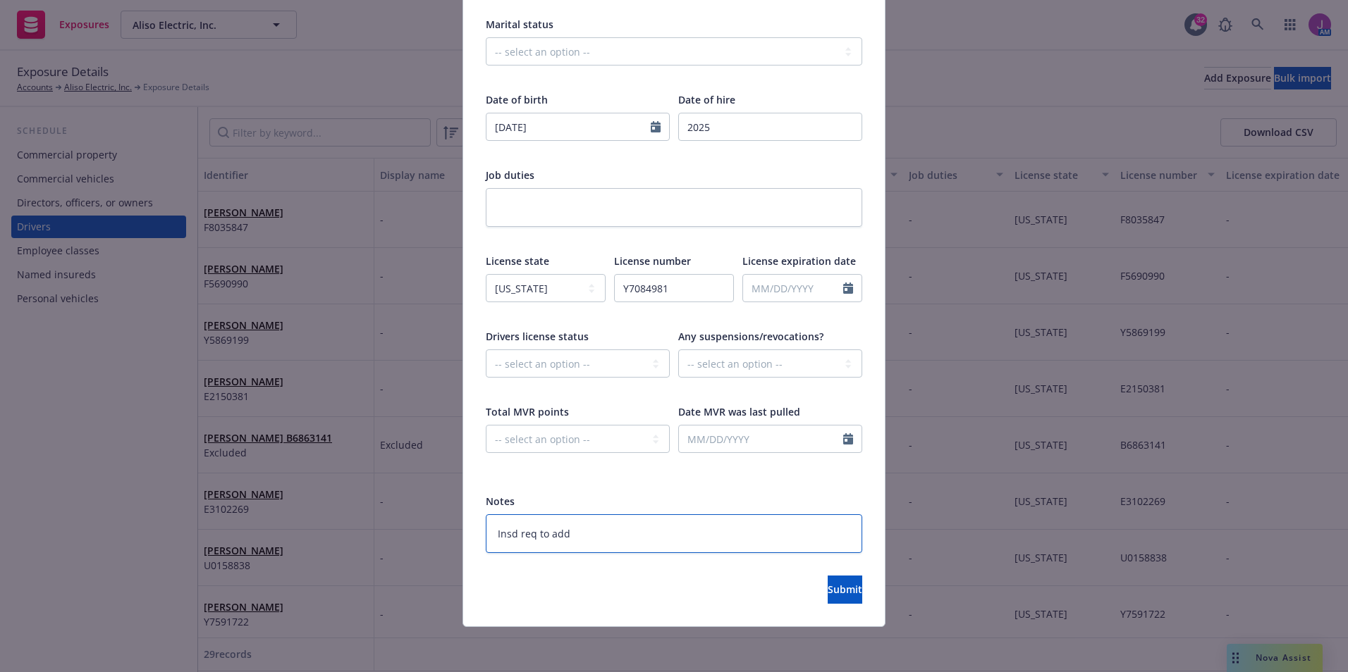
type textarea "x"
type textarea "Insd req to add 9/"
type textarea "x"
type textarea "Insd req to add 9/1"
type textarea "x"
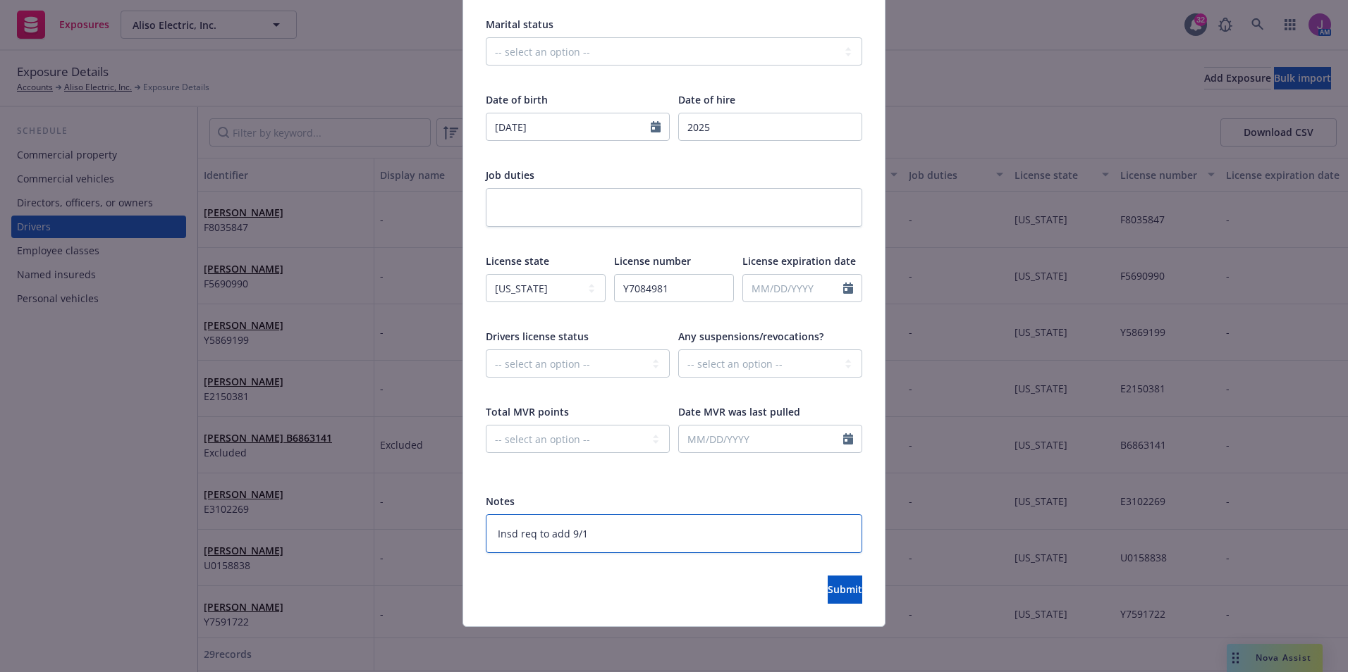
type textarea "Insd req to add 9/10"
type textarea "x"
type textarea "Insd req to add 9/105"
type textarea "x"
type textarea "Insd req to add 9/105/"
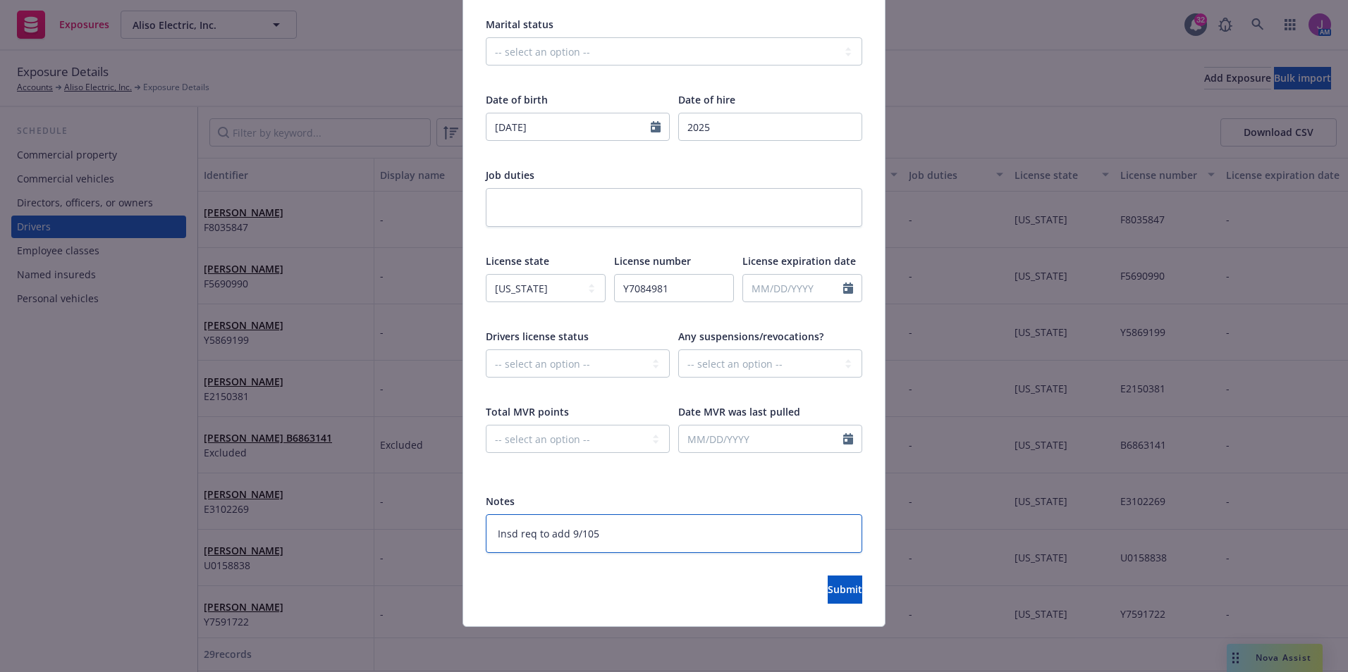
type textarea "x"
type textarea "Insd req to add 9/105"
type textarea "x"
type textarea "Insd req to add 9/10"
type textarea "x"
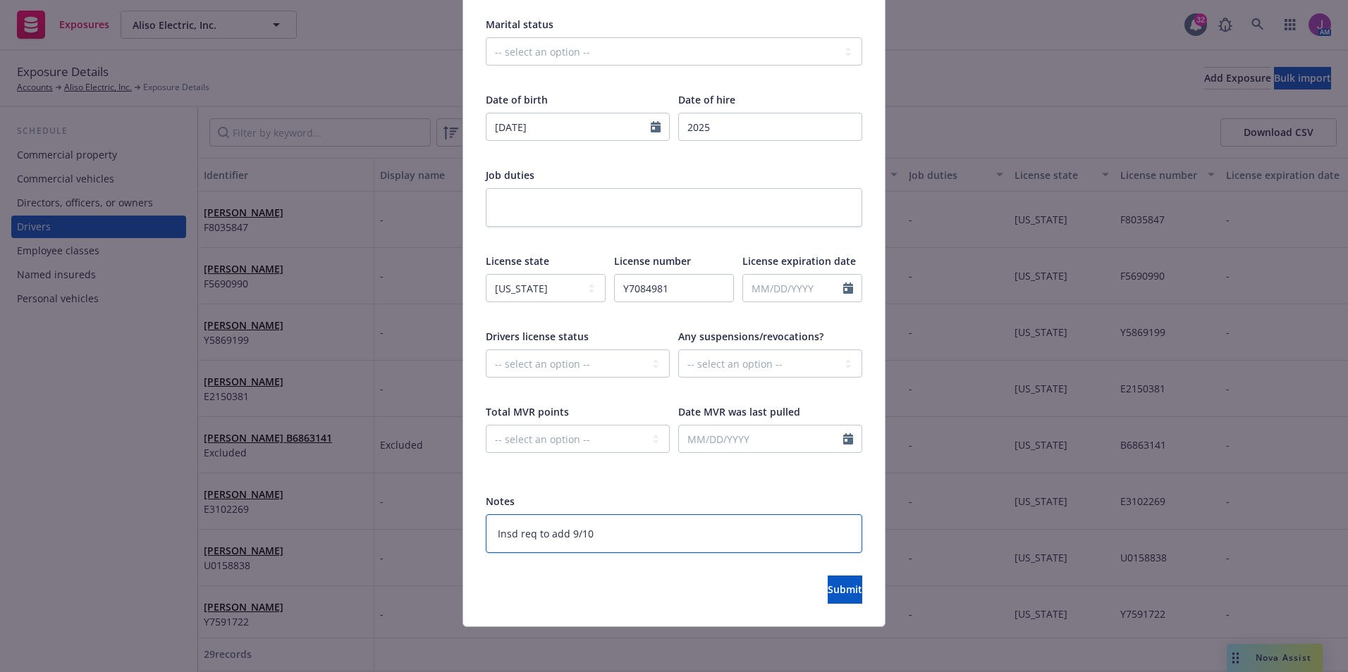
type textarea "Insd req to add 9/1"
type textarea "x"
type textarea "Insd req to add 9/"
type textarea "x"
type textarea "Insd req to add 9"
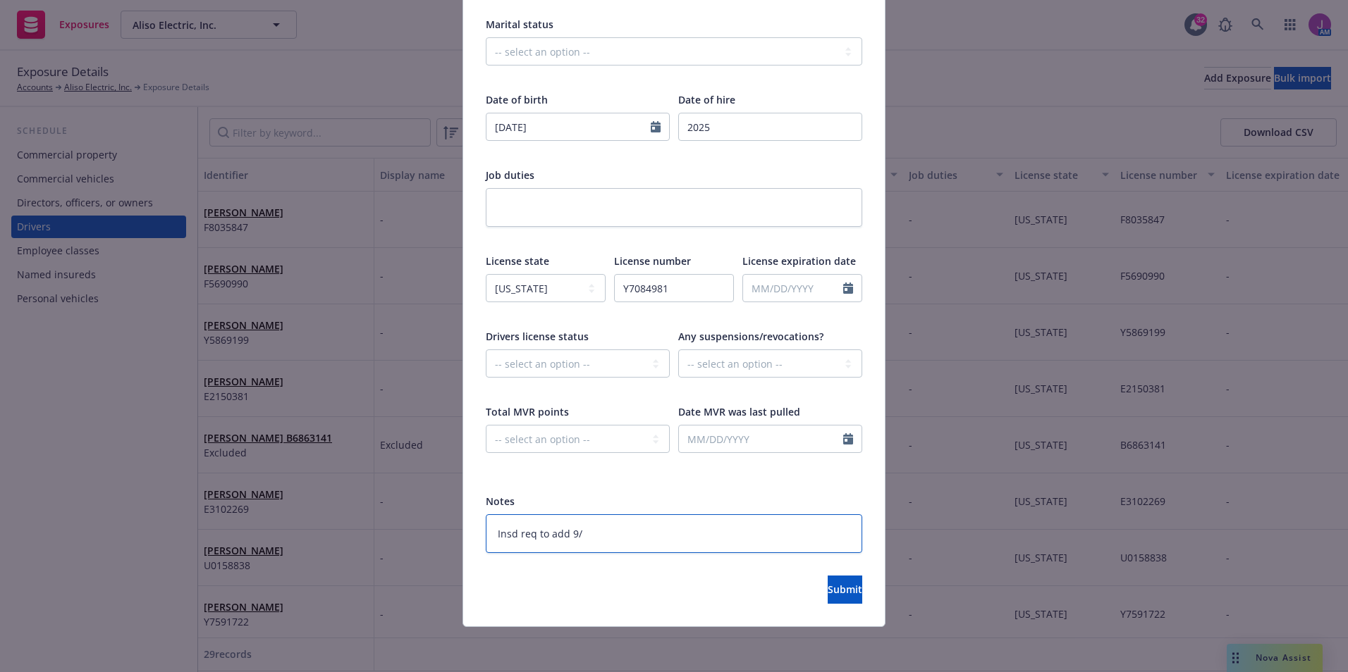
type textarea "x"
type textarea "Insd req to add"
type textarea "x"
type textarea "Insd req to add 9"
type textarea "x"
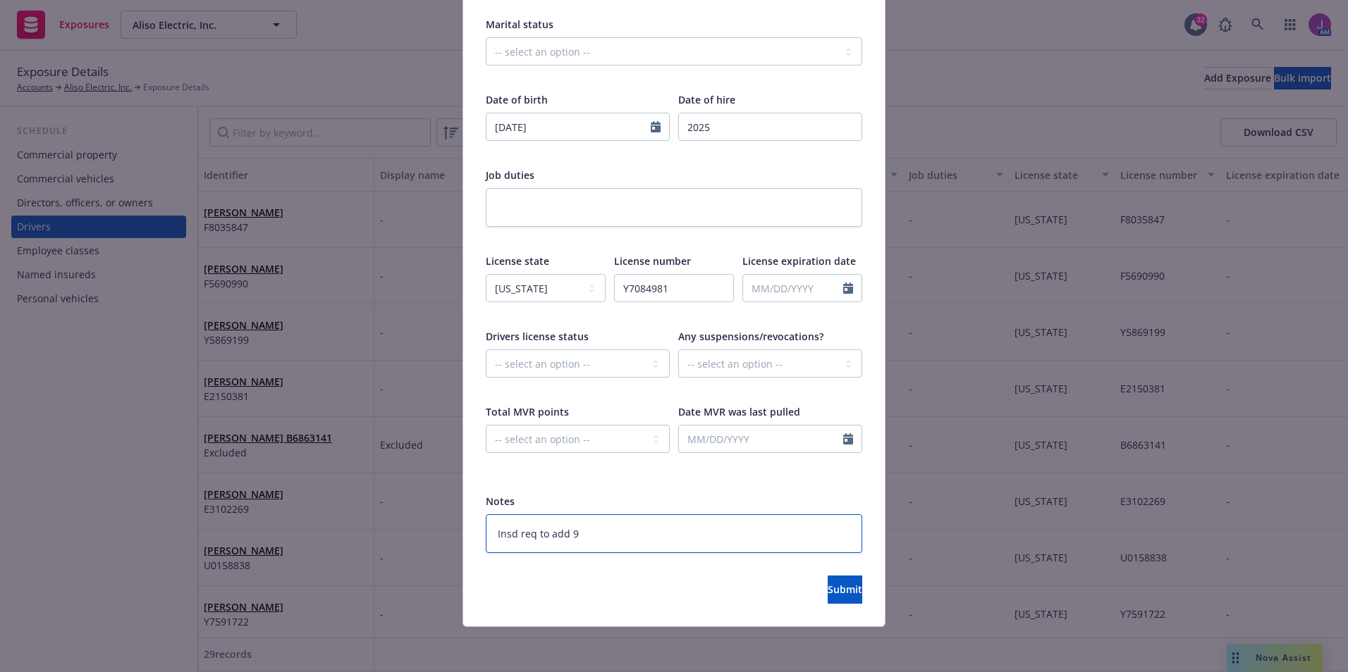
type textarea "Insd req to add 9/"
type textarea "x"
type textarea "Insd req to add 9/1"
type textarea "x"
type textarea "Insd req to add 9/15"
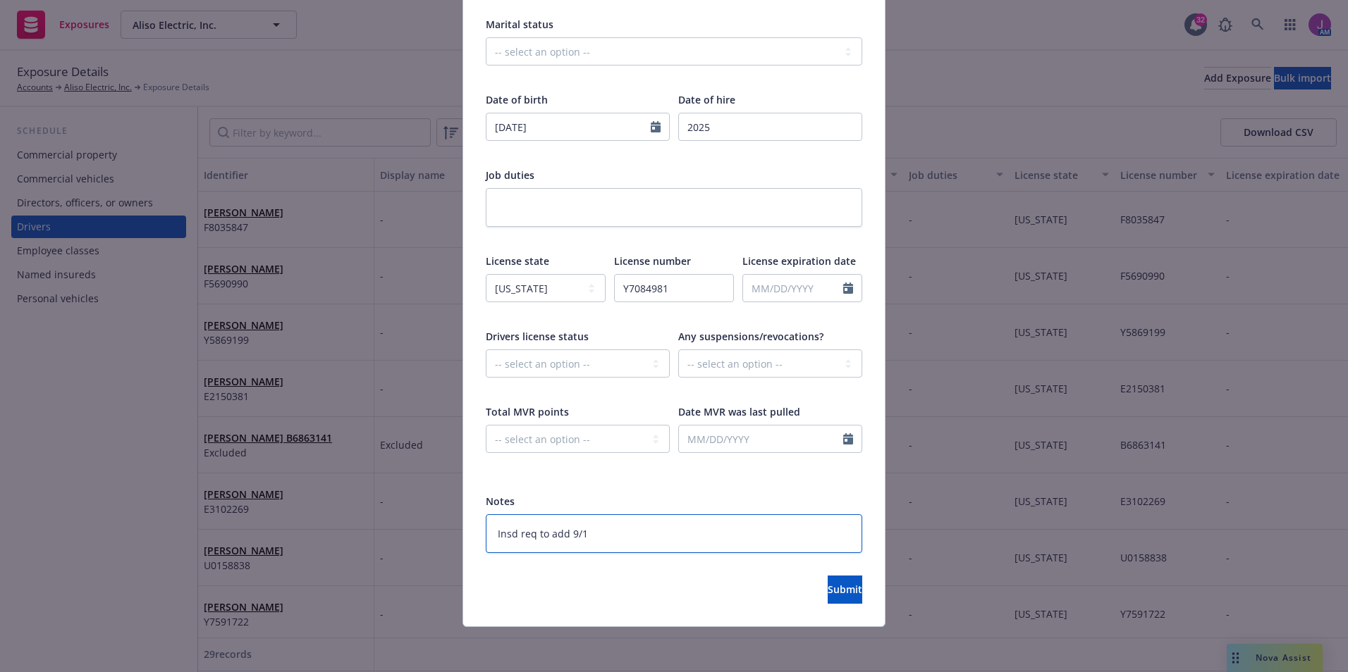
type textarea "x"
type textarea "Insd req to add 9/15/"
type textarea "x"
type textarea "Insd req to add 9/15/2"
type textarea "x"
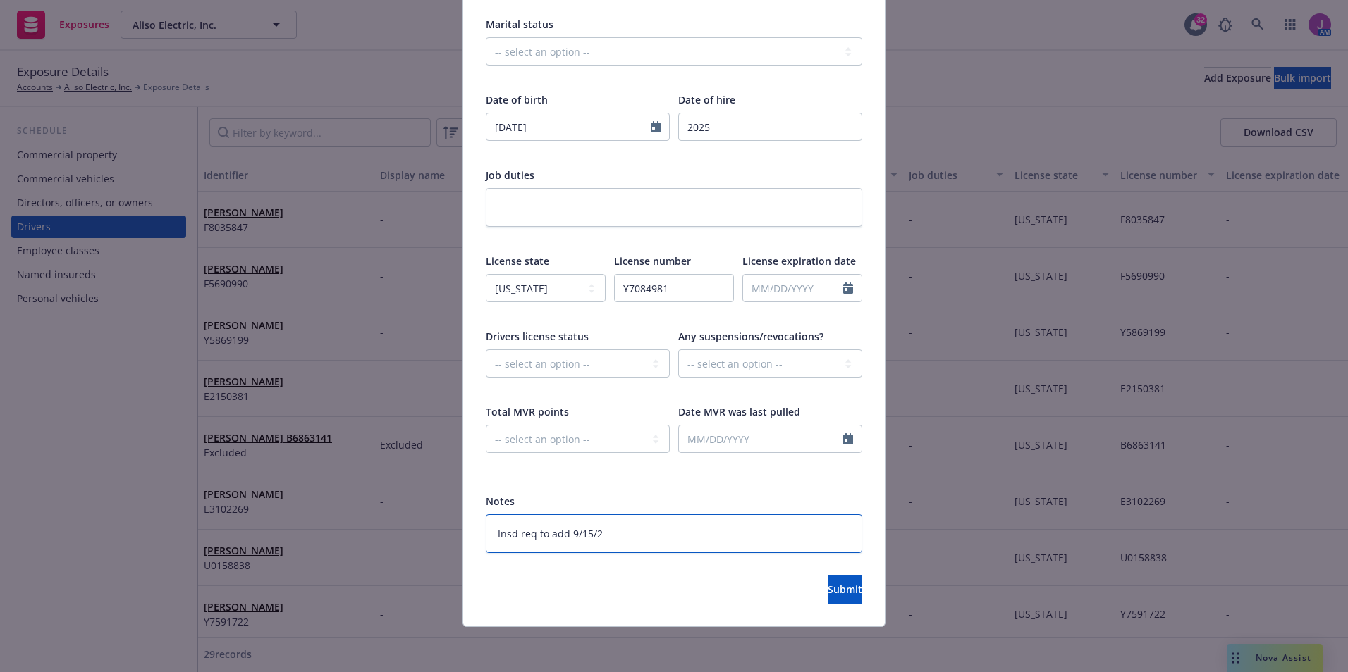
type textarea "Insd req to add 9/15/20"
type textarea "x"
type textarea "Insd req to add 9/15/205"
type textarea "x"
type textarea "Insd req to add 9/15/20"
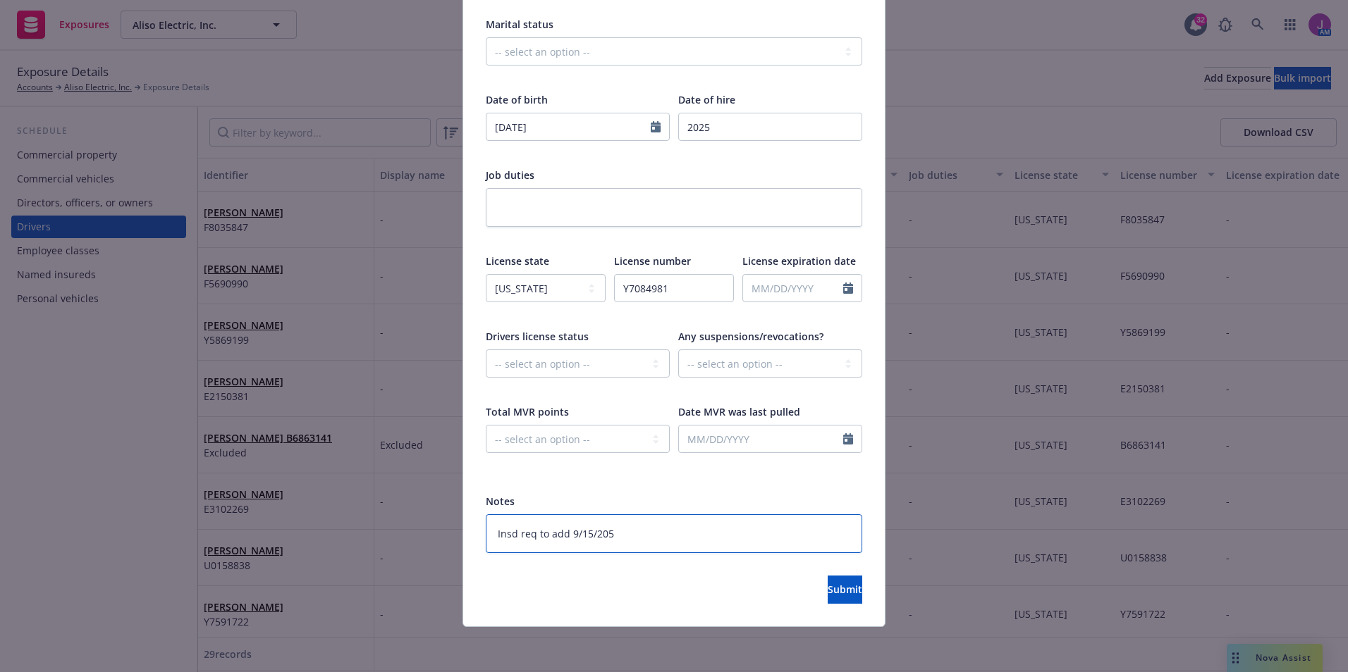
type textarea "x"
type textarea "Insd req to add 9/15/202"
type textarea "x"
type textarea "Insd req to add 9/15/2025"
type textarea "x"
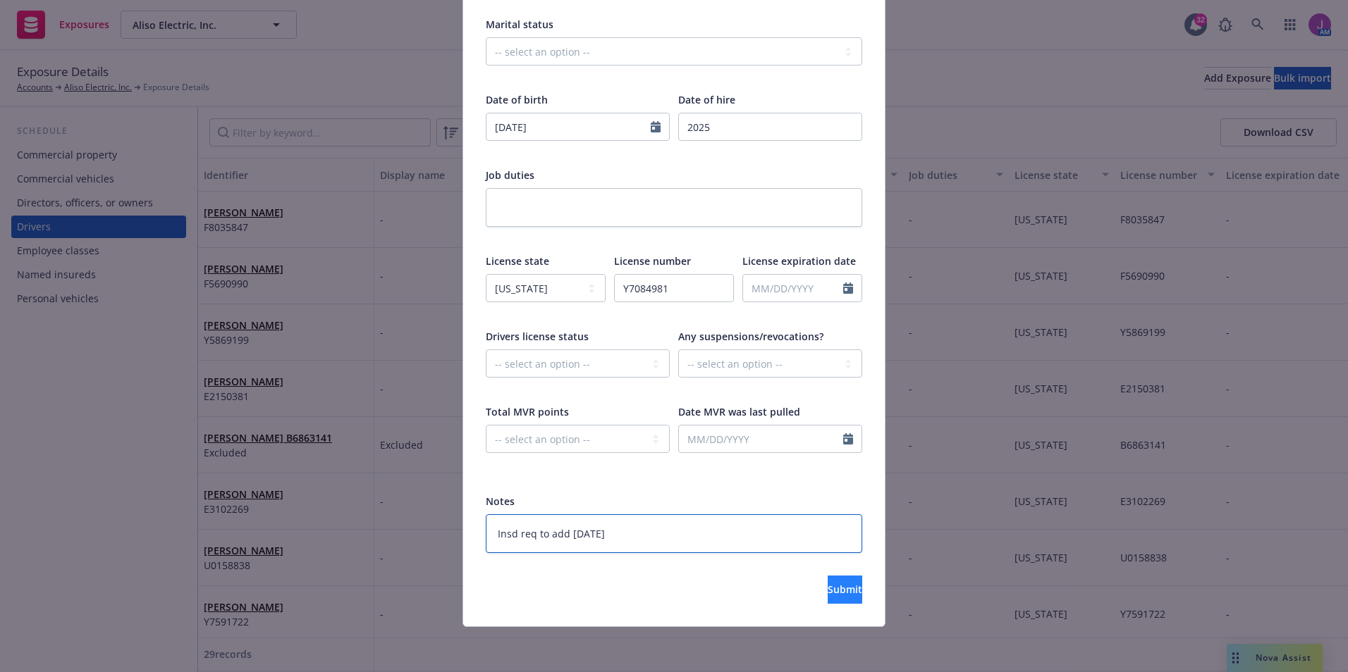
type textarea "Insd req to add 9/15/2025"
click at [838, 588] on button "Submit" at bounding box center [844, 590] width 35 height 28
type textarea "x"
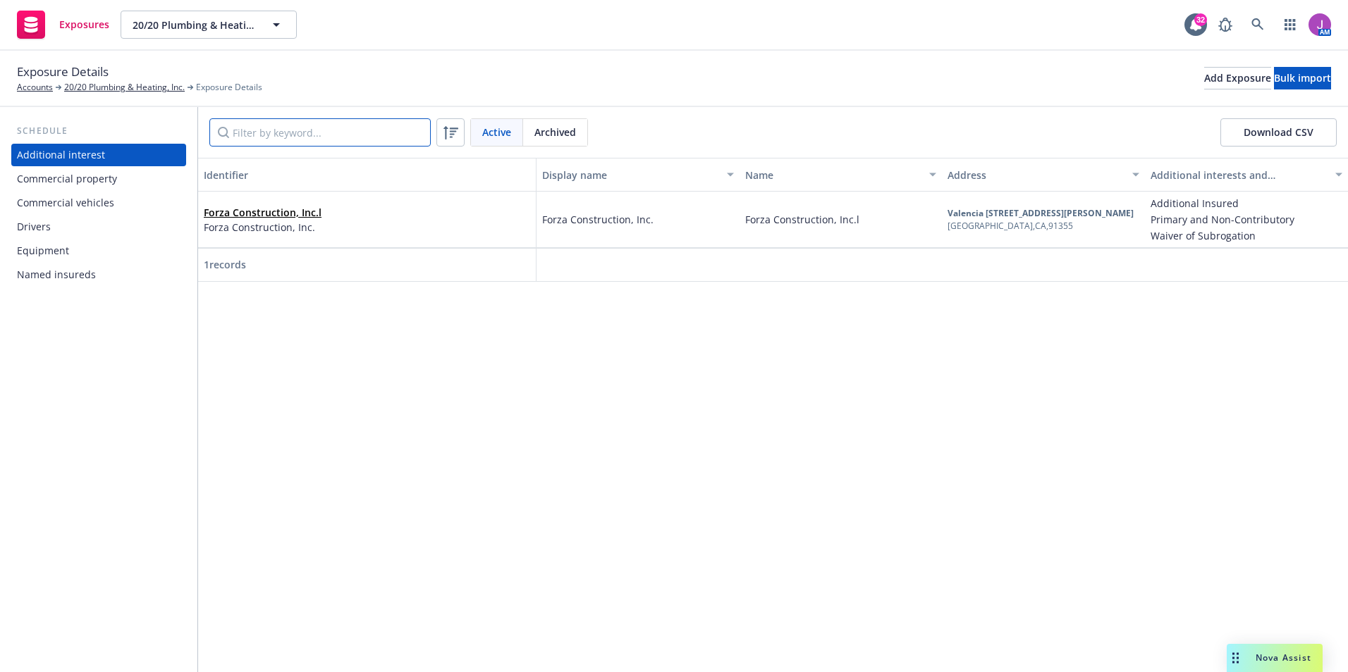
click at [266, 133] on input "Filter by keyword..." at bounding box center [319, 132] width 221 height 28
click at [50, 220] on div "Drivers" at bounding box center [99, 227] width 164 height 23
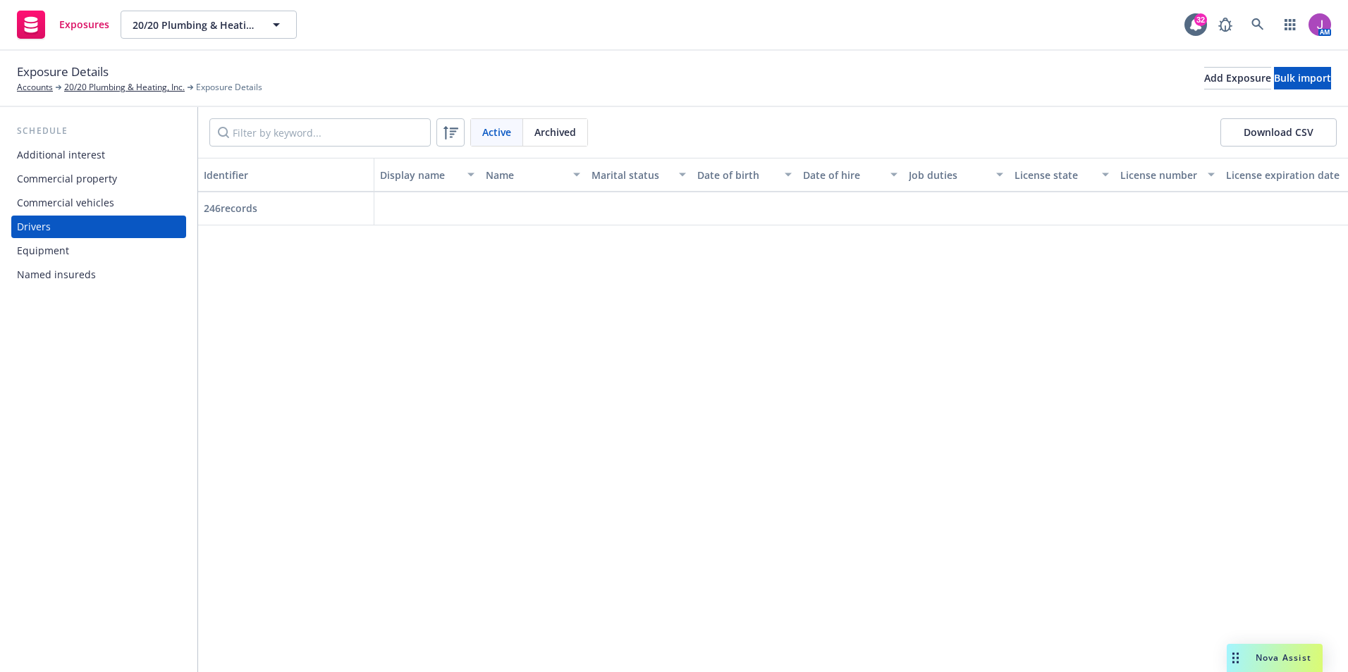
click at [64, 207] on div "Commercial vehicles" at bounding box center [65, 203] width 97 height 23
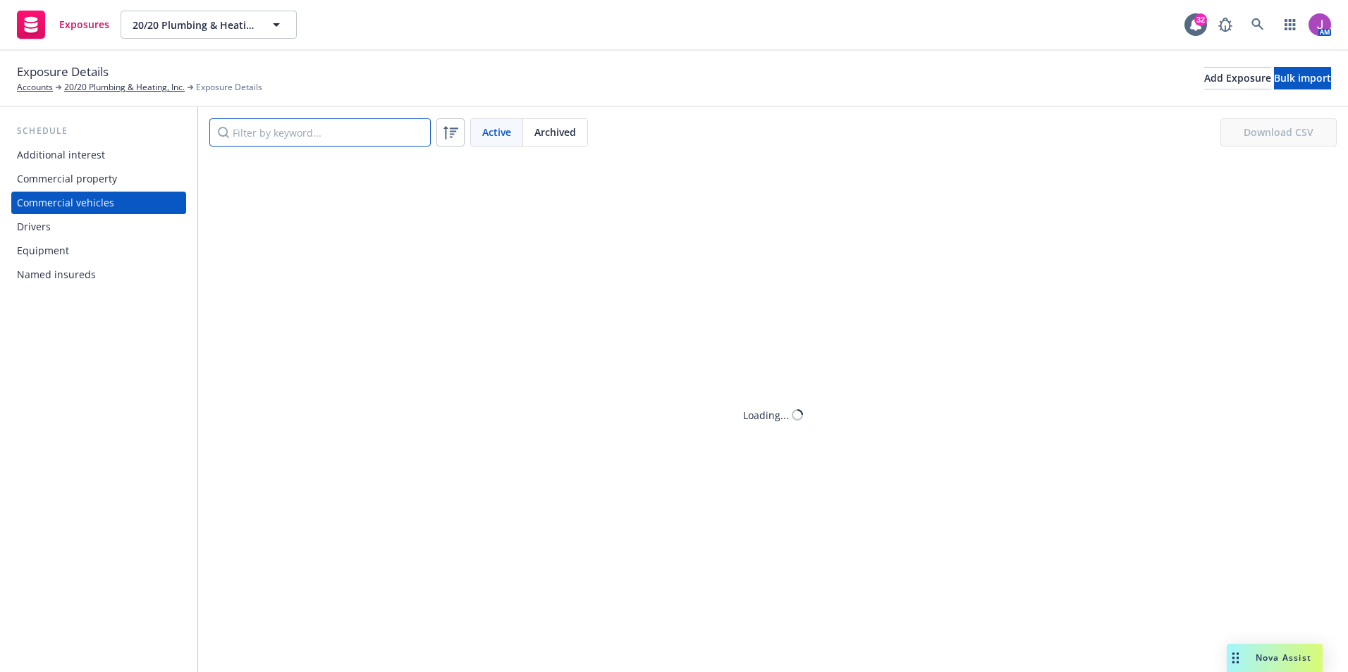
click at [285, 128] on input "Filter by keyword..." at bounding box center [319, 132] width 221 height 28
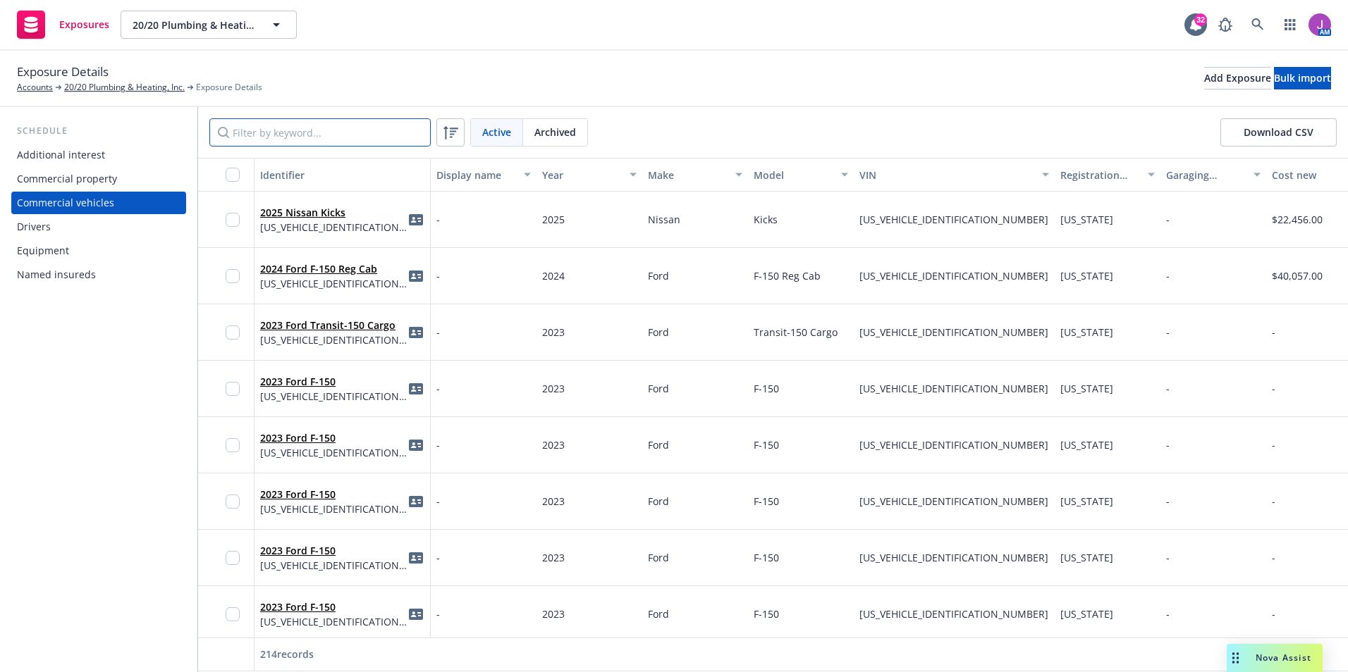
paste input "[US_VEHICLE_IDENTIFICATION_NUMBER]"
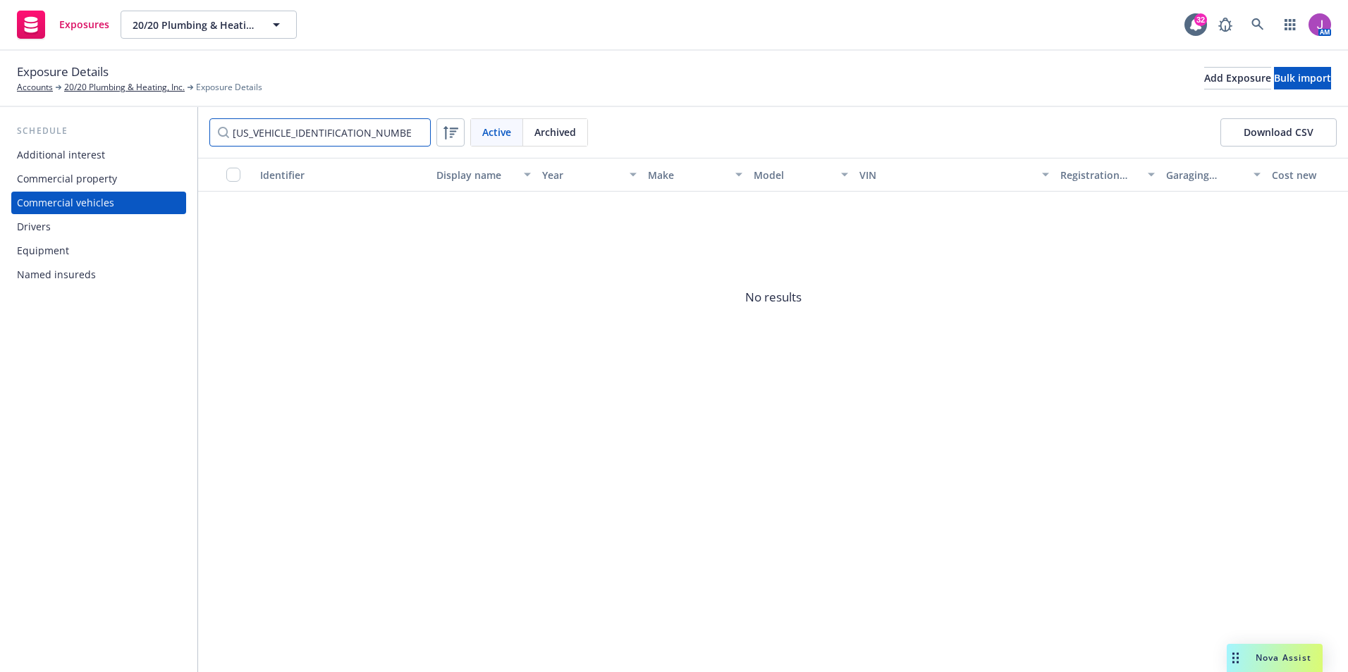
type input "[US_VEHICLE_IDENTIFICATION_NUMBER]"
click at [551, 137] on span "Archived" at bounding box center [555, 132] width 42 height 15
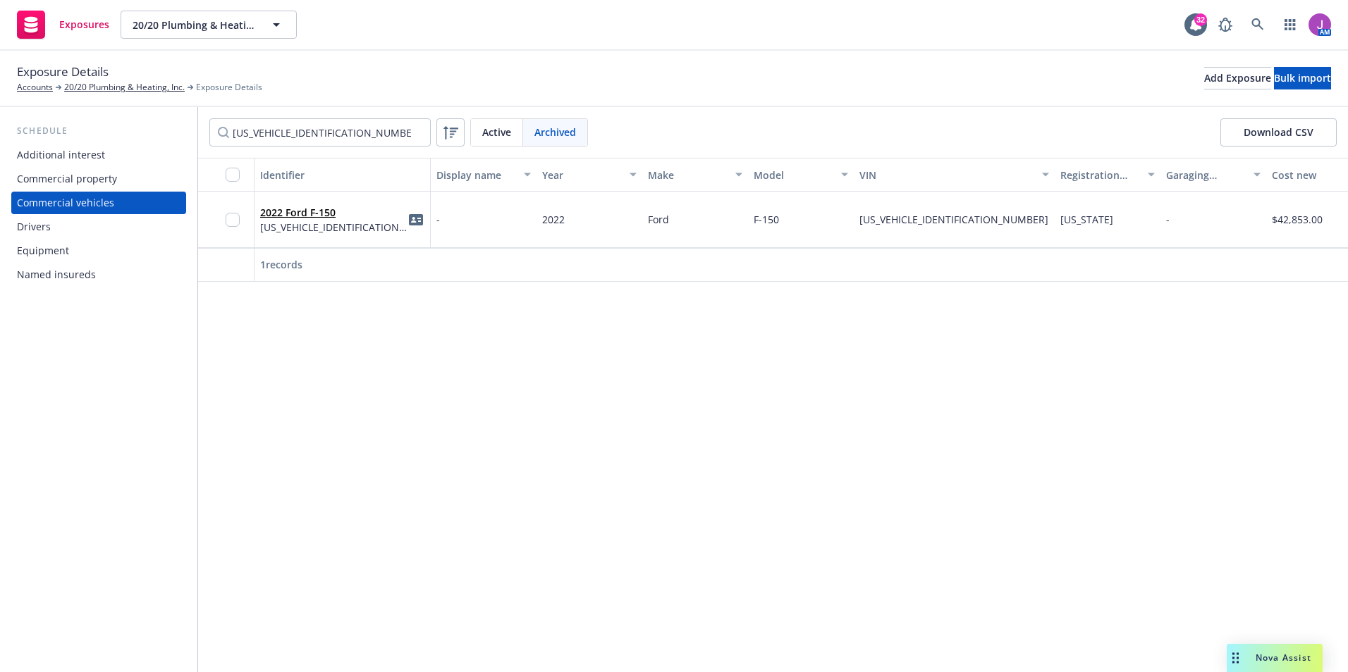
click at [360, 245] on div "2022 Ford F-150 [US_VEHICLE_IDENTIFICATION_NUMBER]" at bounding box center [342, 220] width 176 height 56
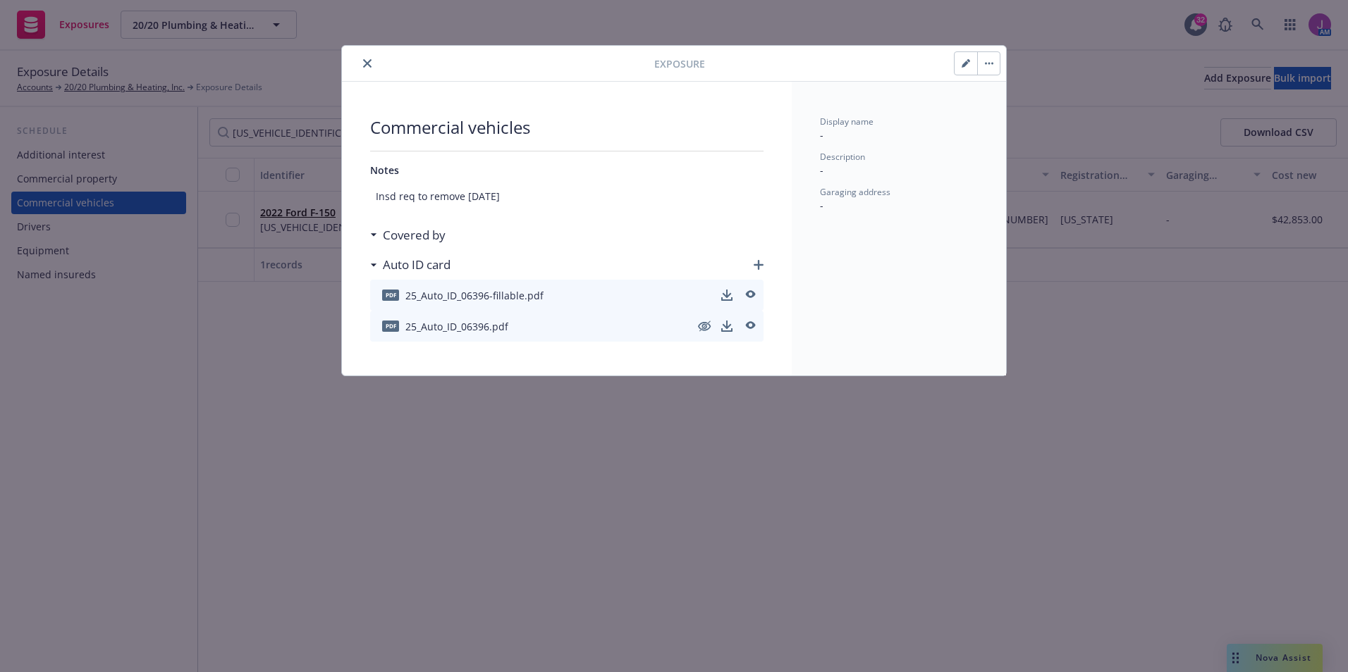
click at [961, 66] on icon "button" at bounding box center [965, 63] width 8 height 8
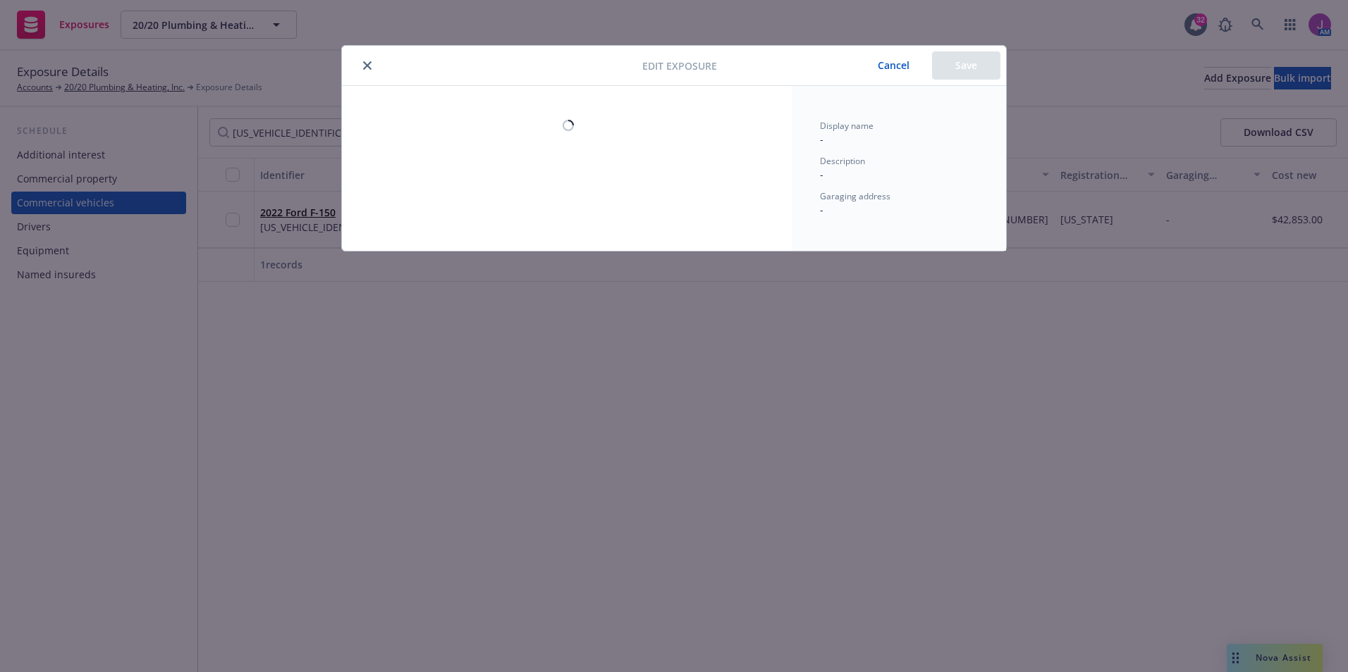
select select "CA"
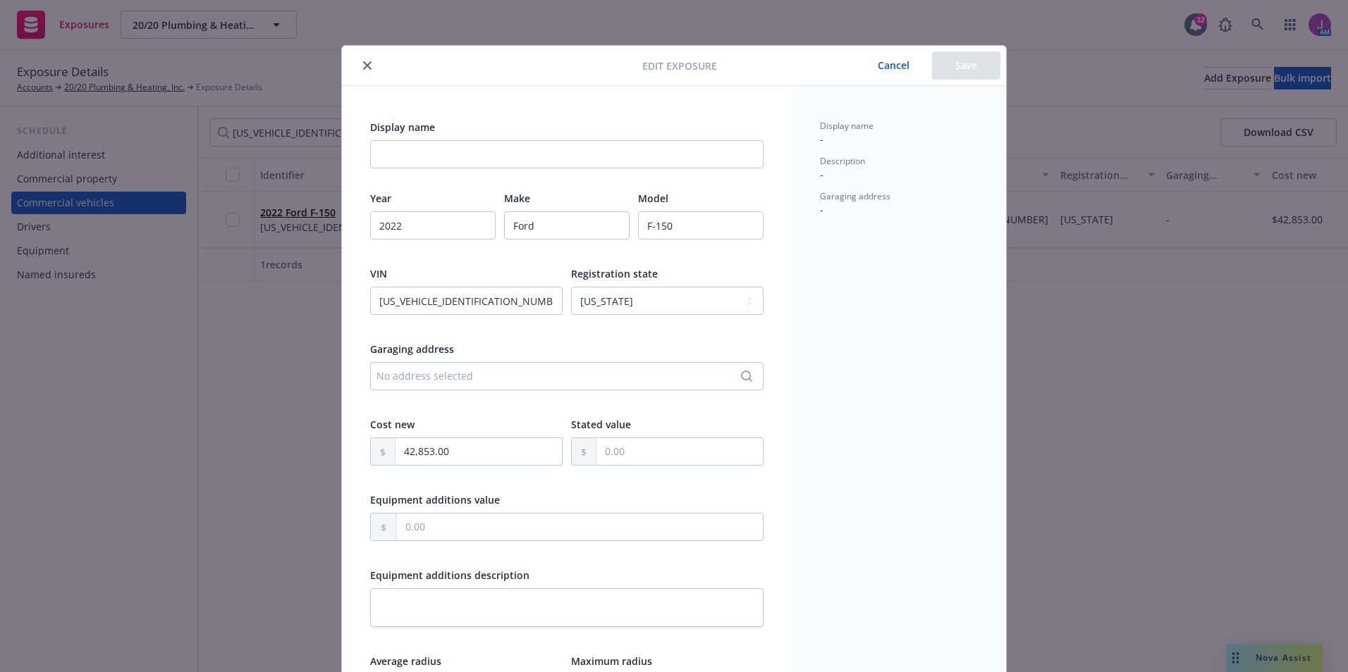
click at [364, 58] on button "close" at bounding box center [367, 65] width 17 height 17
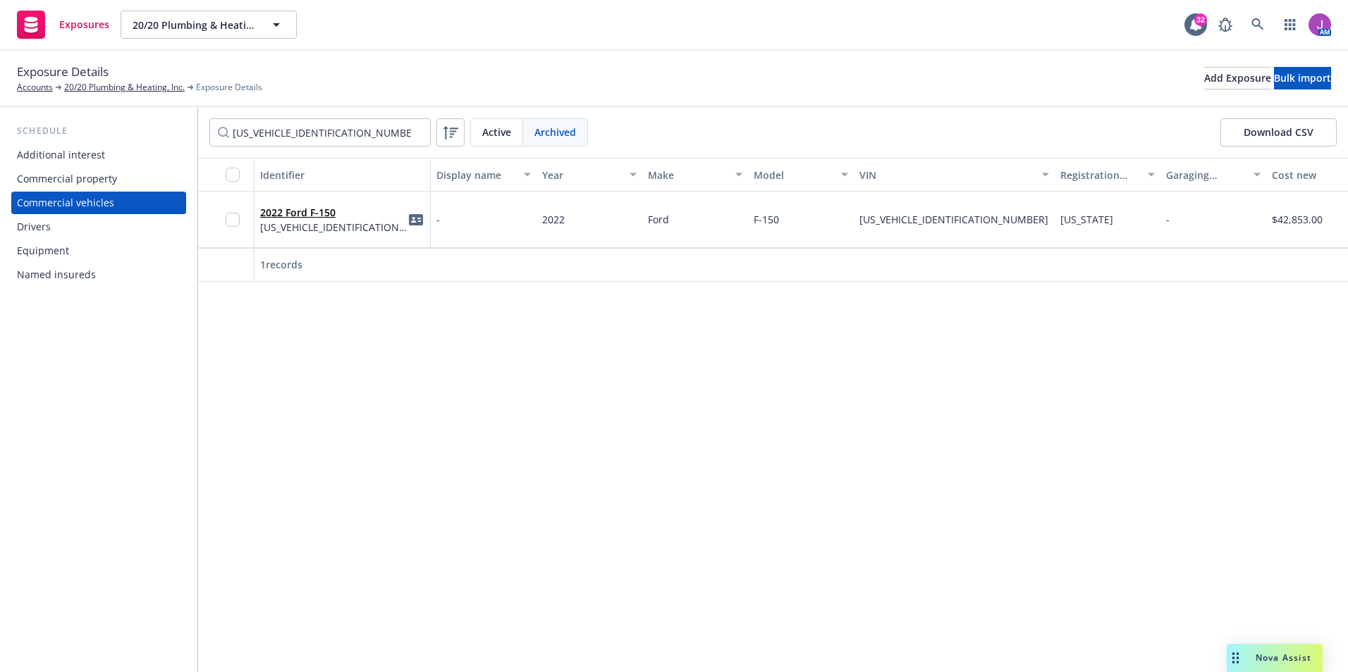
click at [476, 125] on div "Active" at bounding box center [497, 132] width 52 height 27
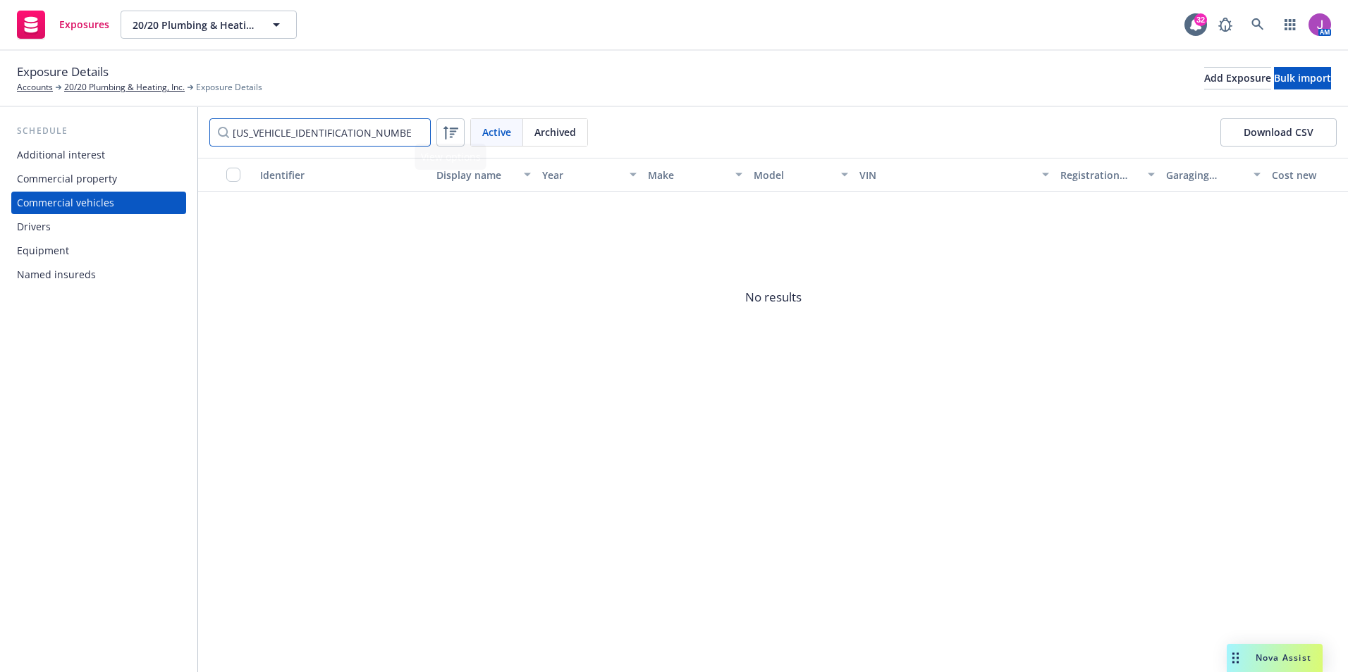
click at [408, 130] on input "[US_VEHICLE_IDENTIFICATION_NUMBER]" at bounding box center [319, 132] width 221 height 28
click at [412, 131] on input "[US_VEHICLE_IDENTIFICATION_NUMBER]" at bounding box center [319, 132] width 221 height 28
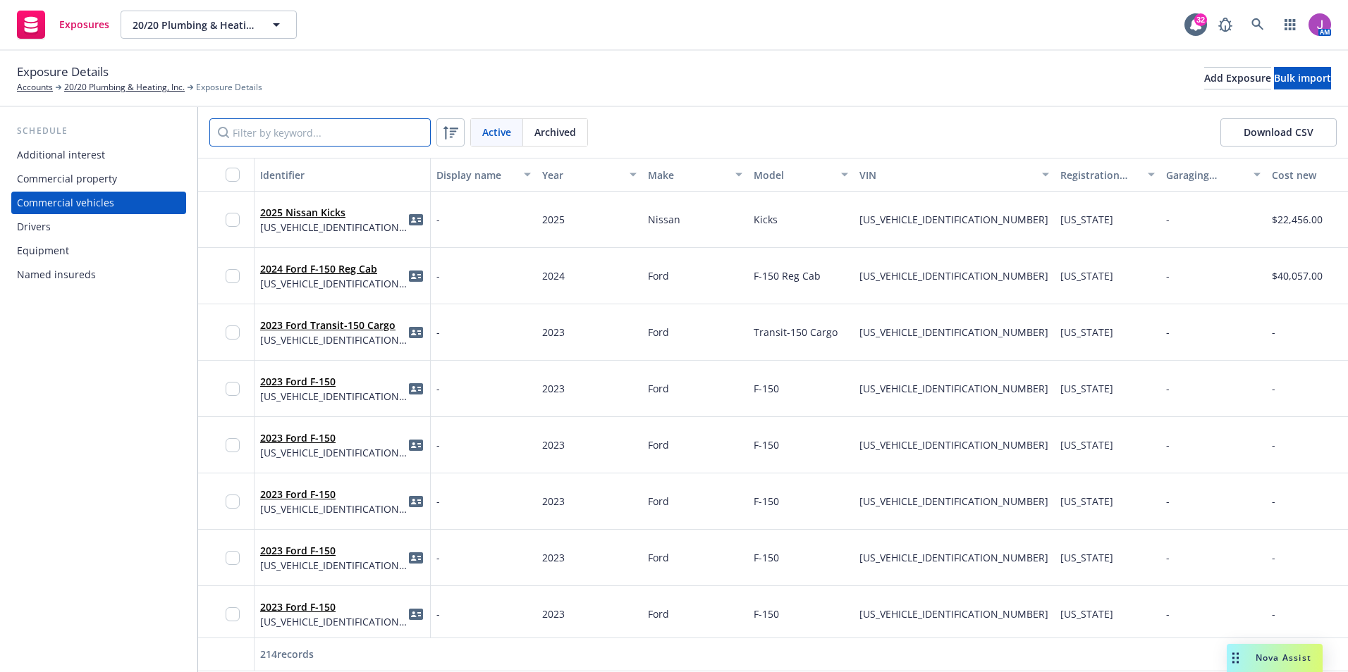
click at [359, 126] on input "Filter by keyword..." at bounding box center [319, 132] width 221 height 28
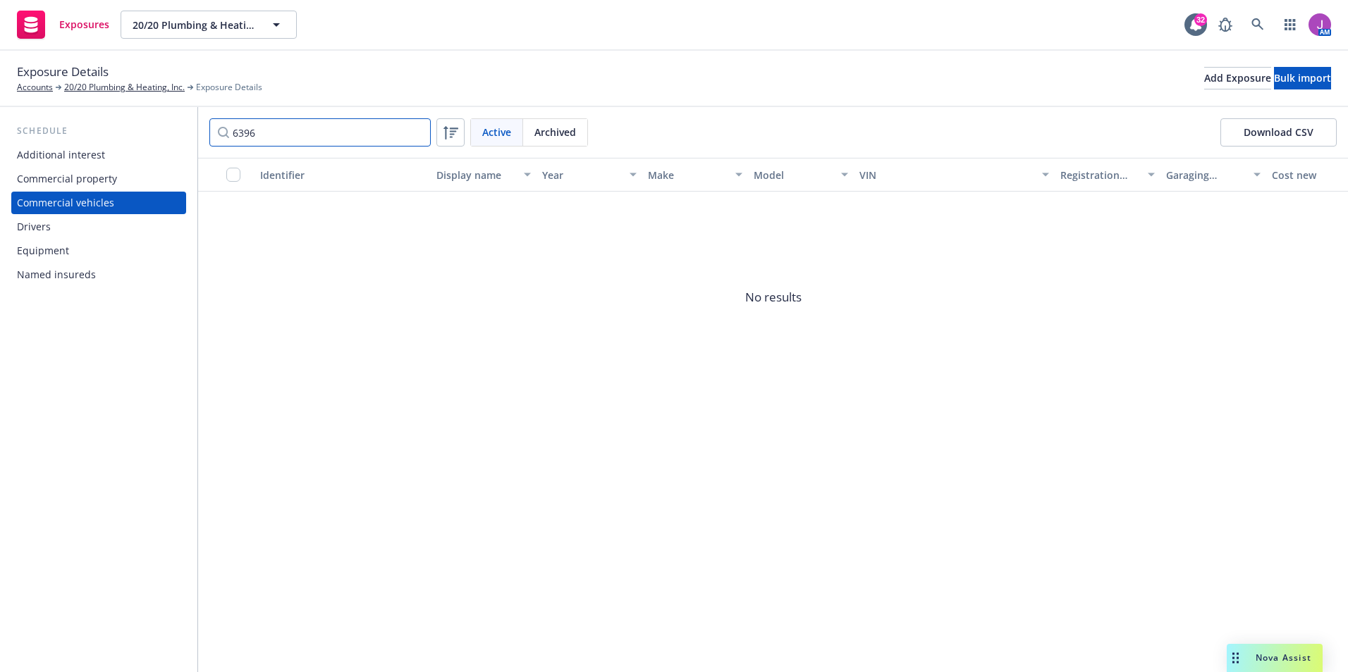
type input "6396"
click at [546, 133] on span "Archived" at bounding box center [555, 132] width 42 height 15
